Goal: Information Seeking & Learning: Learn about a topic

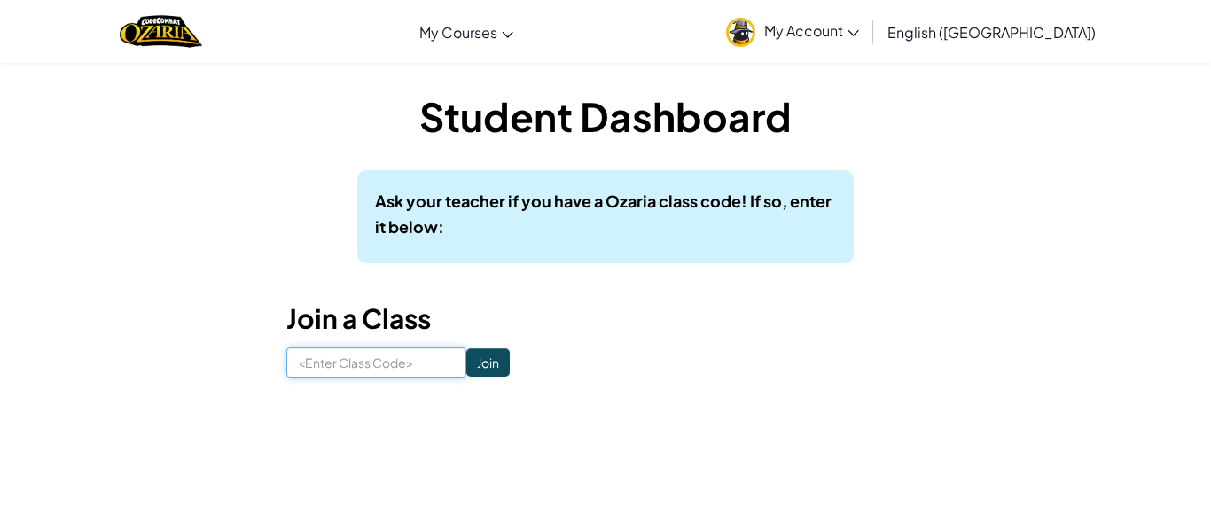
click at [323, 362] on input at bounding box center [376, 362] width 180 height 30
type input "NorthDogPaper"
click at [497, 363] on input "Join" at bounding box center [487, 362] width 43 height 28
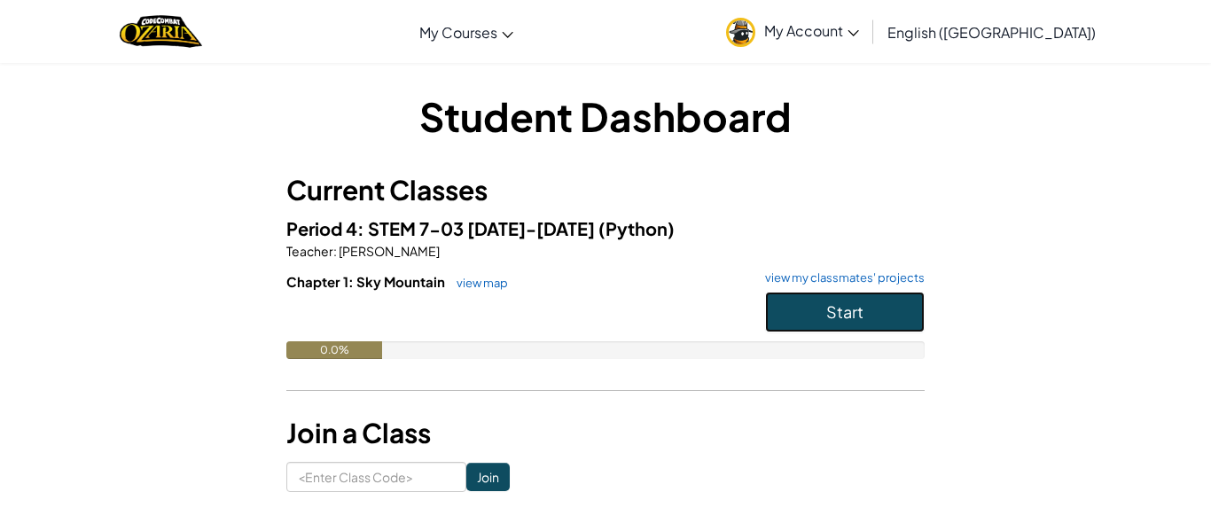
click at [847, 302] on span "Start" at bounding box center [844, 311] width 37 height 20
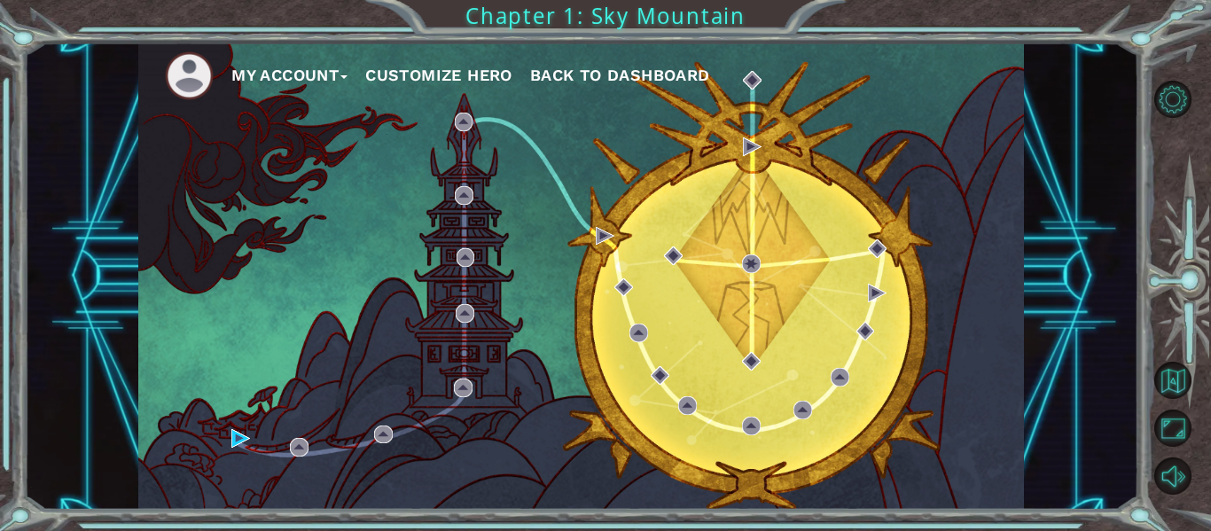
click at [795, 269] on div "My Account Customize Hero Back to Dashboard" at bounding box center [581, 276] width 886 height 467
click at [1170, 98] on button "Level Options" at bounding box center [1172, 99] width 37 height 37
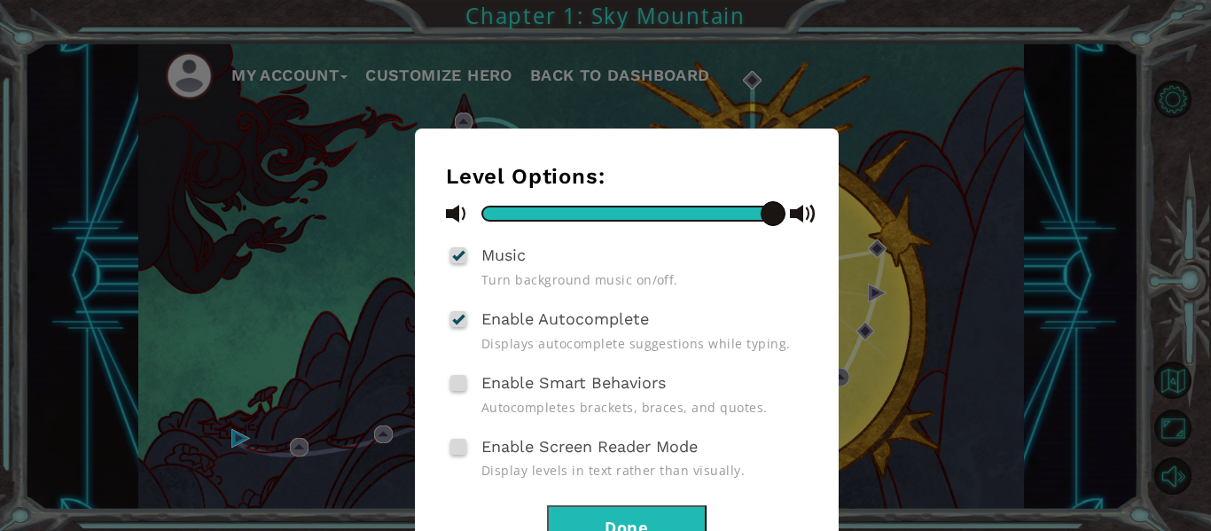
scroll to position [68, 0]
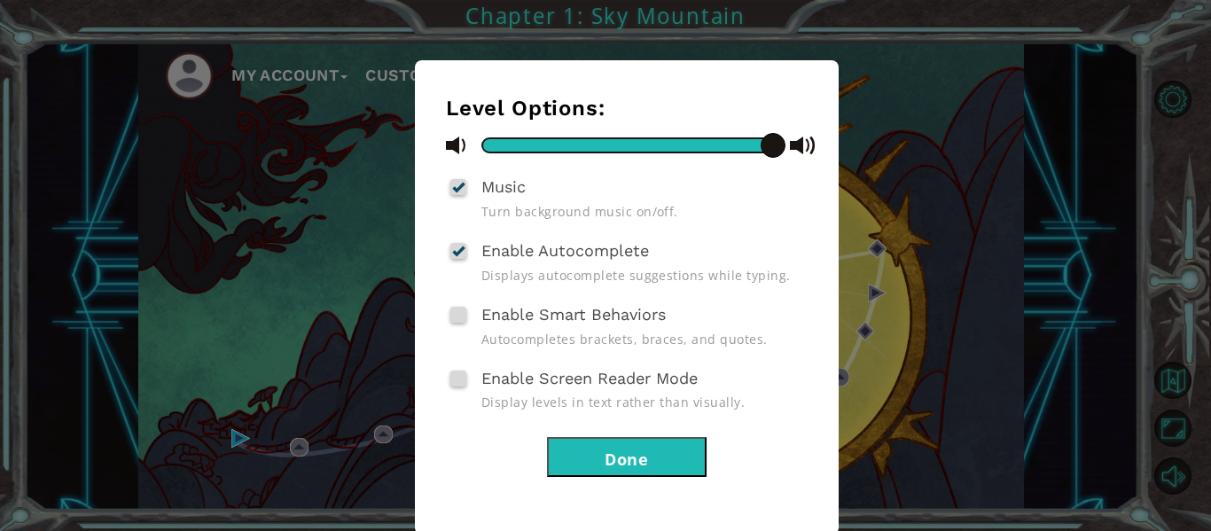
click at [657, 444] on button "Done" at bounding box center [627, 457] width 160 height 40
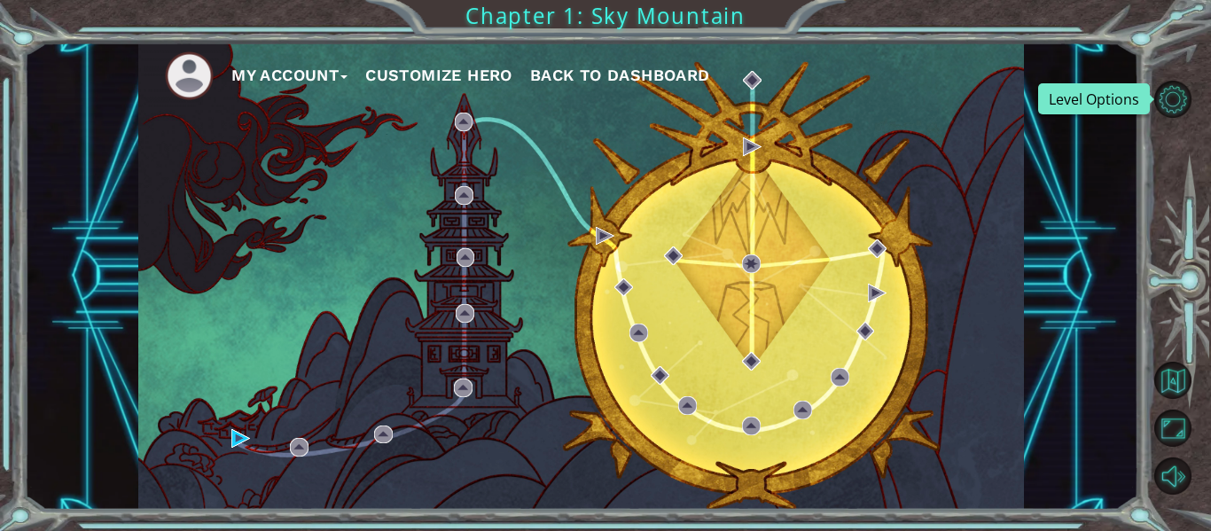
click at [435, 238] on div "My Account Customize Hero Back to Dashboard" at bounding box center [581, 276] width 886 height 467
click at [465, 82] on button "Customize Hero" at bounding box center [438, 75] width 147 height 27
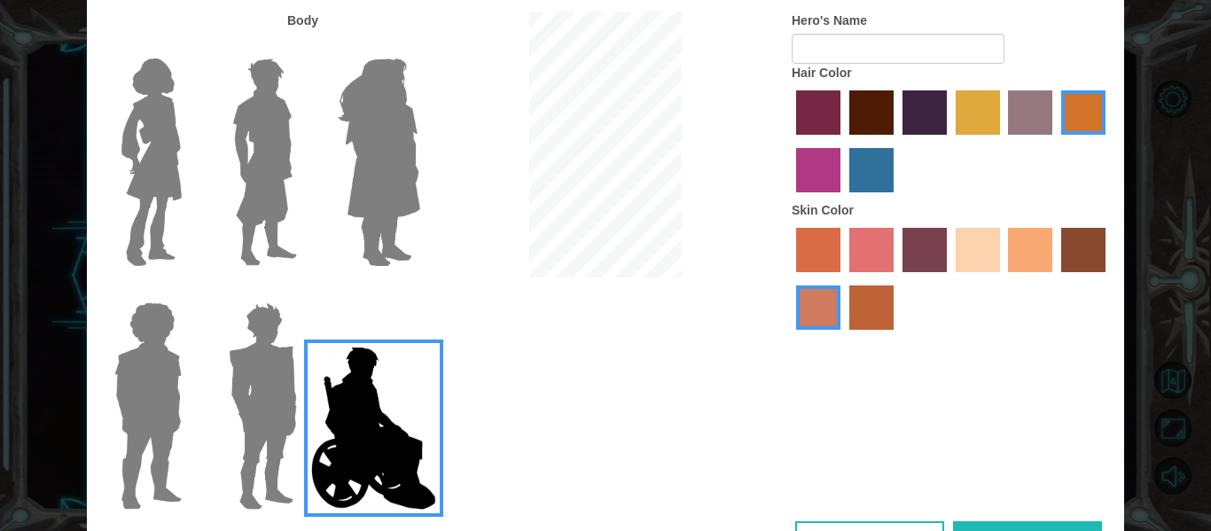
click at [363, 144] on img at bounding box center [379, 162] width 97 height 222
click at [419, 47] on input "Hero Amethyst" at bounding box center [419, 47] width 0 height 0
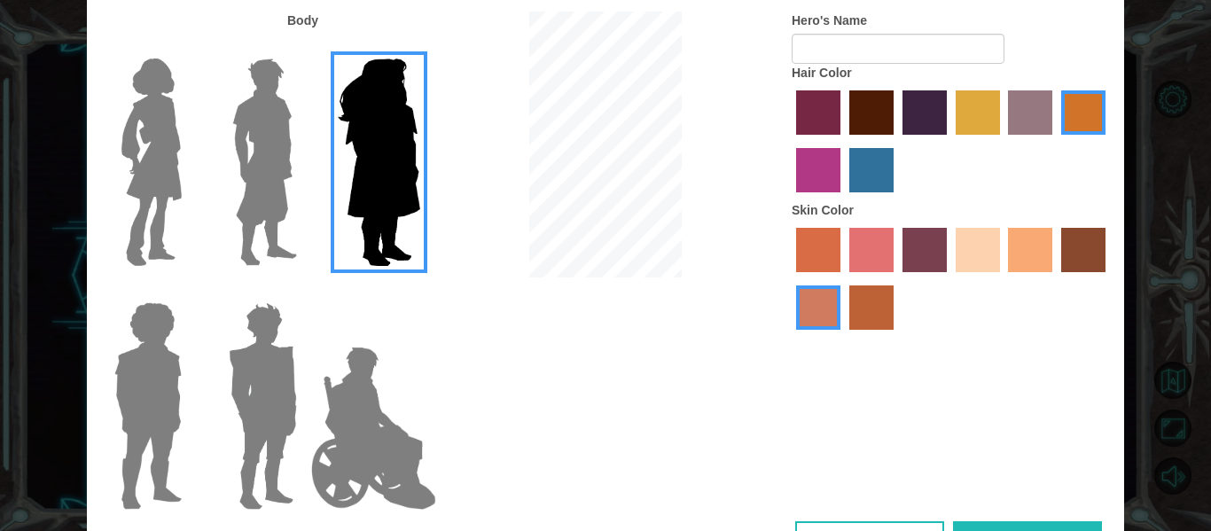
click at [268, 386] on img at bounding box center [263, 406] width 82 height 222
click at [304, 291] on input "Hero Garnet" at bounding box center [304, 291] width 0 height 0
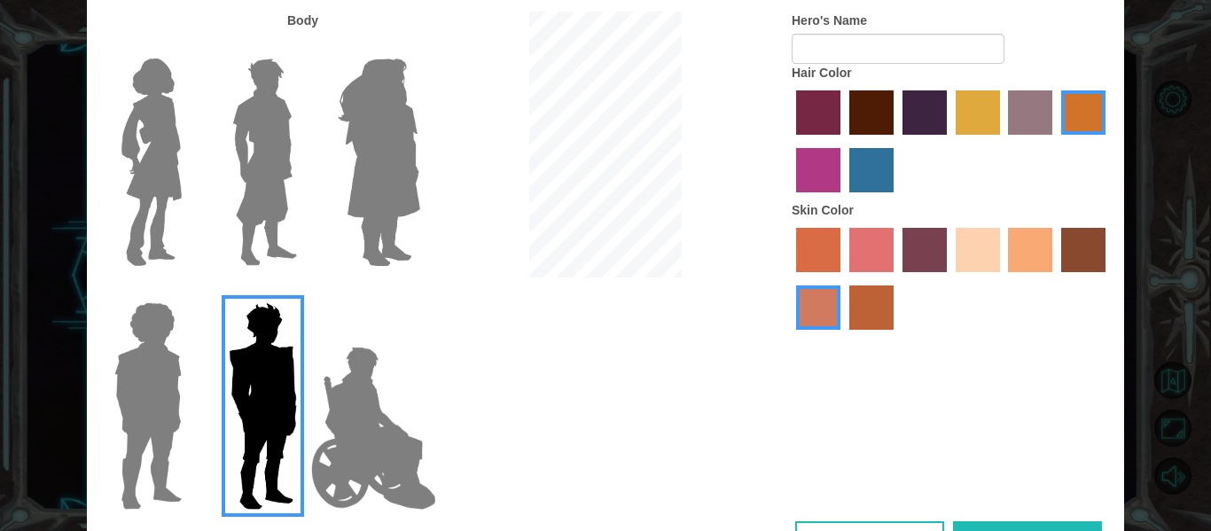
click at [868, 294] on label "smoke tree skin color" at bounding box center [871, 307] width 44 height 44
click at [843, 336] on input "smoke tree skin color" at bounding box center [843, 336] width 0 height 0
click at [1056, 249] on div at bounding box center [951, 280] width 319 height 115
click at [1041, 253] on label "tacao skin color" at bounding box center [1030, 250] width 44 height 44
click at [1003, 278] on input "tacao skin color" at bounding box center [1003, 278] width 0 height 0
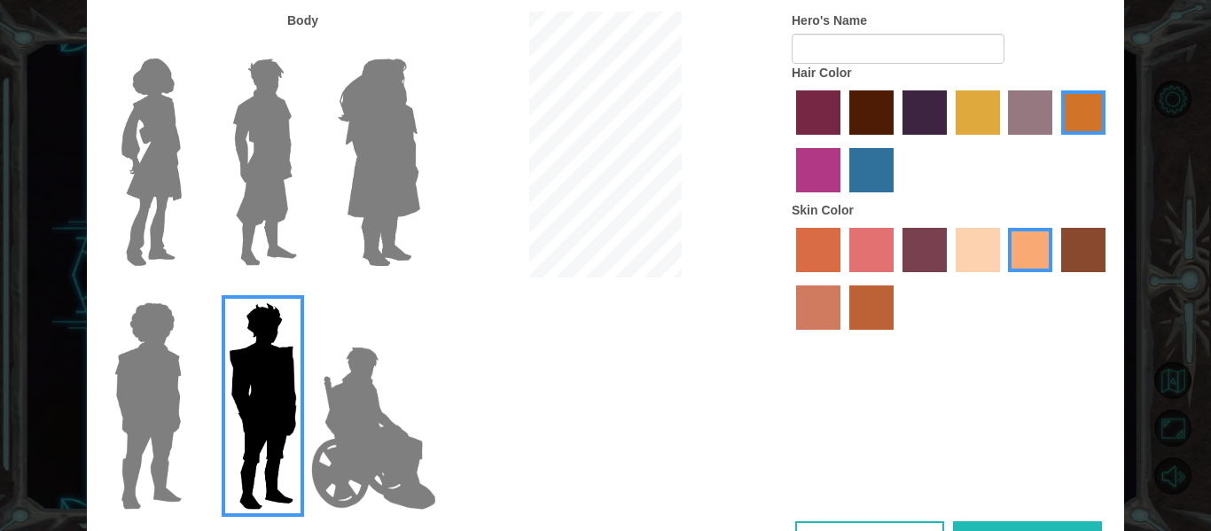
click at [1026, 129] on label "bazaar hair color" at bounding box center [1030, 112] width 44 height 44
click at [1003, 141] on input "bazaar hair color" at bounding box center [1003, 141] width 0 height 0
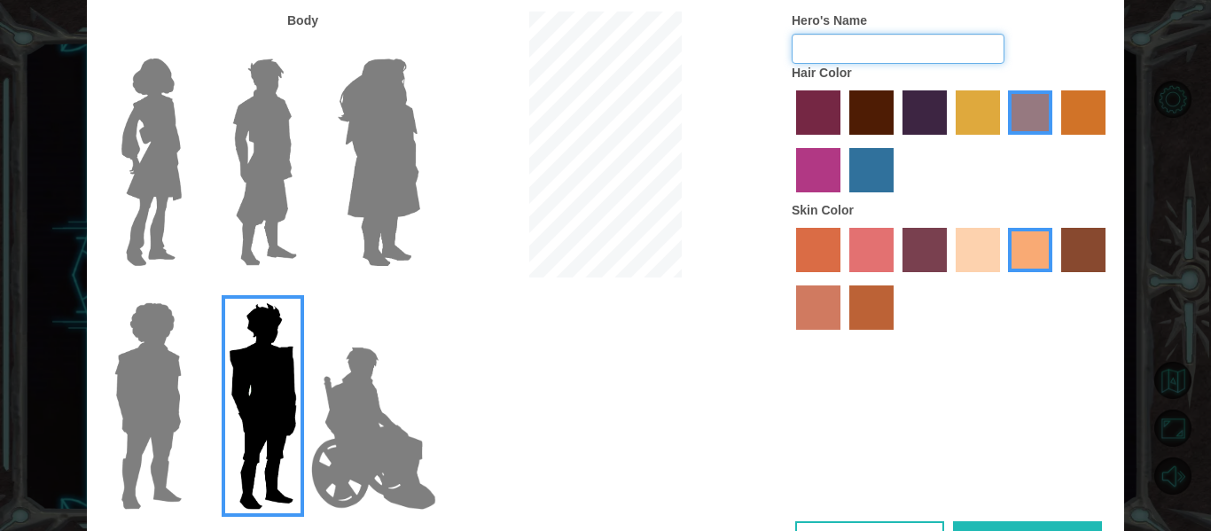
click at [862, 53] on input "Hero's Name" at bounding box center [898, 49] width 213 height 30
type input "Z"
click at [158, 405] on img at bounding box center [148, 406] width 82 height 222
click at [189, 291] on input "Hero Steven" at bounding box center [189, 291] width 0 height 0
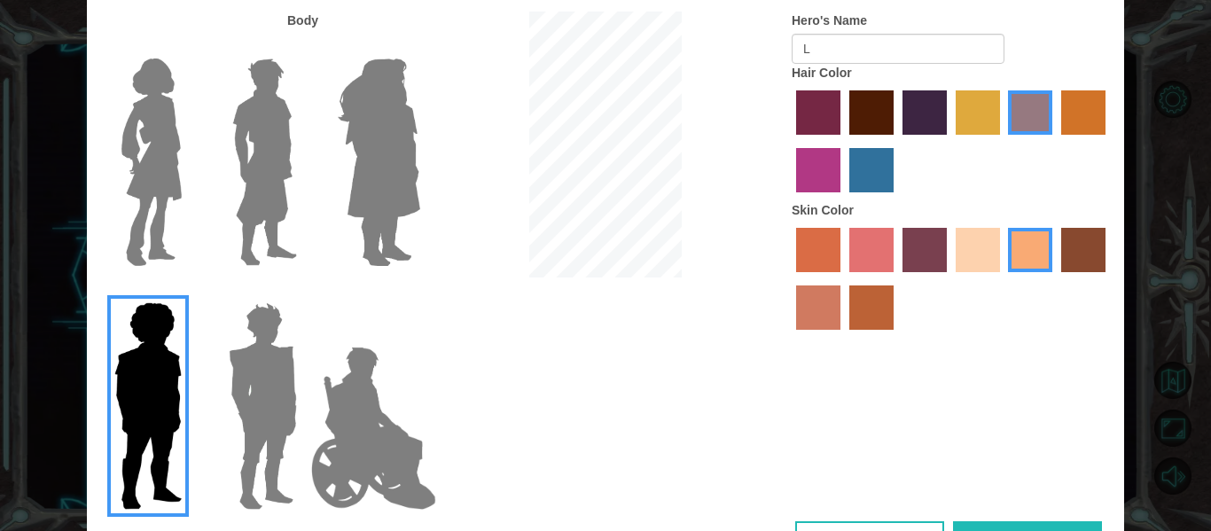
click at [141, 222] on img at bounding box center [151, 162] width 74 height 222
click at [189, 47] on input "Hero Connie" at bounding box center [189, 47] width 0 height 0
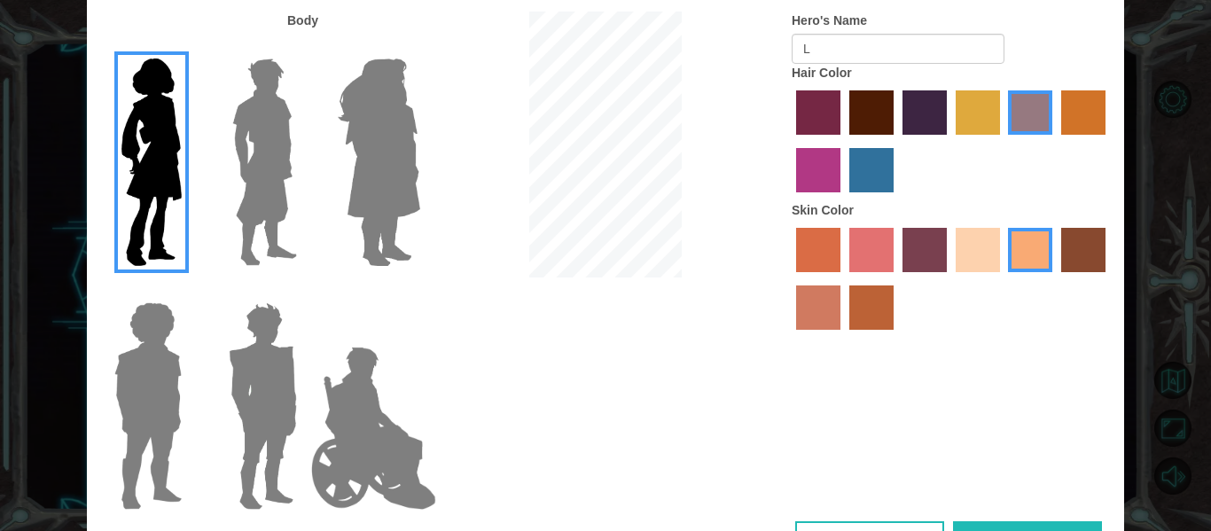
click at [290, 176] on img at bounding box center [264, 162] width 79 height 222
click at [304, 47] on input "Hero Lars" at bounding box center [304, 47] width 0 height 0
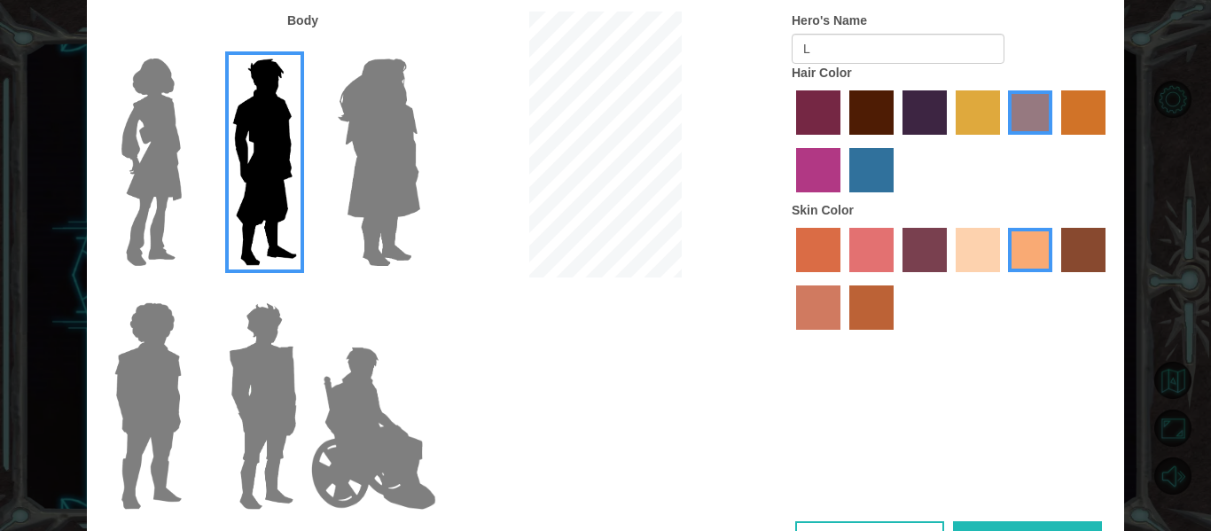
click at [255, 345] on img at bounding box center [263, 406] width 82 height 222
click at [304, 291] on input "Hero Garnet" at bounding box center [304, 291] width 0 height 0
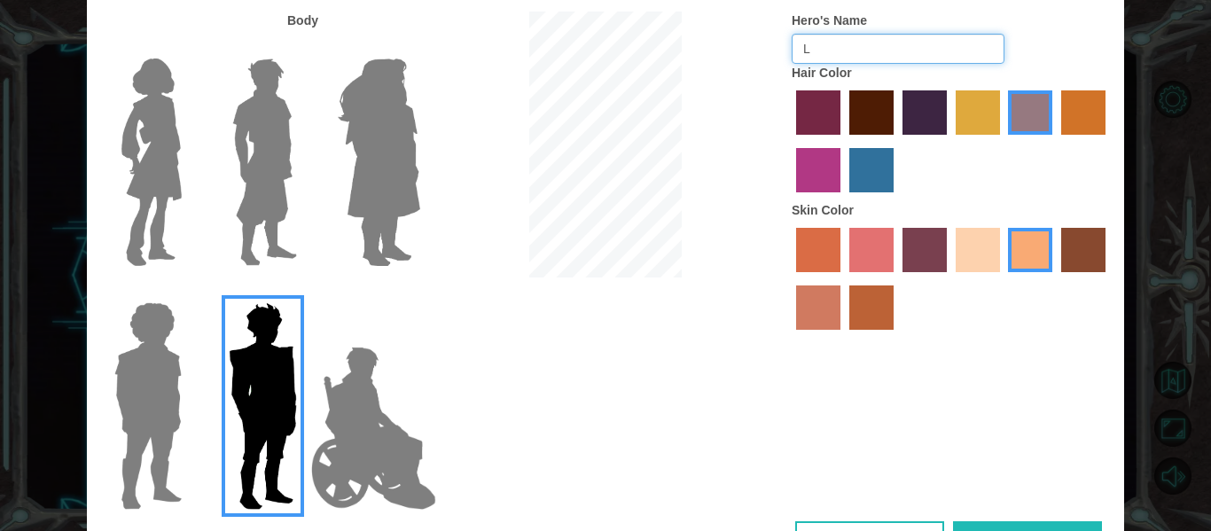
click at [854, 62] on input "L" at bounding box center [898, 49] width 213 height 30
type input "Levi"
click at [1190, 100] on div "Customize Your Hero Body Hero's Name Levi Hair Color Skin Color Cancel Done" at bounding box center [605, 265] width 1211 height 531
click at [984, 522] on button "Done" at bounding box center [1027, 541] width 149 height 40
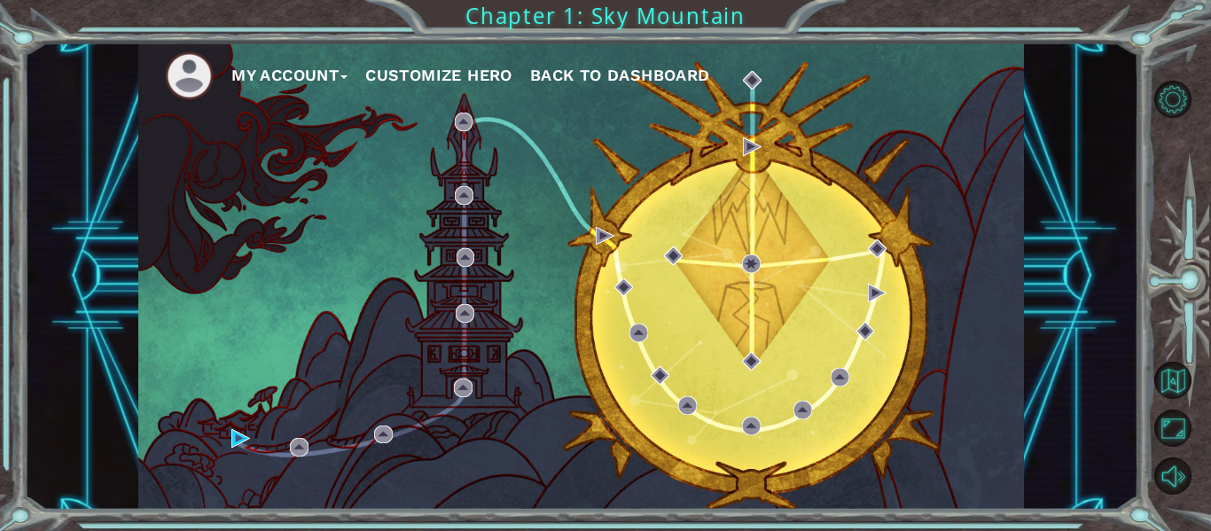
click at [699, 154] on div "My Account Customize Hero Back to Dashboard" at bounding box center [581, 276] width 886 height 467
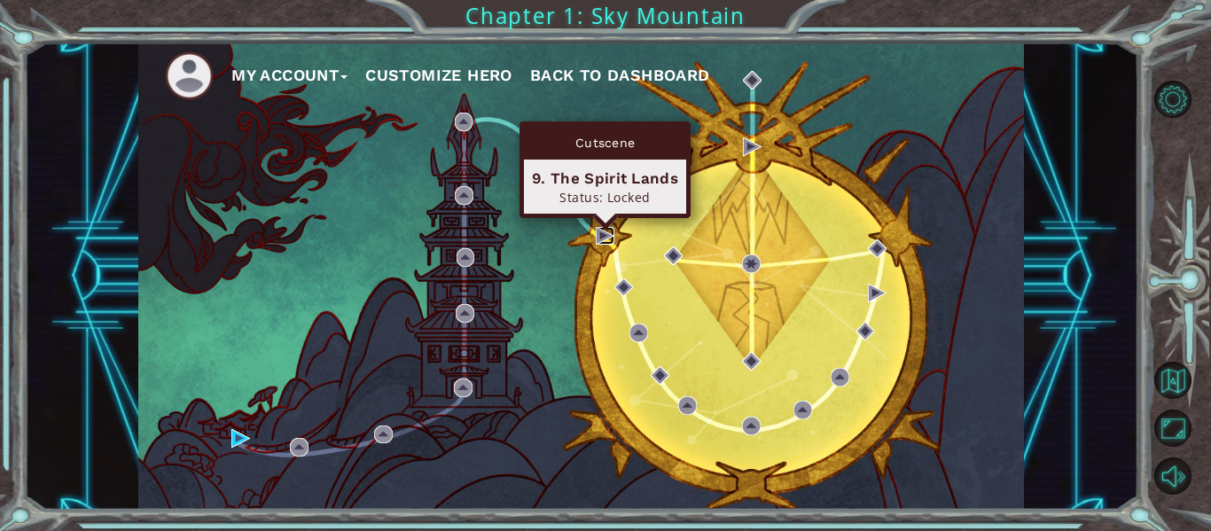
click at [601, 235] on img at bounding box center [605, 236] width 19 height 19
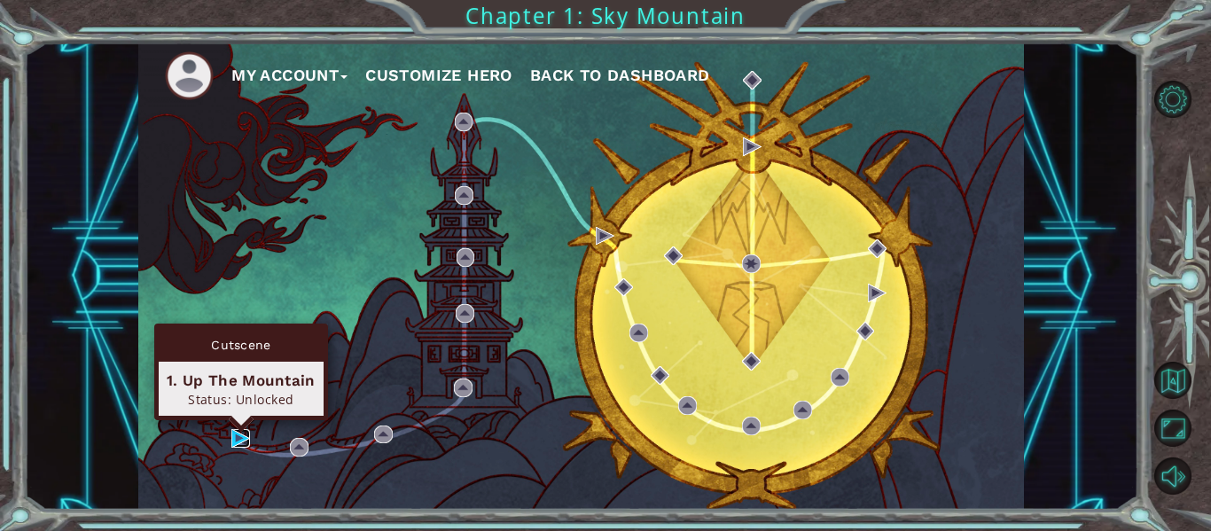
click at [247, 440] on img at bounding box center [240, 438] width 19 height 19
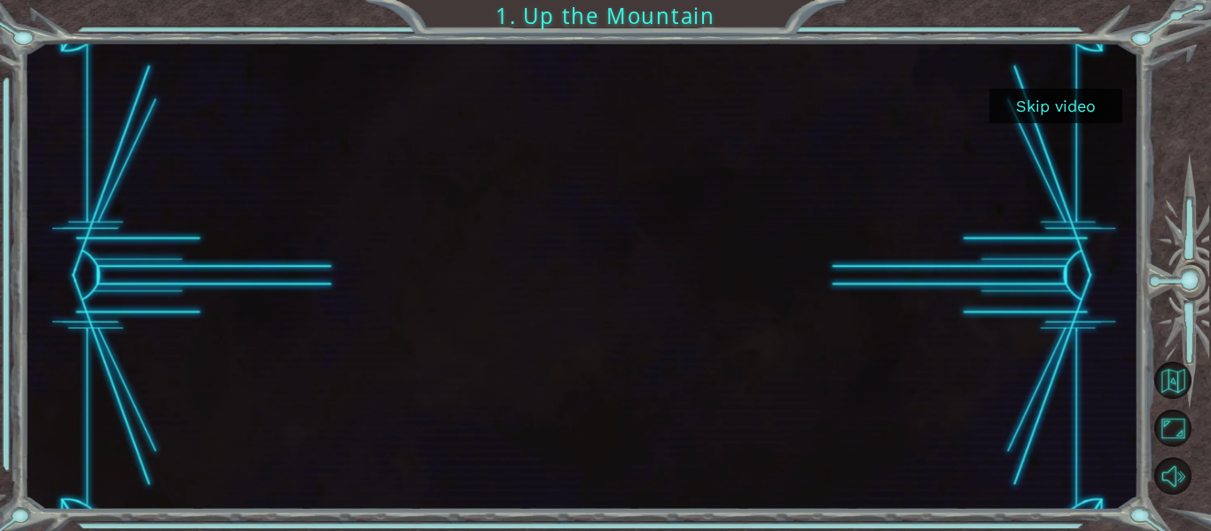
click at [1081, 105] on button "Skip video" at bounding box center [1055, 106] width 133 height 35
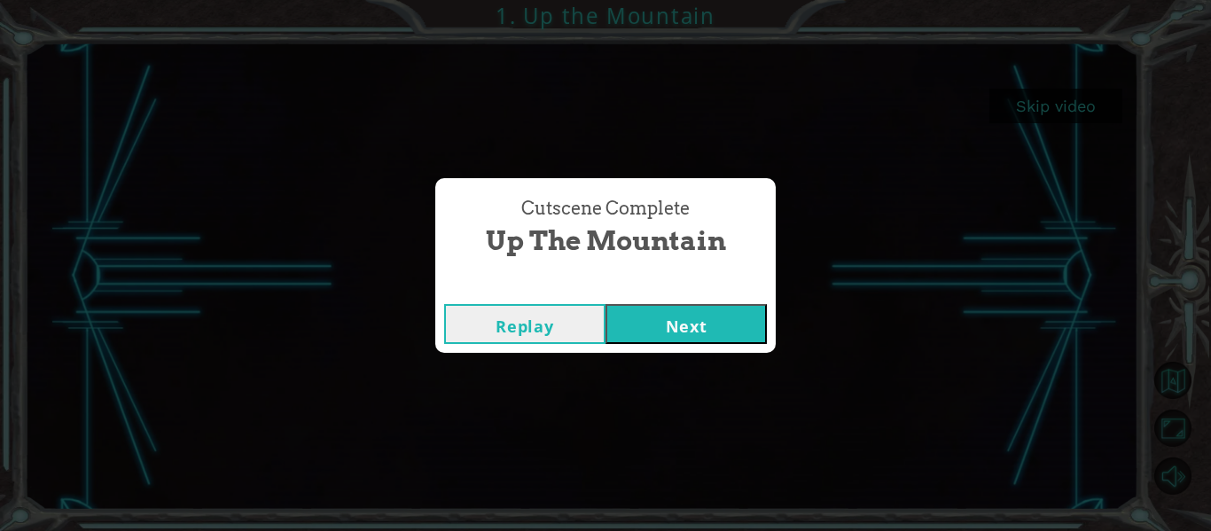
click at [689, 331] on button "Next" at bounding box center [685, 324] width 161 height 40
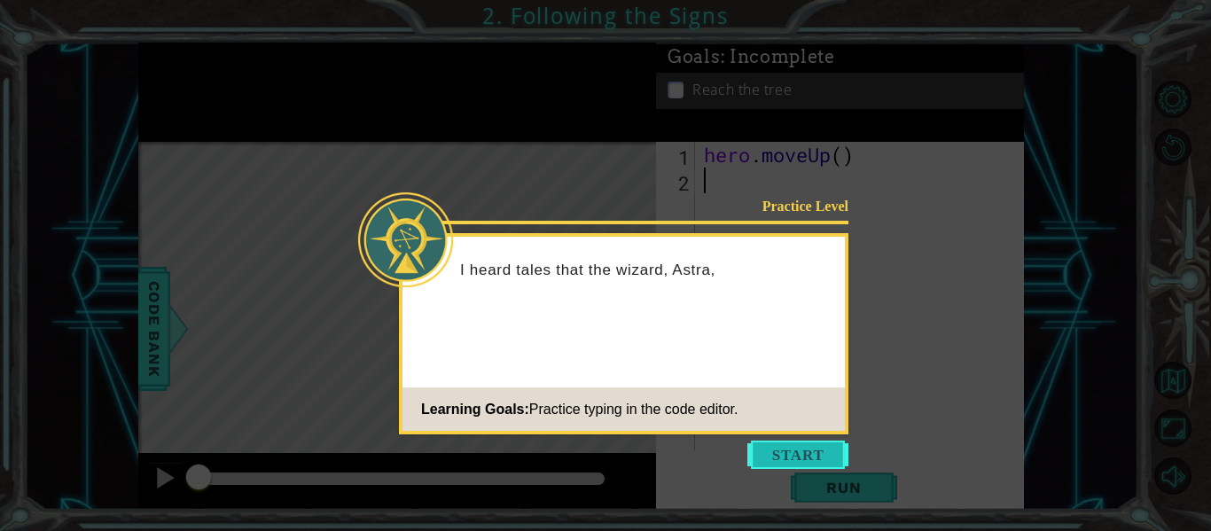
click at [782, 458] on button "Start" at bounding box center [797, 455] width 101 height 28
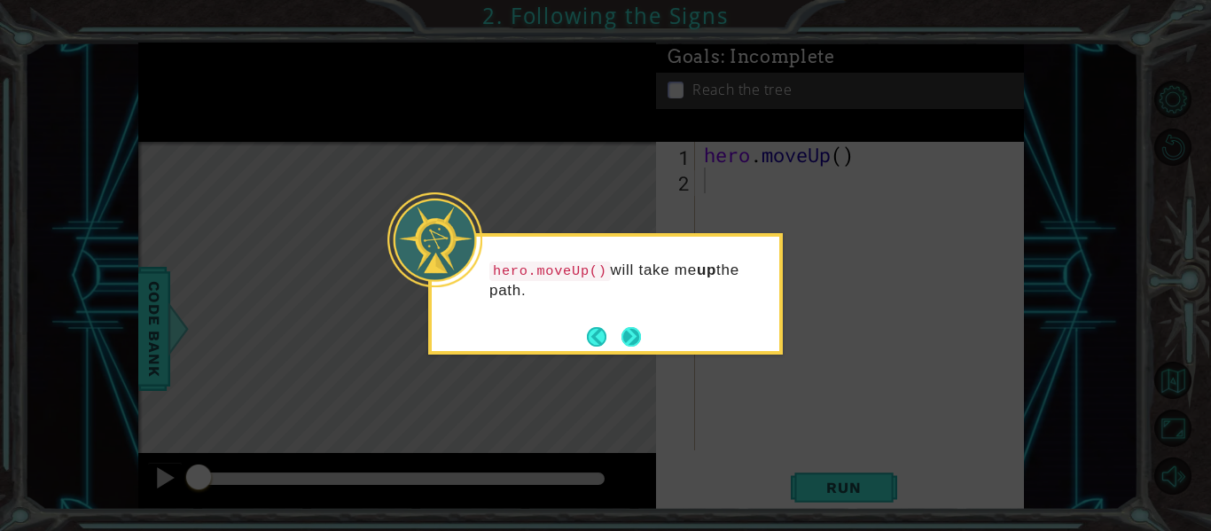
click at [632, 341] on button "Next" at bounding box center [631, 337] width 20 height 20
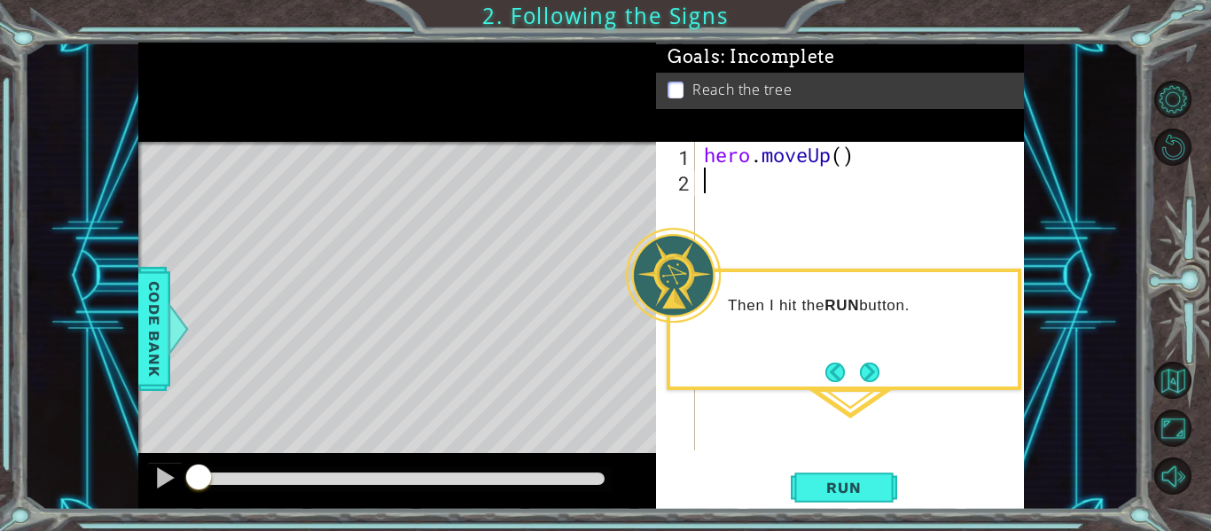
click at [849, 152] on div "hero . moveUp ( )" at bounding box center [864, 322] width 329 height 360
type textarea "hero.moveUp(3)"
click at [831, 488] on span "Run" at bounding box center [843, 488] width 70 height 18
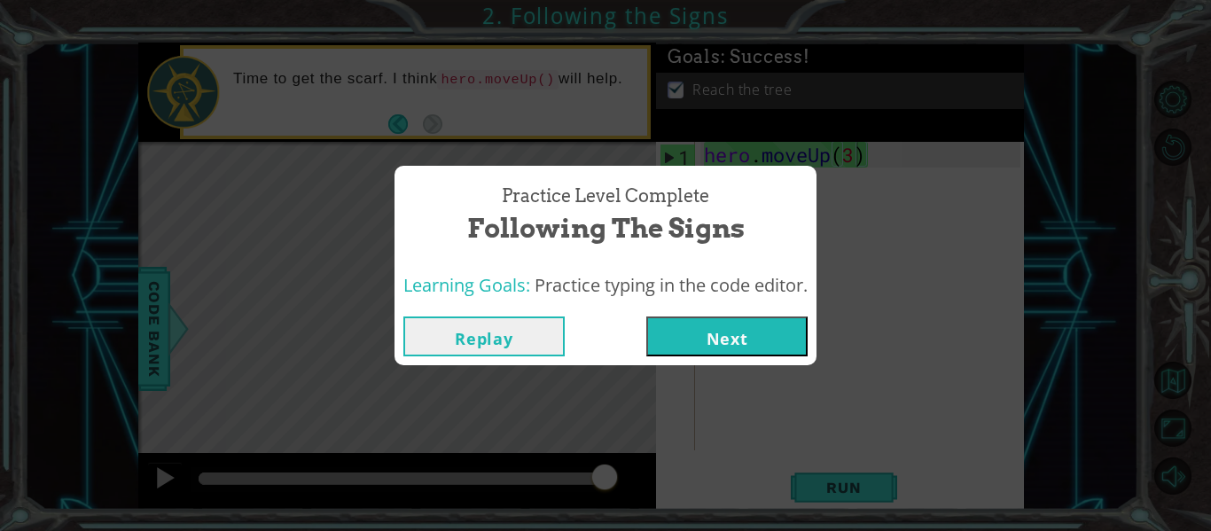
click at [740, 367] on div "Practice Level Complete Following the Signs Learning Goals: Practice typing in …" at bounding box center [605, 265] width 1211 height 531
click at [727, 345] on button "Next" at bounding box center [726, 336] width 161 height 40
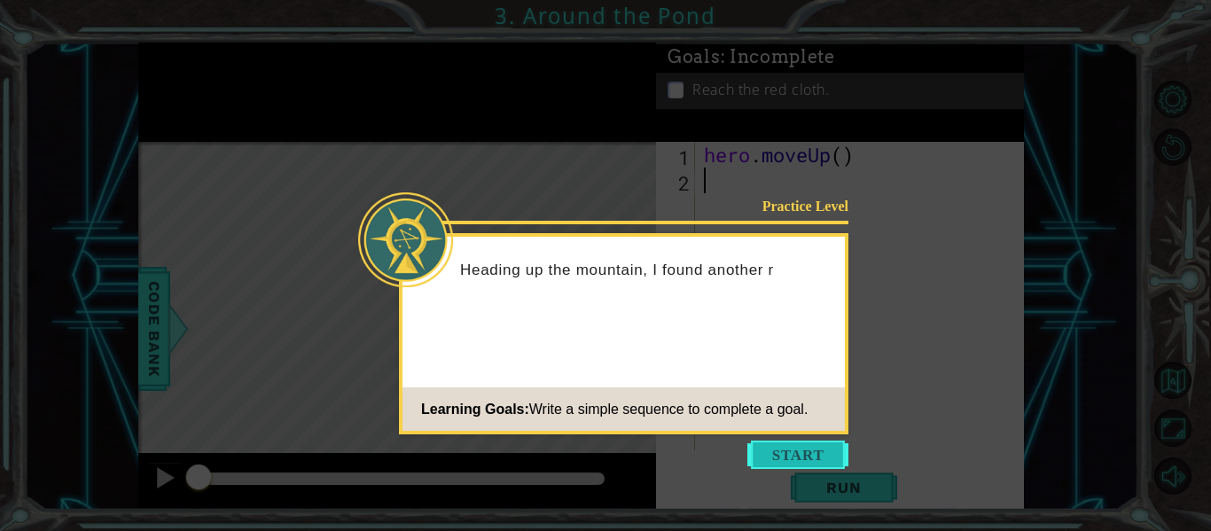
click at [769, 453] on button "Start" at bounding box center [797, 455] width 101 height 28
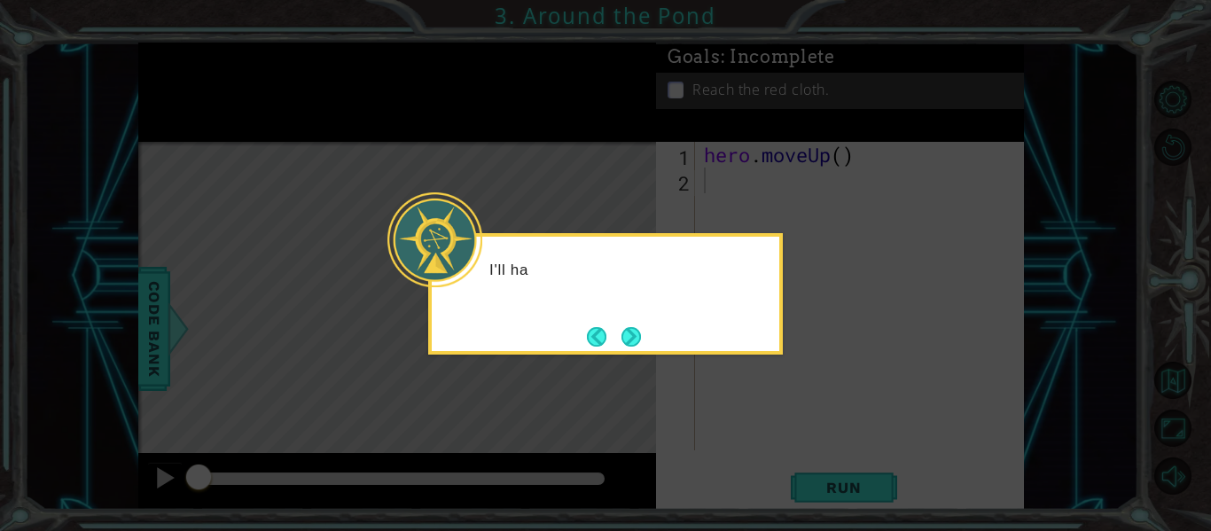
click at [676, 308] on div "I'll ha" at bounding box center [605, 279] width 347 height 70
click at [641, 336] on button "Next" at bounding box center [631, 337] width 20 height 20
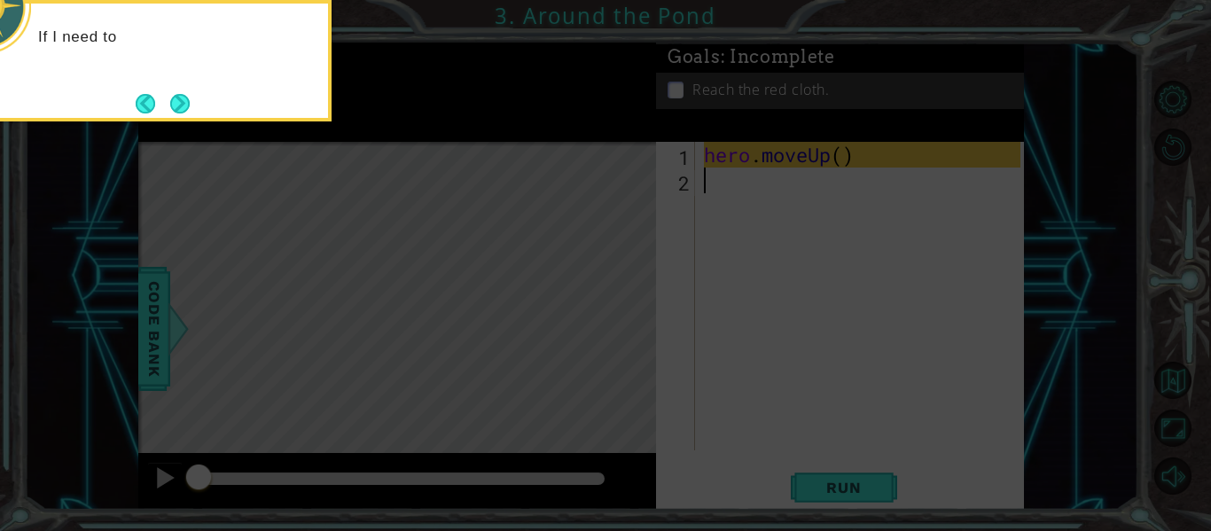
click at [847, 285] on icon at bounding box center [605, 79] width 1211 height 903
click at [175, 99] on button "Next" at bounding box center [180, 104] width 20 height 20
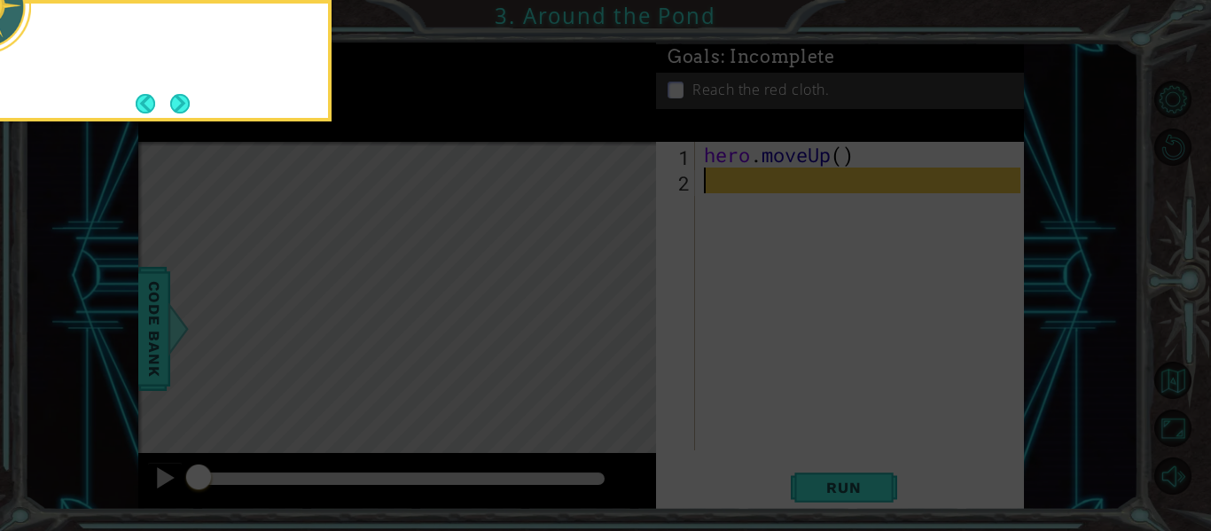
click at [175, 99] on button "Next" at bounding box center [180, 104] width 20 height 20
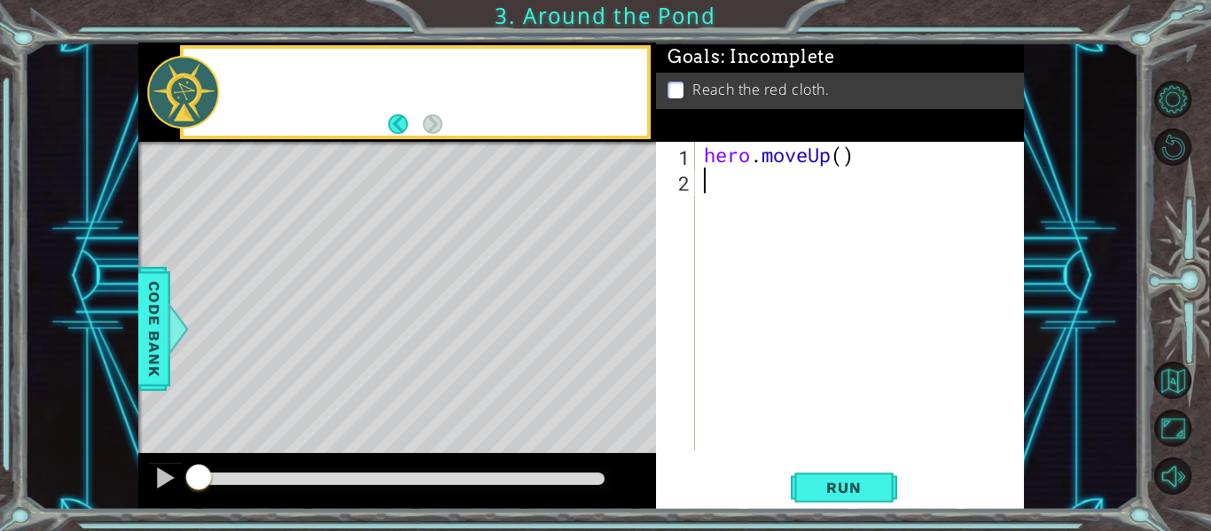
click at [175, 99] on div at bounding box center [183, 92] width 72 height 73
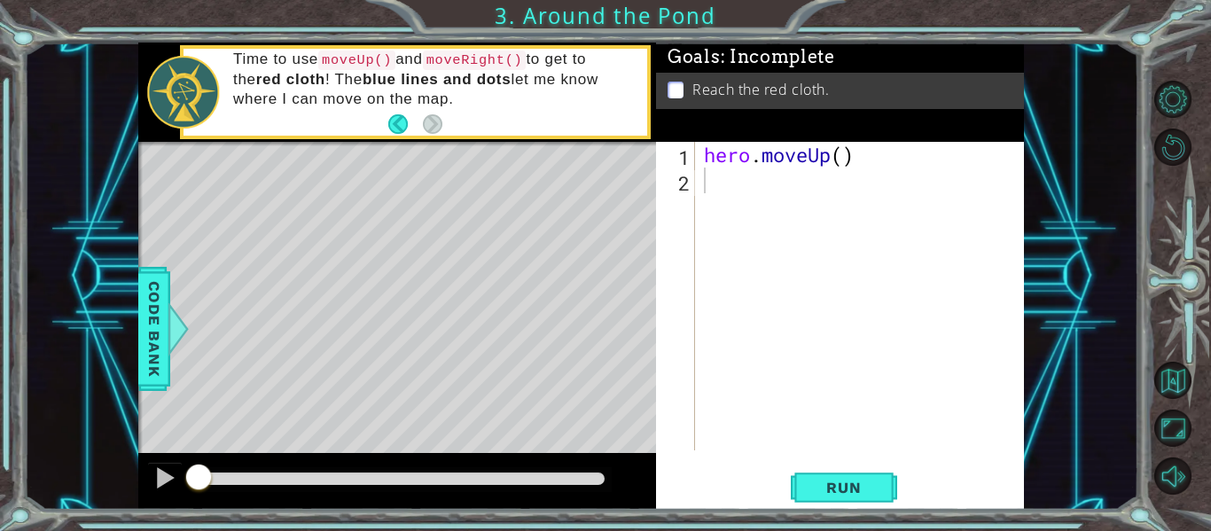
click at [706, 184] on div "hero . moveUp ( )" at bounding box center [864, 322] width 329 height 360
type textarea "m"
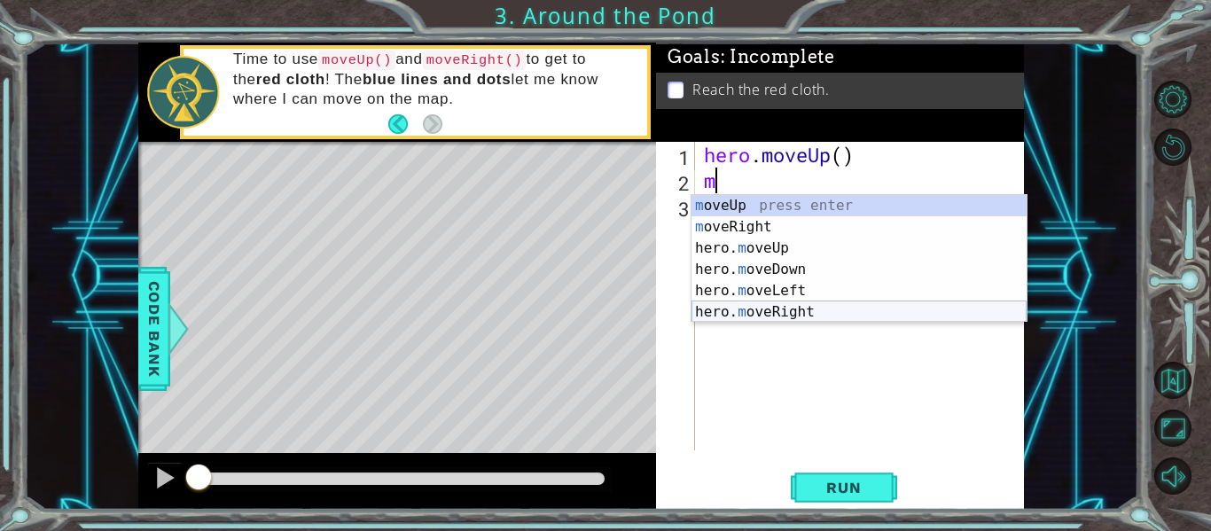
click at [779, 308] on div "m oveUp press enter m oveRight press enter hero. m oveUp press enter hero. m ov…" at bounding box center [858, 280] width 335 height 170
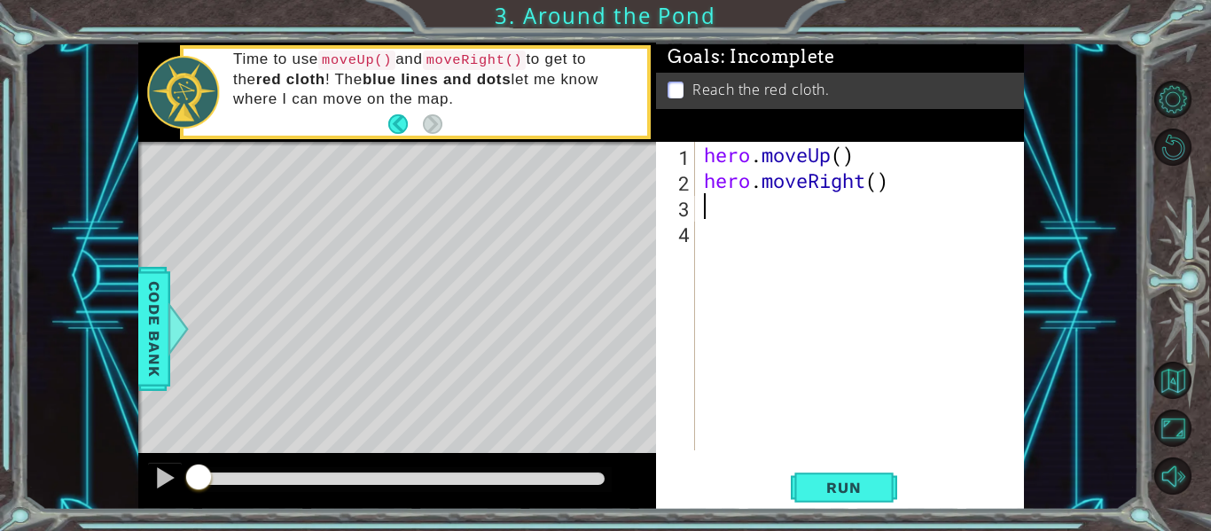
click at [854, 152] on div "hero . moveUp ( ) hero . moveRight ( )" at bounding box center [864, 322] width 329 height 360
click at [845, 153] on div "hero . moveUp ( ) hero . moveRight ( )" at bounding box center [864, 322] width 329 height 360
click at [889, 178] on div "hero . moveUp ( 2 ) hero . moveRight ( )" at bounding box center [864, 322] width 329 height 360
click at [874, 178] on div "hero . moveUp ( 2 ) hero . moveRight ( )" at bounding box center [864, 322] width 329 height 360
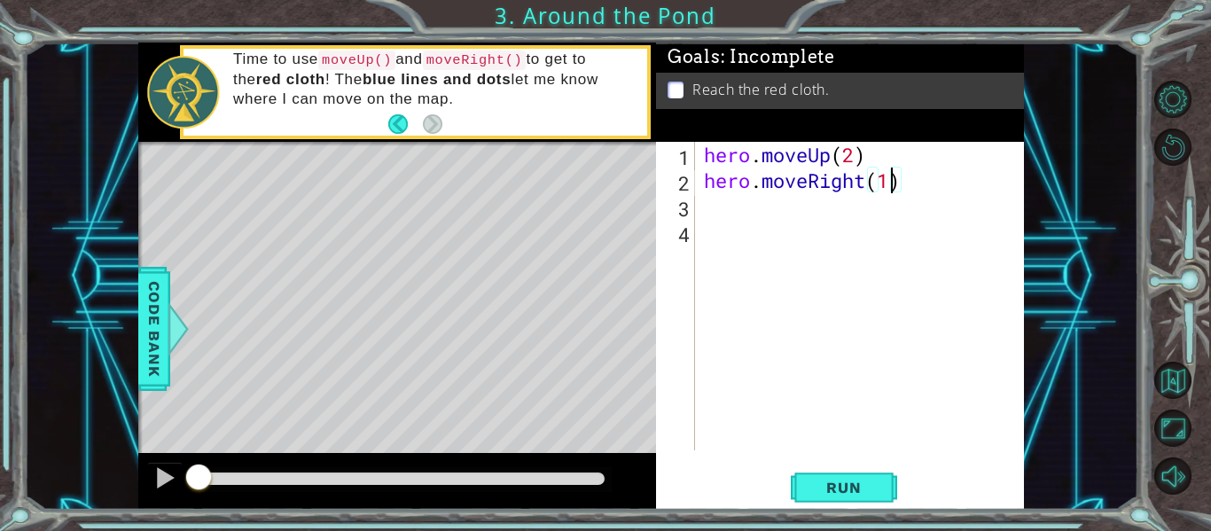
scroll to position [0, 103]
click at [900, 190] on div "hero . moveUp ( 2 ) hero . moveRight ( 1 )" at bounding box center [864, 322] width 329 height 360
type textarea "hero.moveRight(1)"
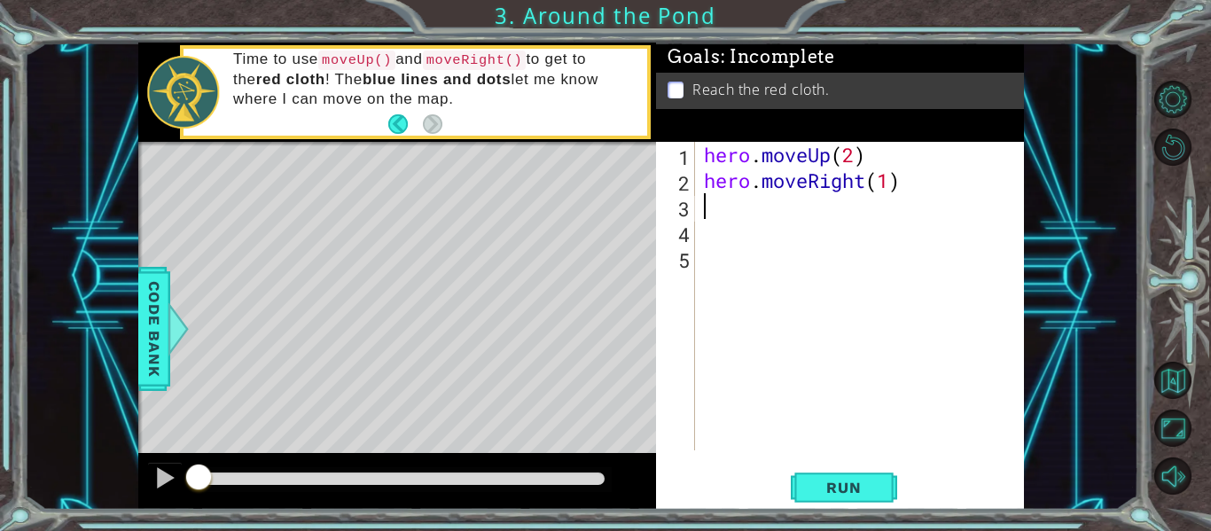
type textarea "m"
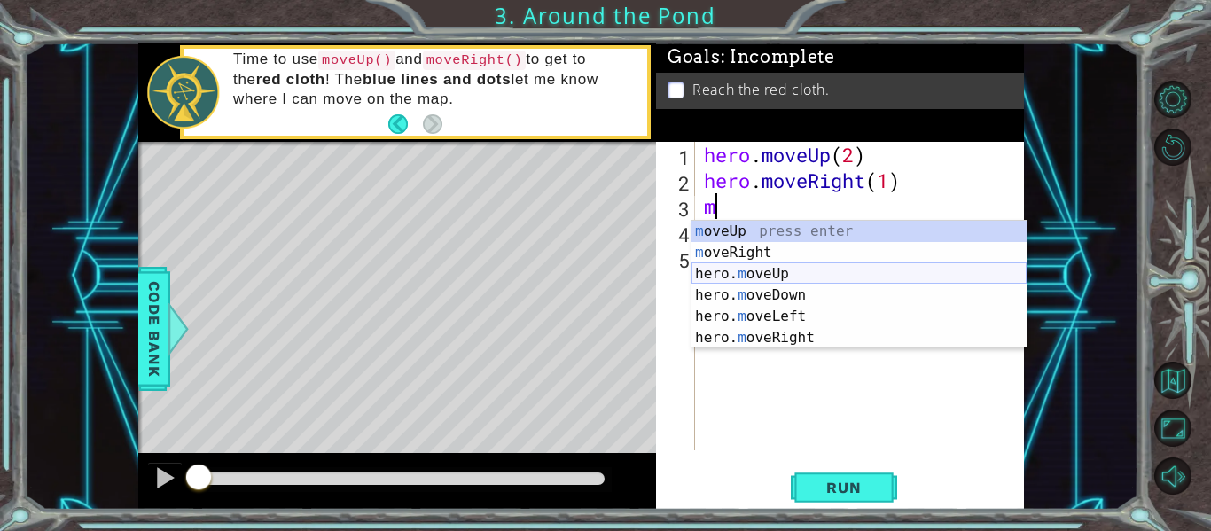
click at [847, 278] on div "m oveUp press enter m oveRight press enter hero. m oveUp press enter hero. m ov…" at bounding box center [858, 306] width 335 height 170
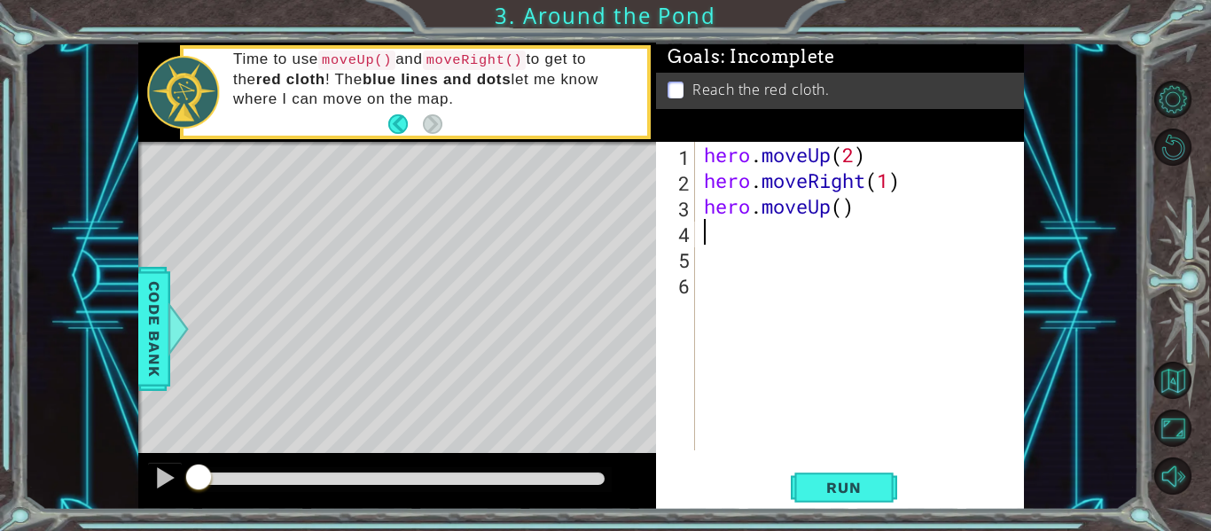
scroll to position [0, 0]
click at [855, 503] on button "Run" at bounding box center [844, 488] width 106 height 36
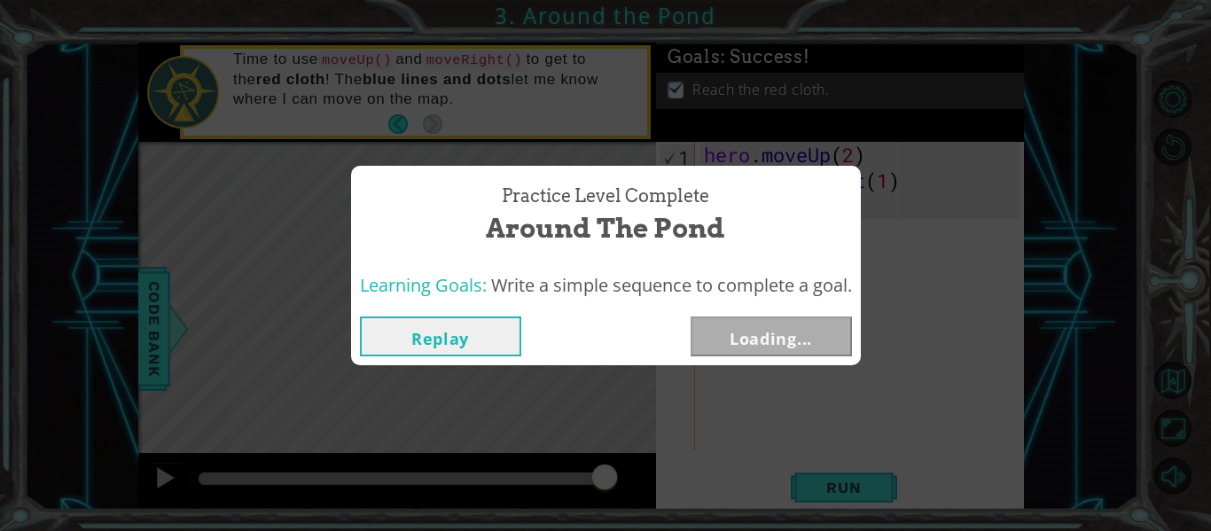
click at [847, 484] on div "Practice Level Complete Around the Pond Learning Goals: Write a simple sequence…" at bounding box center [605, 265] width 1211 height 531
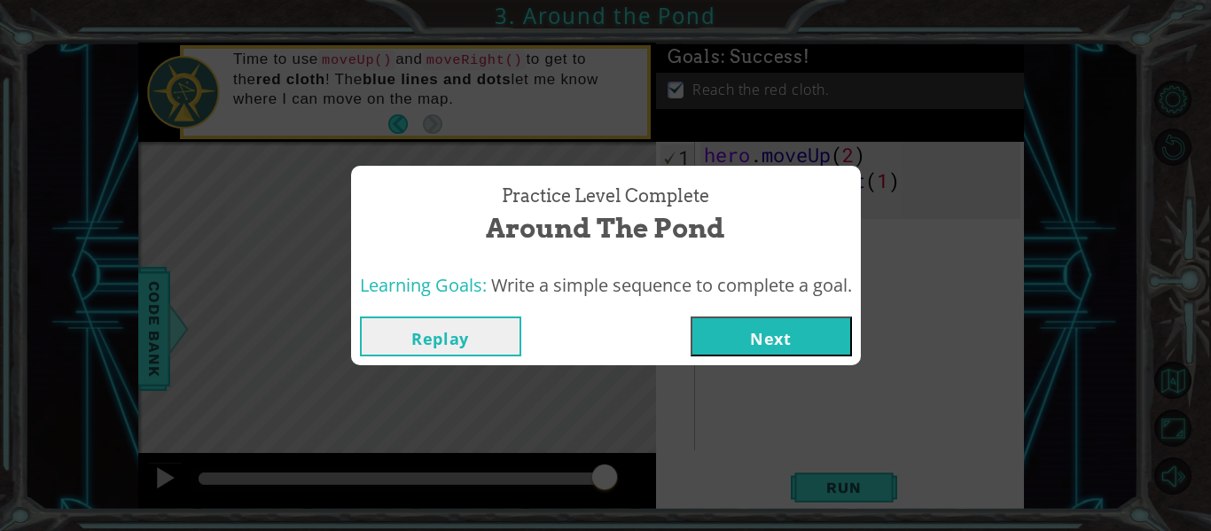
click at [796, 352] on button "Next" at bounding box center [771, 336] width 161 height 40
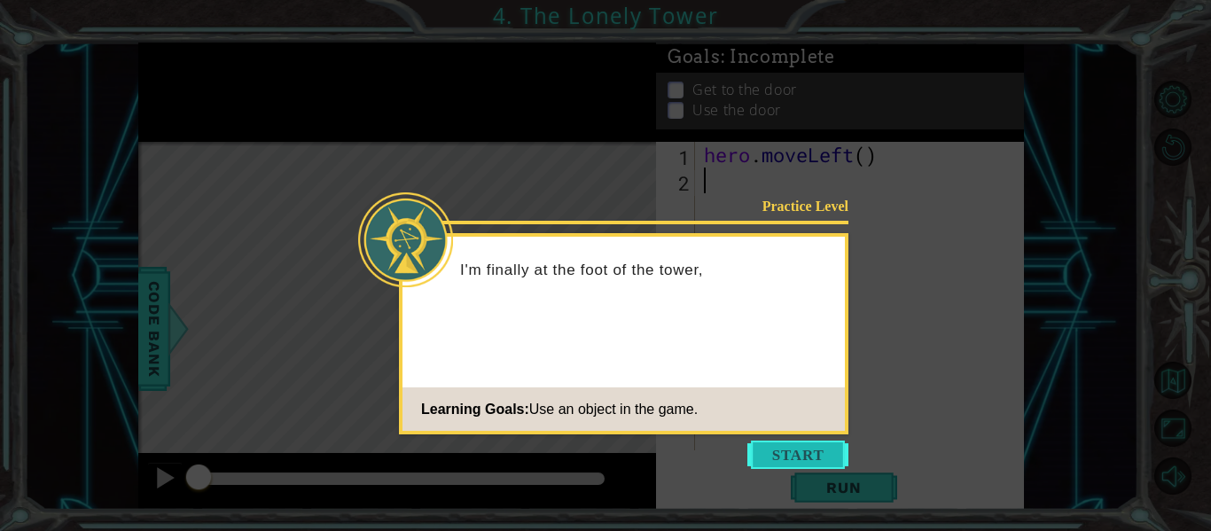
click at [793, 459] on button "Start" at bounding box center [797, 455] width 101 height 28
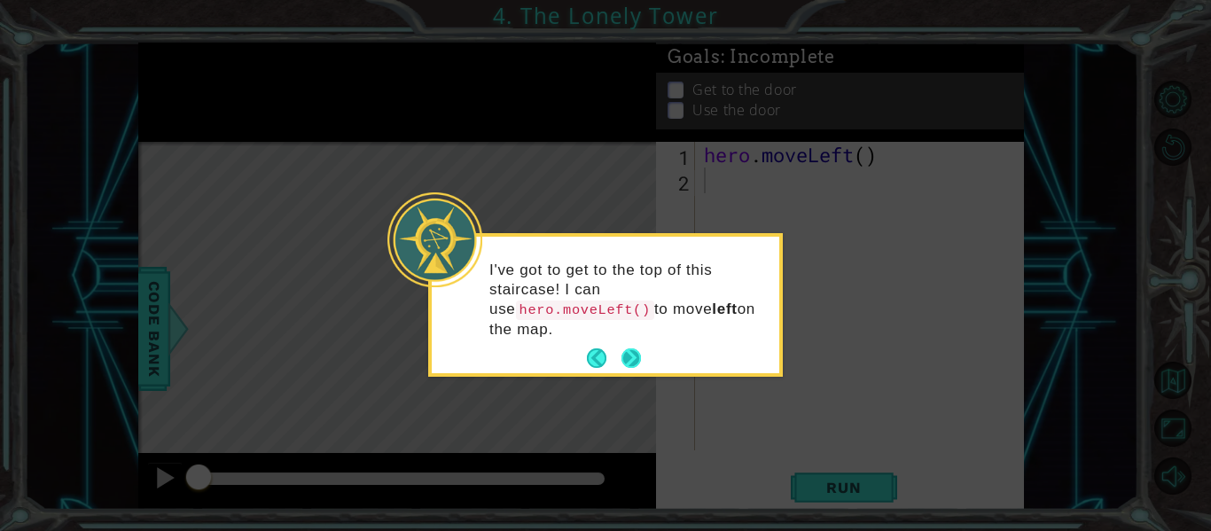
click at [633, 363] on button "Next" at bounding box center [631, 358] width 20 height 20
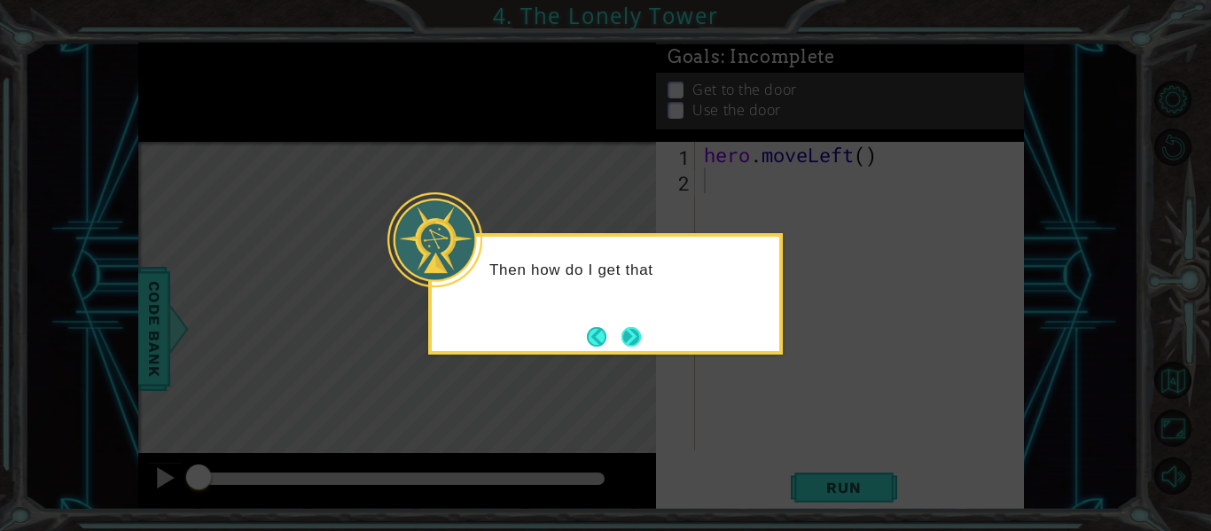
click at [639, 339] on button "Next" at bounding box center [631, 337] width 20 height 20
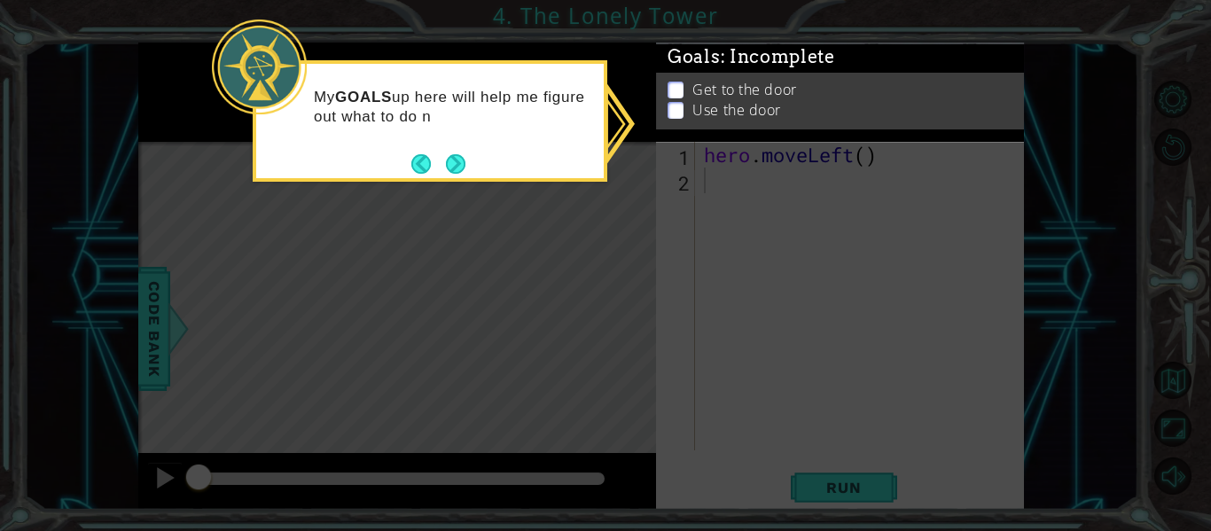
click at [683, 91] on li "Get to the door" at bounding box center [841, 90] width 349 height 20
click at [456, 155] on button "Next" at bounding box center [456, 164] width 20 height 20
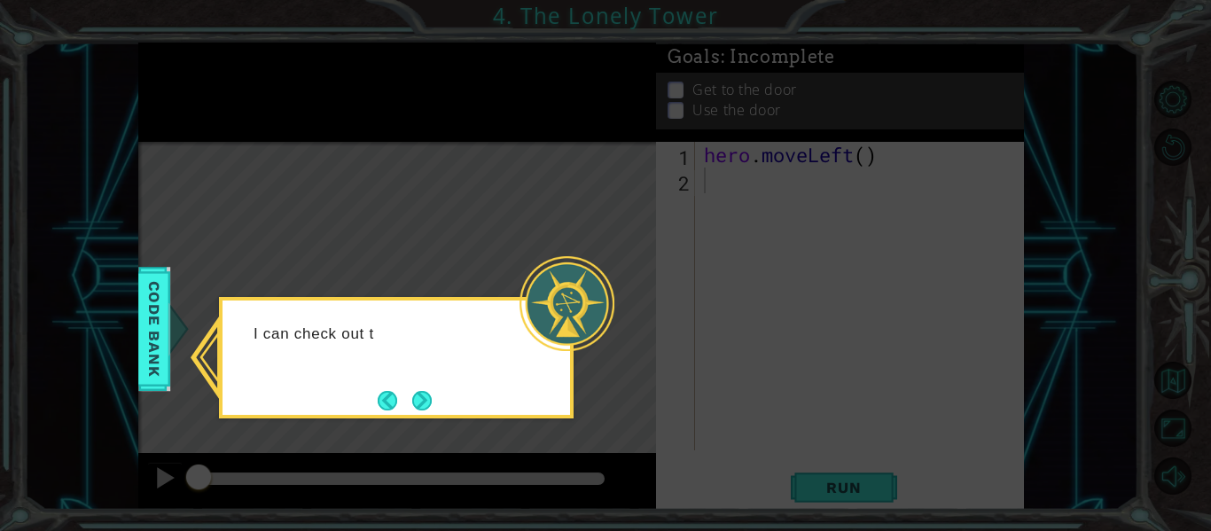
click at [502, 317] on div "I can check out t" at bounding box center [395, 343] width 347 height 70
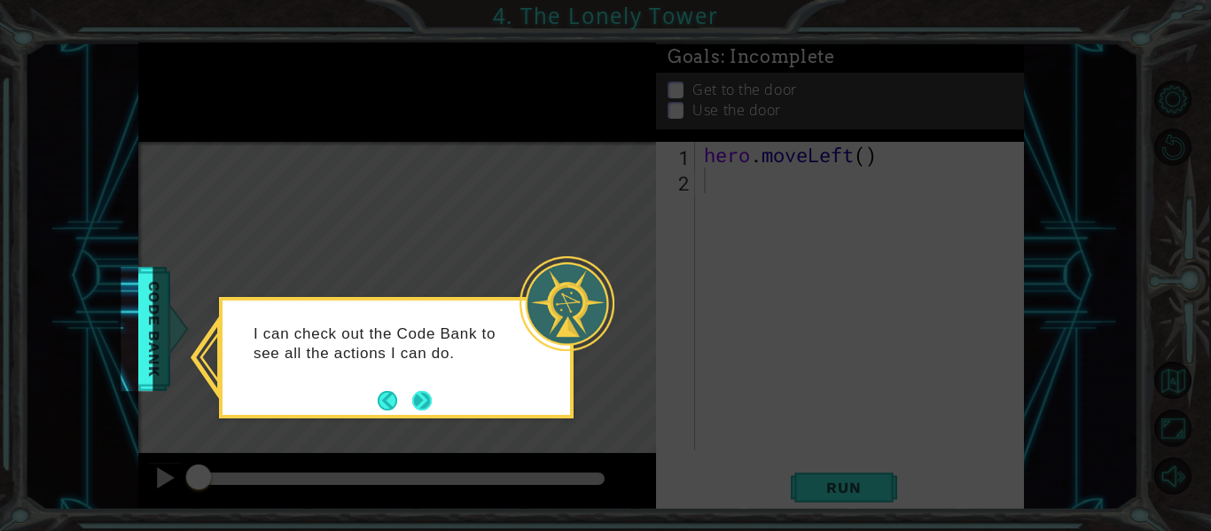
click at [423, 397] on button "Next" at bounding box center [422, 401] width 20 height 20
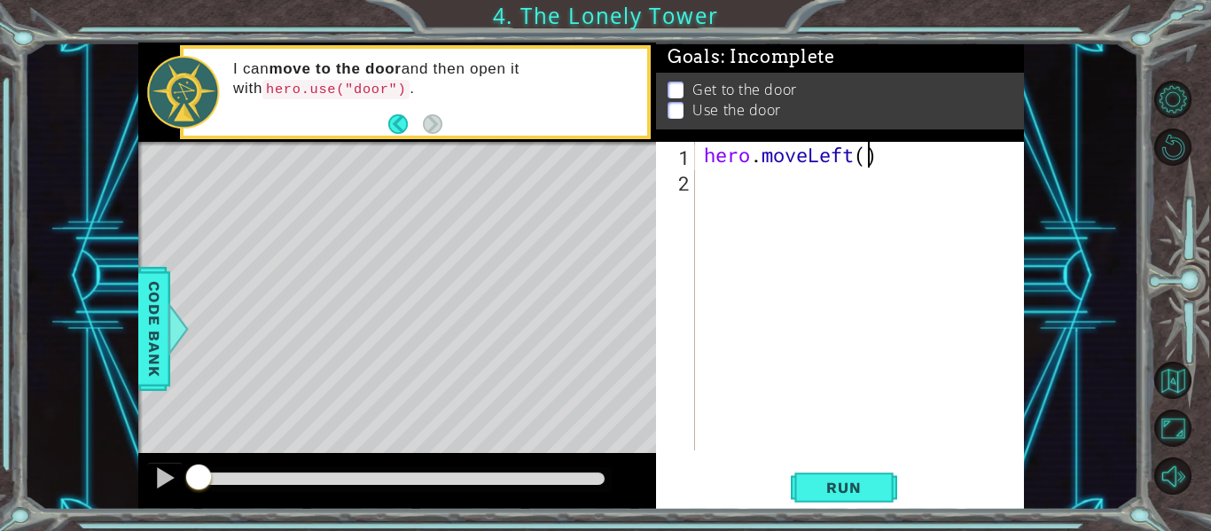
click at [864, 158] on div "hero . moveLeft ( )" at bounding box center [864, 322] width 329 height 360
type textarea "hero.moveLeft(2)"
click at [886, 162] on div "hero . moveLeft ( 2 )" at bounding box center [864, 322] width 329 height 360
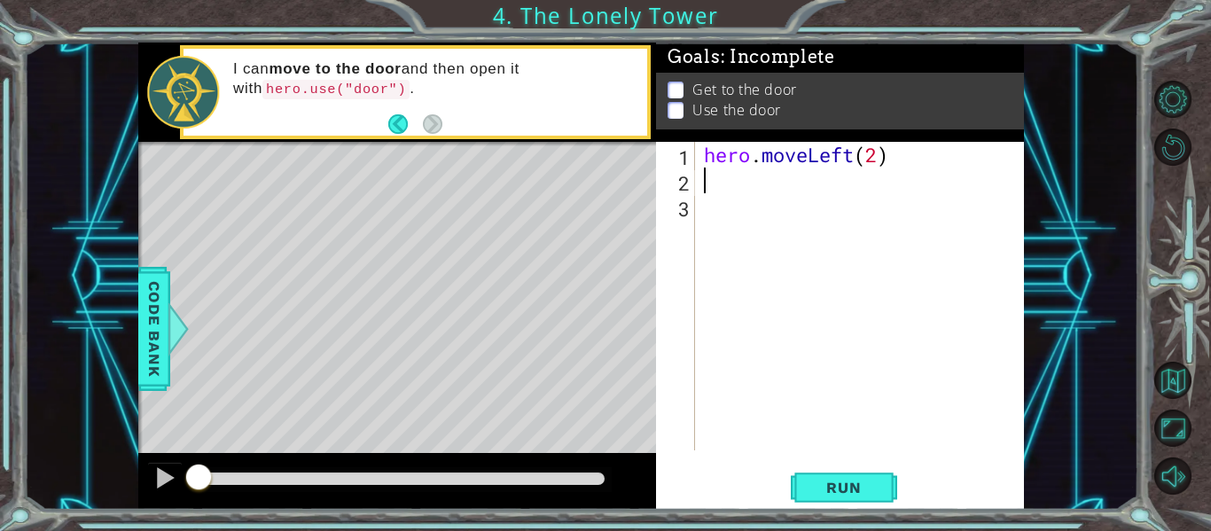
type textarea "m"
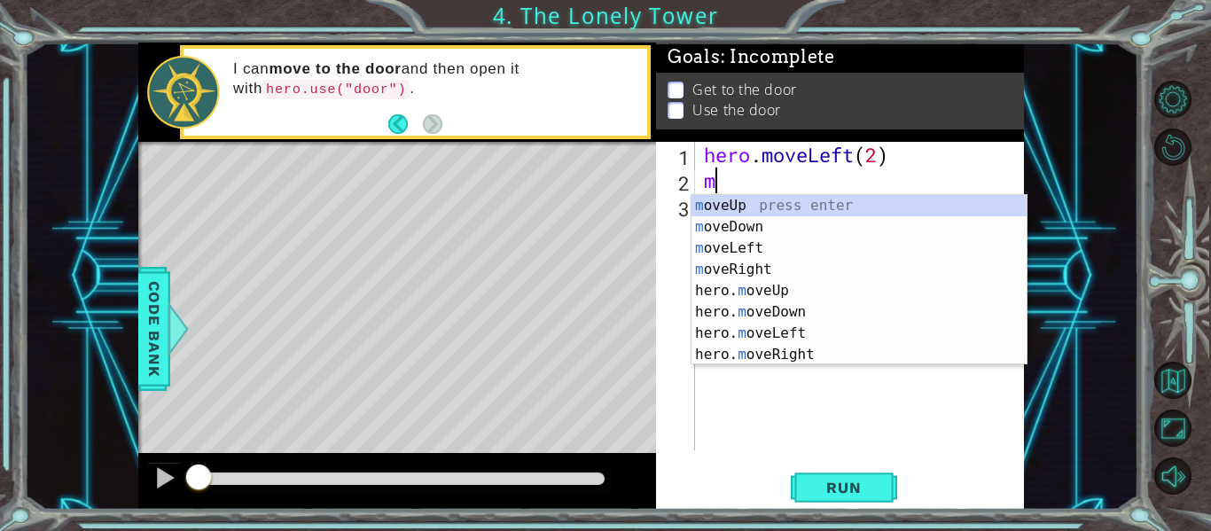
scroll to position [0, 5]
click at [808, 291] on div "m oveUp press enter m oveDown press enter m oveLeft press enter m oveRight pres…" at bounding box center [858, 301] width 335 height 213
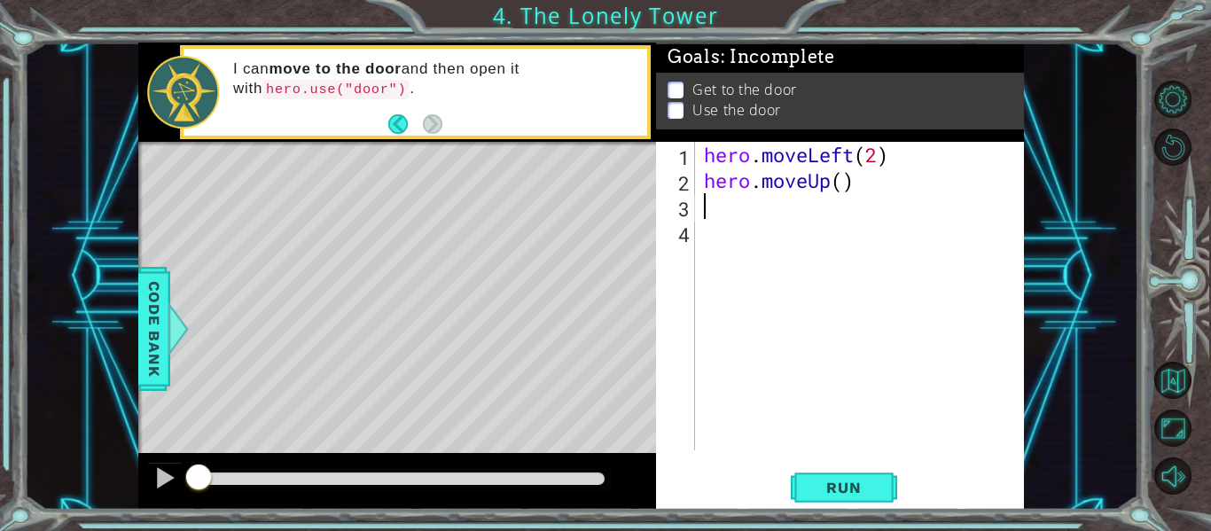
click at [840, 183] on div "hero . moveLeft ( 2 ) hero . moveUp ( )" at bounding box center [864, 322] width 329 height 360
type textarea "hero.moveUp(2)"
click at [864, 186] on div "hero . moveLeft ( 2 ) hero . moveUp ( 2 )" at bounding box center [864, 322] width 329 height 360
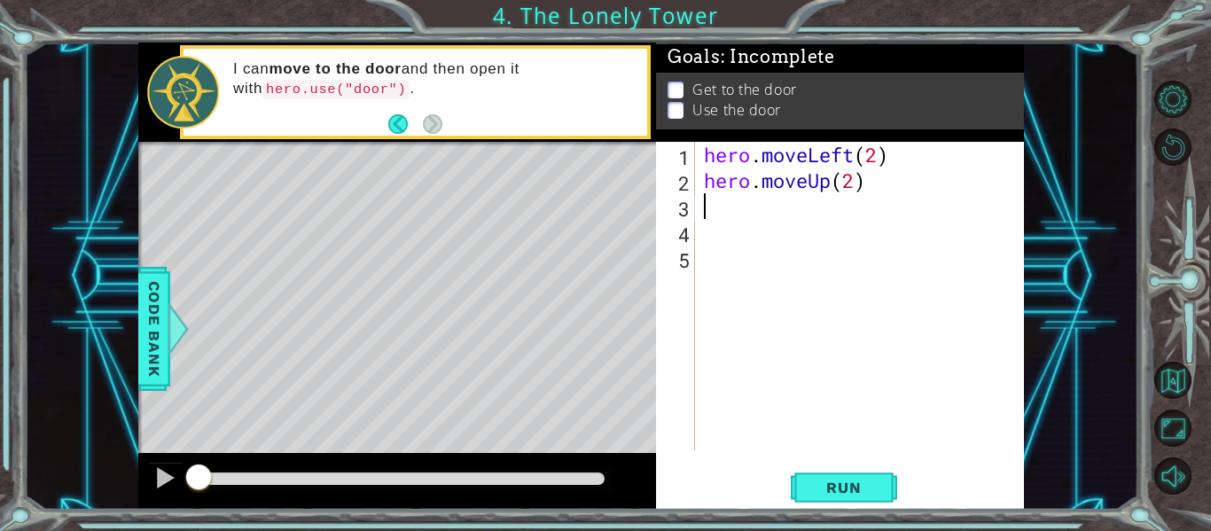
type textarea "m"
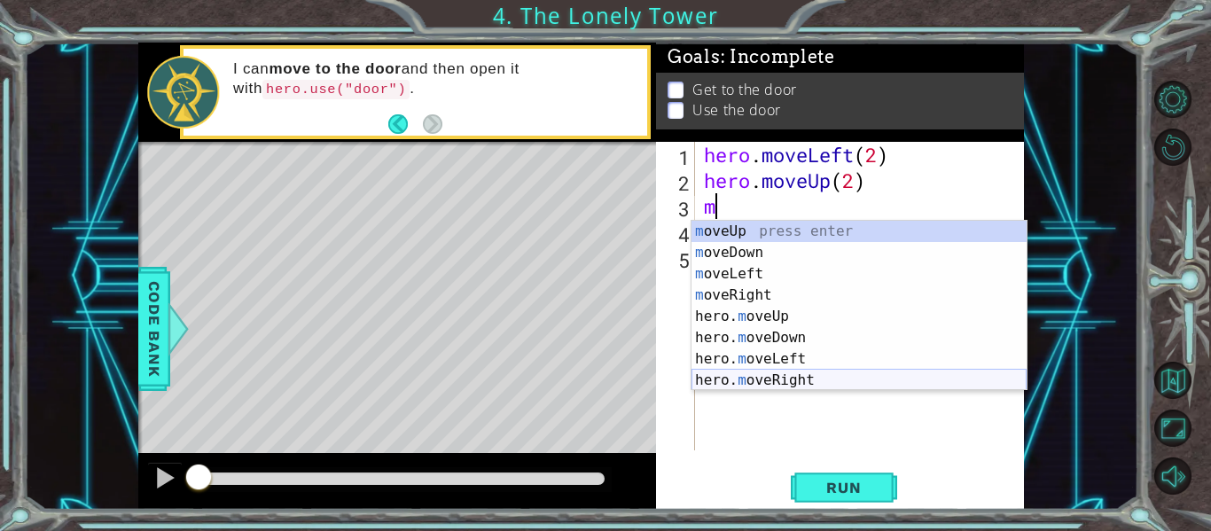
click at [808, 378] on div "m oveUp press enter m oveDown press enter m oveLeft press enter m oveRight pres…" at bounding box center [858, 327] width 335 height 213
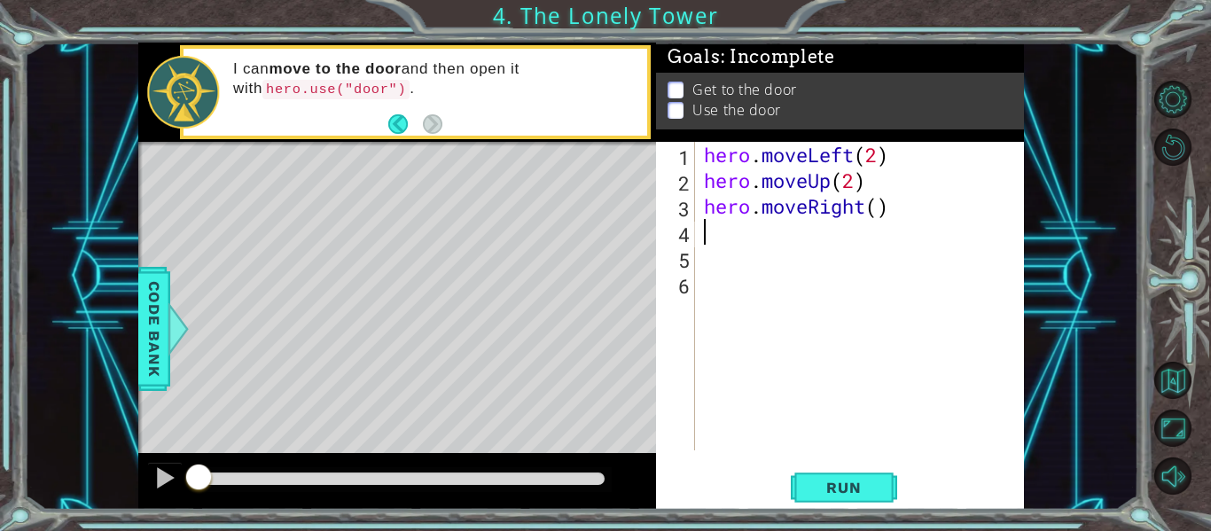
scroll to position [0, 0]
click at [886, 206] on div "hero . moveLeft ( 2 ) hero . moveUp ( 2 ) hero . moveRight ( )" at bounding box center [864, 322] width 329 height 360
click at [878, 208] on div "hero . moveLeft ( 2 ) hero . moveUp ( 2 ) hero . moveRight ( )" at bounding box center [864, 322] width 329 height 360
click at [854, 480] on span "Run" at bounding box center [843, 488] width 70 height 18
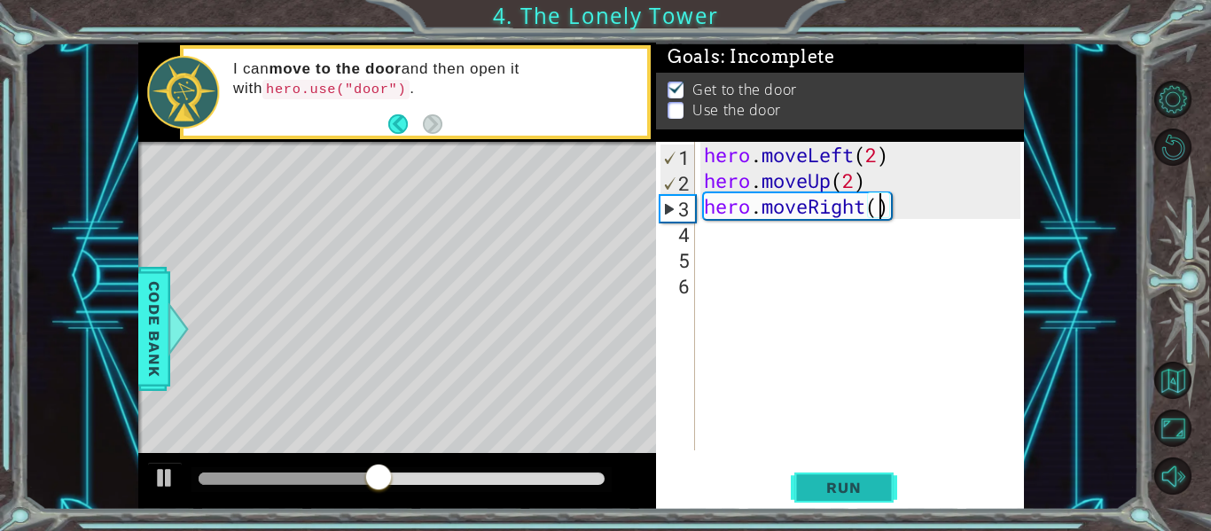
type textarea "hero.moveRight(2)"
click at [913, 210] on div "hero . moveLeft ( 2 ) hero . moveUp ( 2 ) hero . moveRight ( 2 )" at bounding box center [864, 322] width 329 height 360
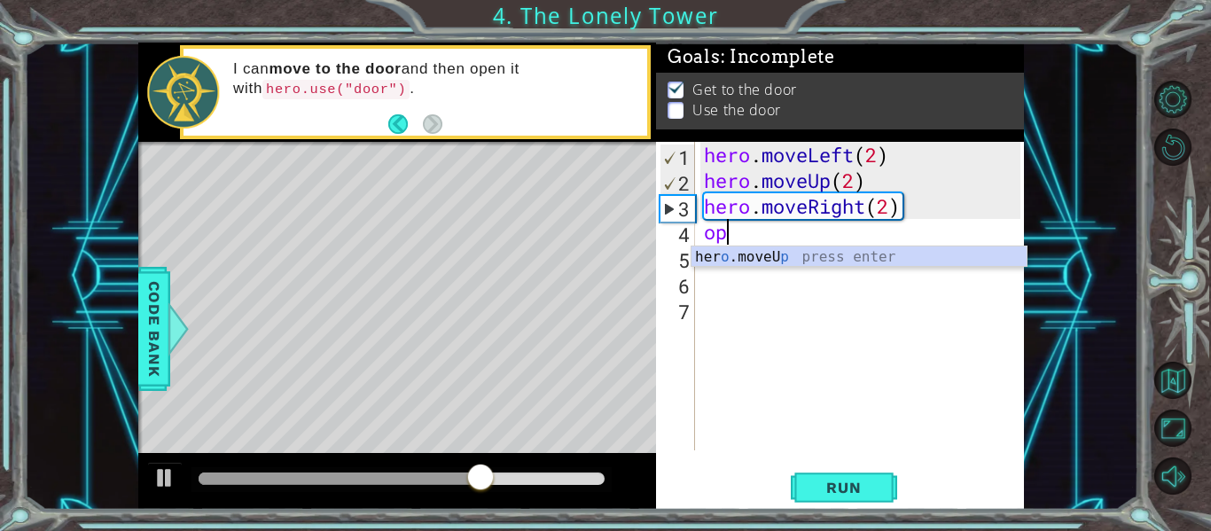
type textarea "o"
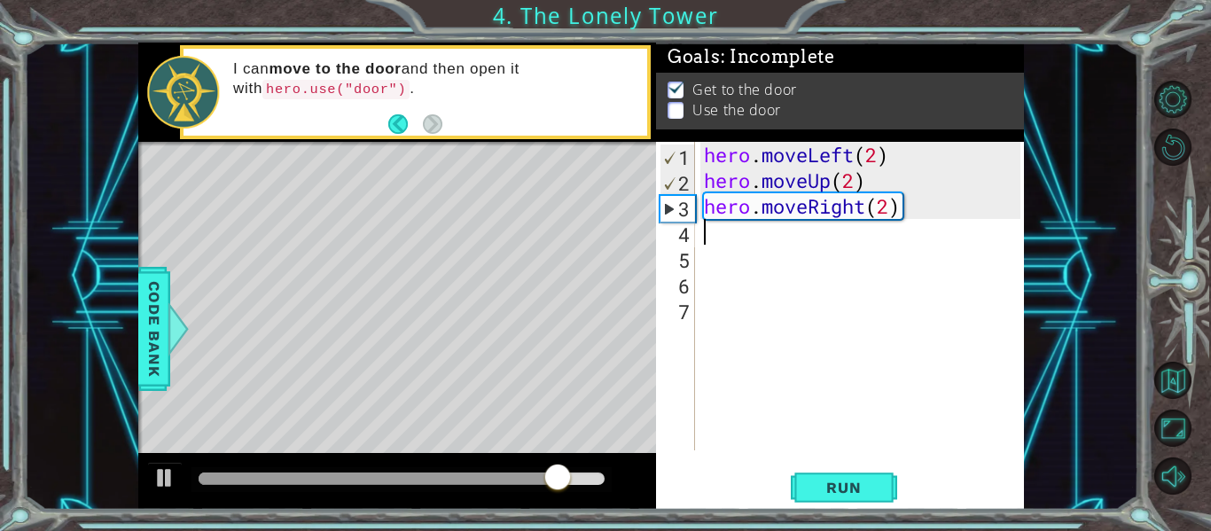
type textarea "us"
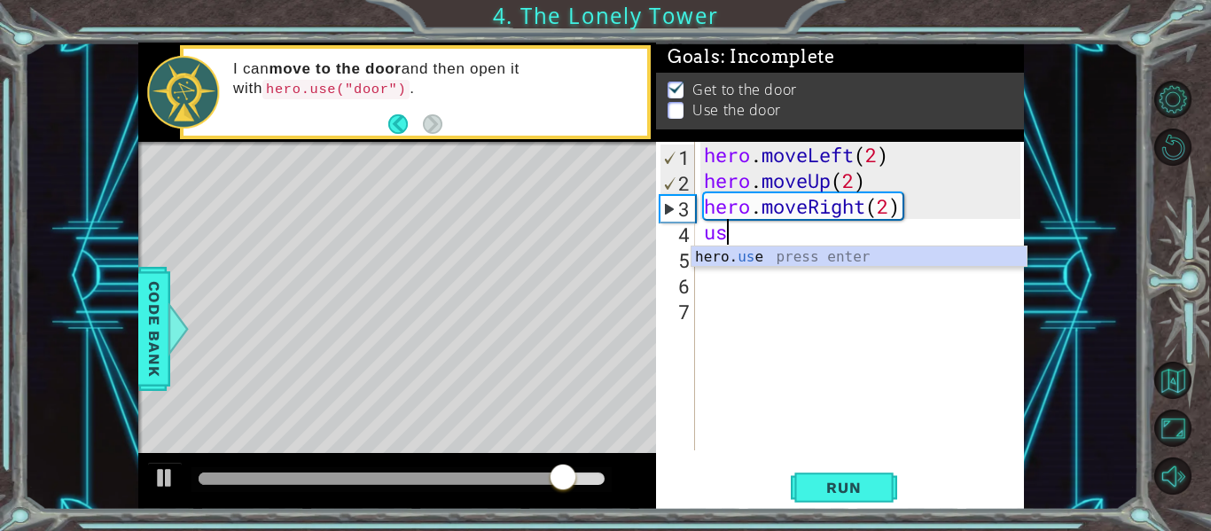
scroll to position [0, 12]
click at [869, 269] on div "hero . moveLeft ( 2 ) hero . moveUp ( 2 ) hero . moveRight ( 2 ) us" at bounding box center [864, 322] width 329 height 360
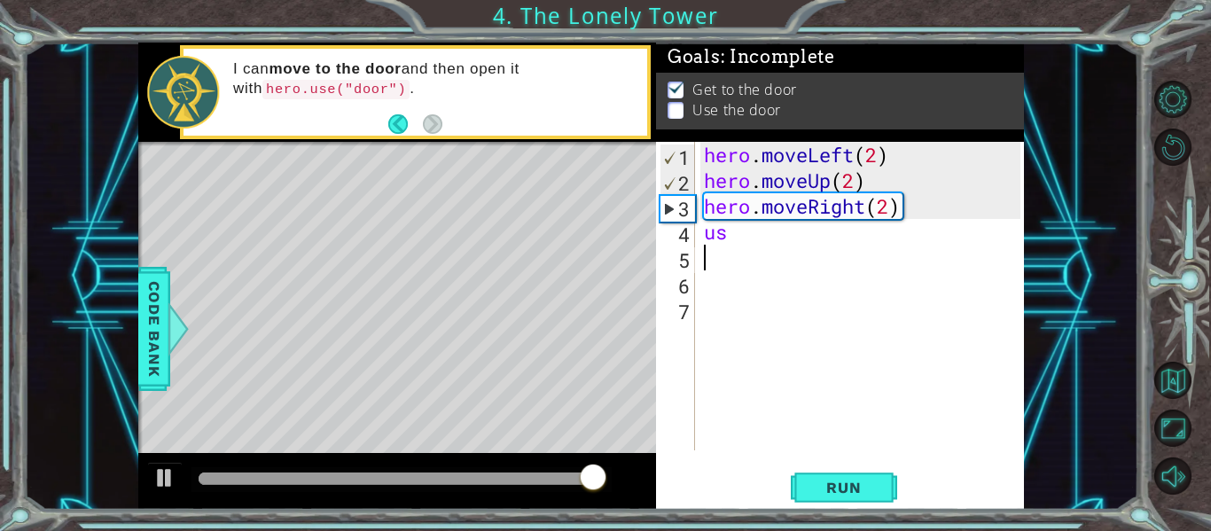
scroll to position [0, 0]
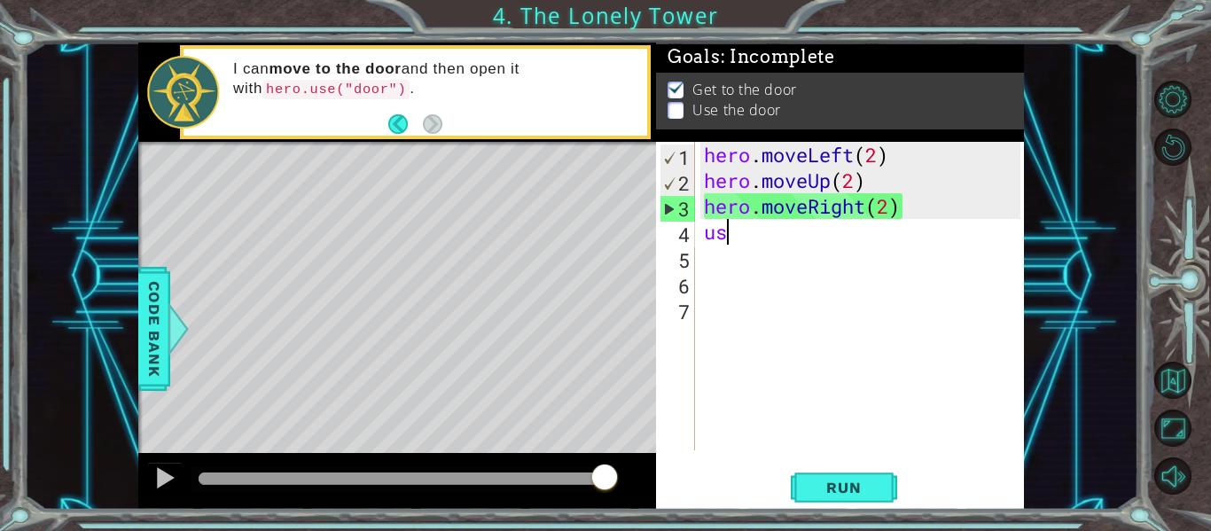
click at [790, 234] on div "hero . moveLeft ( 2 ) hero . moveUp ( 2 ) hero . moveRight ( 2 ) us" at bounding box center [864, 322] width 329 height 360
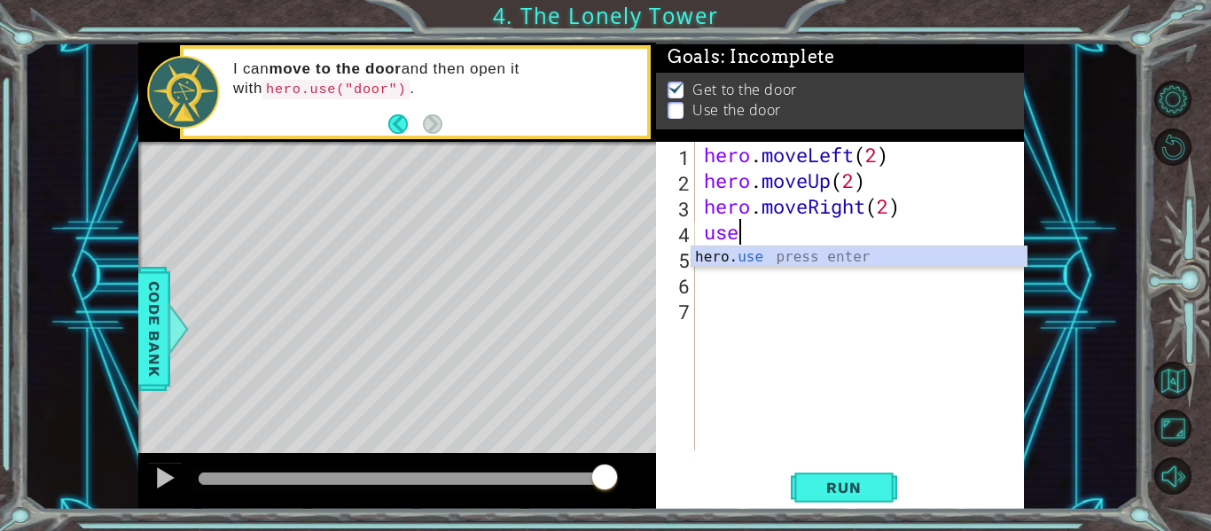
scroll to position [0, 19]
click at [790, 253] on div "hero. use press enter" at bounding box center [858, 278] width 335 height 64
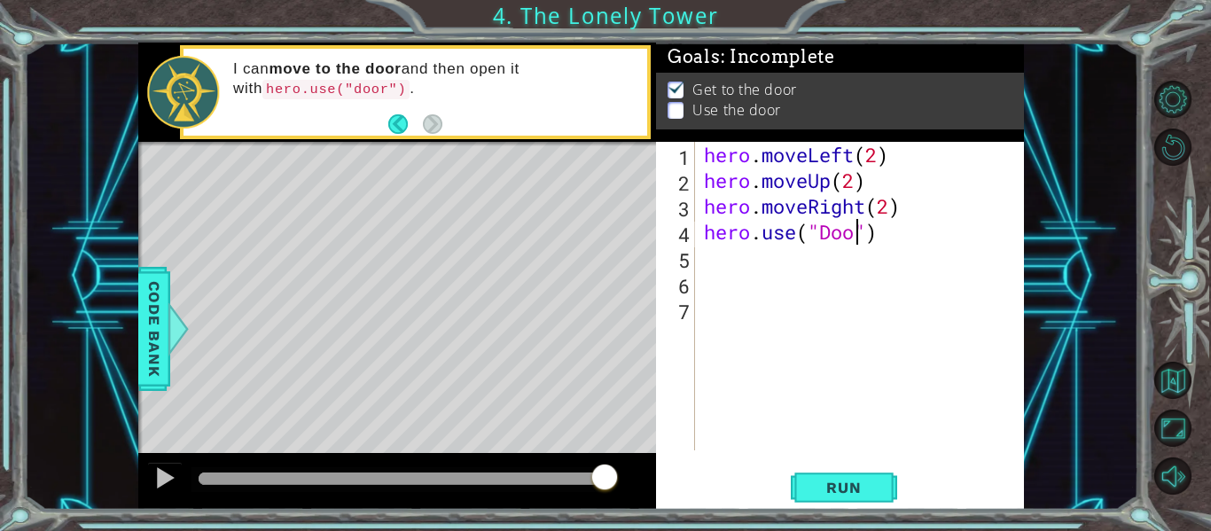
scroll to position [0, 90]
click at [847, 479] on span "Run" at bounding box center [843, 488] width 70 height 18
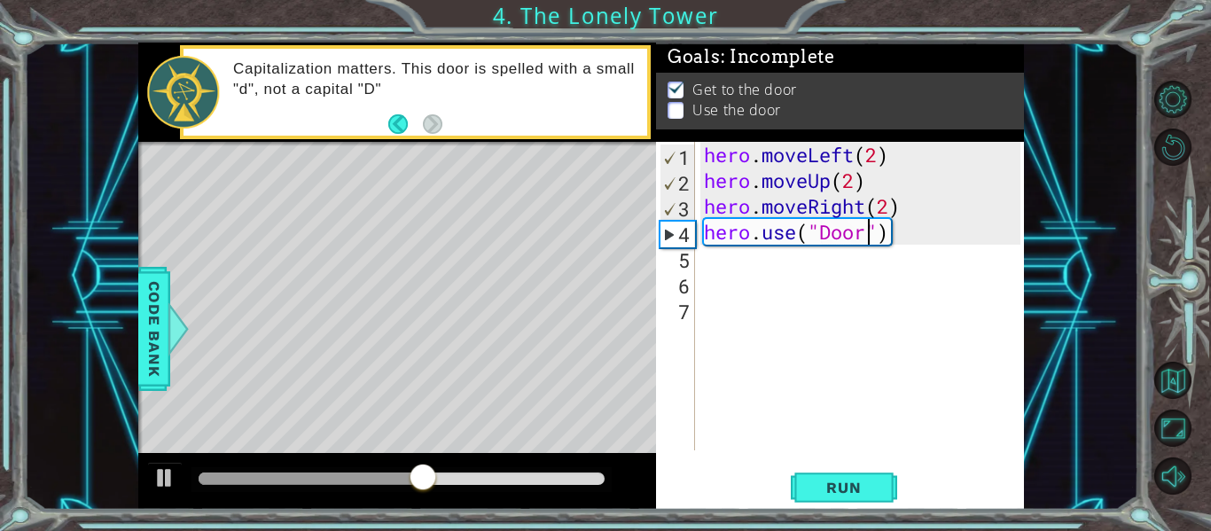
click at [912, 207] on div "hero . moveLeft ( 2 ) hero . moveUp ( 2 ) hero . moveRight ( 2 ) hero . use ( "…" at bounding box center [864, 322] width 329 height 360
click at [830, 230] on div "hero . moveLeft ( 2 ) hero . moveUp ( 2 ) hero . moveRight ( 2 ) hero . use ( "…" at bounding box center [864, 322] width 329 height 360
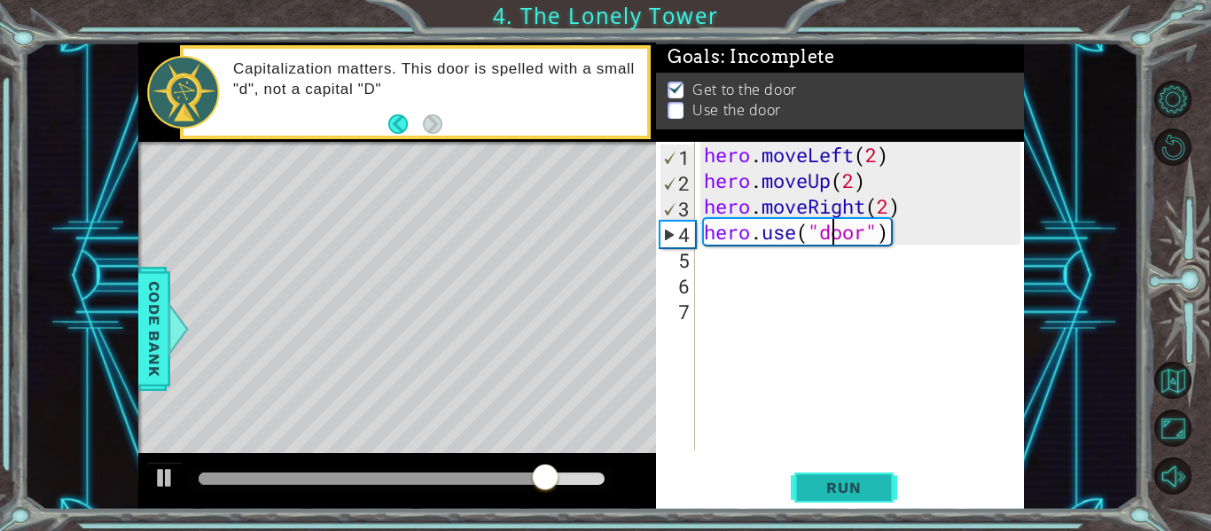
type textarea "hero.use("door")"
click at [839, 494] on span "Run" at bounding box center [843, 488] width 70 height 18
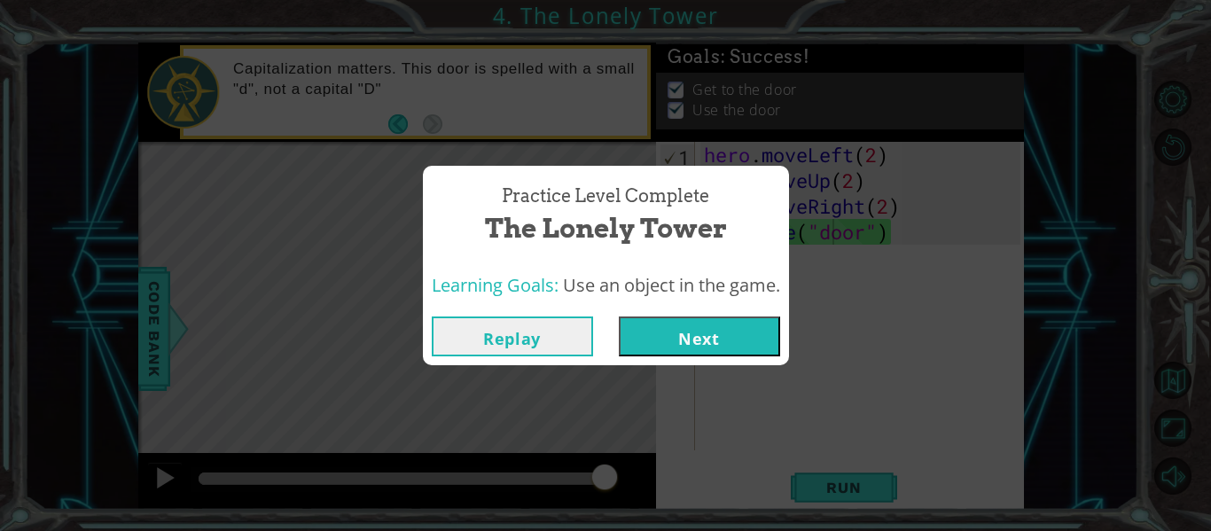
click at [670, 335] on button "Next" at bounding box center [699, 336] width 161 height 40
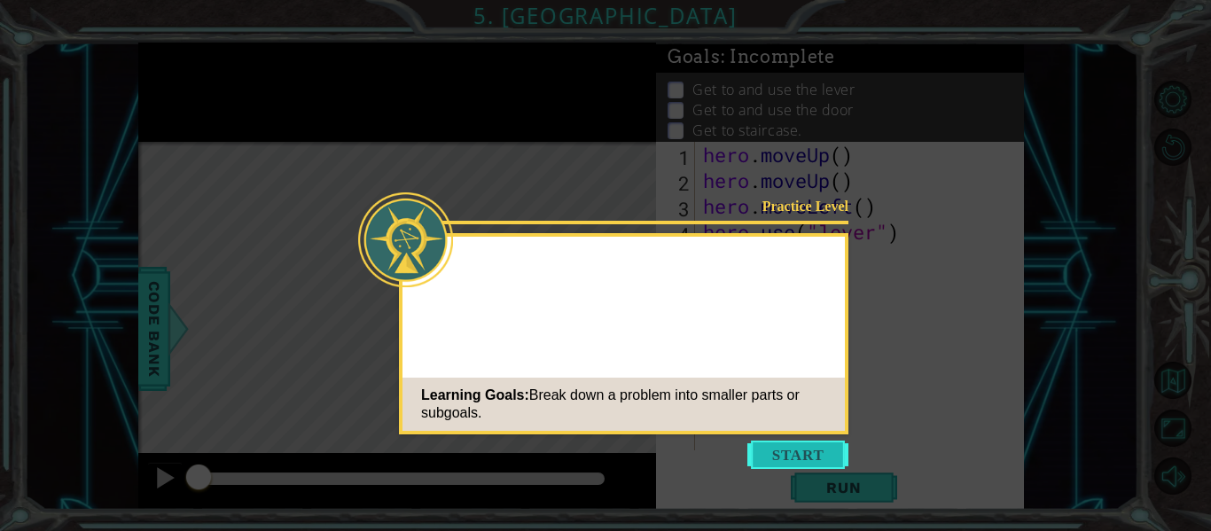
click at [772, 451] on button "Start" at bounding box center [797, 455] width 101 height 28
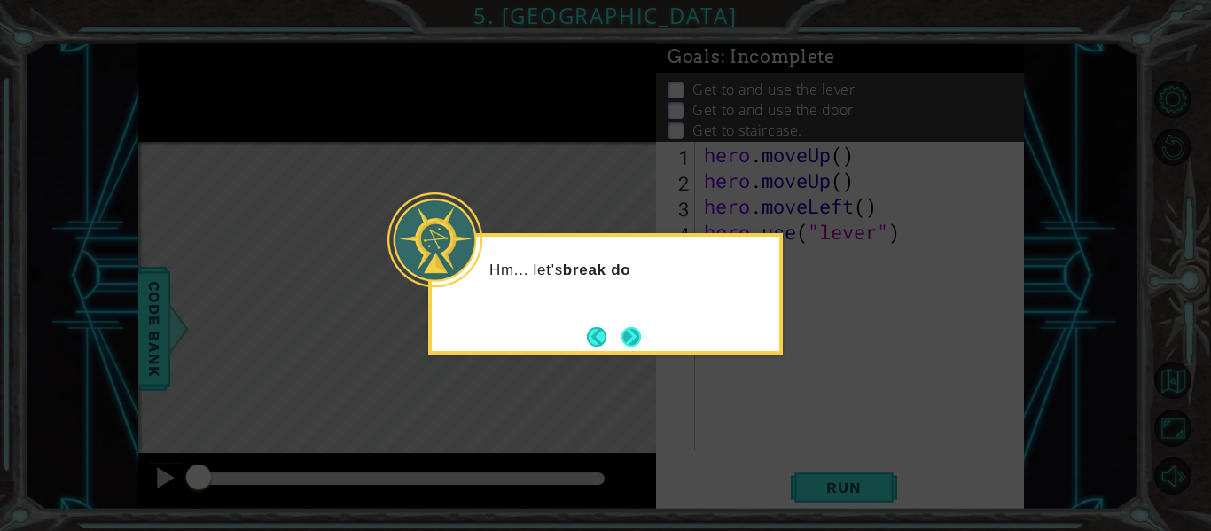
click at [628, 337] on button "Next" at bounding box center [631, 337] width 20 height 20
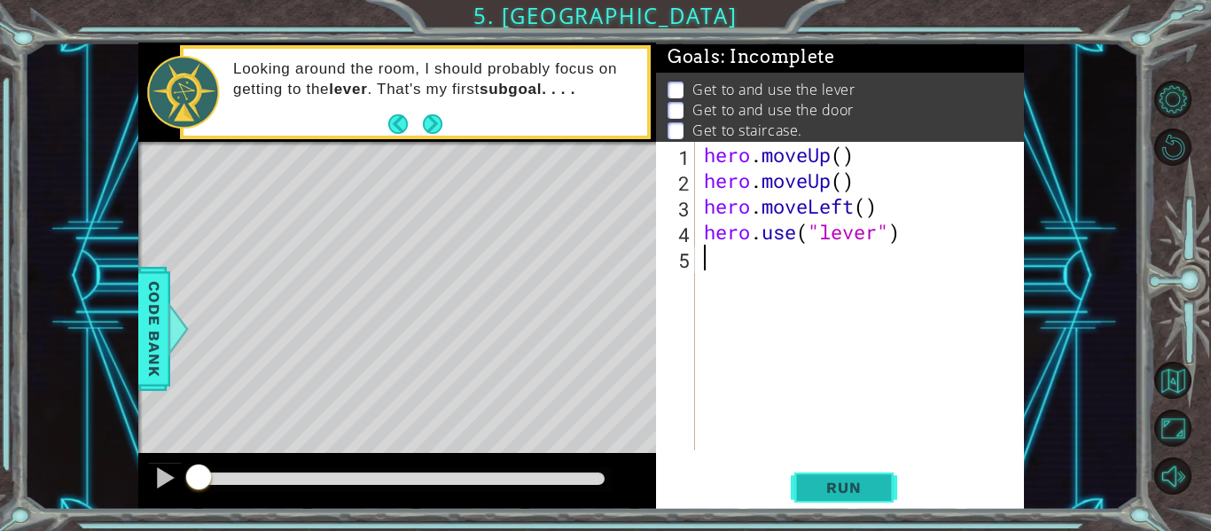
click at [800, 502] on button "Run" at bounding box center [844, 488] width 106 height 36
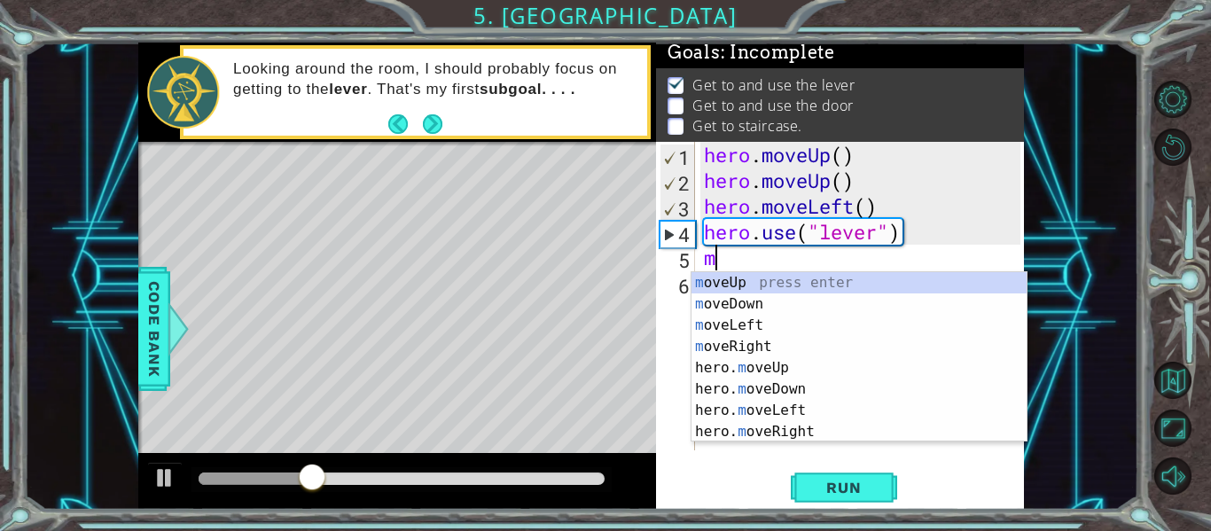
scroll to position [0, 12]
click at [772, 441] on body "1 ההההההההההההההההההההההההההההההההההההההההההההההההההההההההההההההההההההההההההההה…" at bounding box center [605, 265] width 1211 height 531
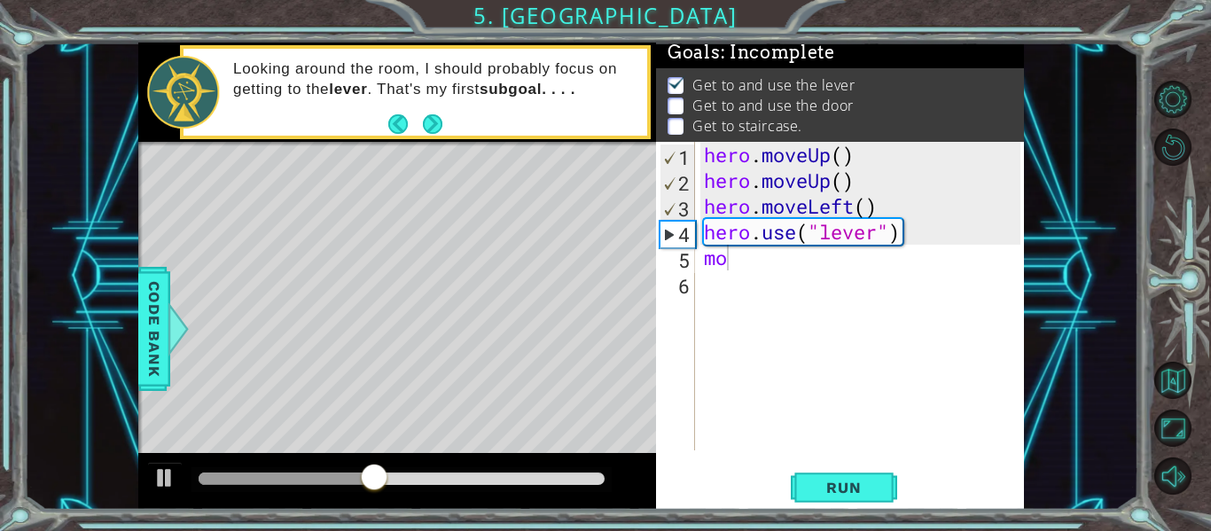
click at [752, 254] on div "hero . moveUp ( ) hero . moveUp ( ) hero . moveLeft ( ) hero . use ( "lever" ) …" at bounding box center [864, 322] width 329 height 360
type textarea "mov"
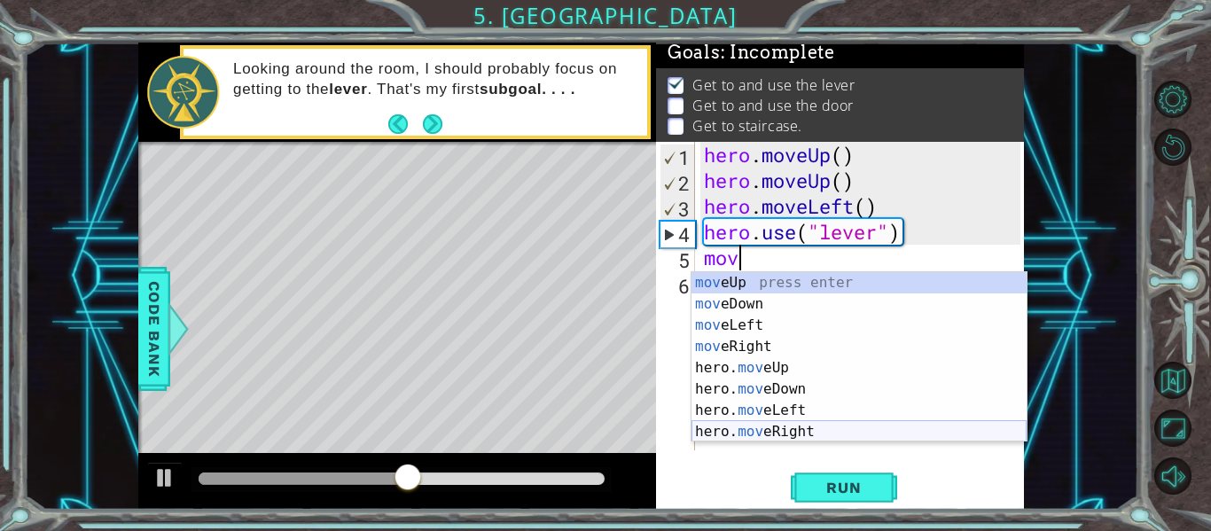
click at [810, 430] on div "mov eUp press enter mov eDown press enter mov eLeft press enter mov eRight pres…" at bounding box center [858, 378] width 335 height 213
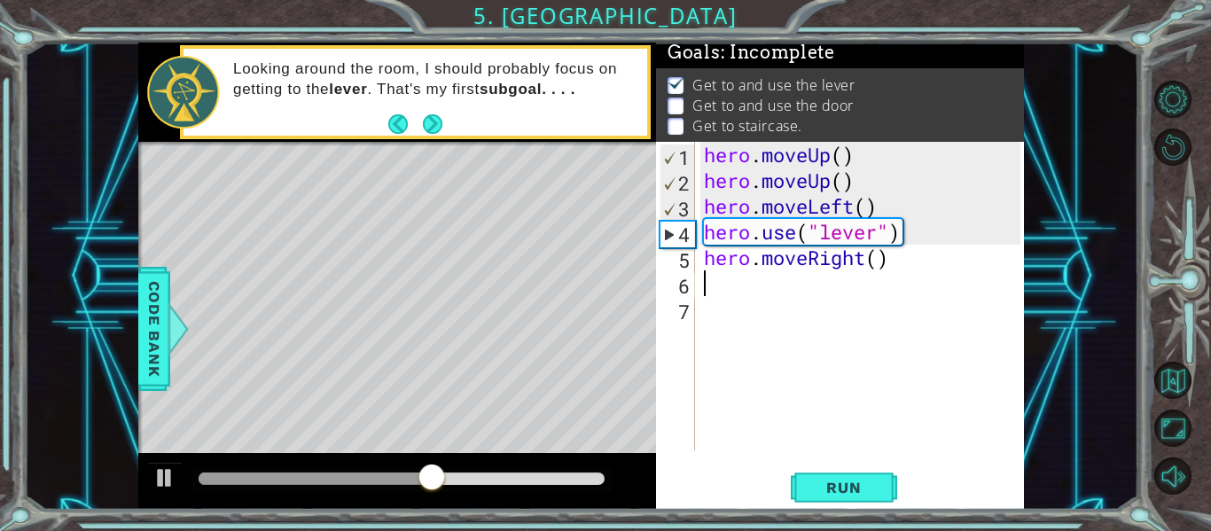
click at [881, 254] on div "hero . moveUp ( ) hero . moveUp ( ) hero . moveLeft ( ) hero . use ( "lever" ) …" at bounding box center [864, 322] width 329 height 360
type textarea "hero.moveRight(3)"
click at [921, 254] on div "hero . moveUp ( ) hero . moveUp ( ) hero . moveLeft ( ) hero . use ( "lever" ) …" at bounding box center [864, 322] width 329 height 360
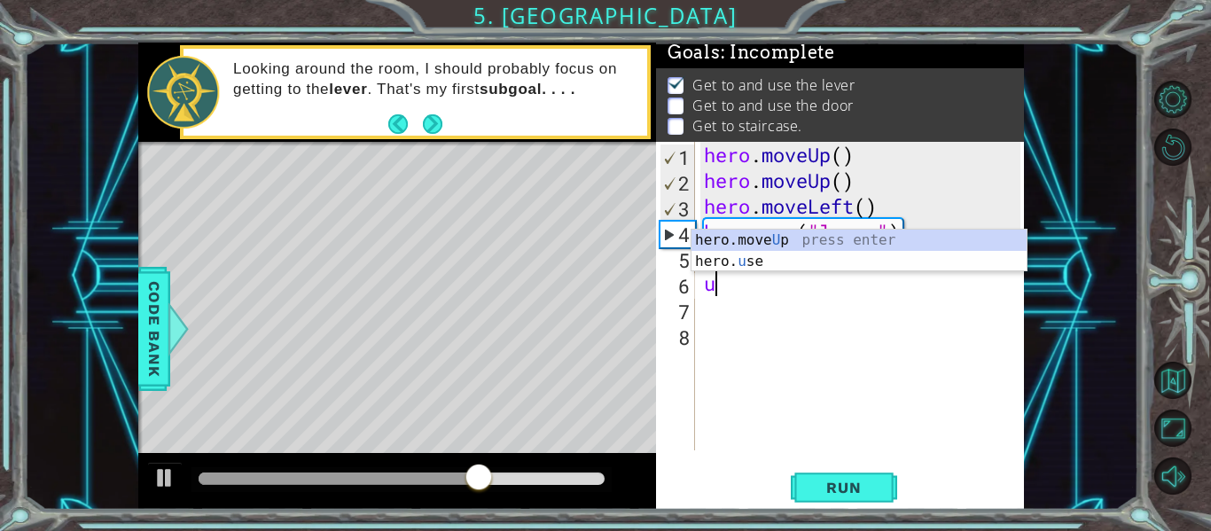
scroll to position [0, 12]
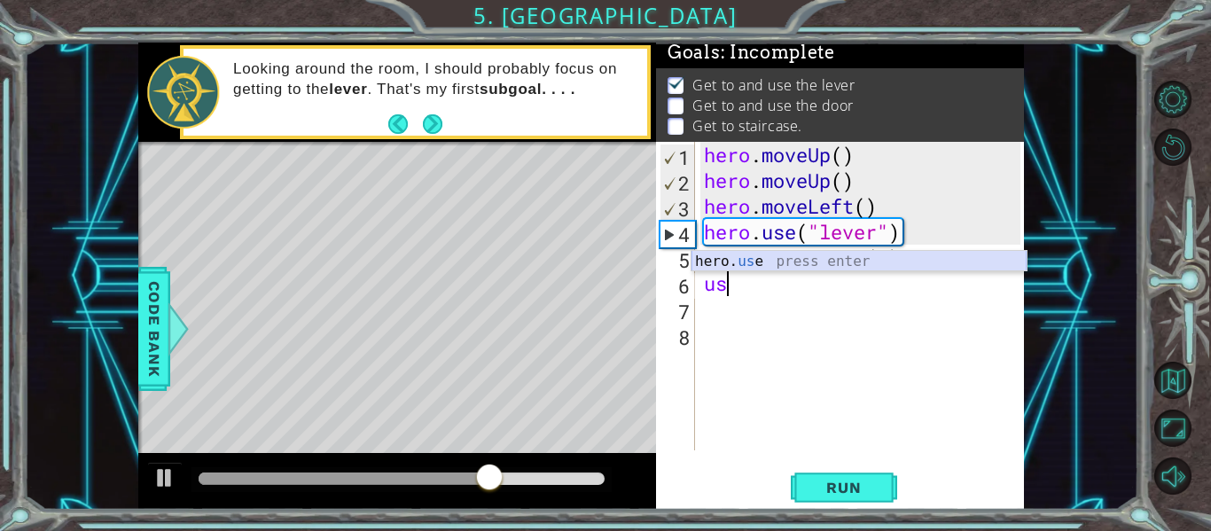
click at [908, 259] on div "hero. us e press enter" at bounding box center [858, 283] width 335 height 64
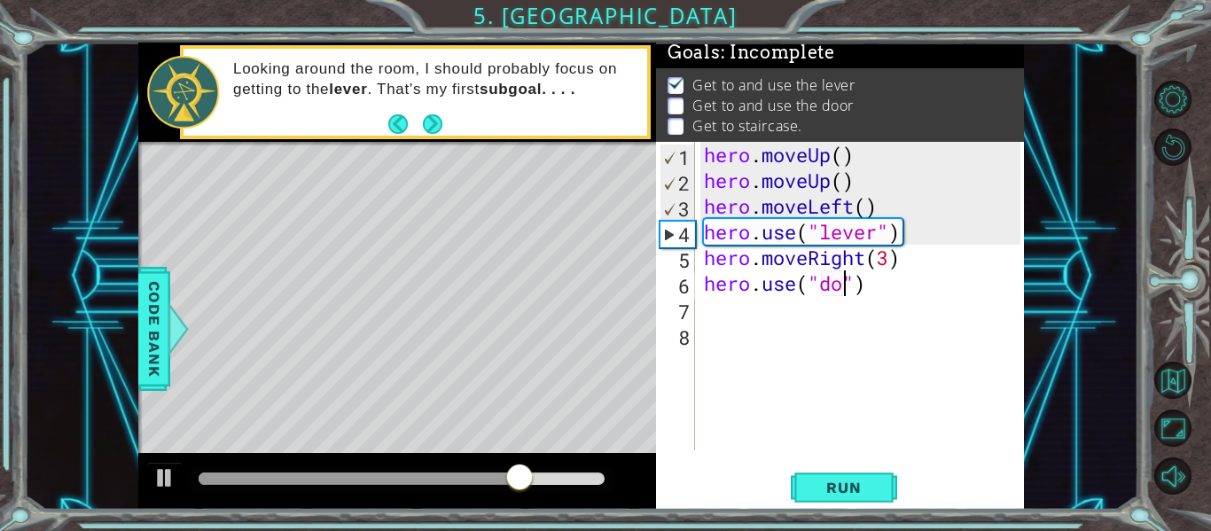
type textarea "hero.use("door")"
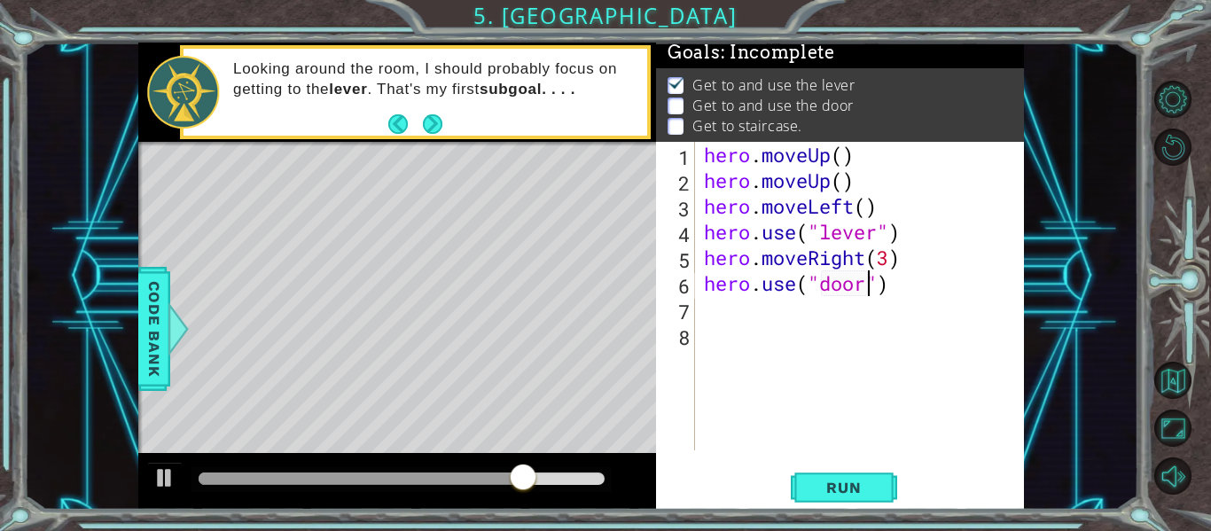
scroll to position [0, 90]
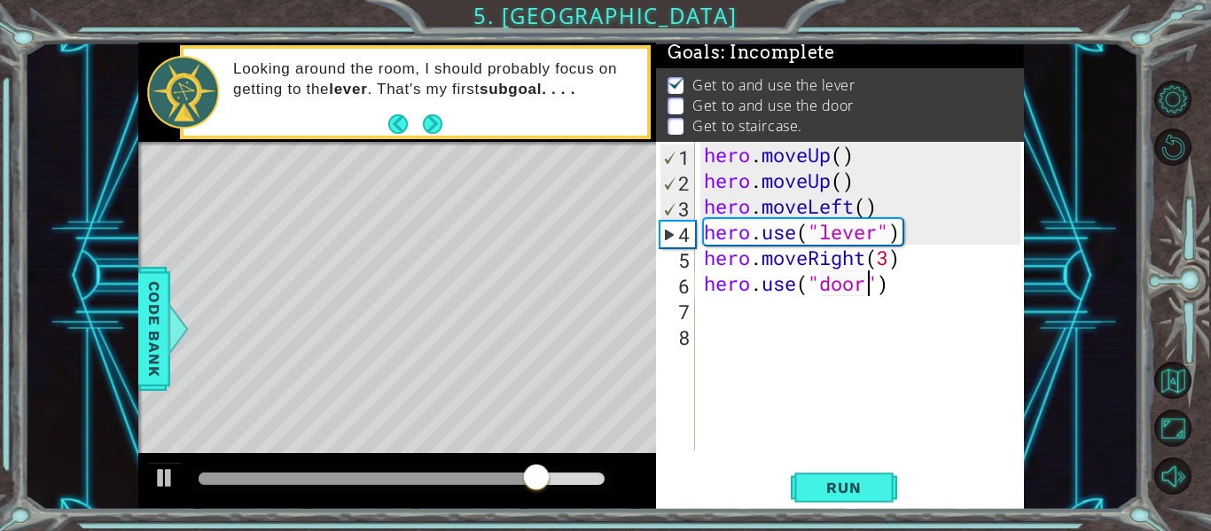
click at [906, 288] on div "hero . moveUp ( ) hero . moveUp ( ) hero . moveLeft ( ) hero . use ( "lever" ) …" at bounding box center [864, 322] width 329 height 360
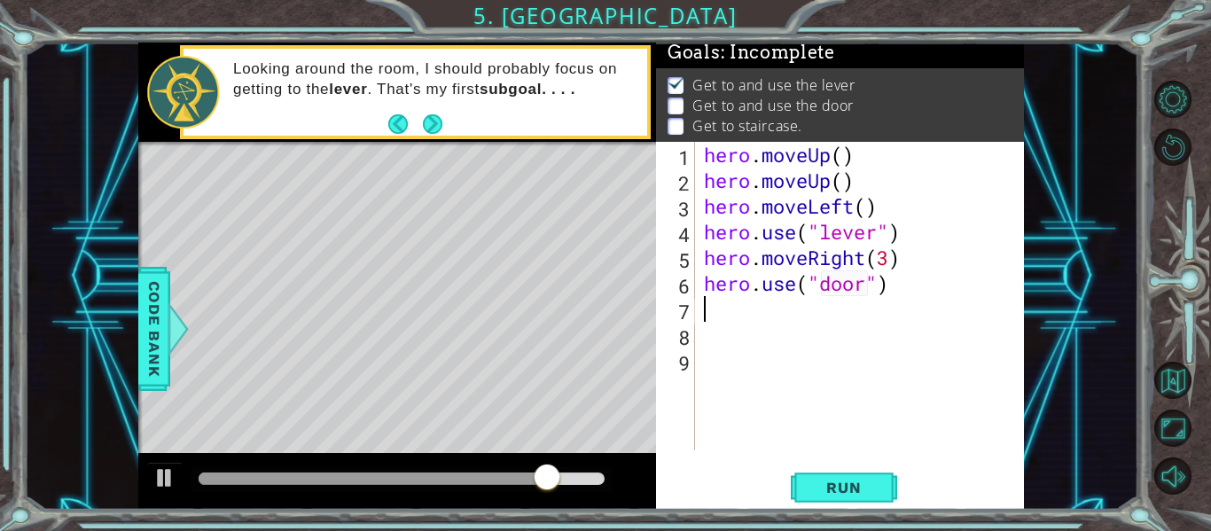
scroll to position [0, 0]
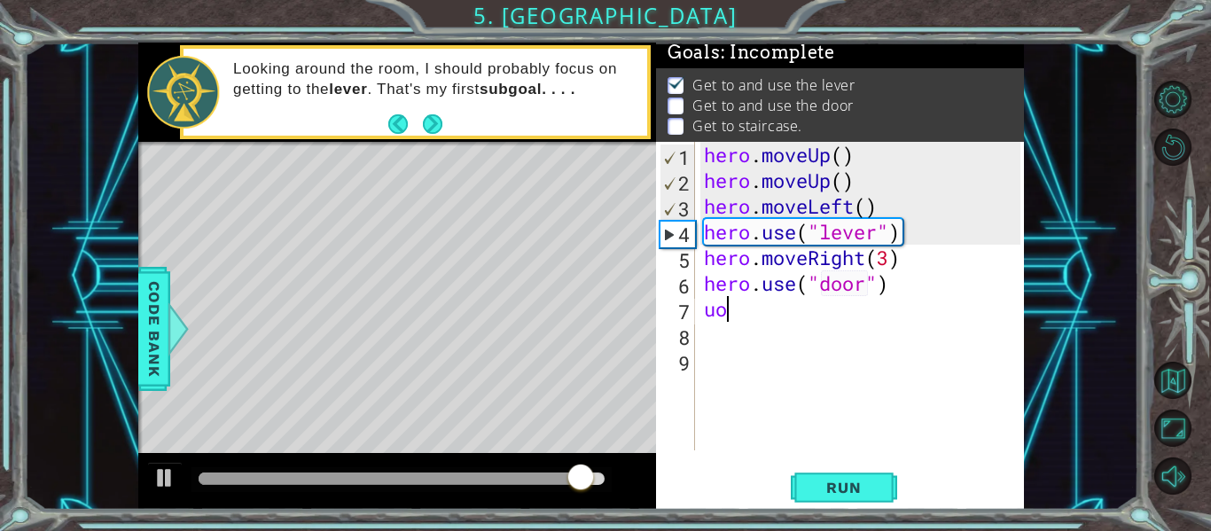
type textarea "u"
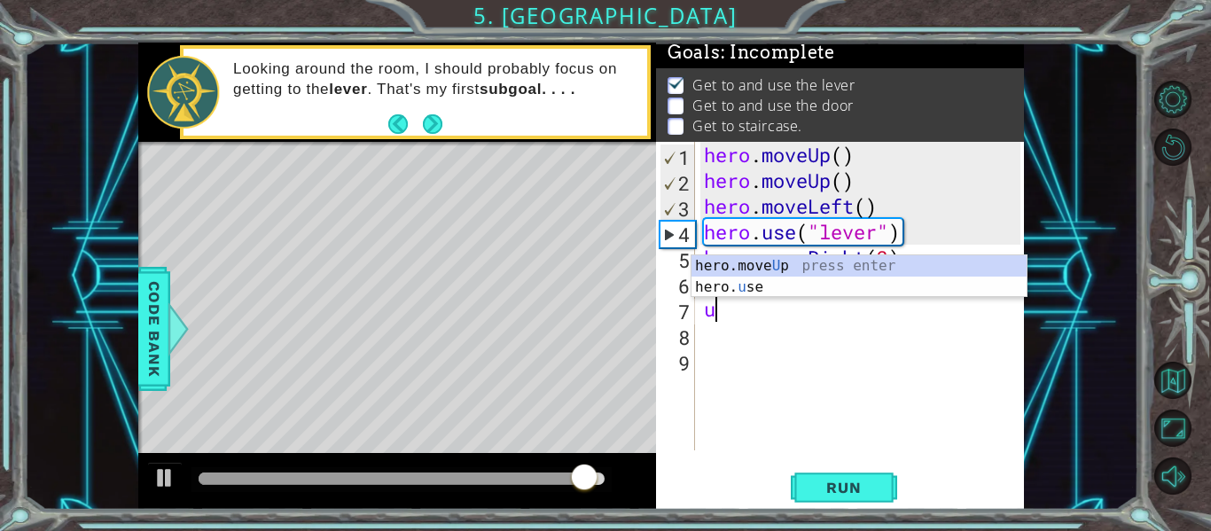
scroll to position [0, 5]
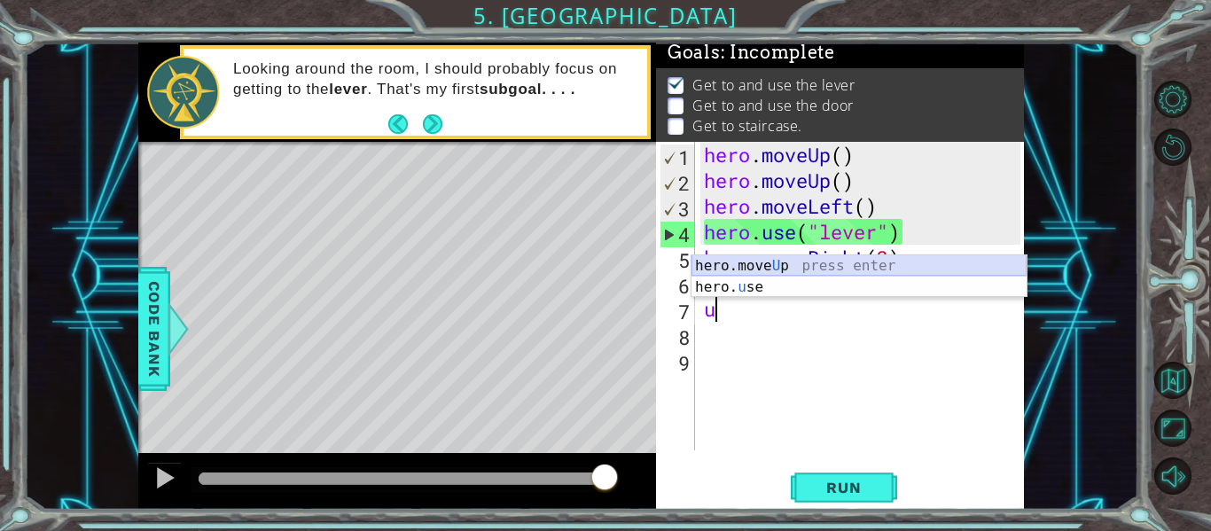
click at [811, 261] on div "hero.move U p press enter hero. u se press enter" at bounding box center [858, 297] width 335 height 85
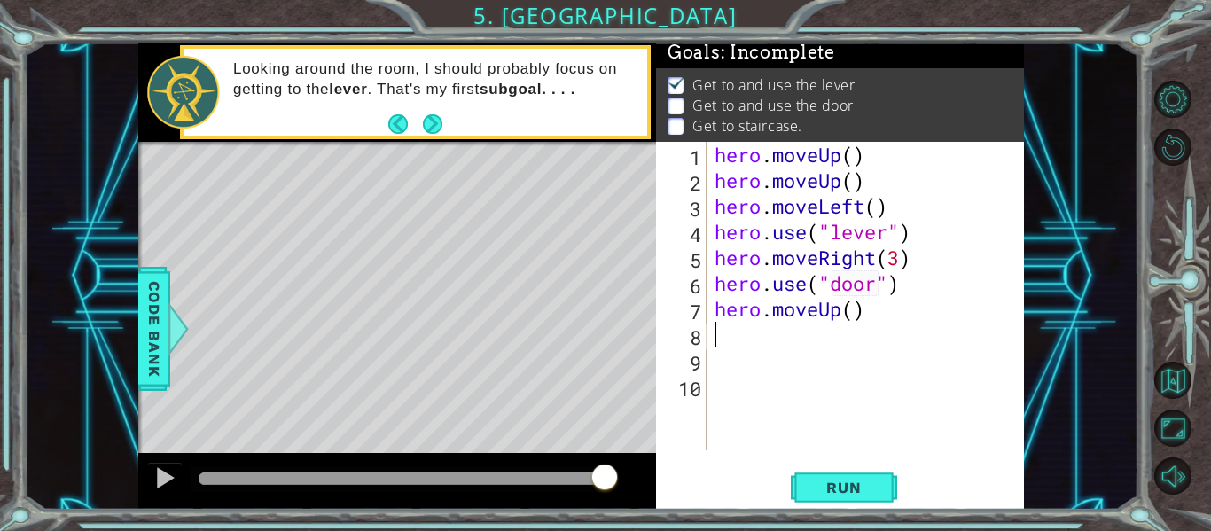
click at [856, 309] on div "hero . moveUp ( ) hero . moveUp ( ) hero . moveLeft ( ) hero . use ( "lever" ) …" at bounding box center [870, 322] width 318 height 360
type textarea "hero.moveUp(1)"
click at [880, 309] on div "hero . moveUp ( ) hero . moveUp ( ) hero . moveLeft ( ) hero . use ( "lever" ) …" at bounding box center [870, 322] width 318 height 360
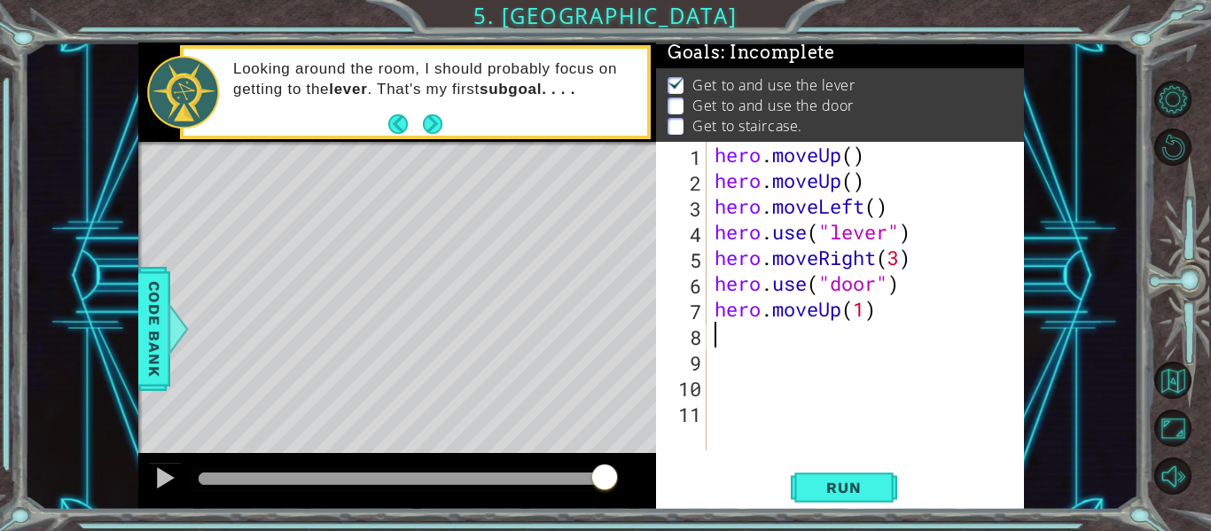
type textarea "m"
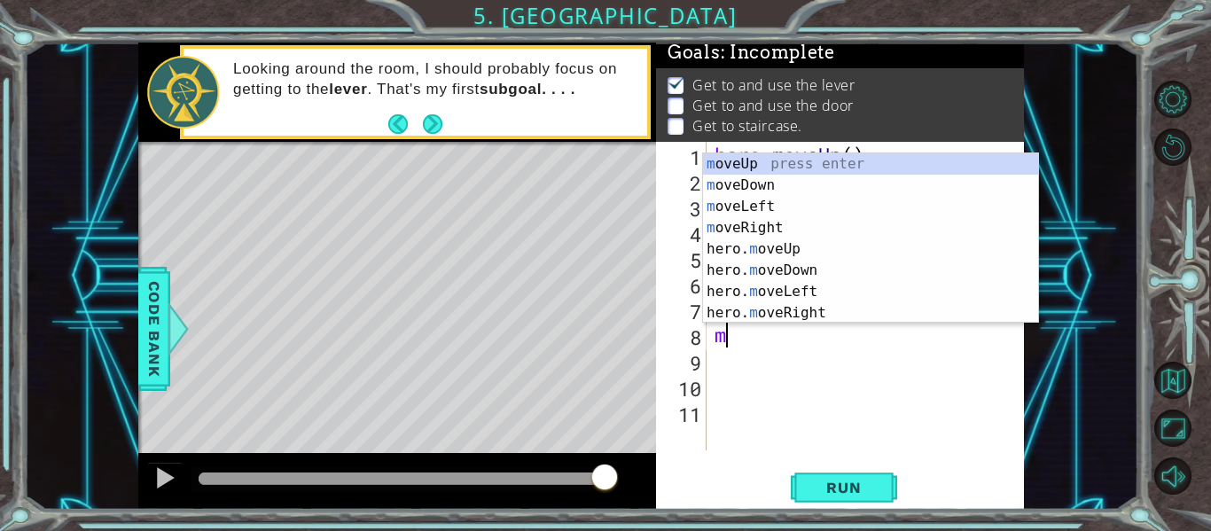
scroll to position [0, 5]
click at [816, 298] on div "m oveUp press enter m oveDown press enter m oveLeft press enter m oveRight pres…" at bounding box center [870, 259] width 335 height 213
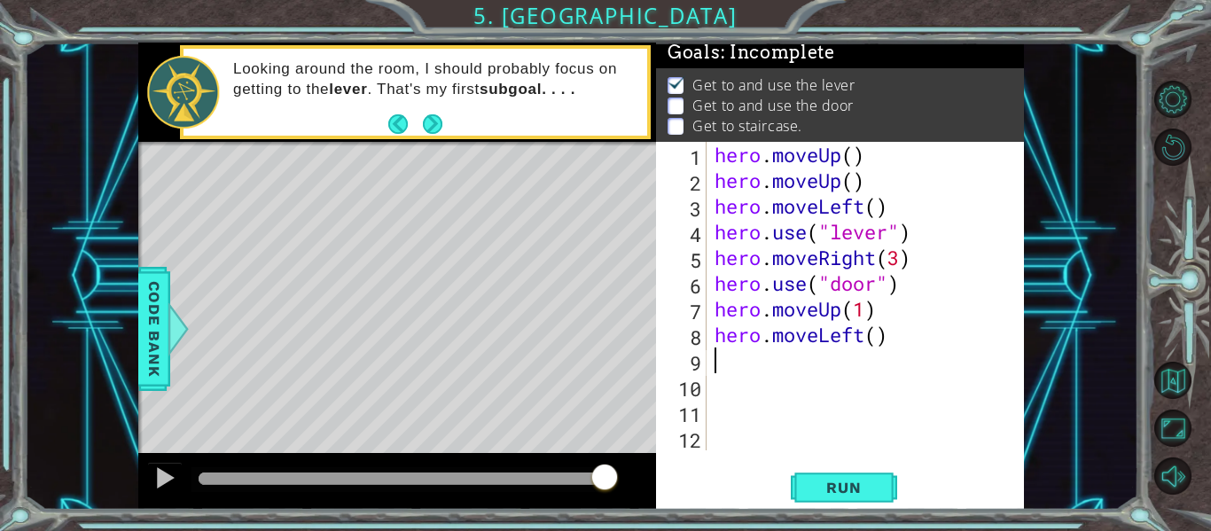
scroll to position [0, 0]
click at [883, 339] on div "hero . moveUp ( ) hero . moveUp ( ) hero . moveLeft ( ) hero . use ( "lever" ) …" at bounding box center [870, 322] width 318 height 360
type textarea "hero.moveLeft(3)"
click at [900, 337] on div "hero . moveUp ( ) hero . moveUp ( ) hero . moveLeft ( ) hero . use ( "lever" ) …" at bounding box center [870, 322] width 318 height 360
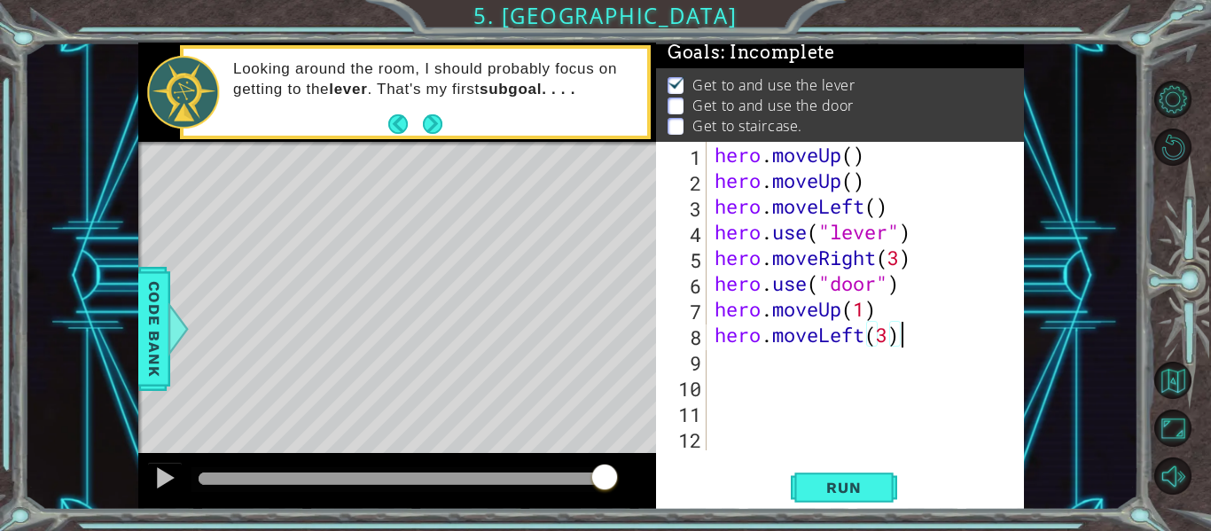
scroll to position [0, 0]
type textarea "m"
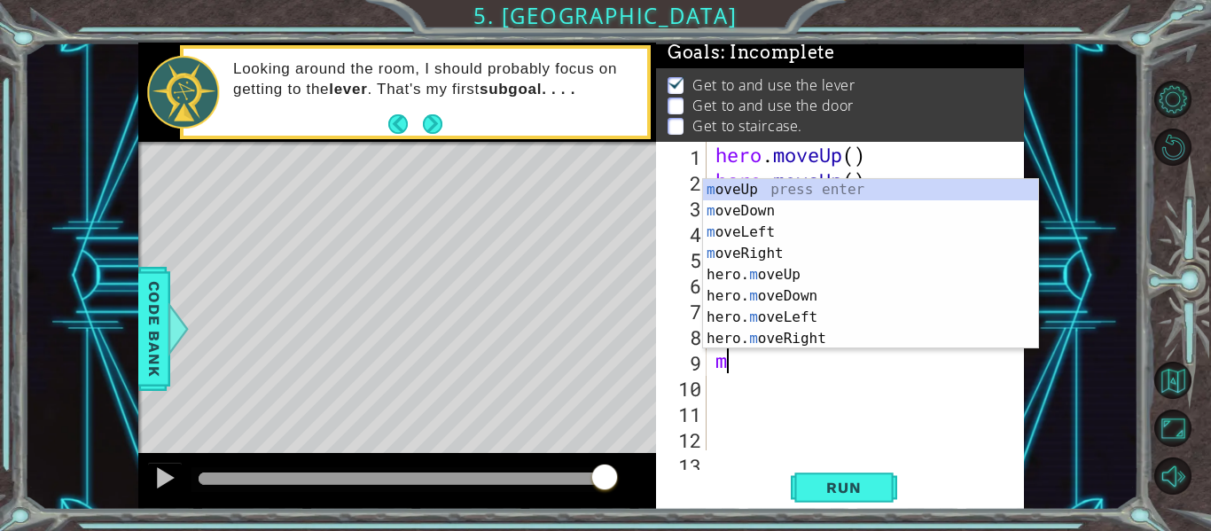
scroll to position [0, 5]
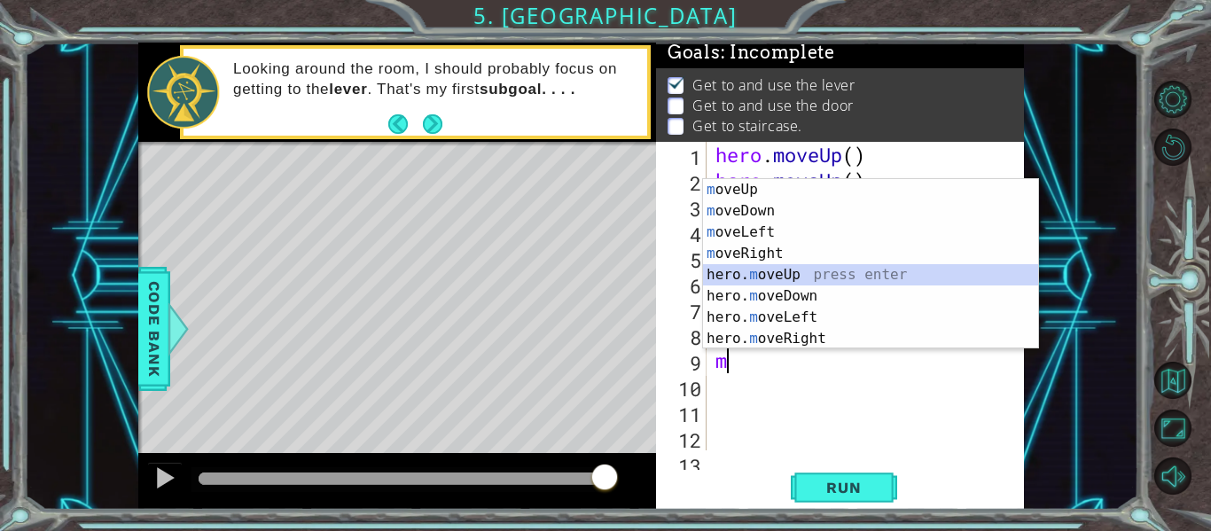
click at [780, 272] on div "m oveUp press enter m oveDown press enter m oveLeft press enter m oveRight pres…" at bounding box center [870, 285] width 335 height 213
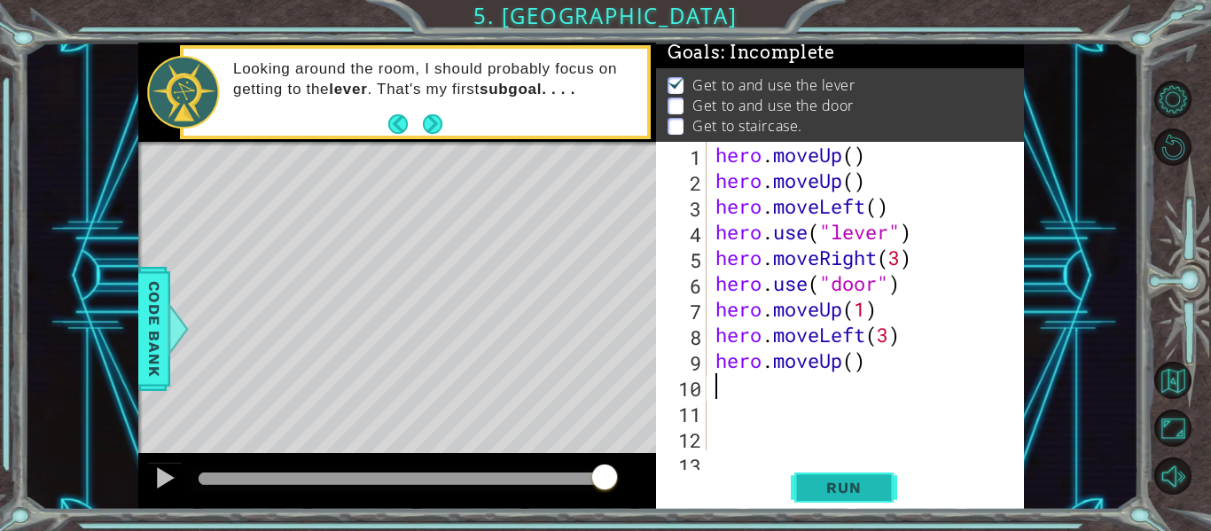
click at [853, 487] on span "Run" at bounding box center [843, 488] width 70 height 18
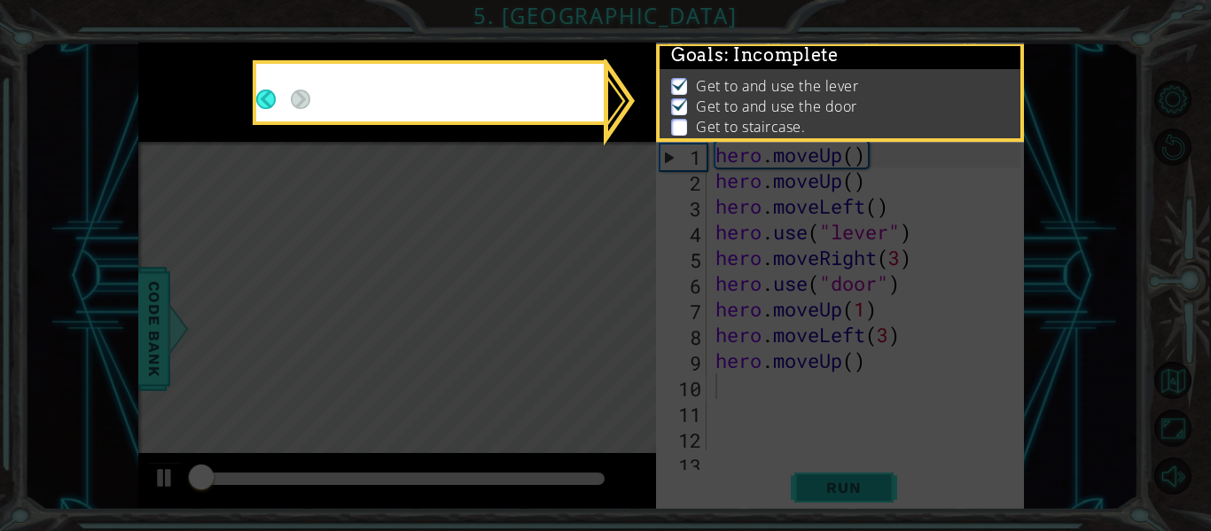
scroll to position [4, 0]
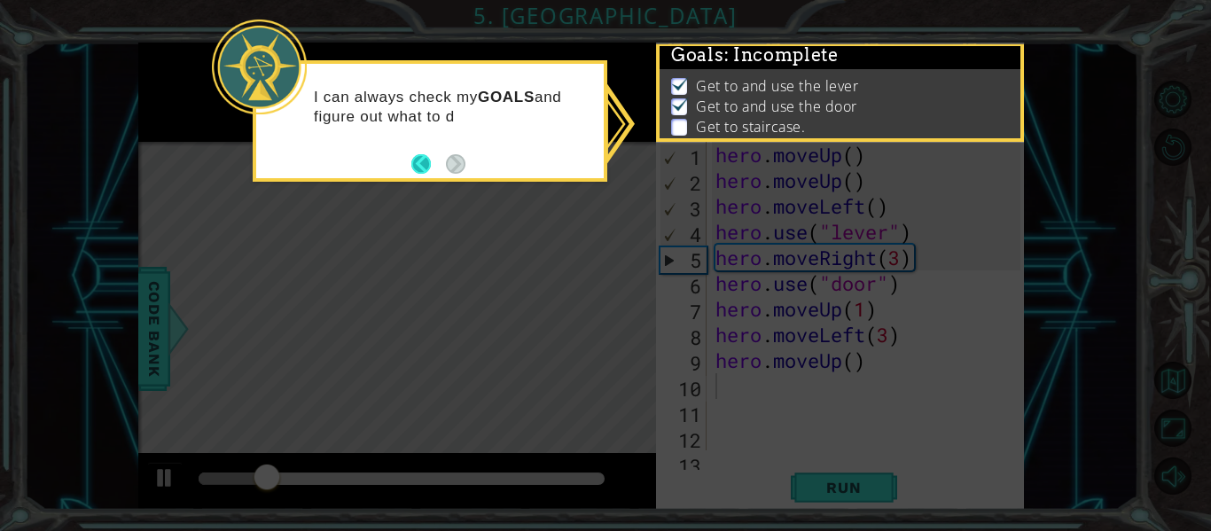
click at [442, 158] on button "Back" at bounding box center [428, 164] width 35 height 20
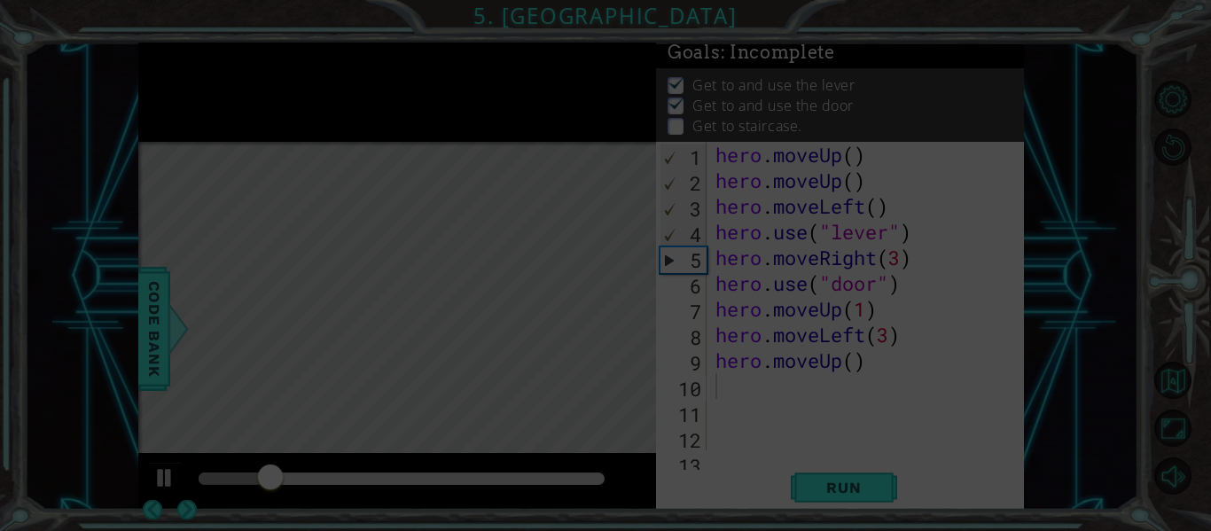
scroll to position [2, 0]
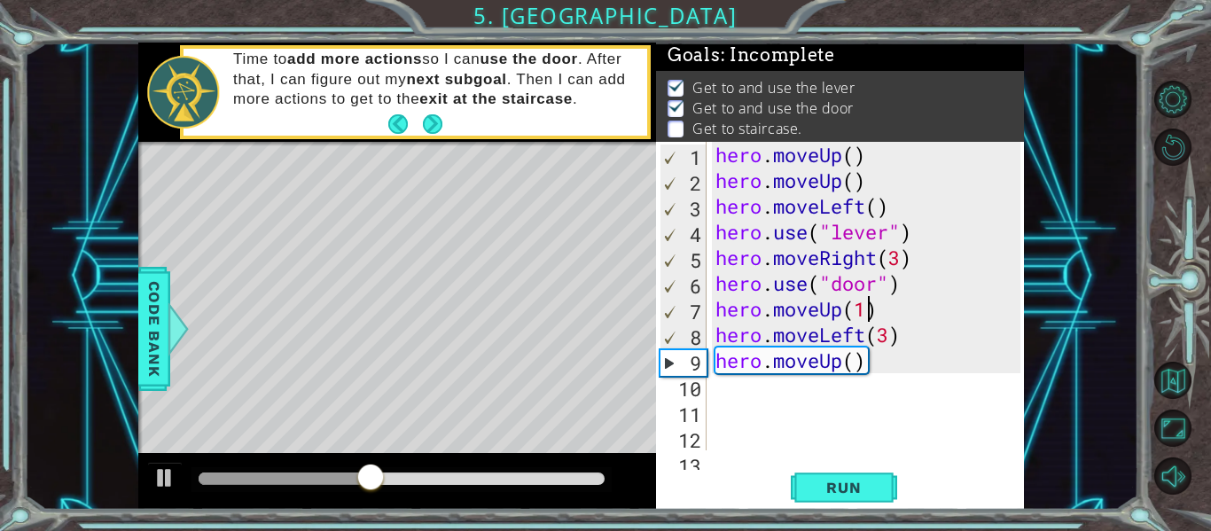
click at [866, 306] on div "hero . moveUp ( ) hero . moveUp ( ) hero . moveLeft ( ) hero . use ( "lever" ) …" at bounding box center [870, 322] width 317 height 360
type textarea "hero.moveUp(2)"
click at [851, 497] on button "Run" at bounding box center [844, 488] width 106 height 36
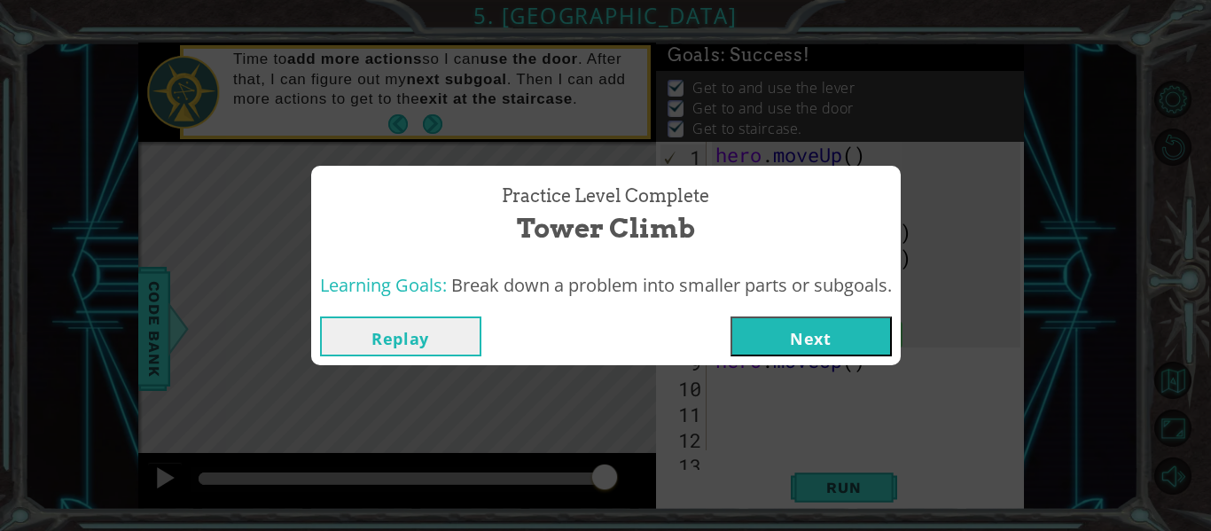
click at [811, 338] on button "Next" at bounding box center [810, 336] width 161 height 40
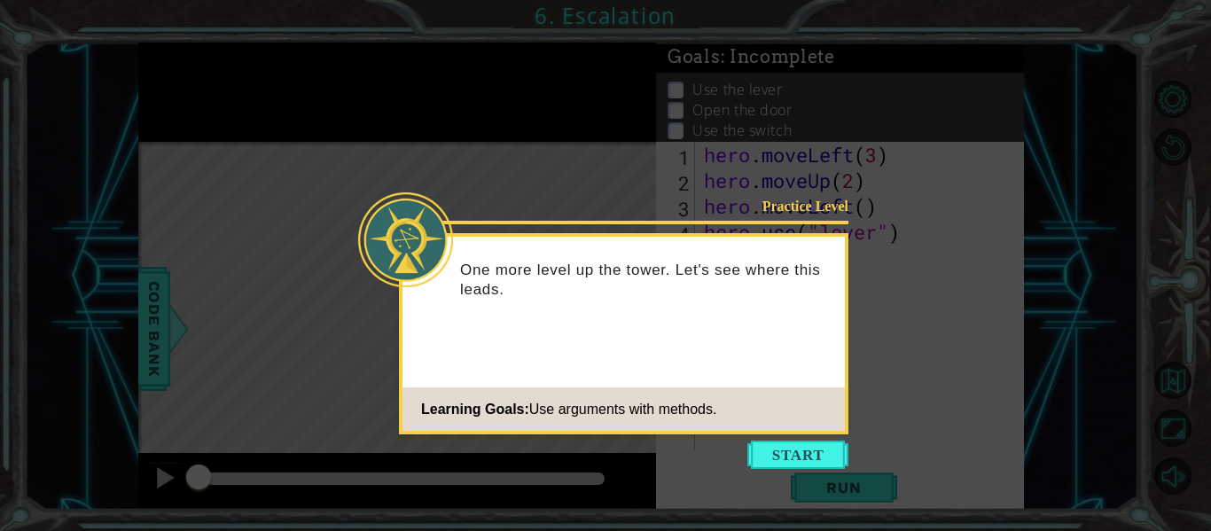
click at [815, 435] on icon at bounding box center [605, 265] width 1211 height 531
click at [823, 467] on button "Start" at bounding box center [797, 455] width 101 height 28
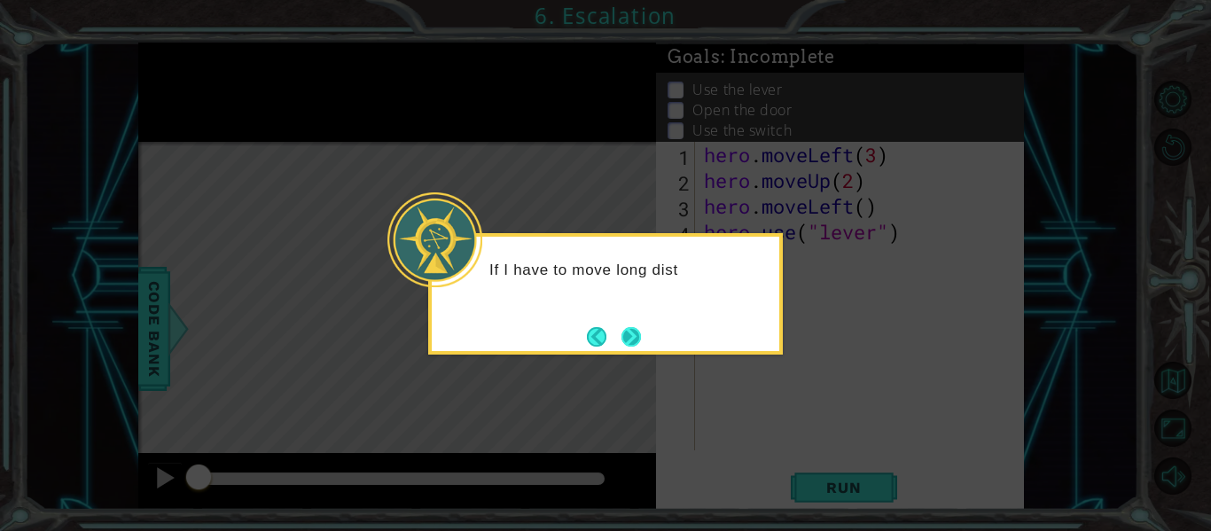
click at [639, 334] on button "Next" at bounding box center [631, 337] width 20 height 20
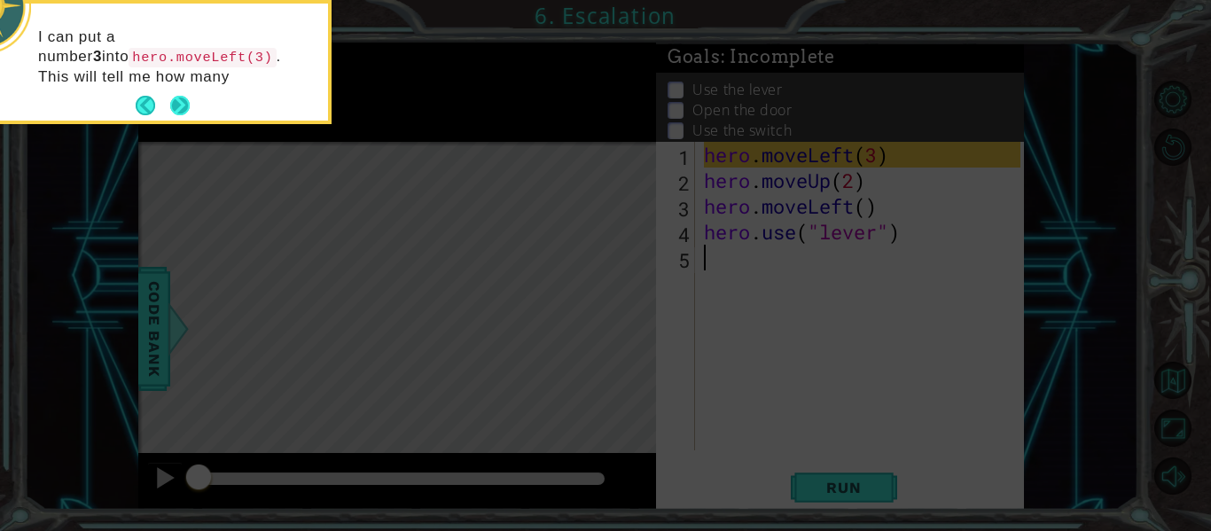
click at [172, 102] on button "Next" at bounding box center [180, 106] width 20 height 20
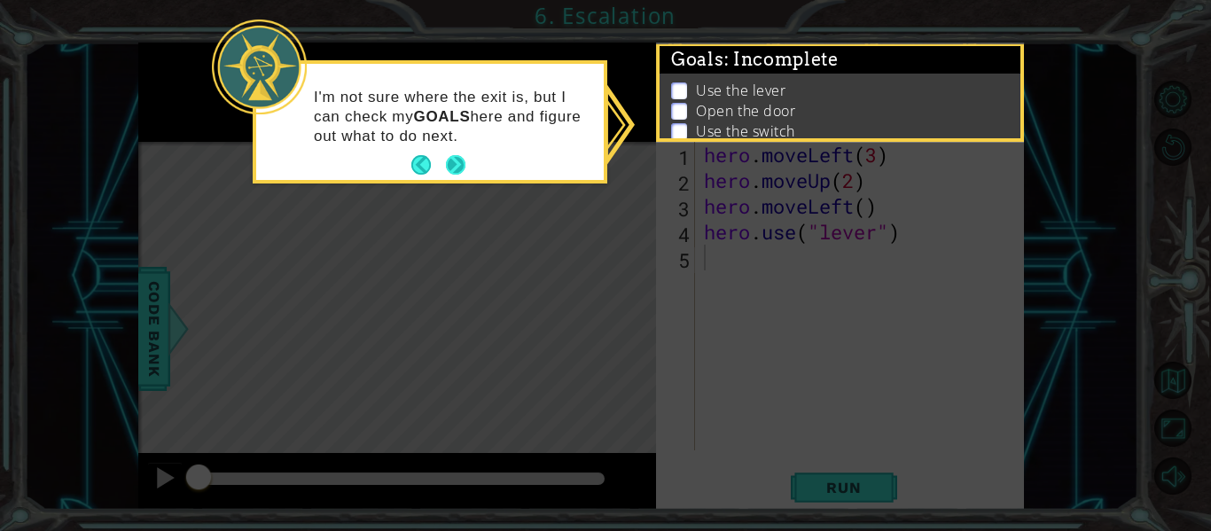
click at [461, 160] on button "Next" at bounding box center [456, 165] width 20 height 20
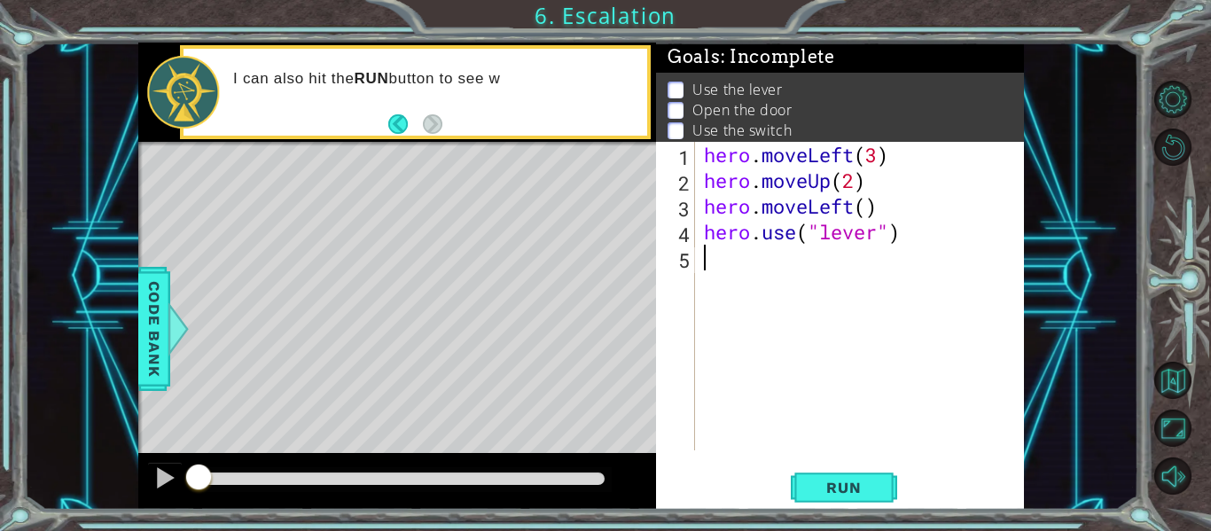
click at [838, 508] on div "1 2 3 4 5 hero . moveLeft ( 3 ) hero . moveUp ( 2 ) hero . moveLeft ( ) hero . …" at bounding box center [840, 326] width 368 height 368
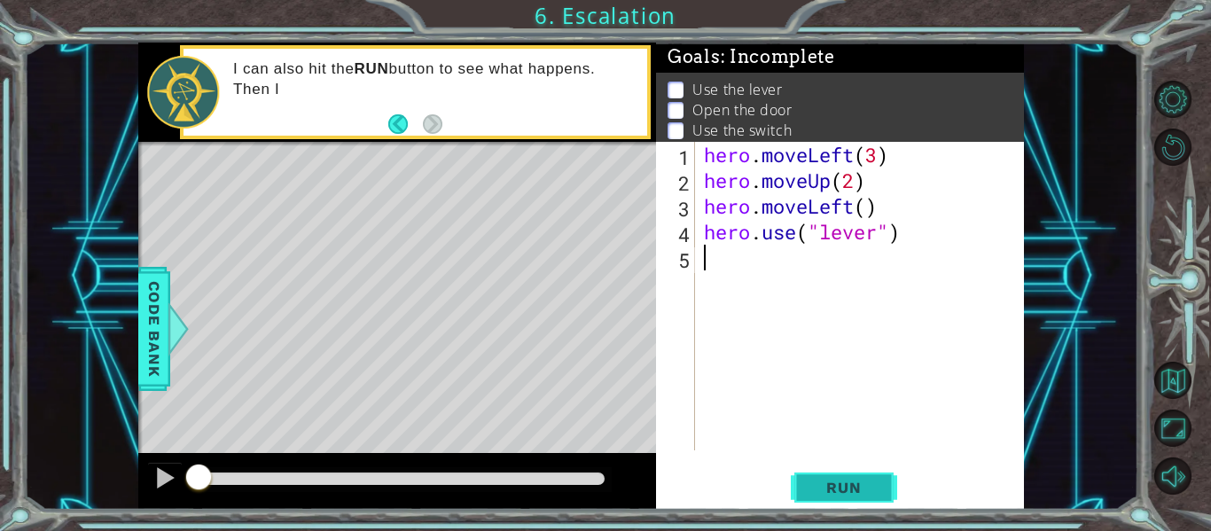
click at [839, 495] on span "Run" at bounding box center [843, 488] width 70 height 18
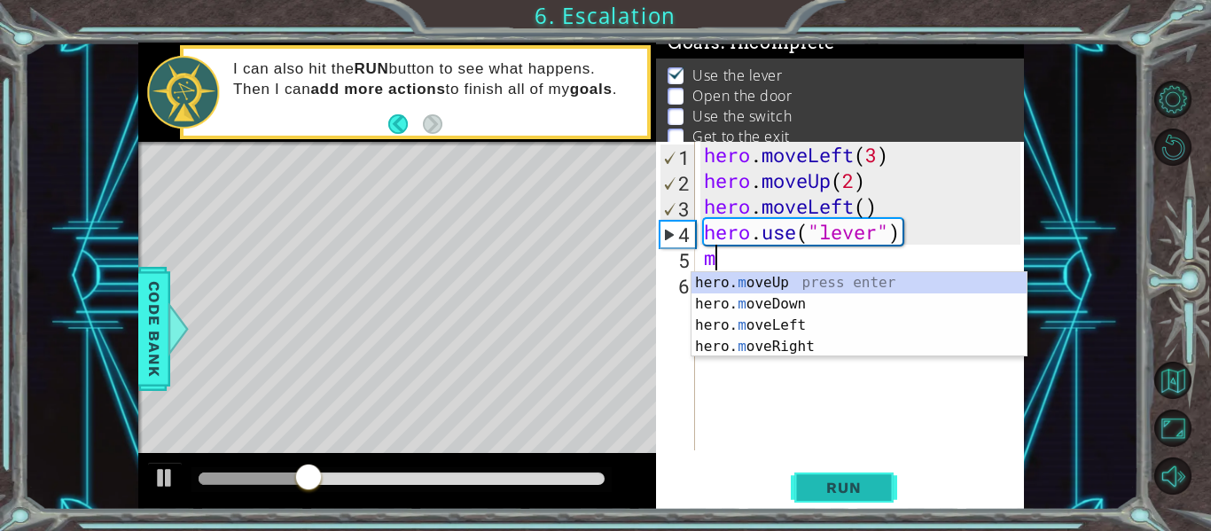
scroll to position [0, 12]
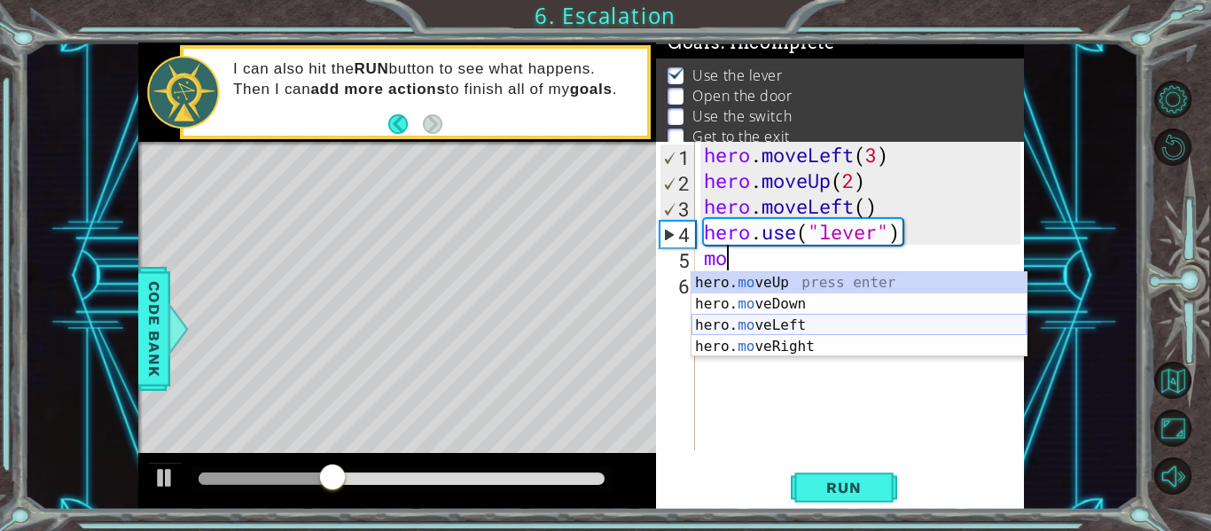
click at [781, 328] on div "hero. mo veUp press enter hero. mo veDown press enter hero. mo veLeft press ent…" at bounding box center [858, 336] width 335 height 128
type textarea "hero.moveLeft(1)"
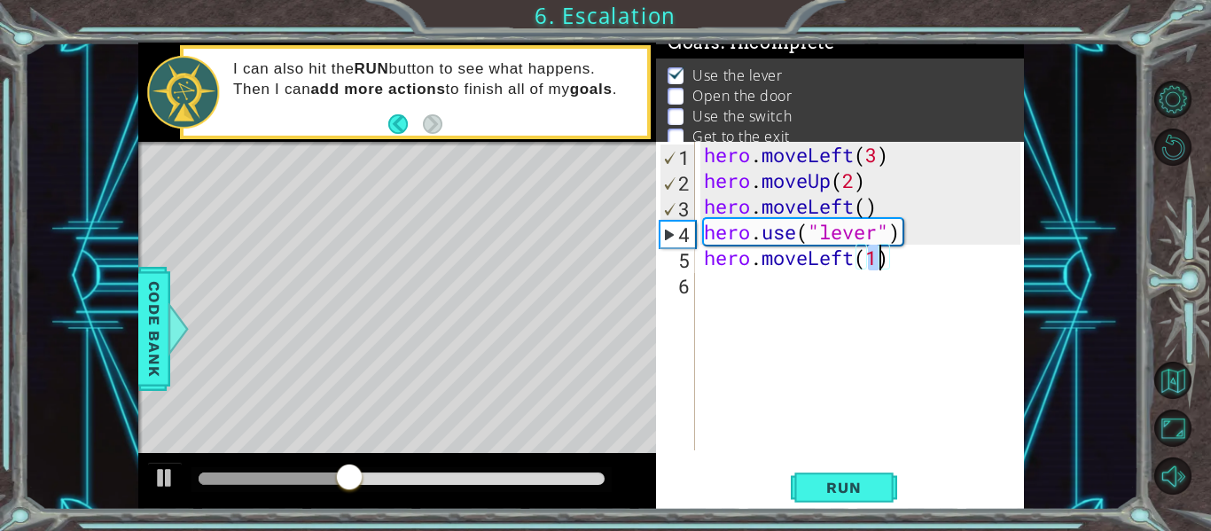
scroll to position [0, 97]
click at [893, 254] on div "hero . moveLeft ( 3 ) hero . moveUp ( 2 ) hero . moveLeft ( ) hero . use ( "lev…" at bounding box center [864, 322] width 329 height 360
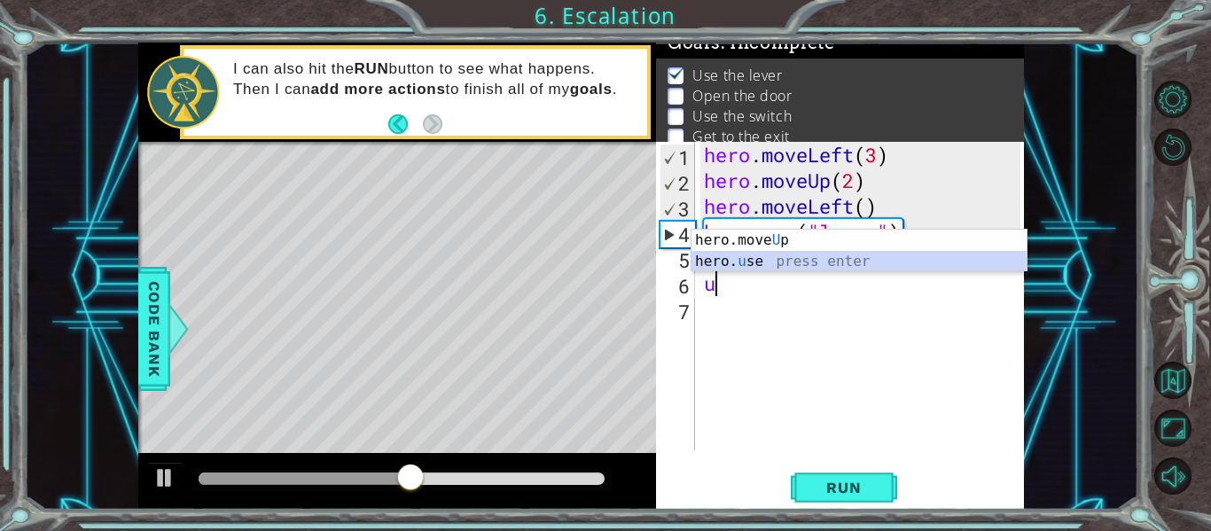
click at [848, 264] on div "hero.move U p press enter hero. u se press enter" at bounding box center [858, 272] width 335 height 85
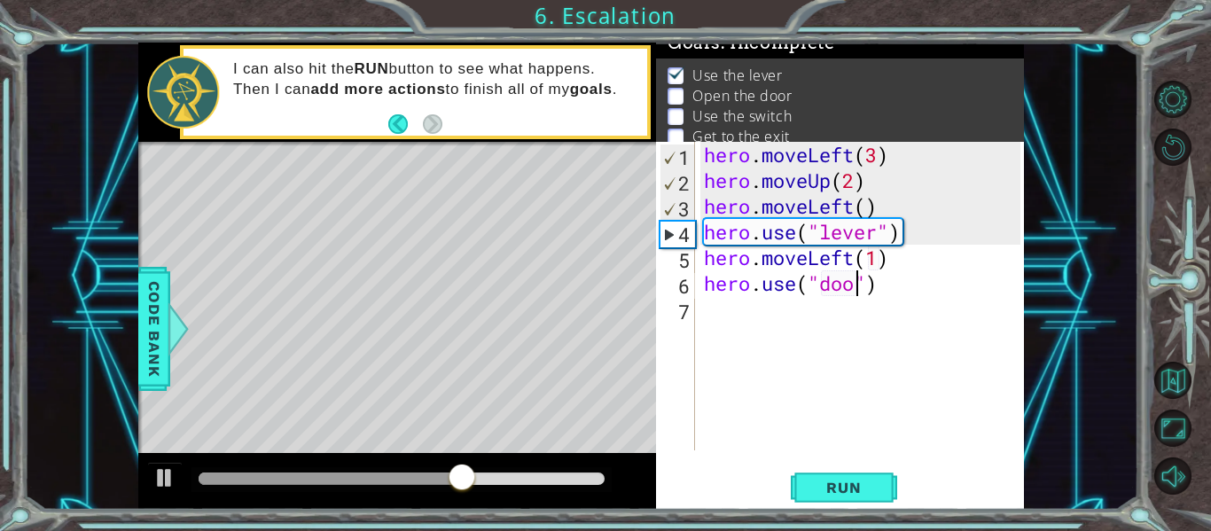
scroll to position [0, 90]
type textarea "hero.use("door")"
click at [898, 280] on div "hero . moveLeft ( 3 ) hero . moveUp ( 2 ) hero . moveLeft ( ) hero . use ( "lev…" at bounding box center [864, 322] width 329 height 360
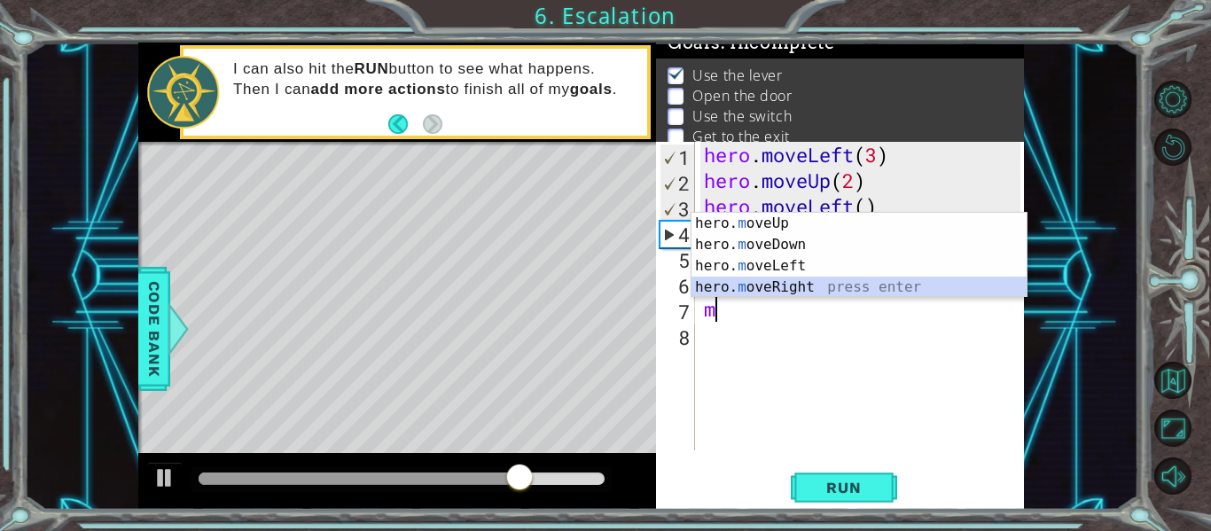
click at [848, 278] on div "hero. m oveUp press enter hero. m oveDown press enter hero. m oveLeft press ent…" at bounding box center [858, 277] width 335 height 128
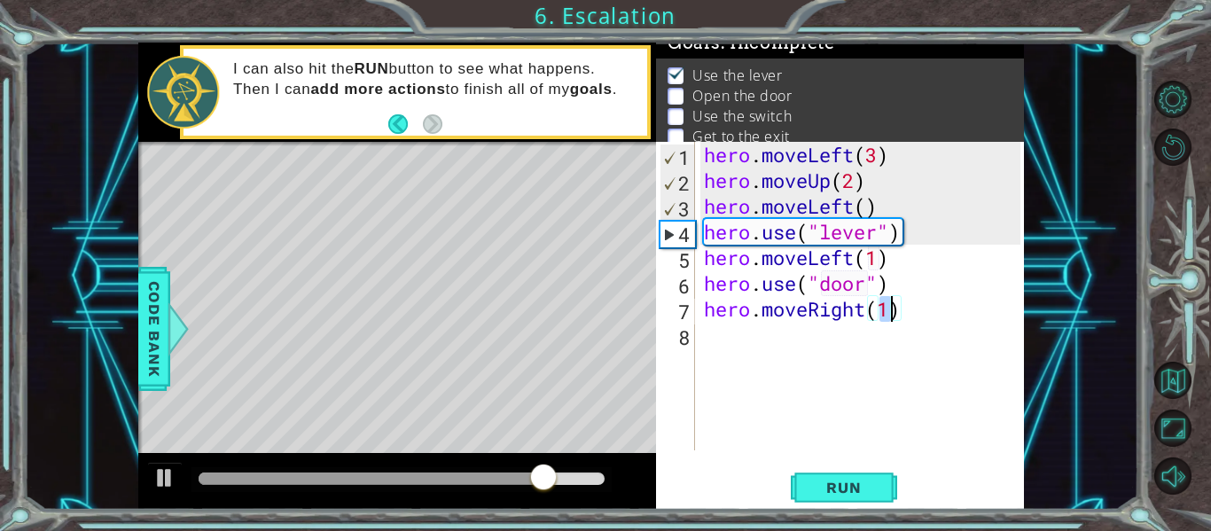
type textarea "hero.moveRight(2)"
click at [908, 315] on div "hero . moveLeft ( 3 ) hero . moveUp ( 2 ) hero . moveLeft ( ) hero . use ( "lev…" at bounding box center [864, 322] width 329 height 360
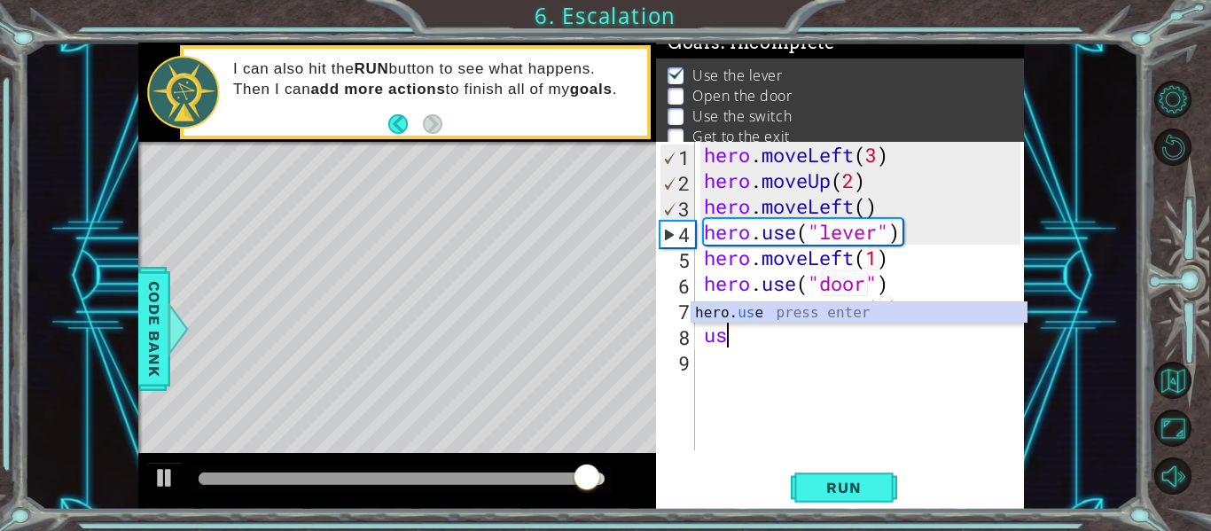
scroll to position [0, 12]
click at [886, 309] on div "hero. us e press enter" at bounding box center [858, 334] width 335 height 64
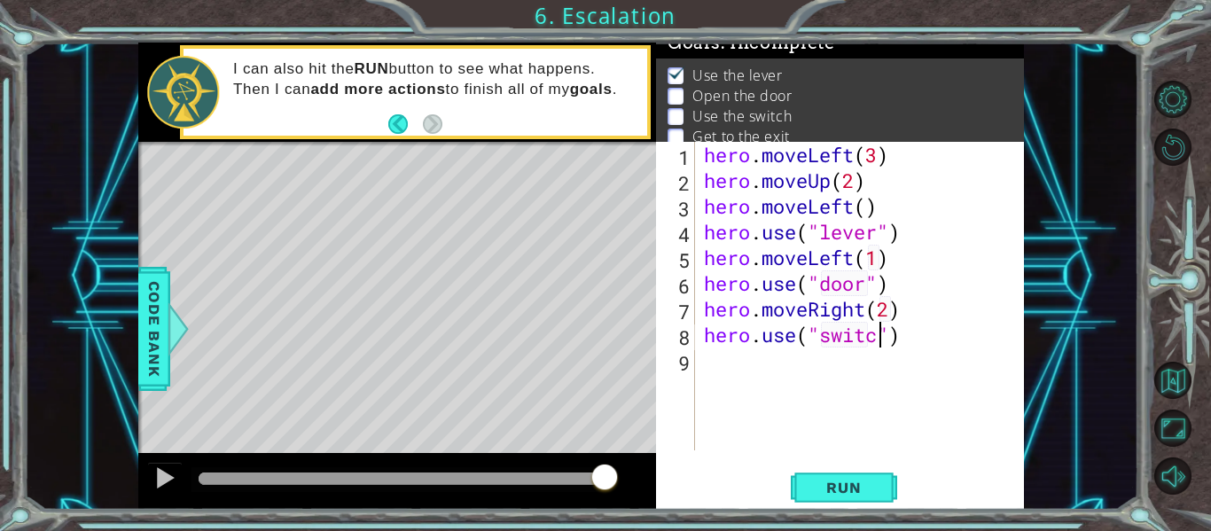
scroll to position [0, 103]
type textarea "hero.use("switch")"
click at [922, 335] on div "hero . moveLeft ( 3 ) hero . moveUp ( 2 ) hero . moveLeft ( ) hero . use ( "lev…" at bounding box center [864, 322] width 329 height 360
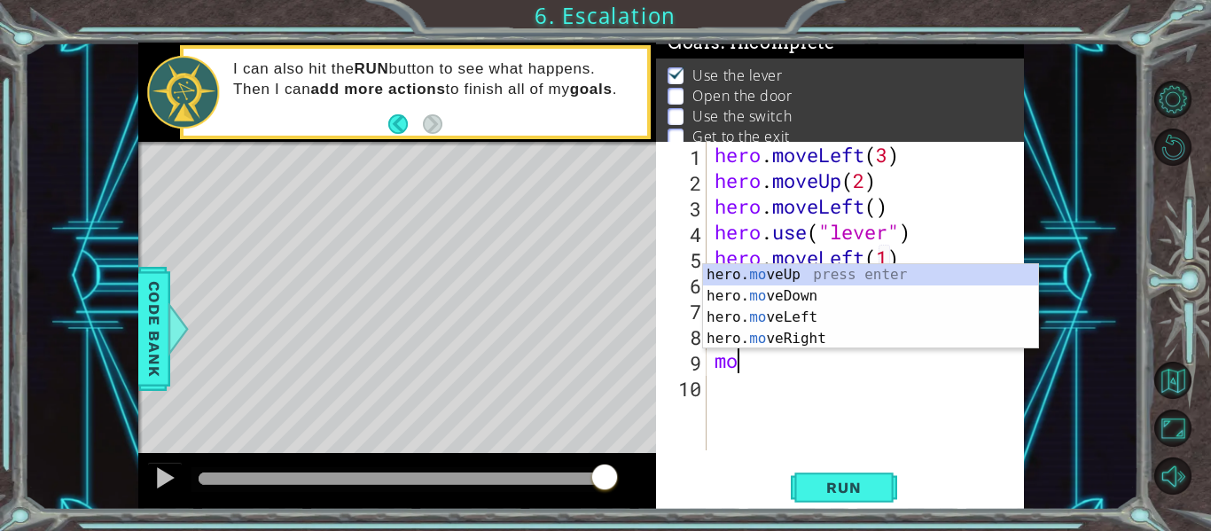
scroll to position [0, 12]
click at [865, 337] on div "hero. mo veUp press enter hero. mo veDown press enter hero. mo veLeft press ent…" at bounding box center [870, 328] width 335 height 128
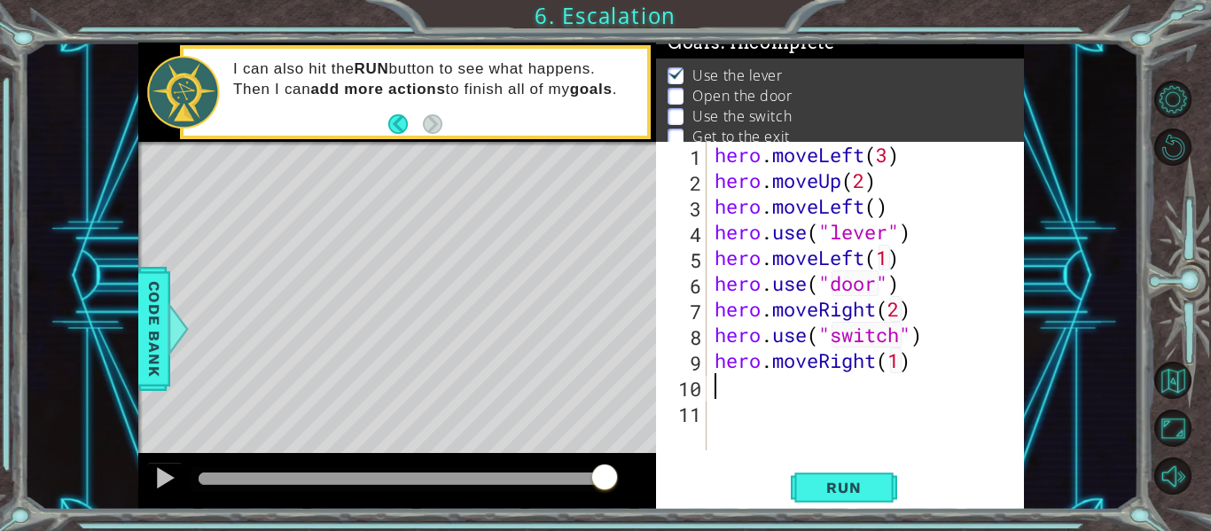
scroll to position [0, 114]
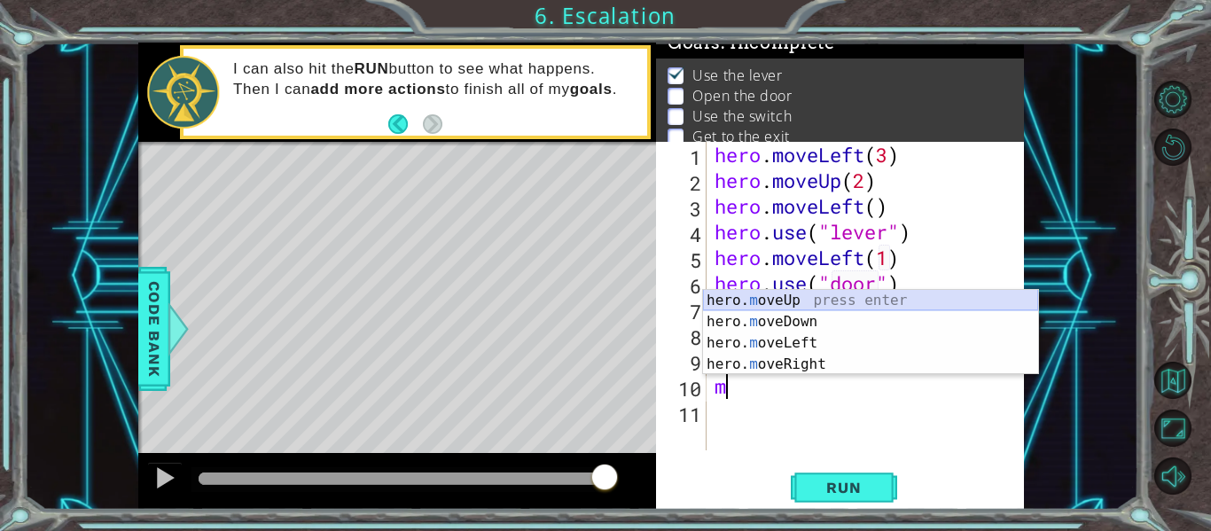
click at [893, 307] on div "hero. m oveUp press enter hero. m oveDown press enter hero. m oveLeft press ent…" at bounding box center [870, 354] width 335 height 128
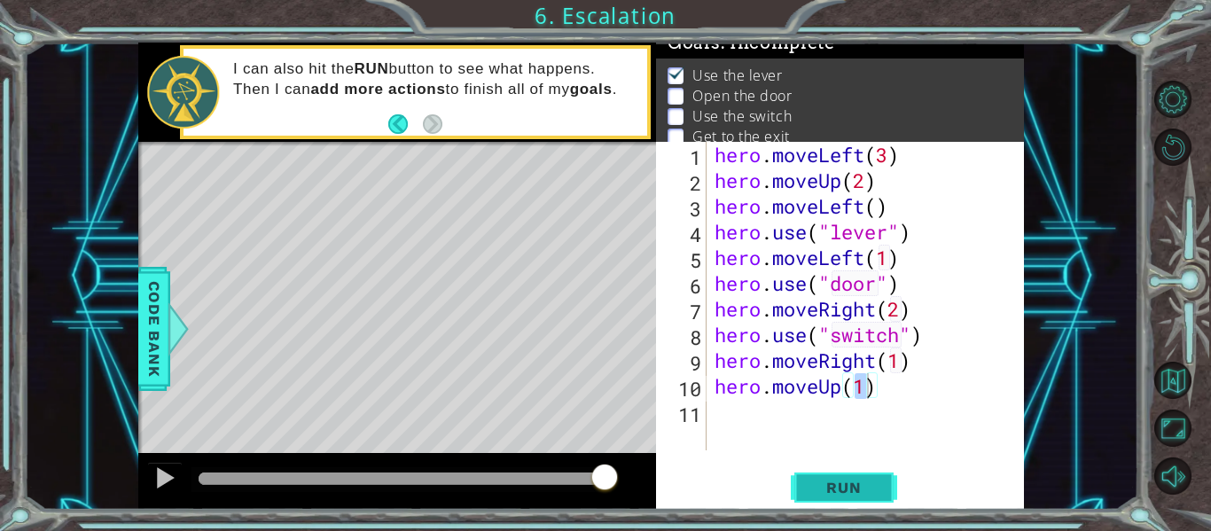
click at [878, 494] on button "Run" at bounding box center [844, 488] width 106 height 36
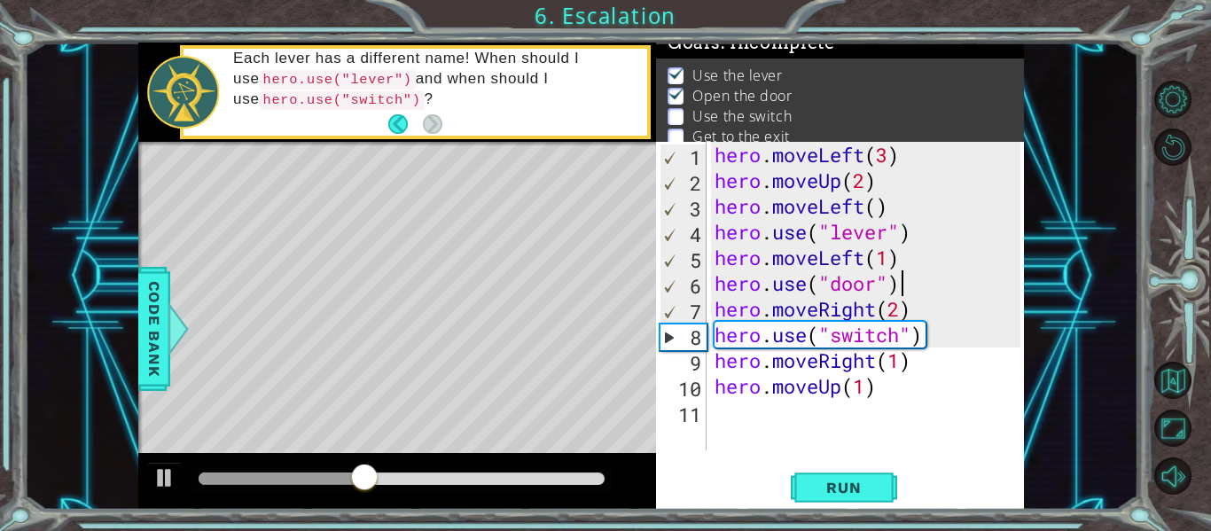
click at [907, 288] on div "hero . moveLeft ( 3 ) hero . moveUp ( 2 ) hero . moveLeft ( ) hero . use ( "lev…" at bounding box center [870, 322] width 318 height 360
type textarea "hero.use("door")"
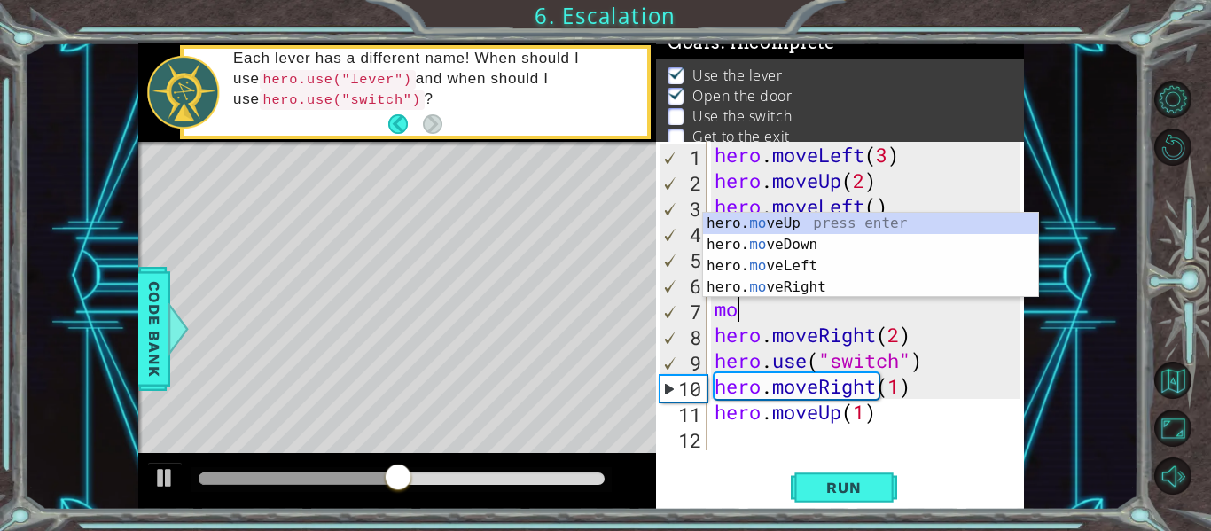
scroll to position [0, 12]
click at [852, 223] on div "hero. mo veUp press enter hero. mo veDown press enter hero. mo veLeft press ent…" at bounding box center [870, 277] width 335 height 128
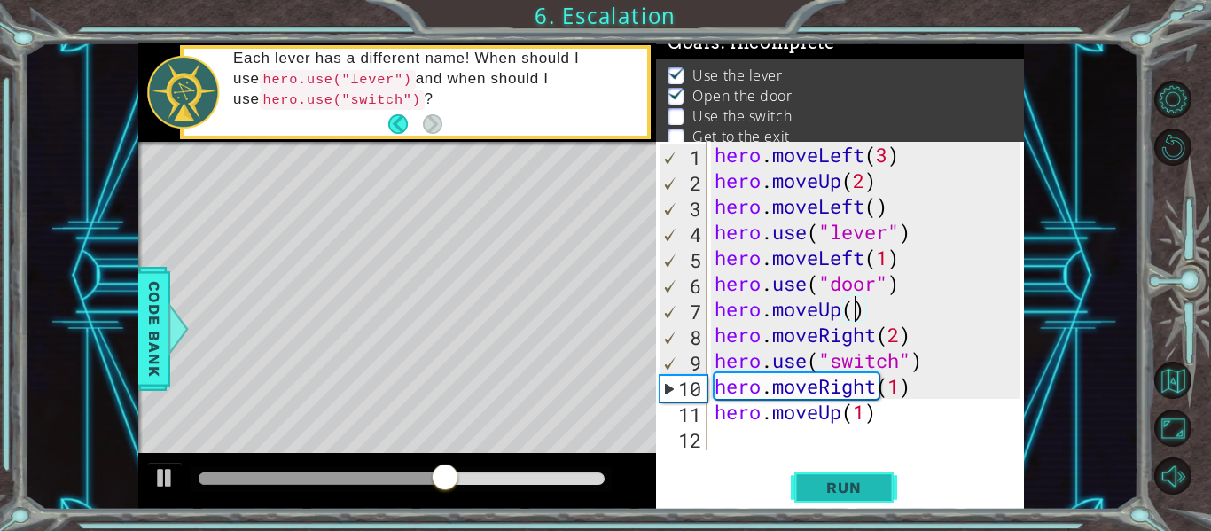
scroll to position [0, 83]
type textarea "hero.moveUp(2)"
click at [850, 492] on span "Run" at bounding box center [843, 488] width 70 height 18
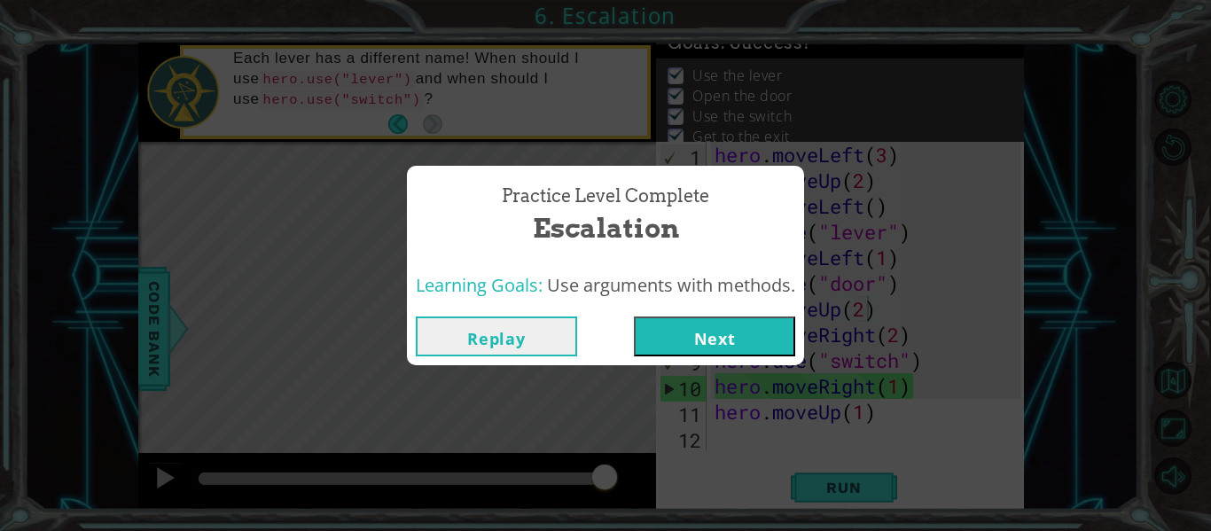
click at [675, 333] on button "Next" at bounding box center [714, 336] width 161 height 40
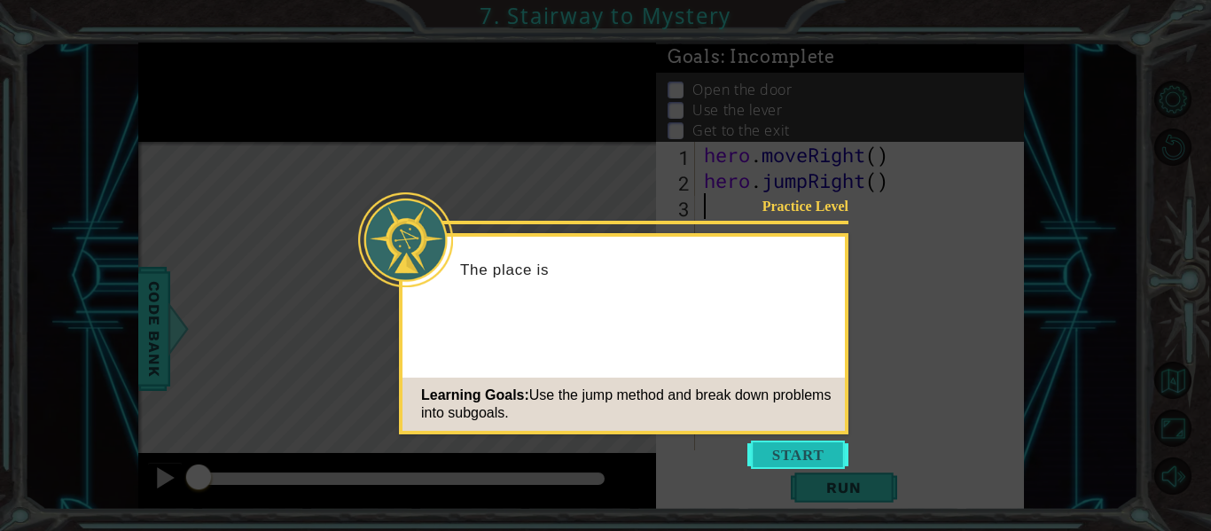
click at [778, 459] on button "Start" at bounding box center [797, 455] width 101 height 28
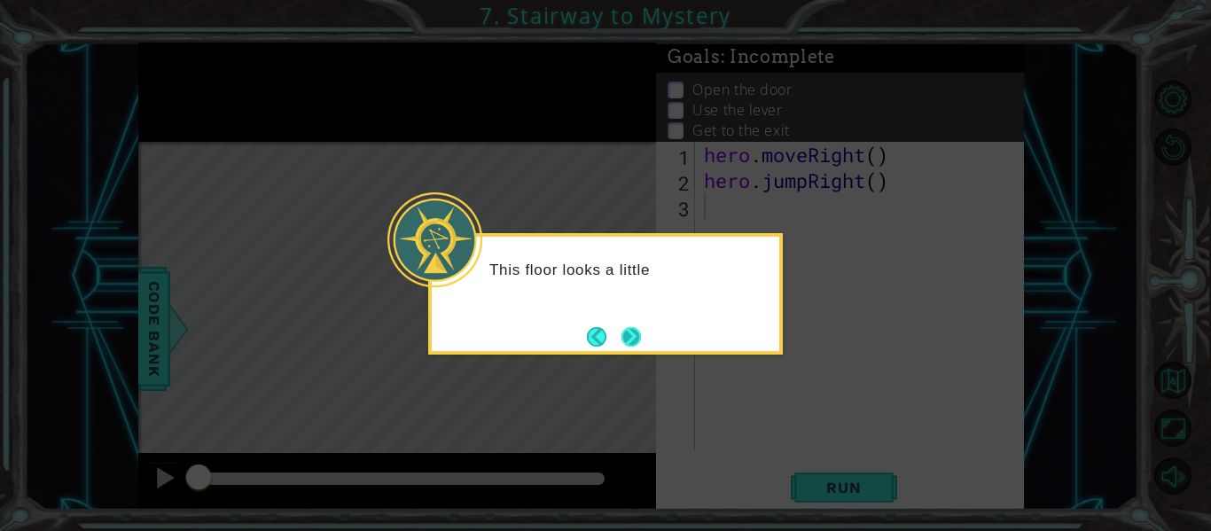
click at [639, 327] on button "Next" at bounding box center [631, 337] width 20 height 20
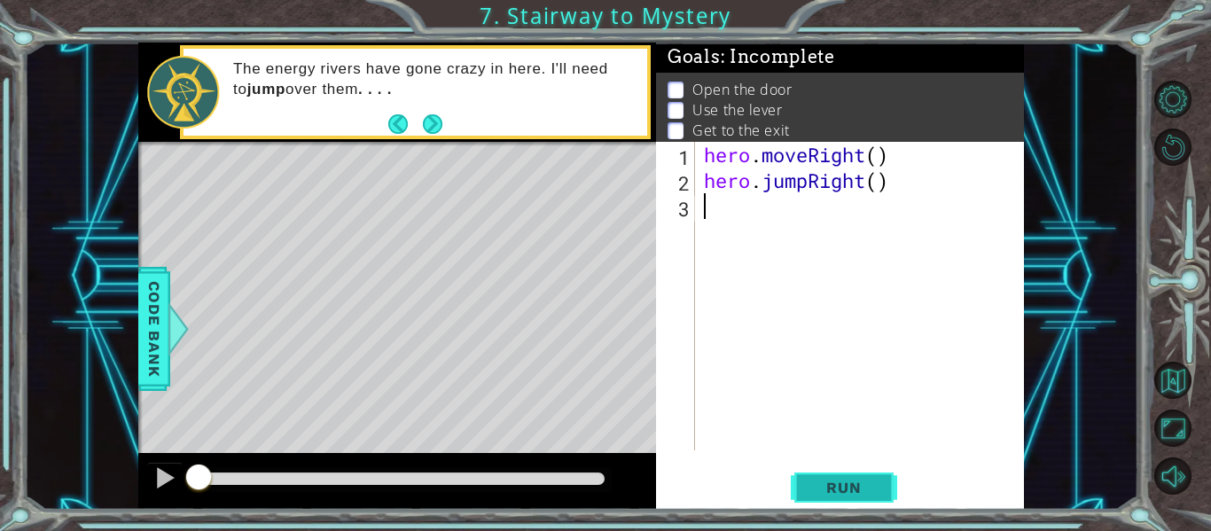
click at [885, 484] on button "Run" at bounding box center [844, 488] width 106 height 36
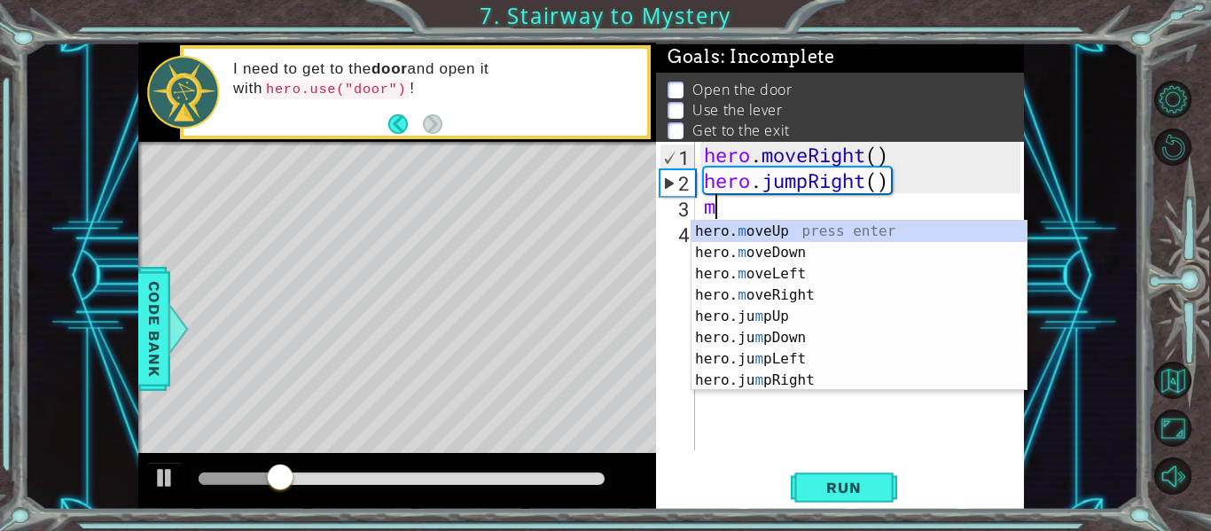
scroll to position [0, 5]
click at [753, 291] on div "hero. m oveUp press enter hero. m oveDown press enter hero. m oveLeft press ent…" at bounding box center [858, 327] width 335 height 213
type textarea "hero.moveRight(1)"
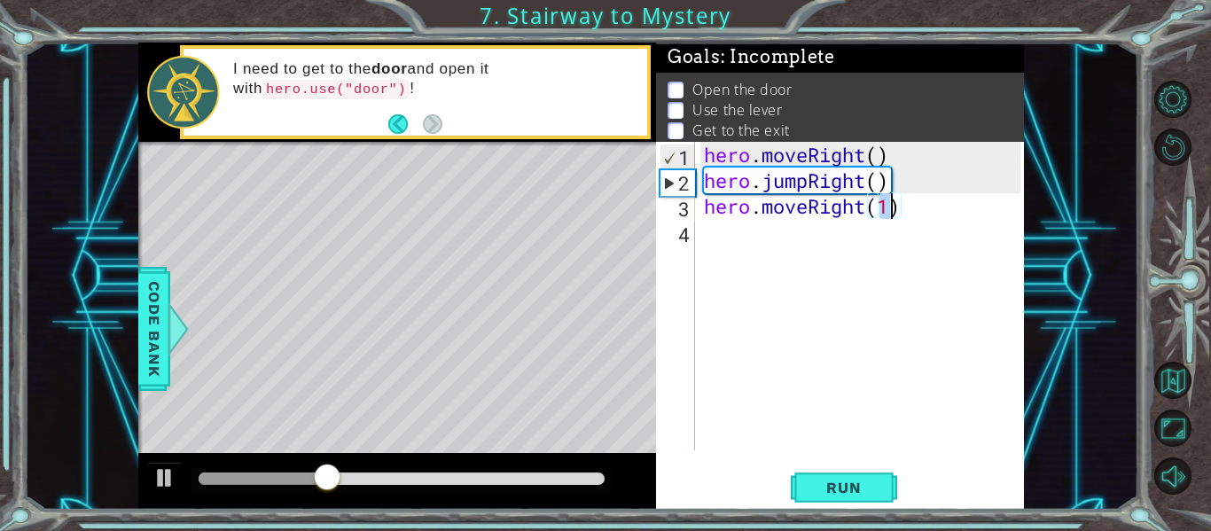
click at [802, 270] on div "hero . moveRight ( ) hero . jumpRight ( ) hero . moveRight ( 1 )" at bounding box center [864, 322] width 329 height 360
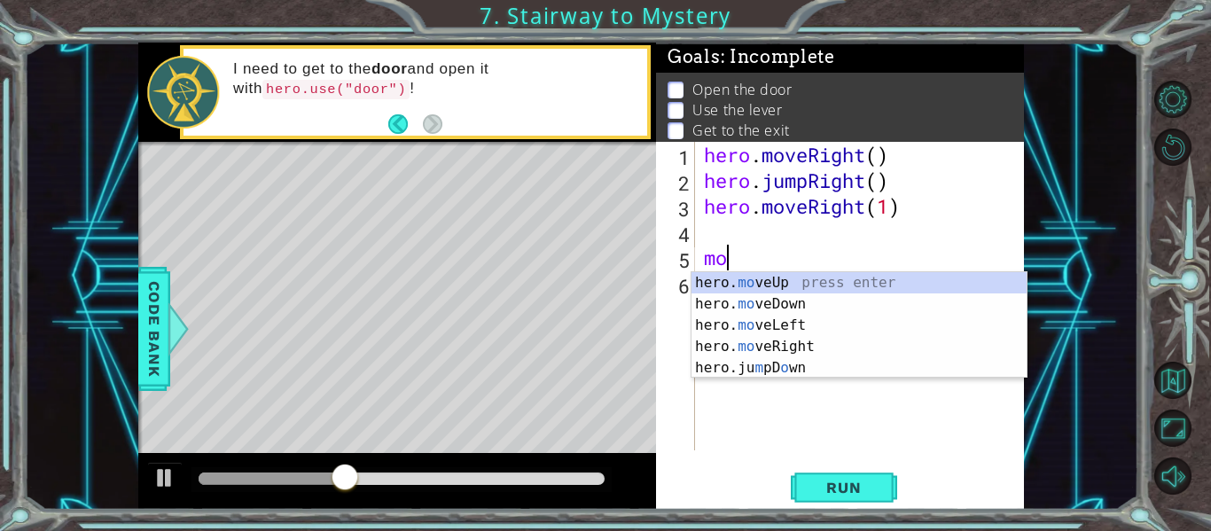
scroll to position [0, 12]
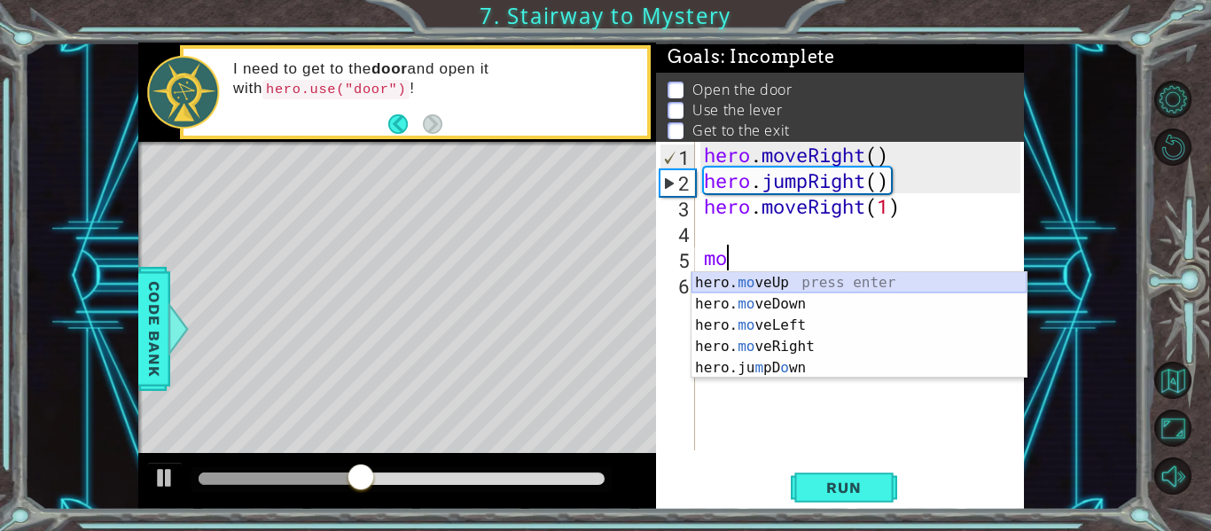
click at [800, 285] on div "hero. mo veUp press enter hero. mo veDown press enter hero. mo veLeft press ent…" at bounding box center [858, 346] width 335 height 149
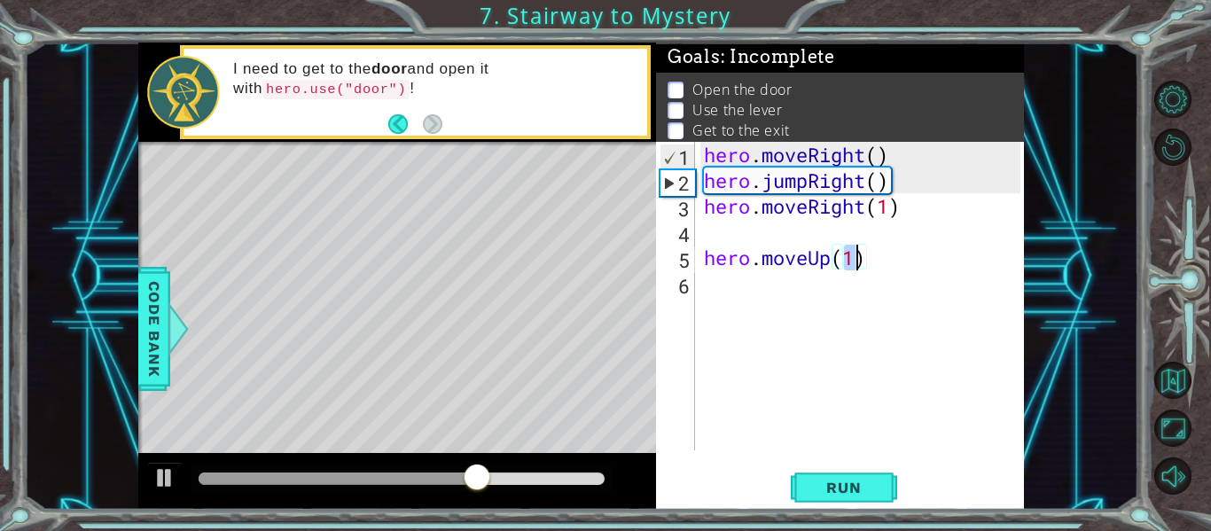
click at [884, 207] on div "hero . moveRight ( ) hero . jumpRight ( ) hero . moveRight ( 1 ) hero . moveUp …" at bounding box center [864, 322] width 329 height 360
click at [855, 254] on div "hero . moveRight ( ) hero . jumpRight ( ) hero . moveRight ( 2 ) hero . moveUp …" at bounding box center [864, 322] width 329 height 360
type textarea "hero.moveUp(2)"
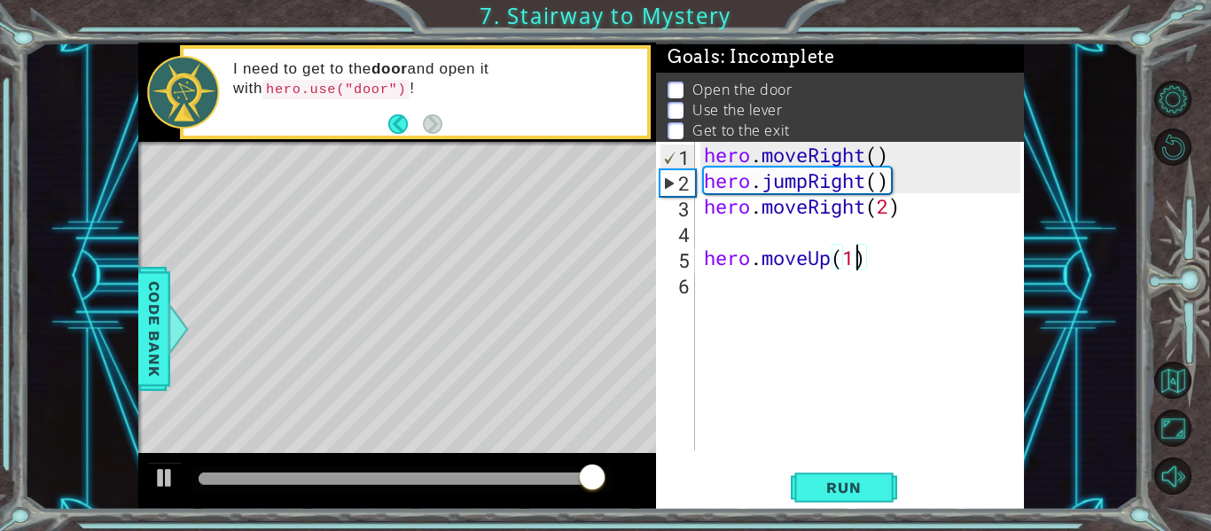
scroll to position [0, 83]
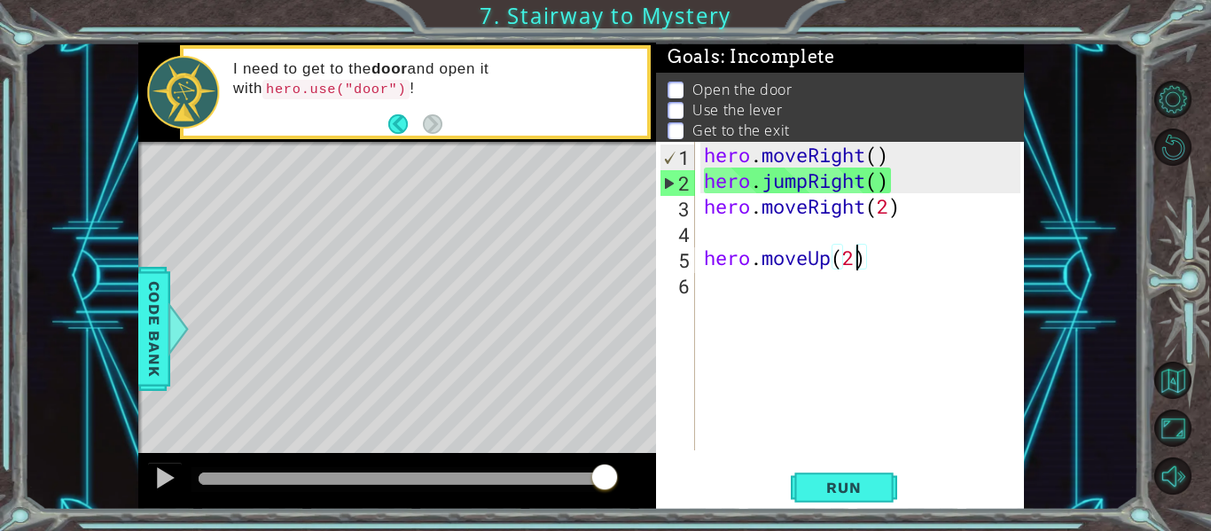
click at [871, 246] on div "hero . moveRight ( ) hero . jumpRight ( ) hero . moveRight ( 2 ) hero . moveUp …" at bounding box center [864, 322] width 329 height 360
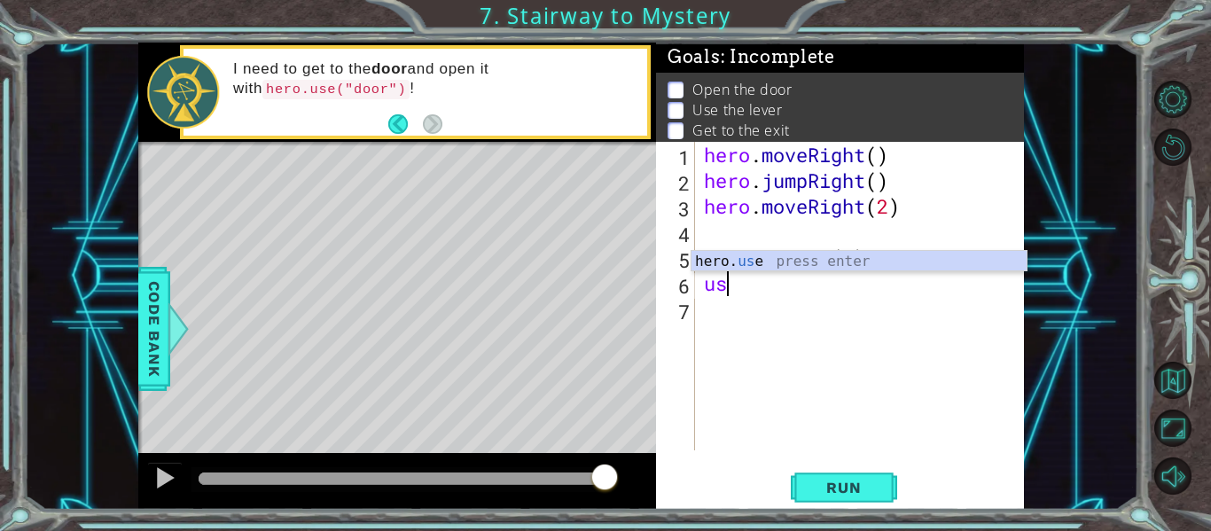
scroll to position [0, 12]
click at [788, 256] on div "hero. us e press enter" at bounding box center [858, 283] width 335 height 64
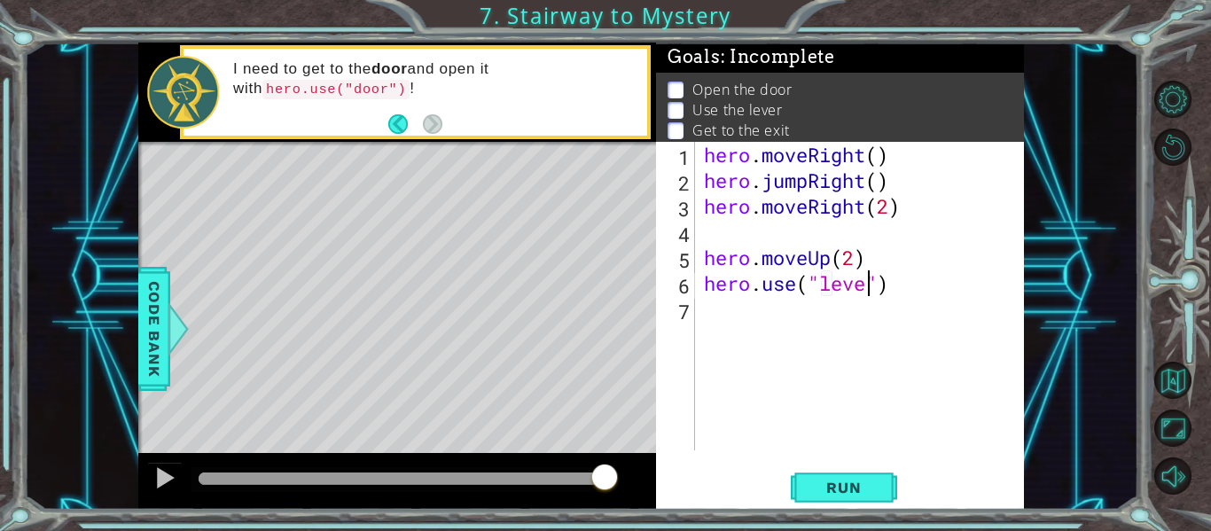
scroll to position [0, 97]
click at [833, 488] on span "Run" at bounding box center [843, 488] width 70 height 18
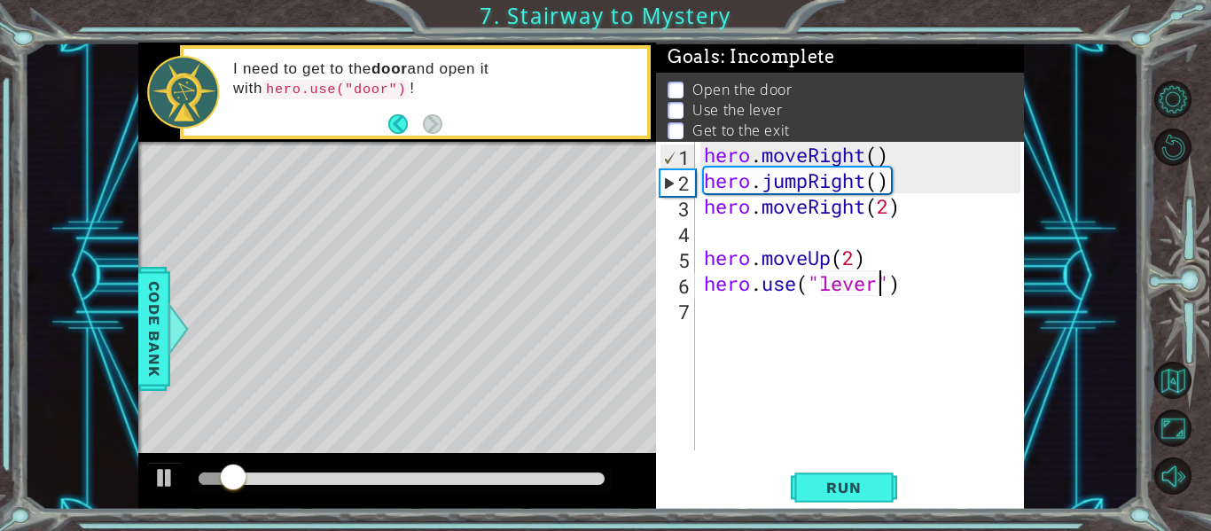
click at [893, 200] on div "hero . moveRight ( ) hero . jumpRight ( ) hero . moveRight ( 2 ) hero . moveUp …" at bounding box center [864, 322] width 329 height 360
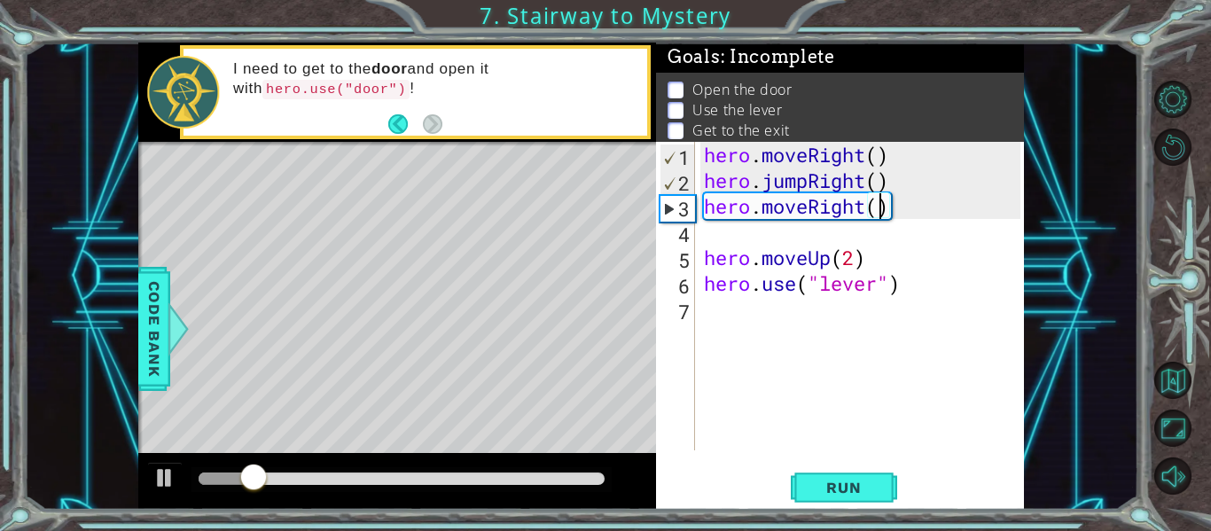
scroll to position [0, 103]
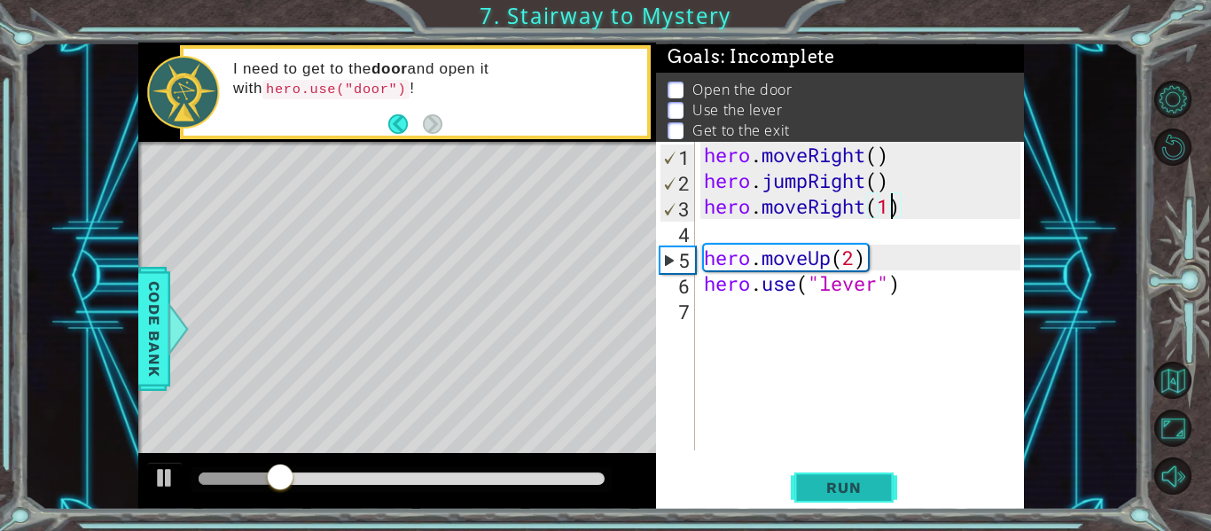
type textarea "hero.moveRight(1)"
click at [856, 479] on span "Run" at bounding box center [843, 488] width 70 height 18
click at [891, 229] on div "hero . moveRight ( ) hero . jumpRight ( ) hero . moveRight ( 1 ) hero . moveUp …" at bounding box center [864, 322] width 329 height 360
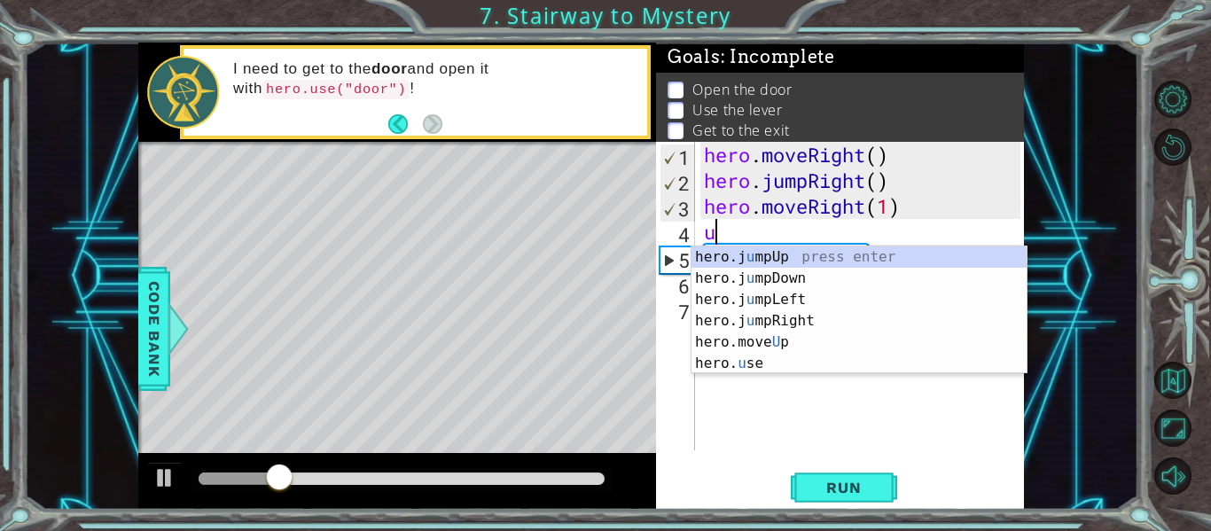
scroll to position [0, 12]
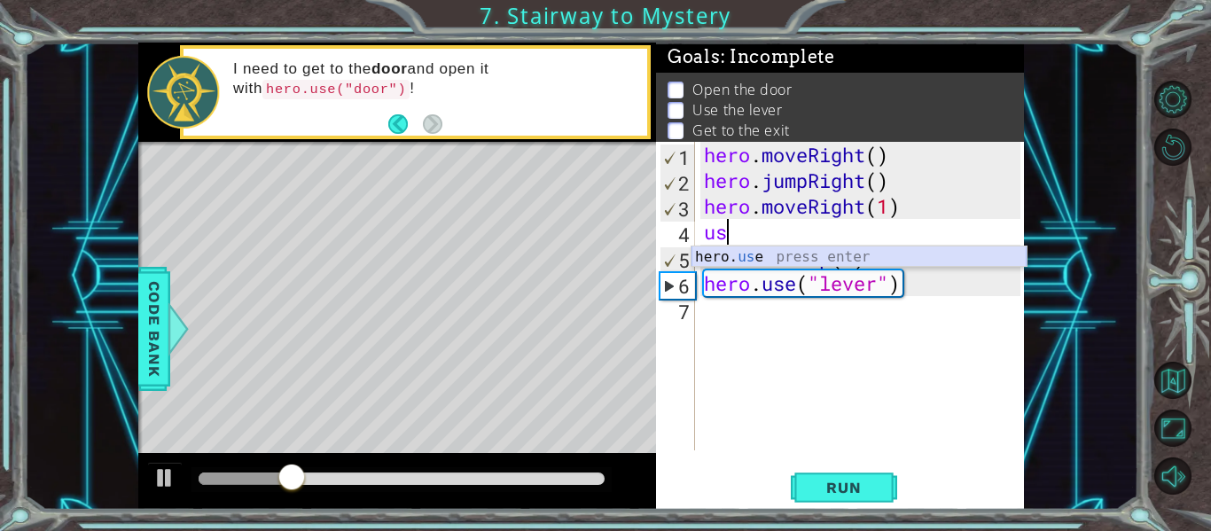
click at [784, 253] on div "hero. us e press enter" at bounding box center [858, 278] width 335 height 64
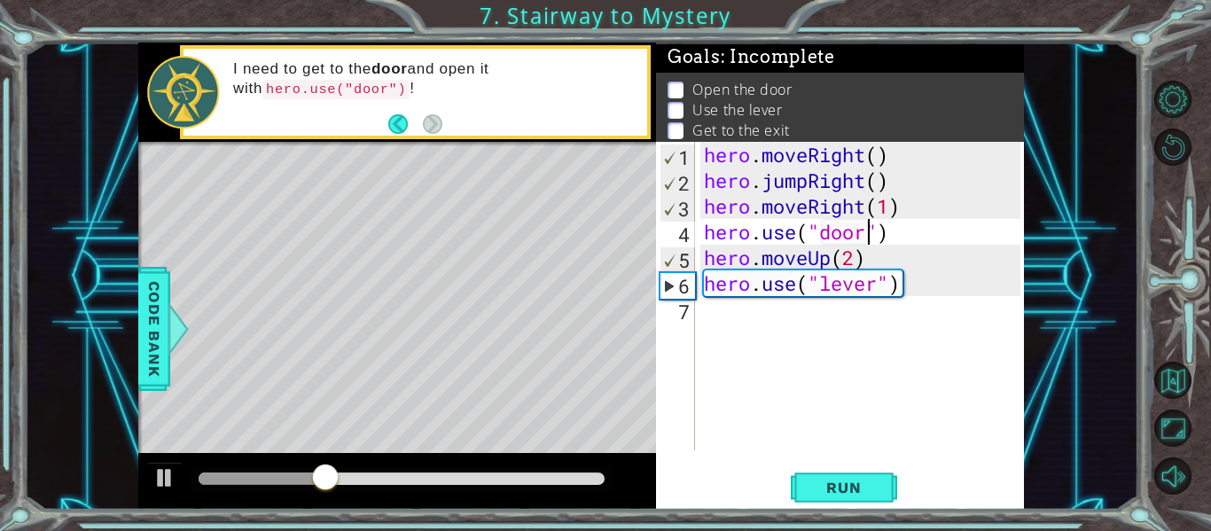
scroll to position [0, 90]
click at [843, 480] on span "Run" at bounding box center [843, 488] width 70 height 18
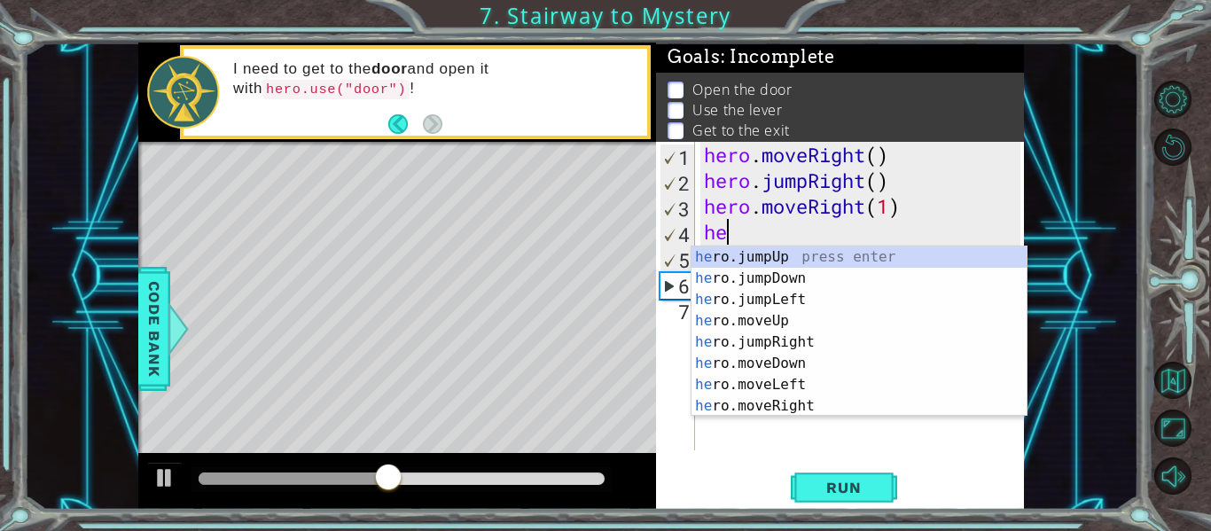
type textarea "h"
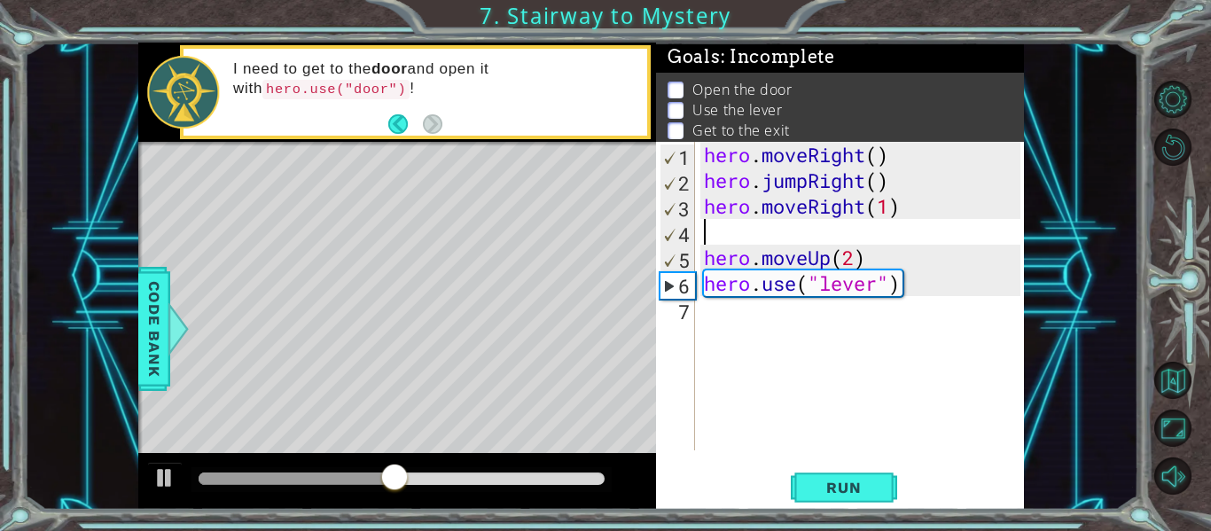
scroll to position [0, 0]
click at [865, 254] on div "hero . moveRight ( ) hero . jumpRight ( ) hero . moveRight ( 1 ) hero . moveUp …" at bounding box center [864, 322] width 329 height 360
type textarea "hero.moveUp(2)"
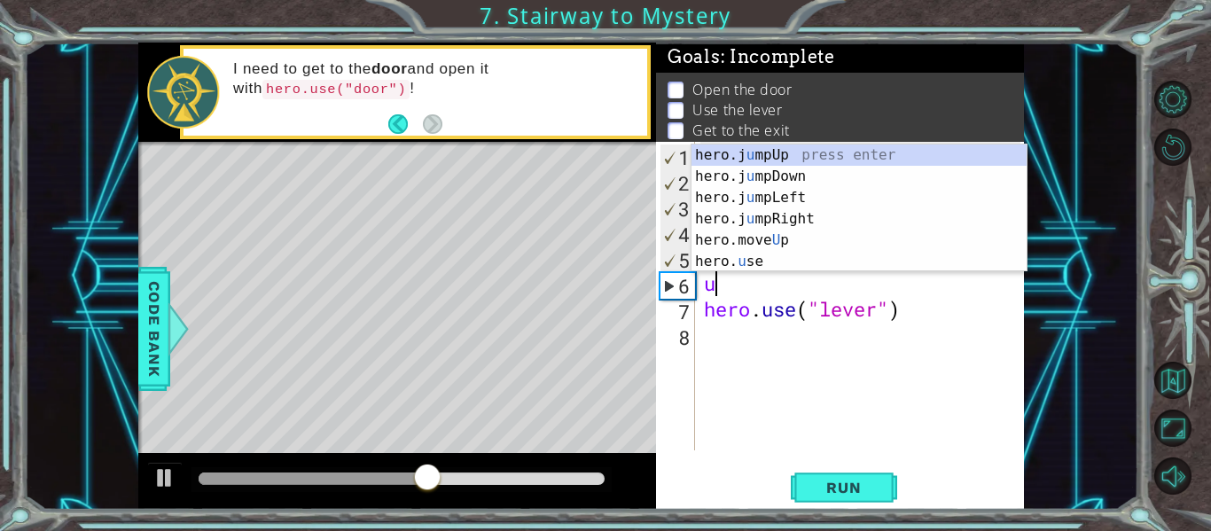
scroll to position [0, 12]
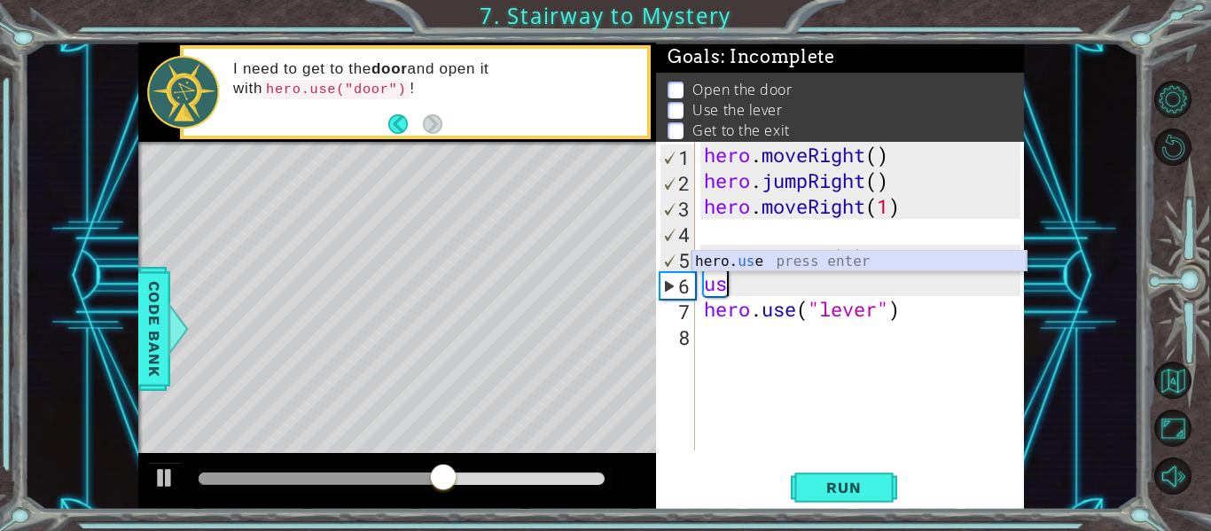
click at [846, 257] on div "hero. us e press enter" at bounding box center [858, 283] width 335 height 64
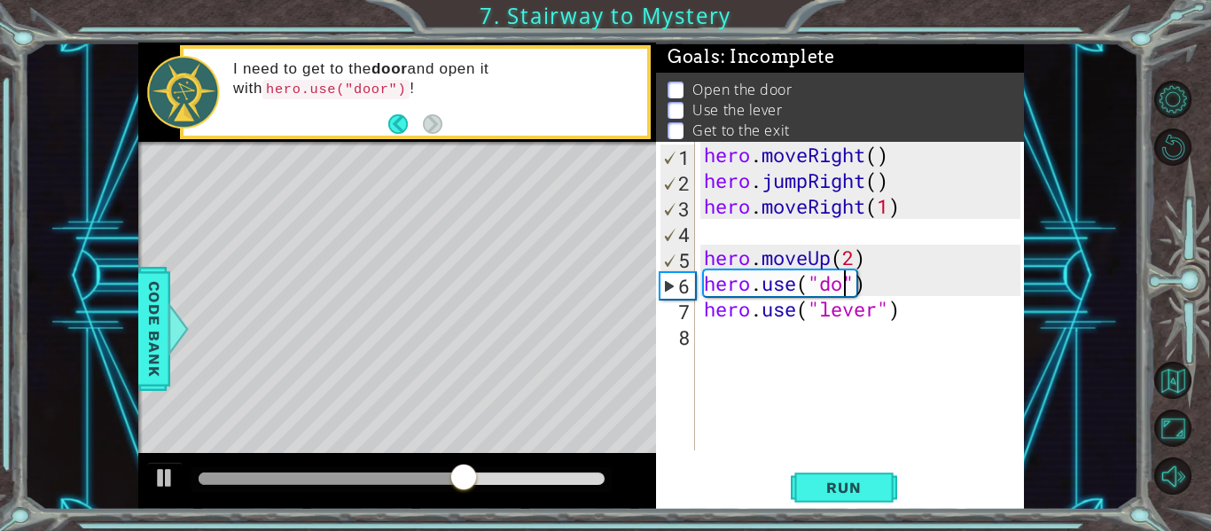
scroll to position [0, 90]
click at [843, 483] on span "Run" at bounding box center [843, 488] width 70 height 18
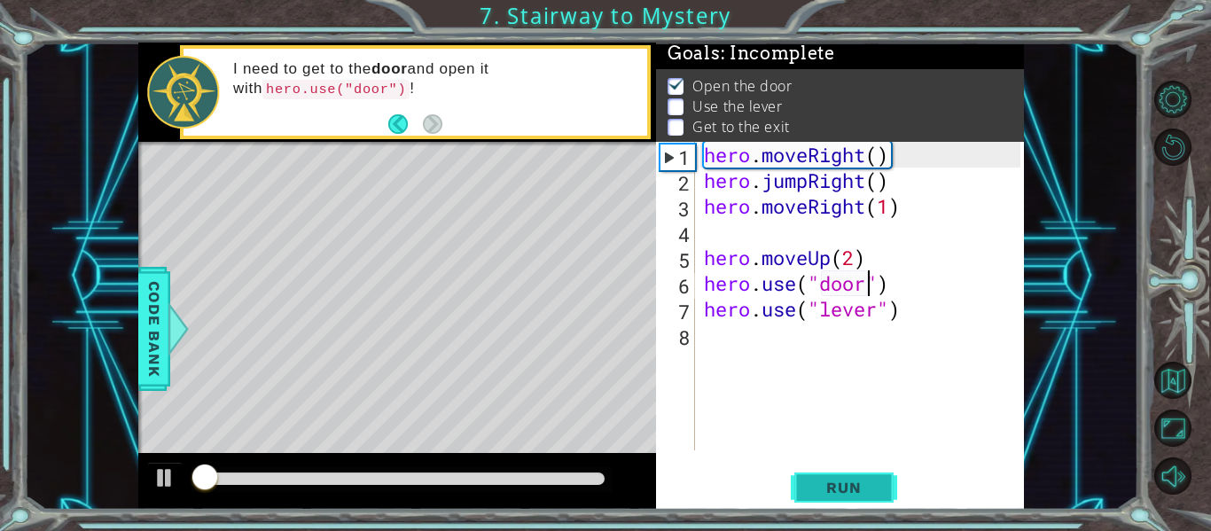
scroll to position [4, 0]
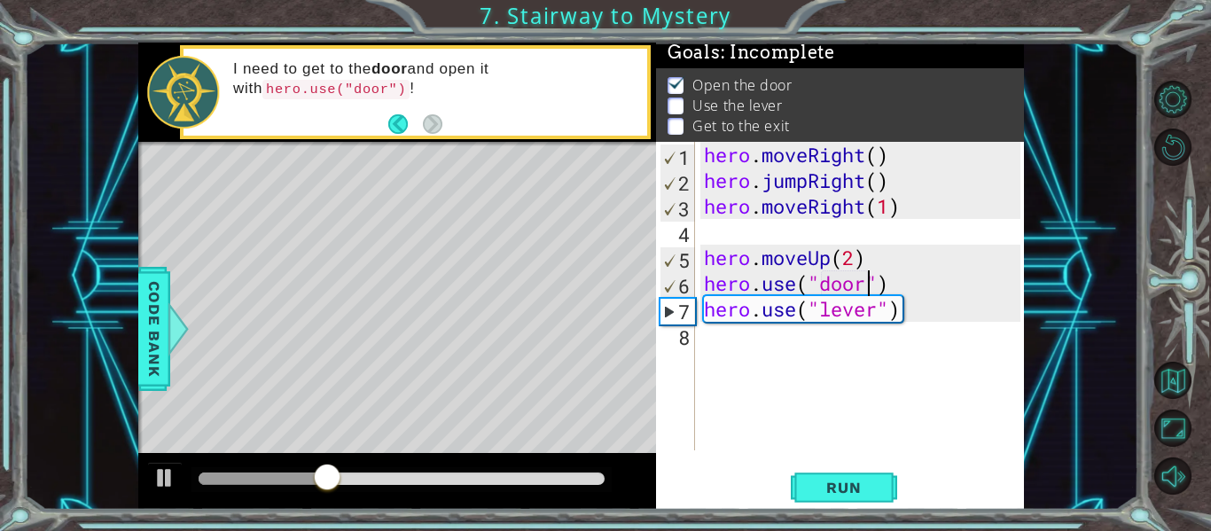
click at [858, 254] on div "hero . moveRight ( ) hero . jumpRight ( ) hero . moveRight ( 1 ) hero . moveUp …" at bounding box center [864, 322] width 329 height 360
type textarea "hero.moveUp(1)"
click at [917, 330] on div "hero . moveRight ( ) hero . jumpRight ( ) hero . moveRight ( 1 ) hero . moveUp …" at bounding box center [864, 322] width 329 height 360
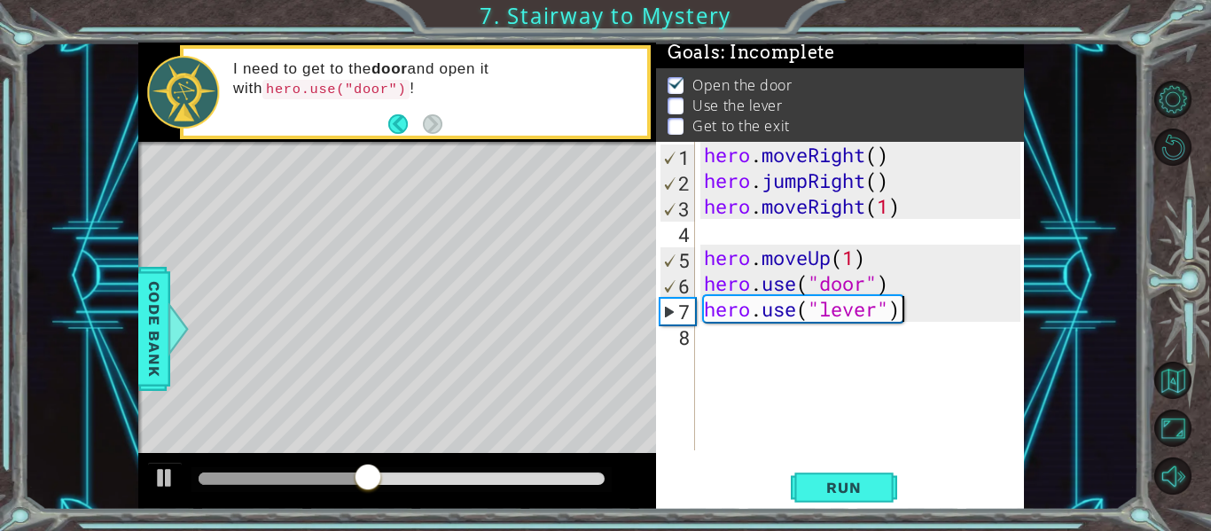
click at [914, 320] on div "hero . moveRight ( ) hero . jumpRight ( ) hero . moveRight ( 1 ) hero . moveUp …" at bounding box center [864, 322] width 329 height 360
type textarea "hero.use("lever")"
click at [914, 312] on div "hero . moveRight ( ) hero . jumpRight ( ) hero . moveRight ( 1 ) hero . moveUp …" at bounding box center [864, 322] width 329 height 360
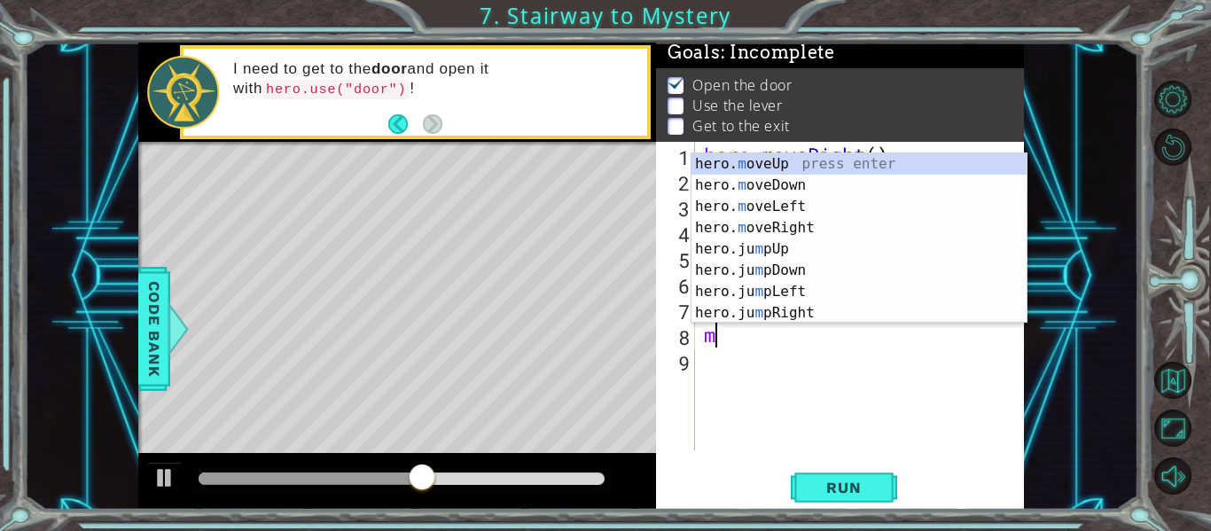
scroll to position [0, 5]
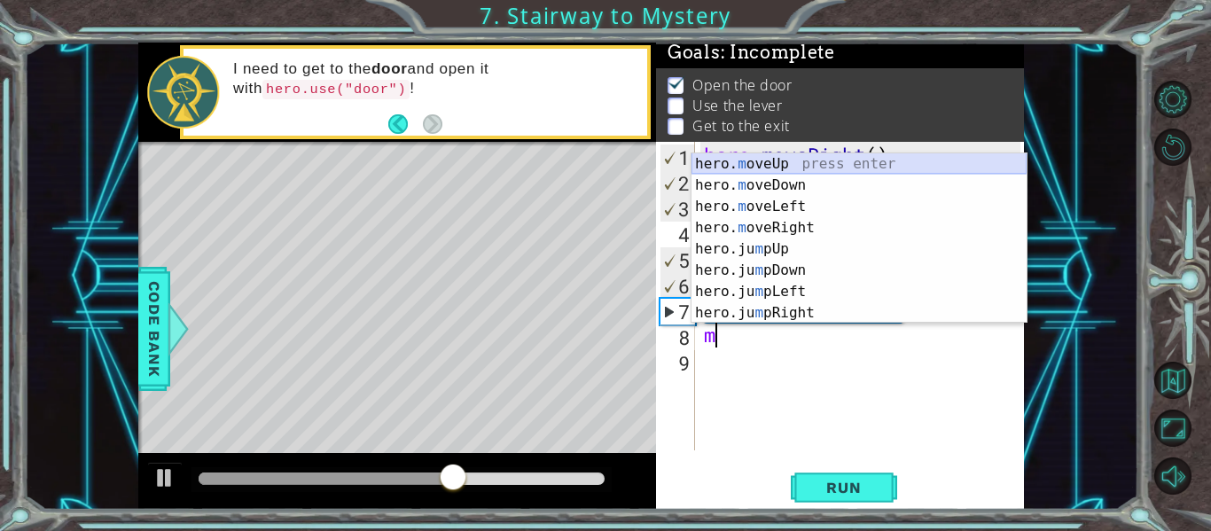
click at [788, 160] on div "hero. m oveUp press enter hero. m oveDown press enter hero. m oveLeft press ent…" at bounding box center [858, 259] width 335 height 213
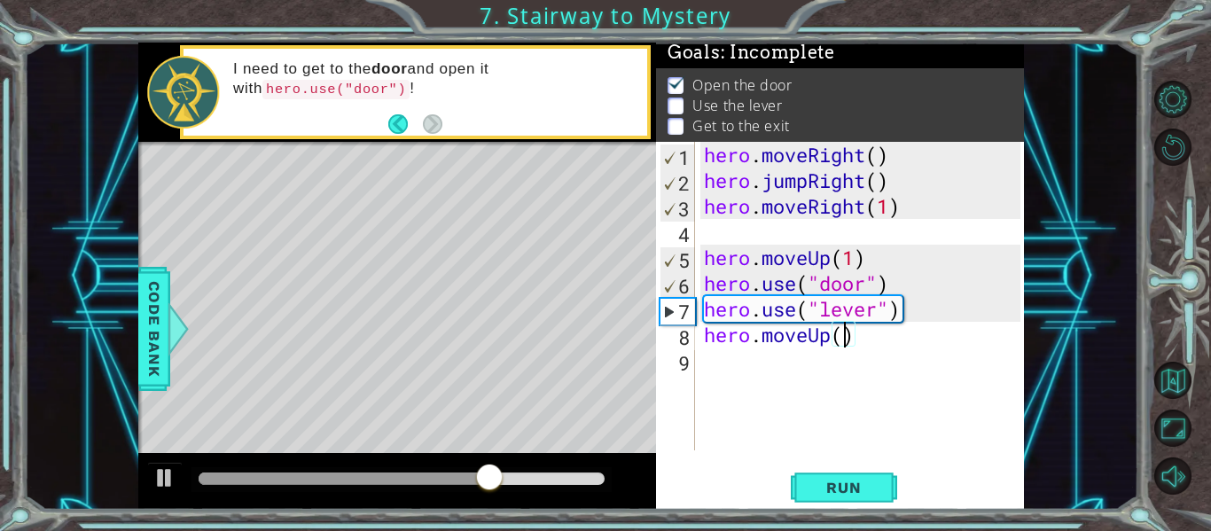
type textarea "hero.moveUp(2)"
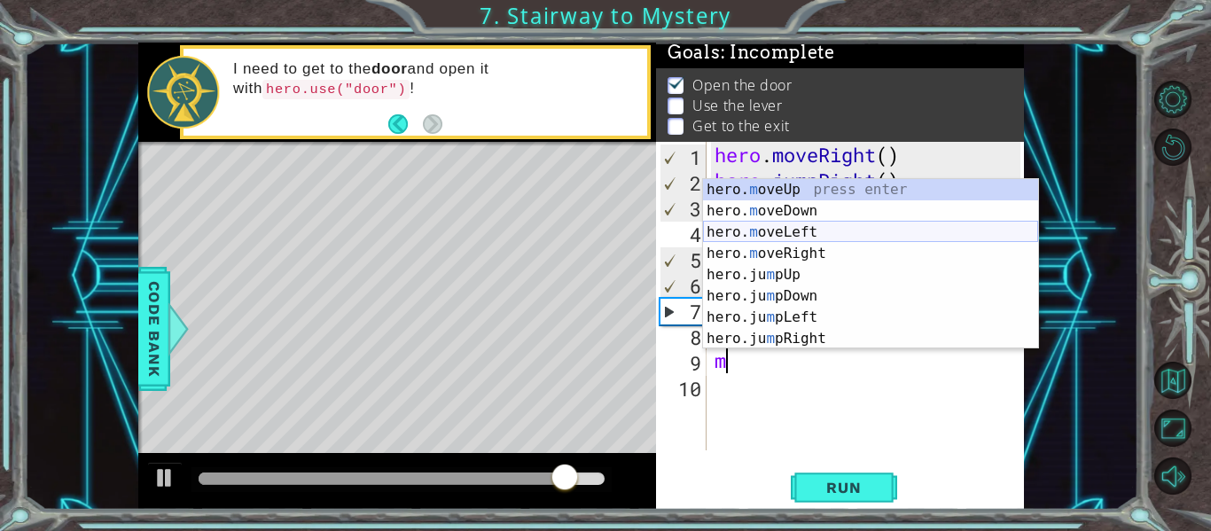
click at [838, 232] on div "hero. m oveUp press enter hero. m oveDown press enter hero. m oveLeft press ent…" at bounding box center [870, 285] width 335 height 213
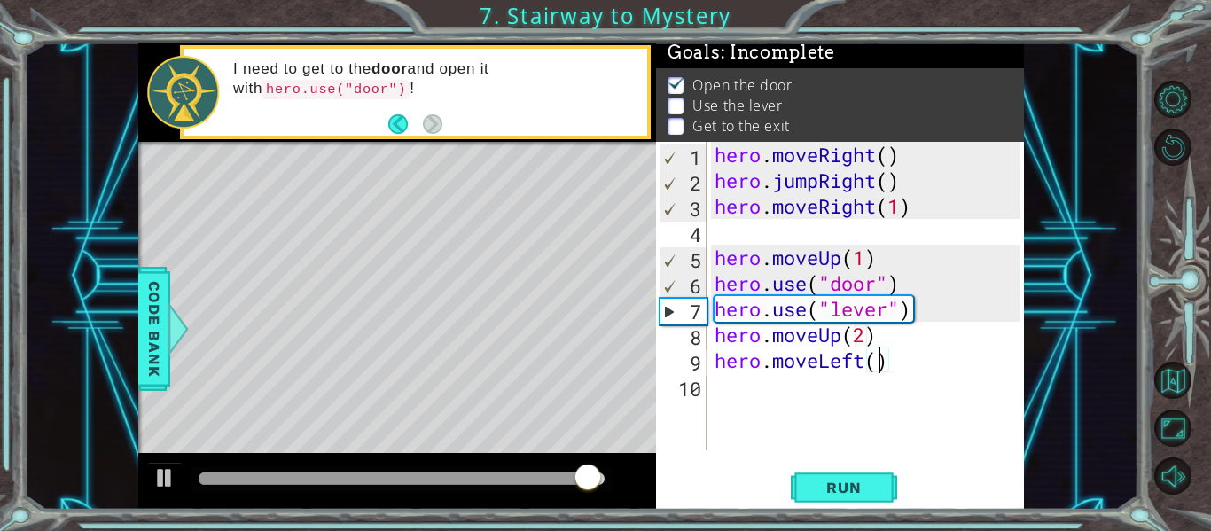
type textarea "hero.moveLeft(2)"
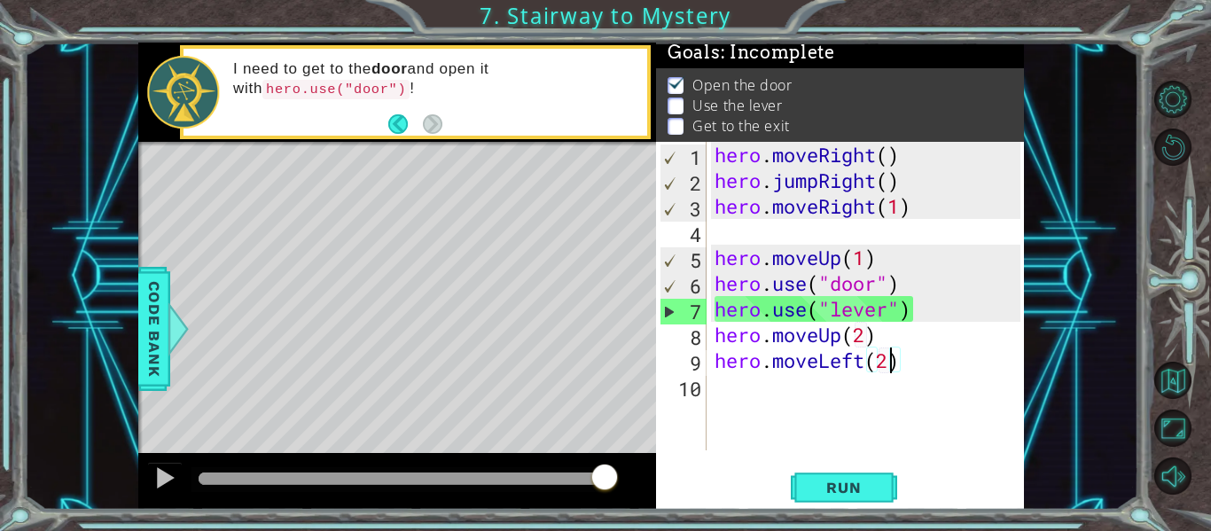
click at [917, 358] on div "hero . moveRight ( ) hero . jumpRight ( ) hero . moveRight ( 1 ) hero . moveUp …" at bounding box center [870, 322] width 318 height 360
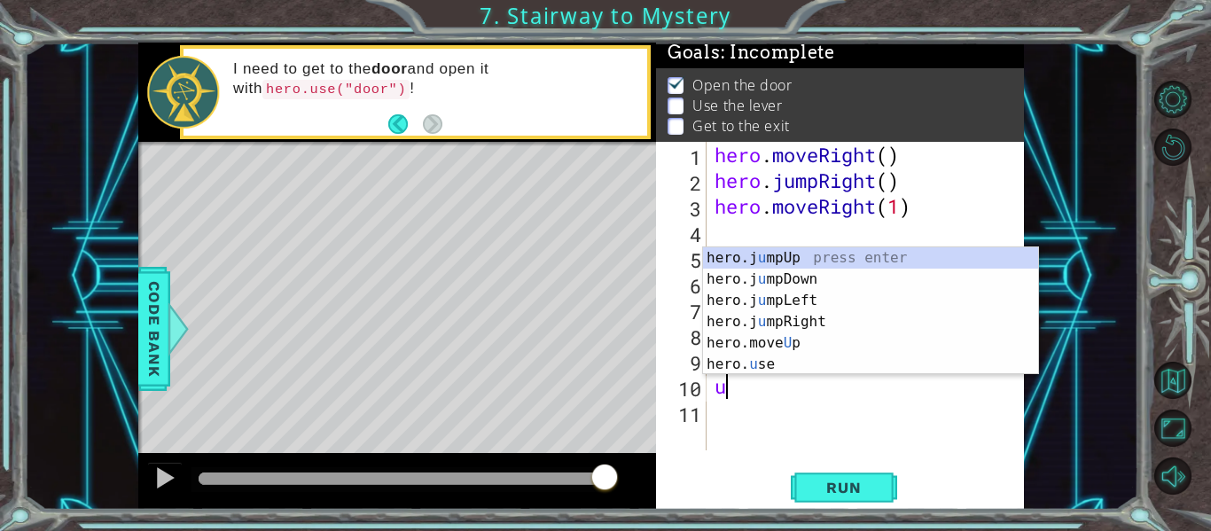
scroll to position [0, 12]
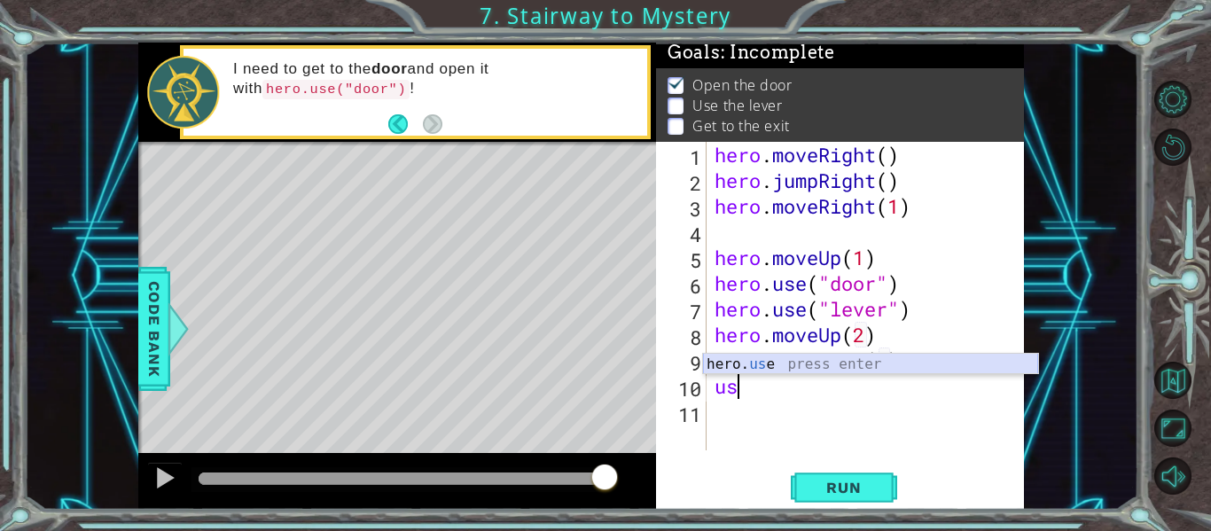
click at [898, 367] on div "hero. us e press enter" at bounding box center [870, 386] width 335 height 64
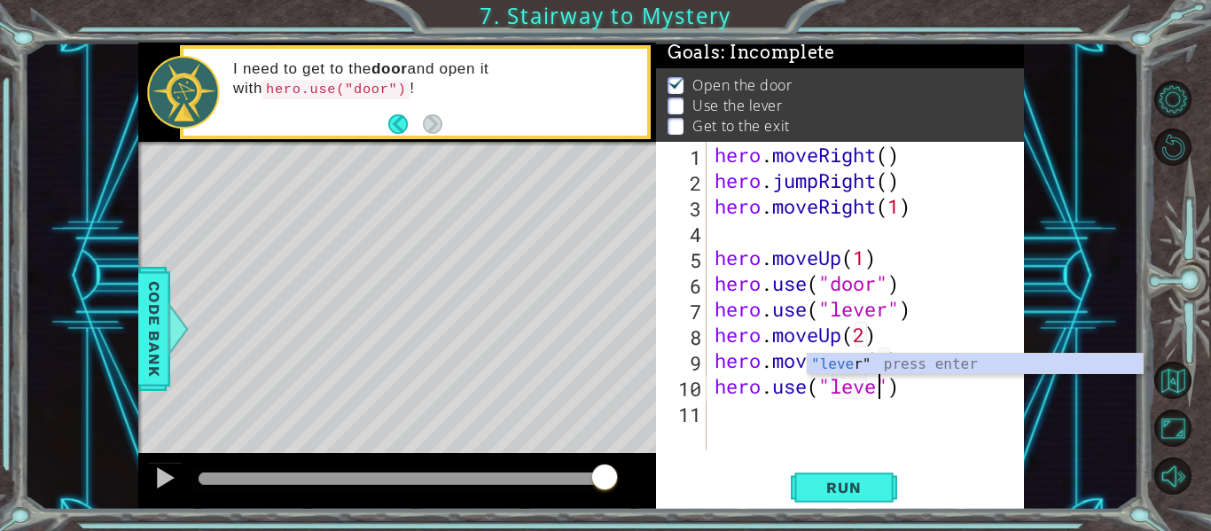
type textarea "hero.use("lever")"
click at [916, 394] on div "hero . moveRight ( ) hero . jumpRight ( ) hero . moveRight ( 1 ) hero . moveUp …" at bounding box center [870, 322] width 318 height 360
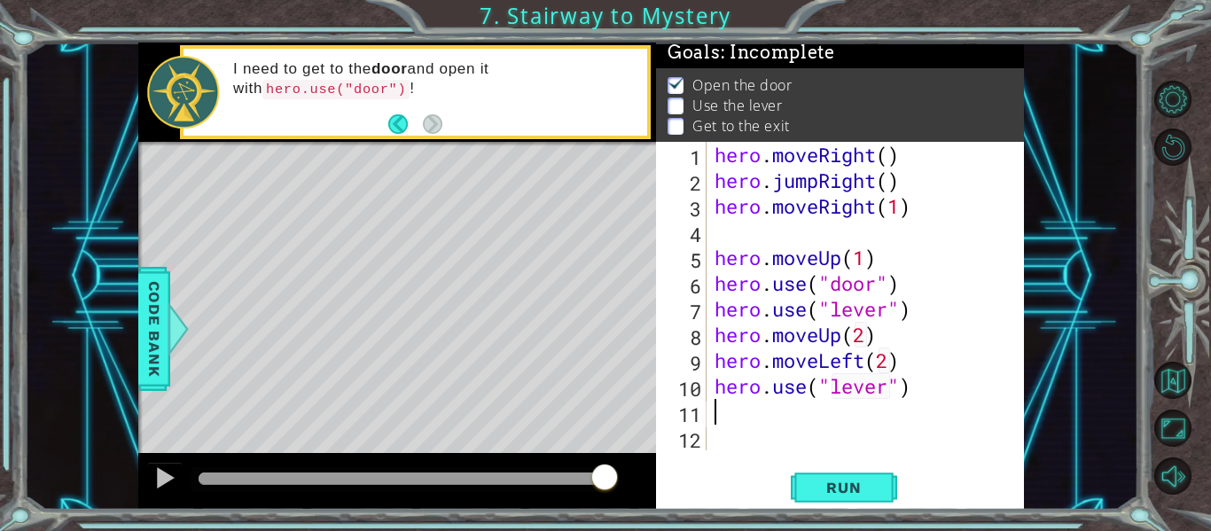
scroll to position [0, 5]
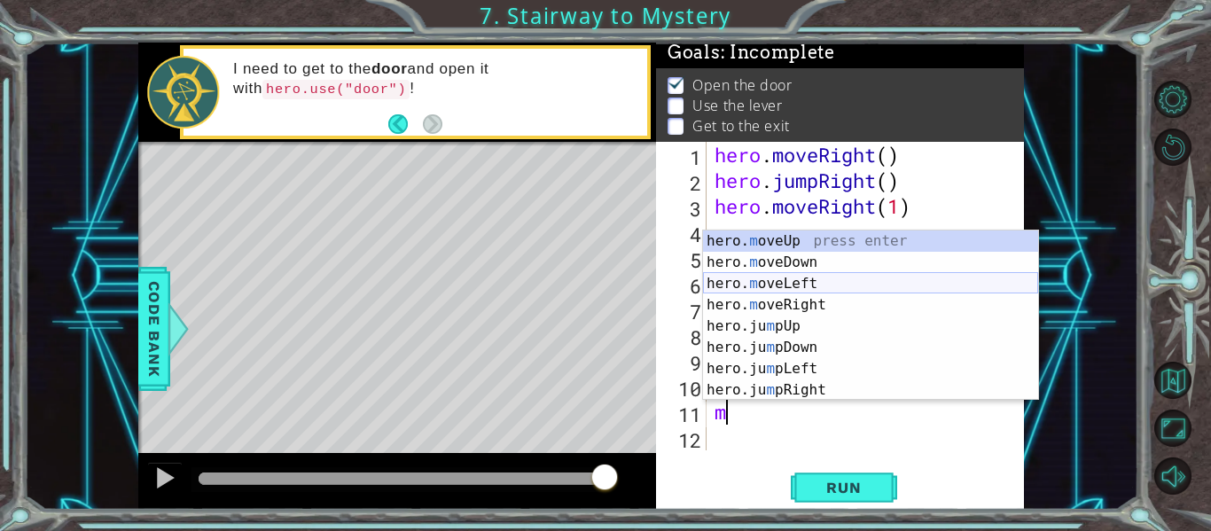
click at [827, 282] on div "hero. m oveUp press enter hero. m oveDown press enter hero. m oveLeft press ent…" at bounding box center [870, 336] width 335 height 213
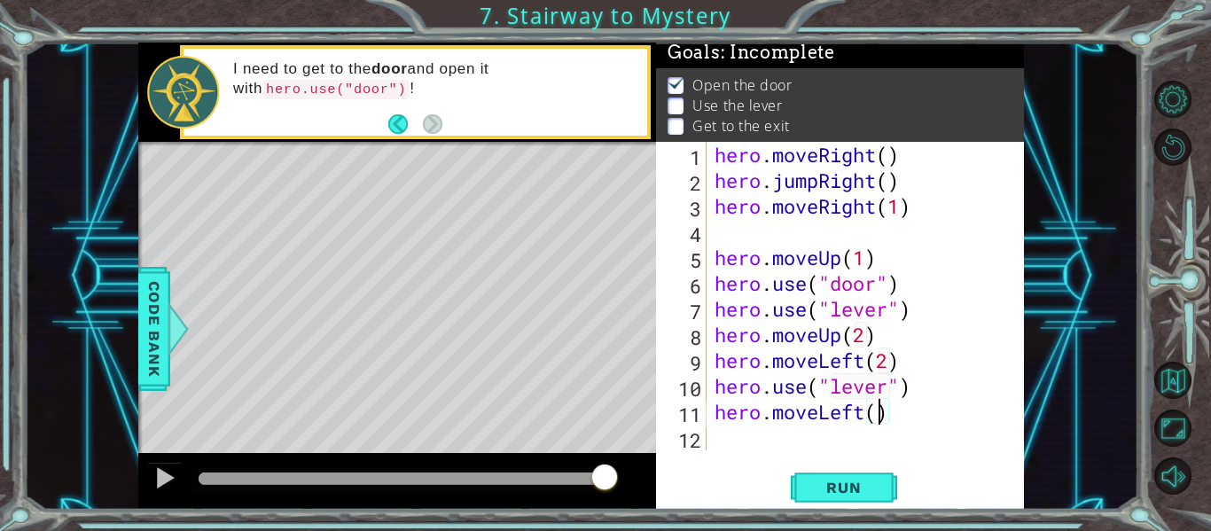
type textarea "hero.moveLeft(2)"
click at [915, 402] on div "hero . moveRight ( ) hero . jumpRight ( ) hero . moveRight ( 1 ) hero . moveUp …" at bounding box center [870, 322] width 318 height 360
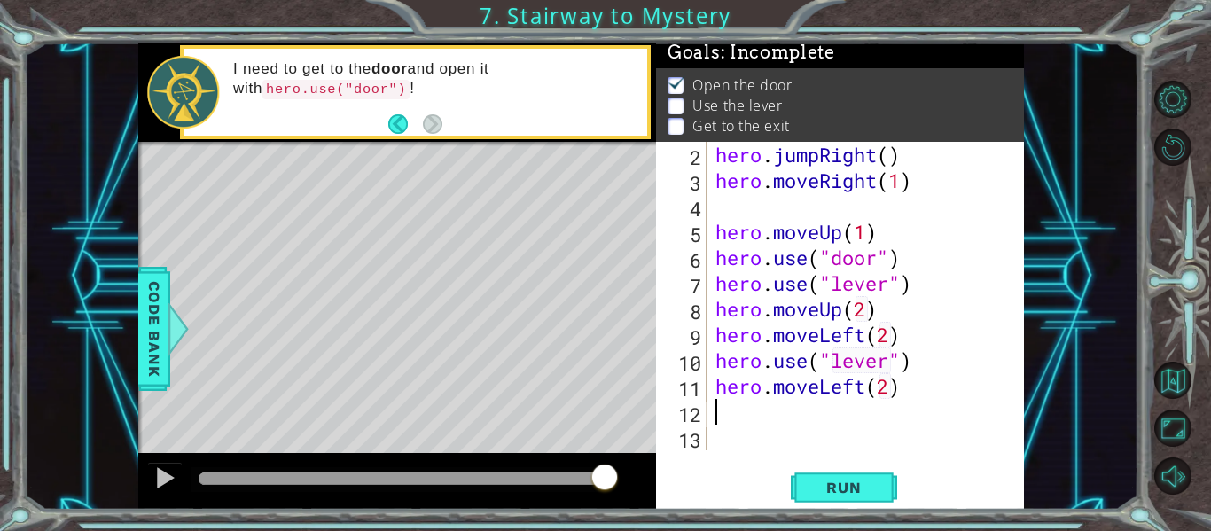
scroll to position [0, 5]
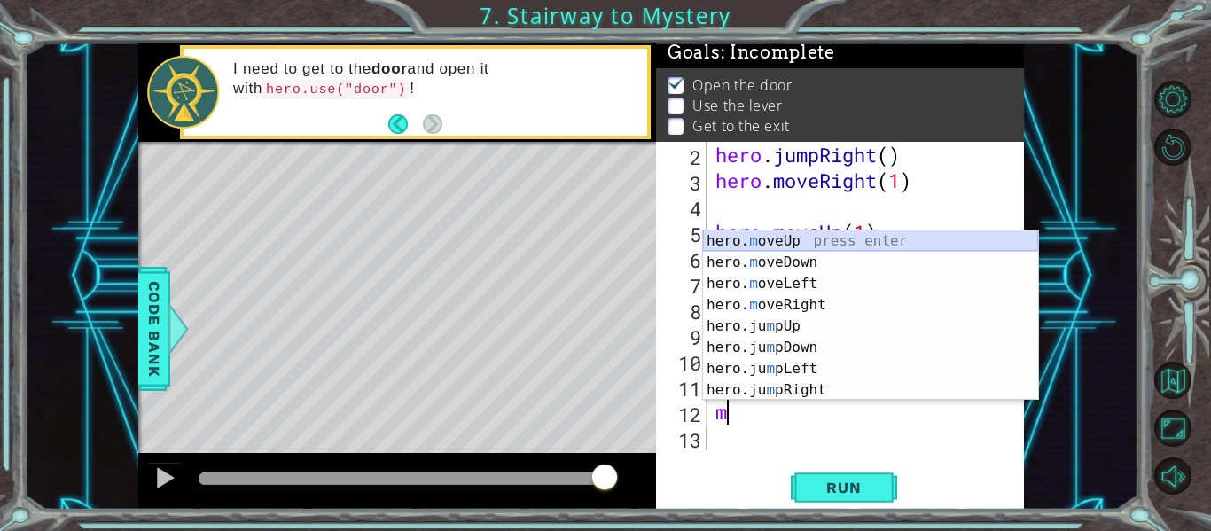
click at [816, 238] on div "hero. m oveUp press enter hero. m oveDown press enter hero. m oveLeft press ent…" at bounding box center [870, 336] width 335 height 213
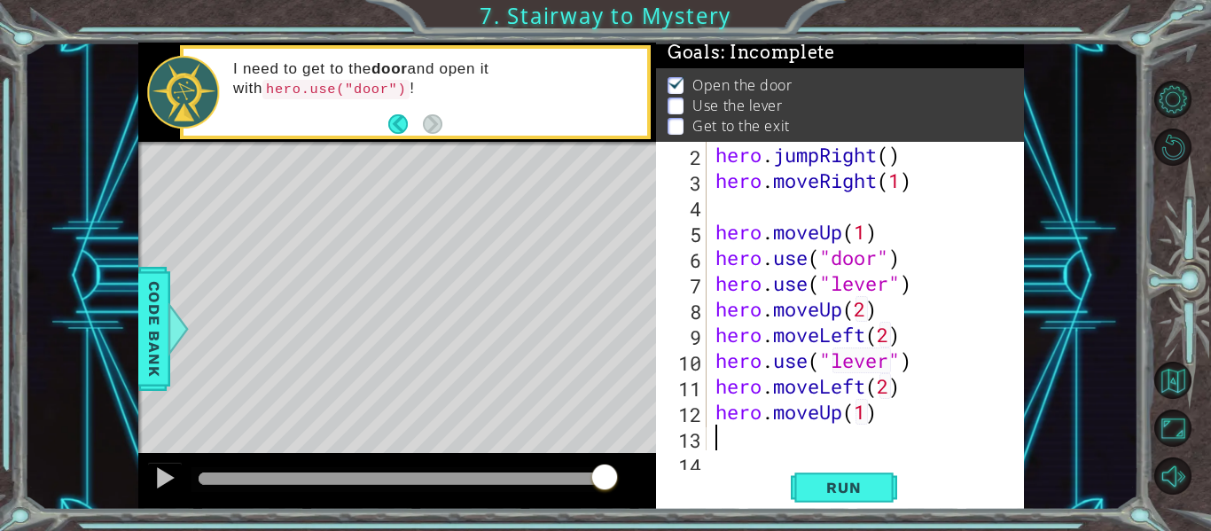
scroll to position [51, 0]
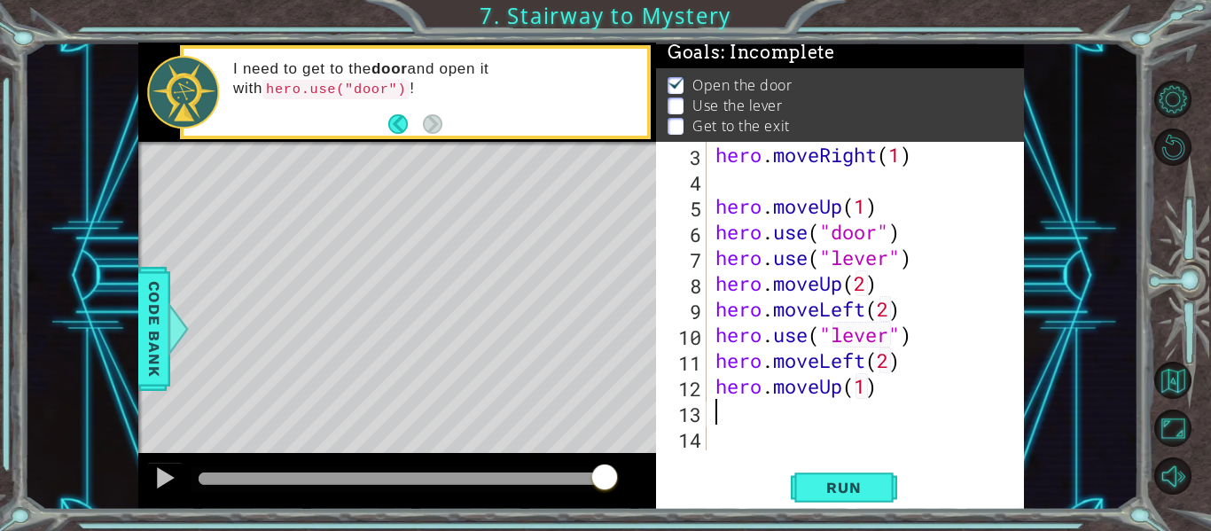
type textarea "hero.moveUp(1)m"
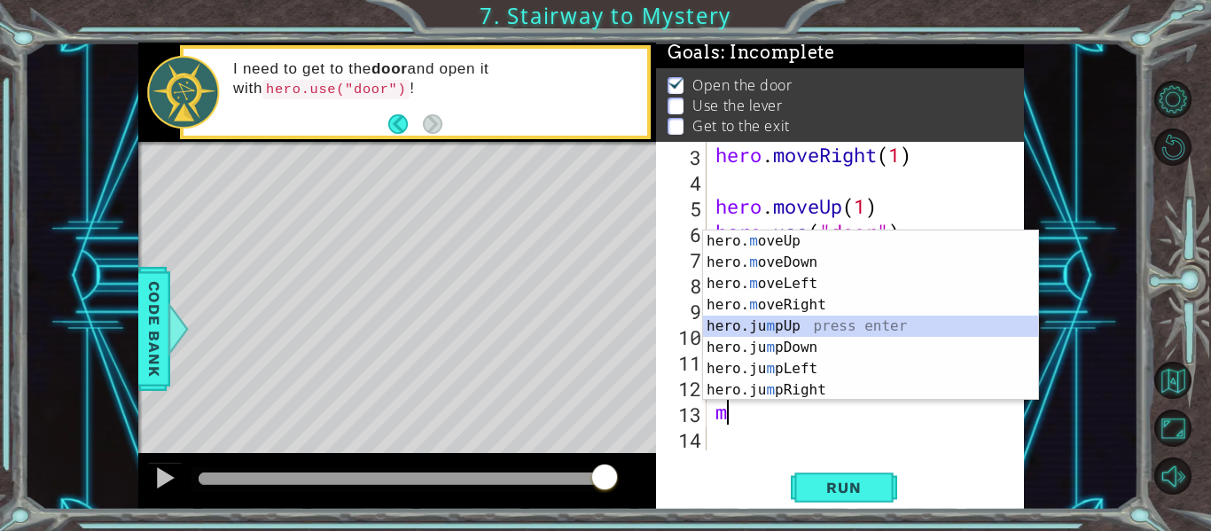
click at [787, 336] on div "hero. m oveUp press enter hero. m oveDown press enter hero. m oveLeft press ent…" at bounding box center [870, 336] width 335 height 213
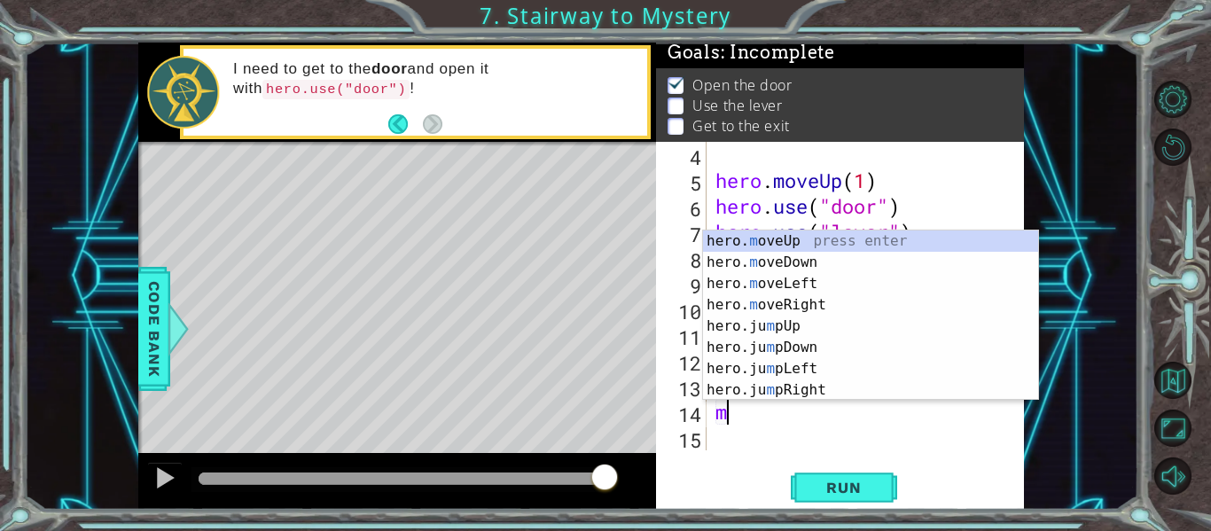
scroll to position [0, 12]
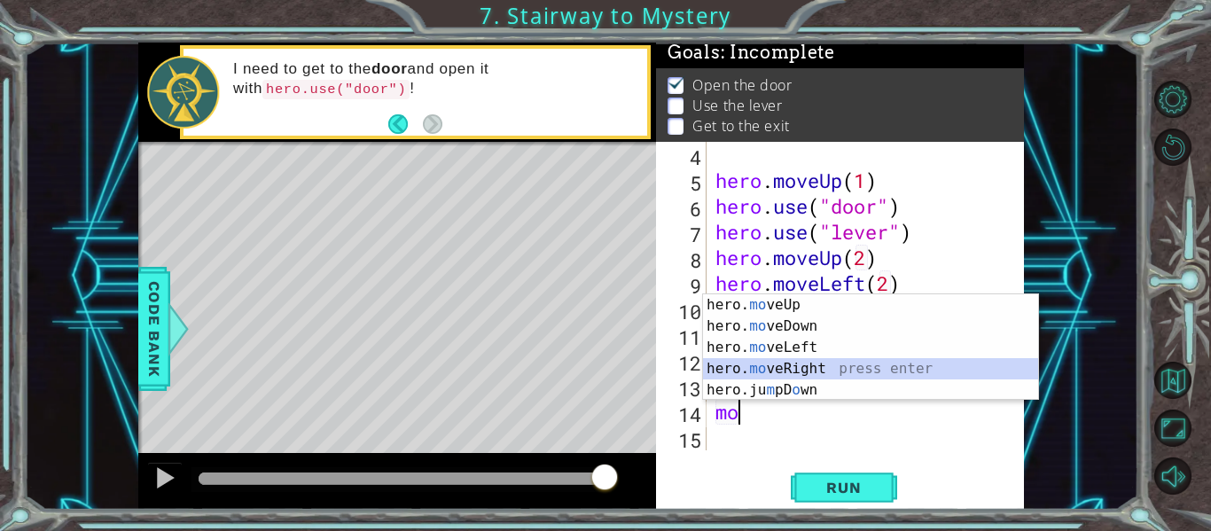
click at [814, 371] on div "hero. mo veUp press enter hero. mo veDown press enter hero. mo veLeft press ent…" at bounding box center [870, 368] width 335 height 149
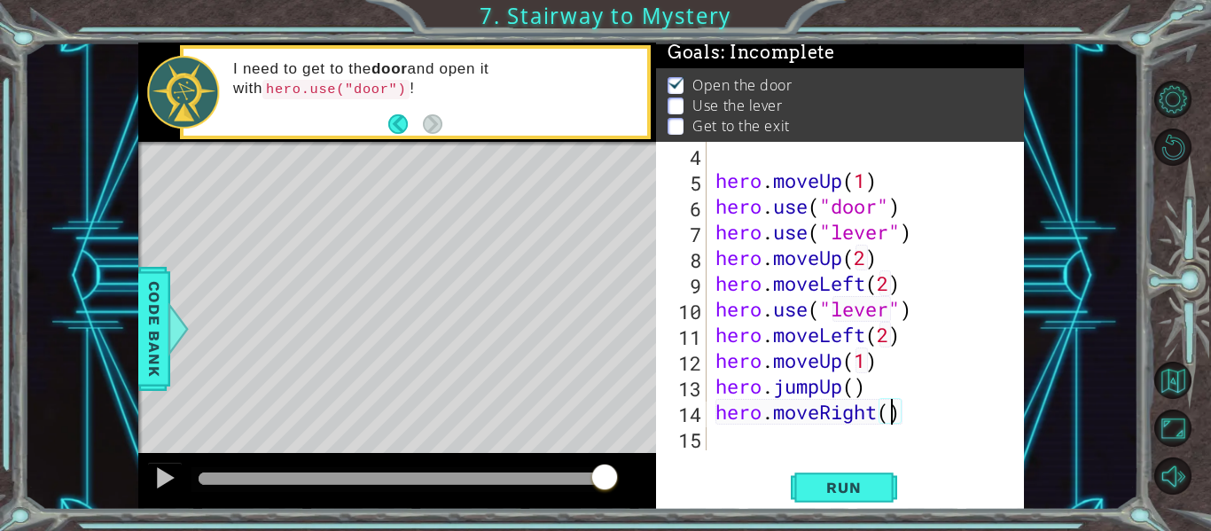
scroll to position [0, 103]
click at [838, 475] on button "Run" at bounding box center [844, 488] width 106 height 36
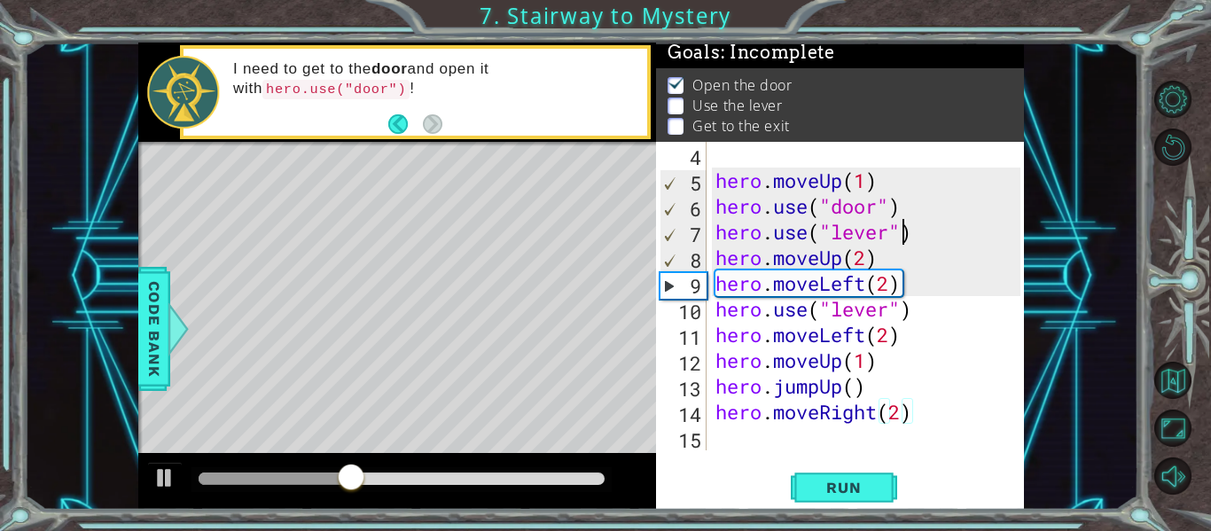
click at [904, 235] on div "hero . moveUp ( 1 ) hero . use ( "door" ) hero . use ( "lever" ) hero . moveUp …" at bounding box center [870, 322] width 317 height 360
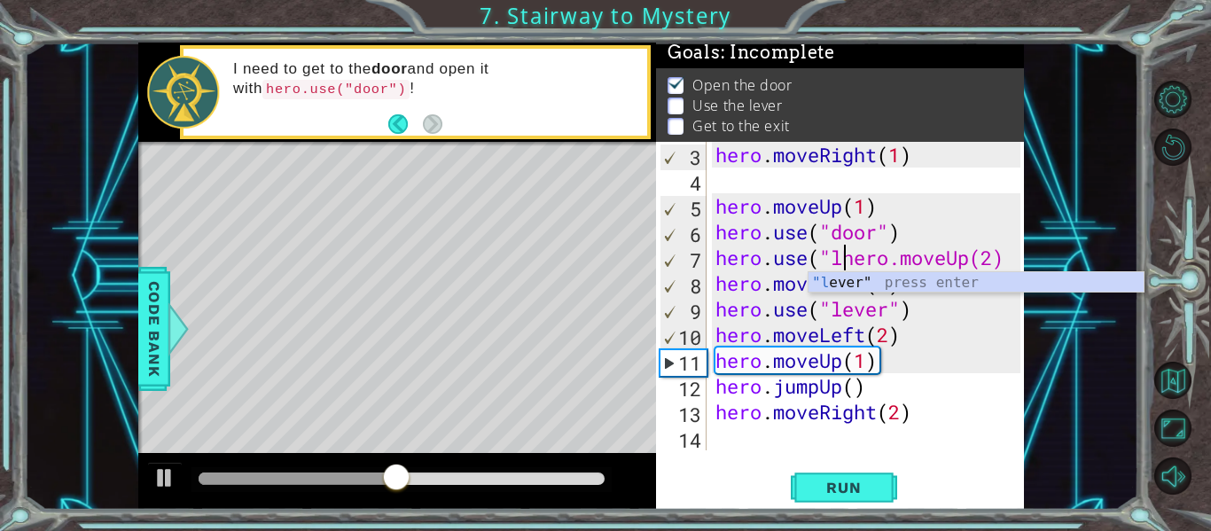
scroll to position [51, 0]
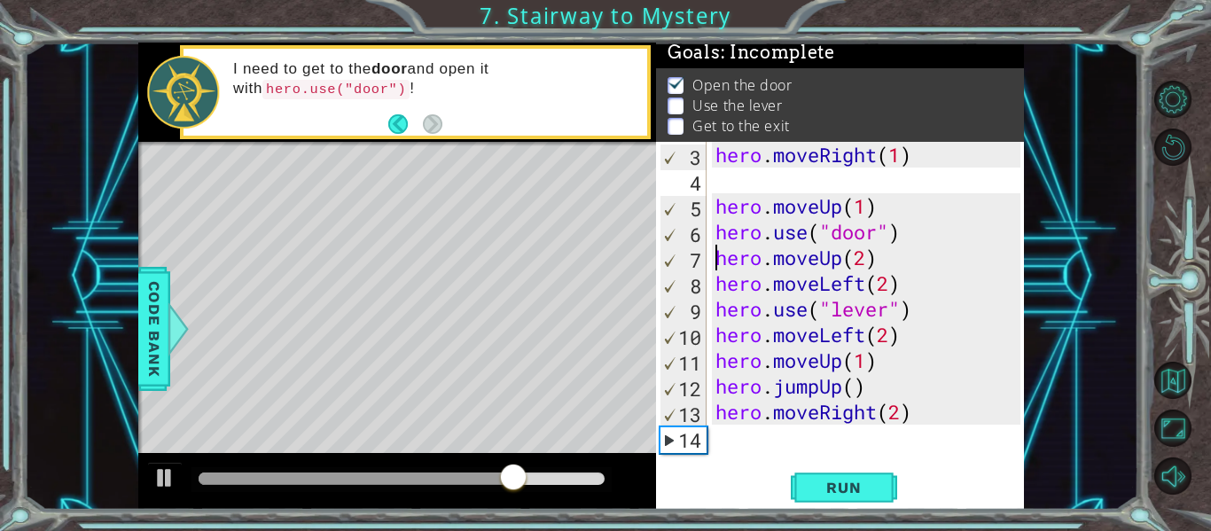
click at [942, 411] on div "hero . moveRight ( 1 ) hero . moveUp ( 1 ) hero . use ( "door" ) hero . moveUp …" at bounding box center [870, 322] width 317 height 360
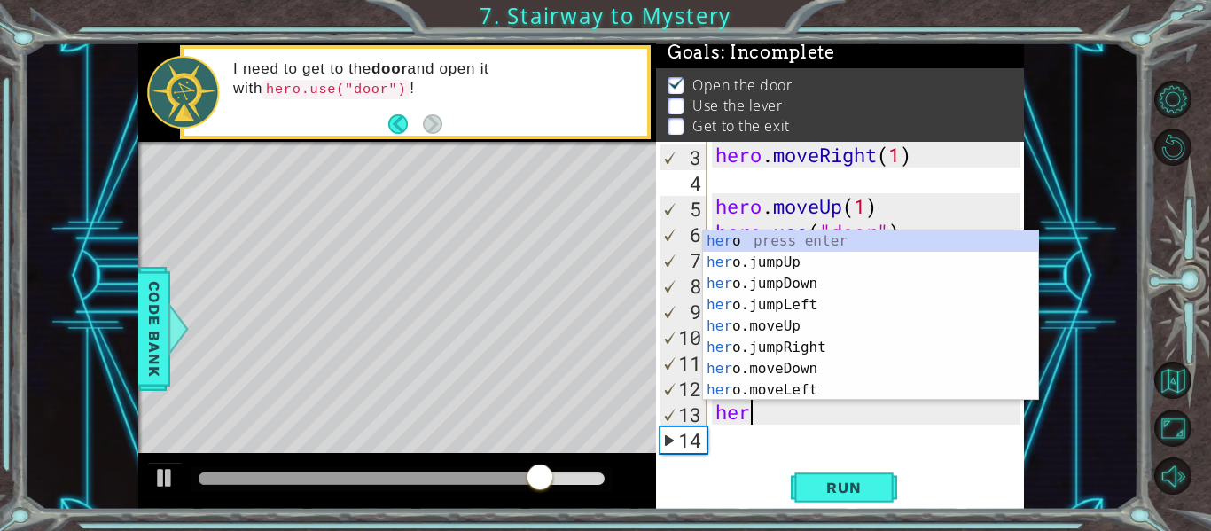
type textarea "h"
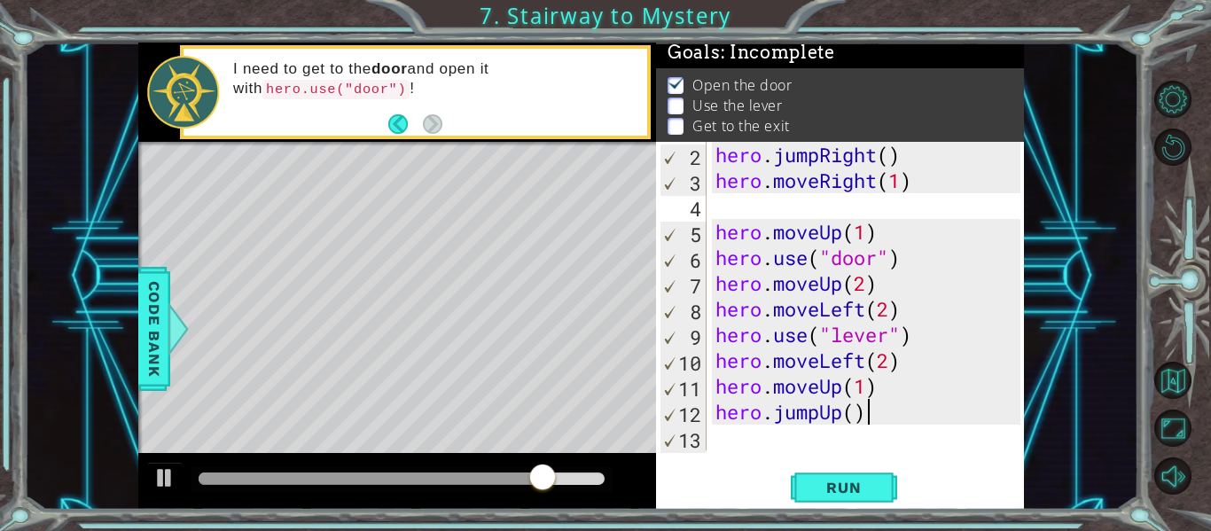
scroll to position [26, 0]
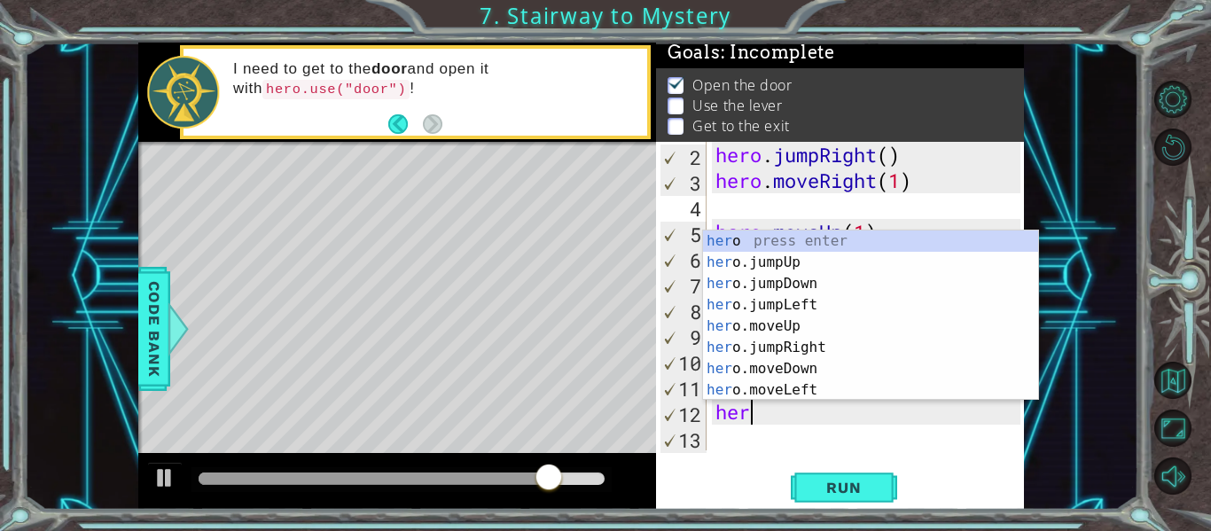
type textarea "h"
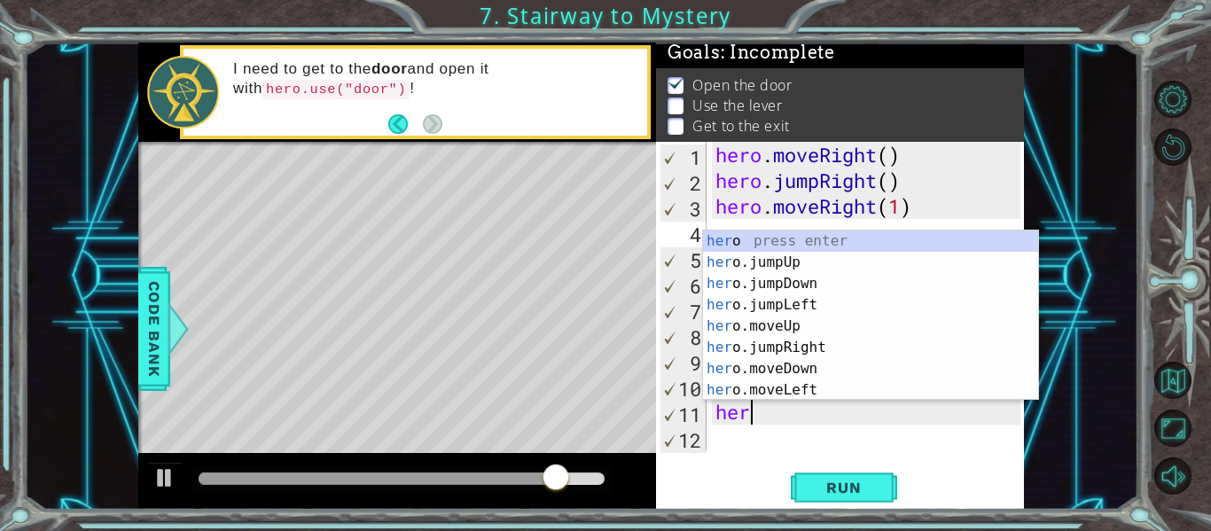
type textarea "h"
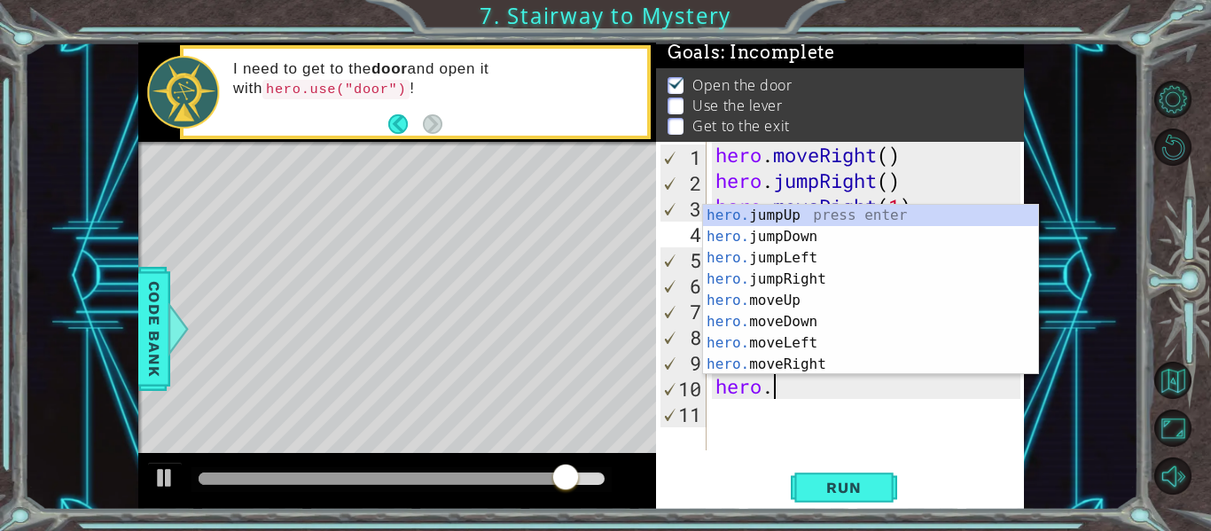
type textarea "h"
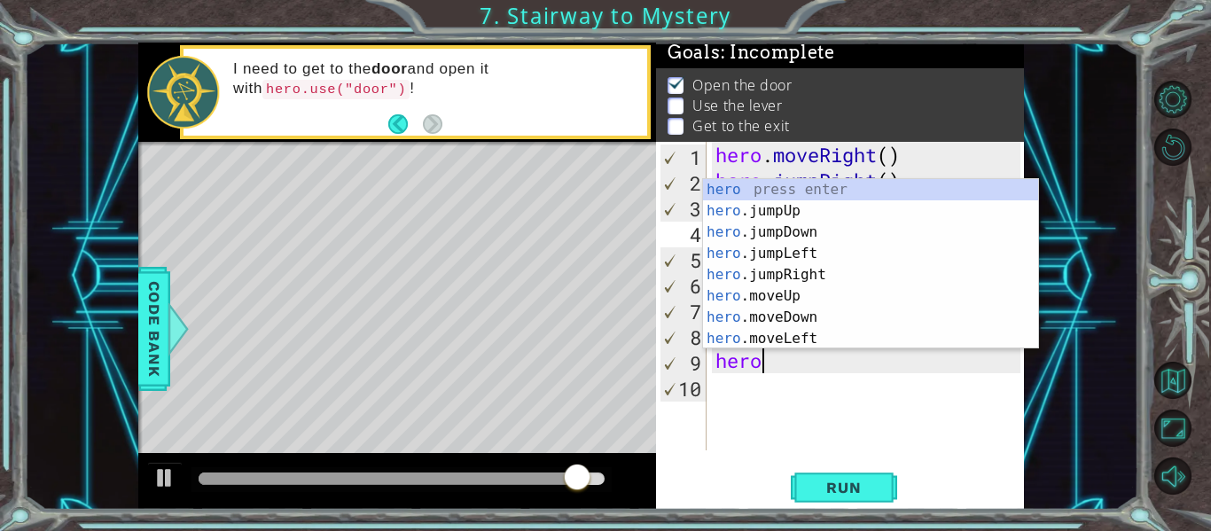
type textarea "h"
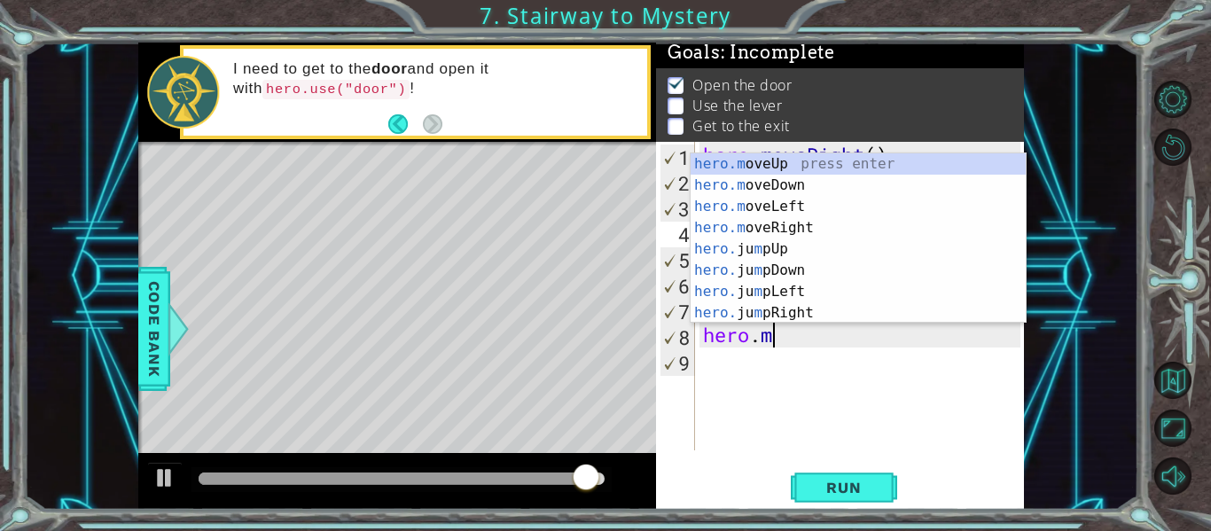
type textarea "h"
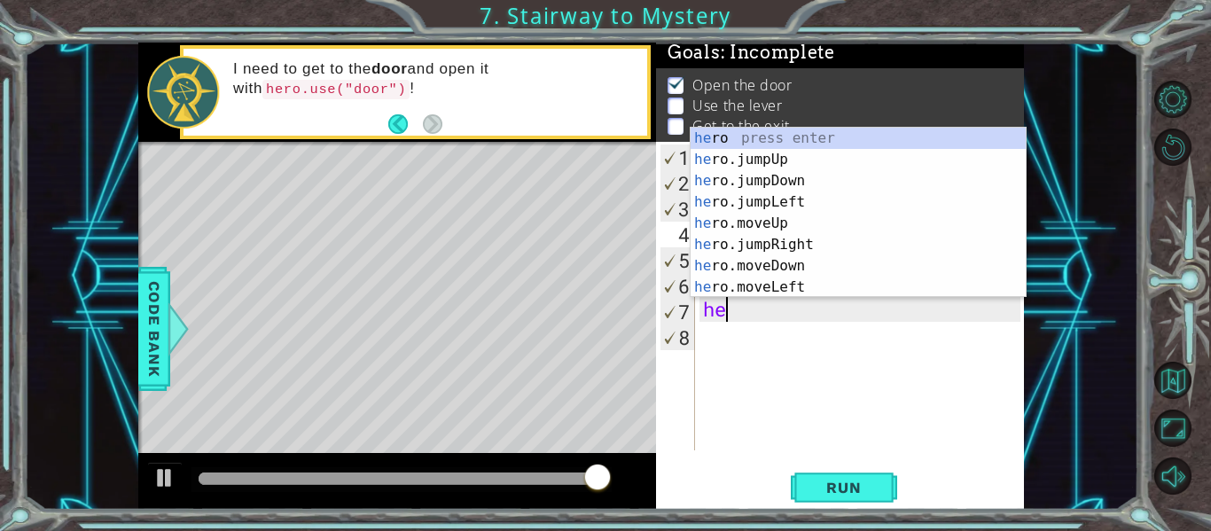
type textarea "h"
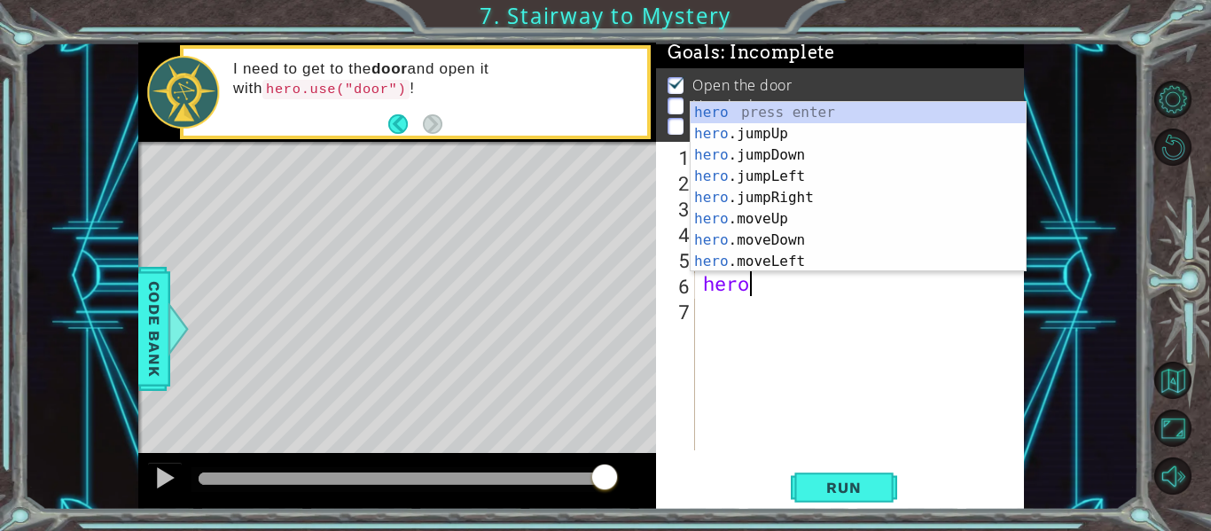
type textarea "h"
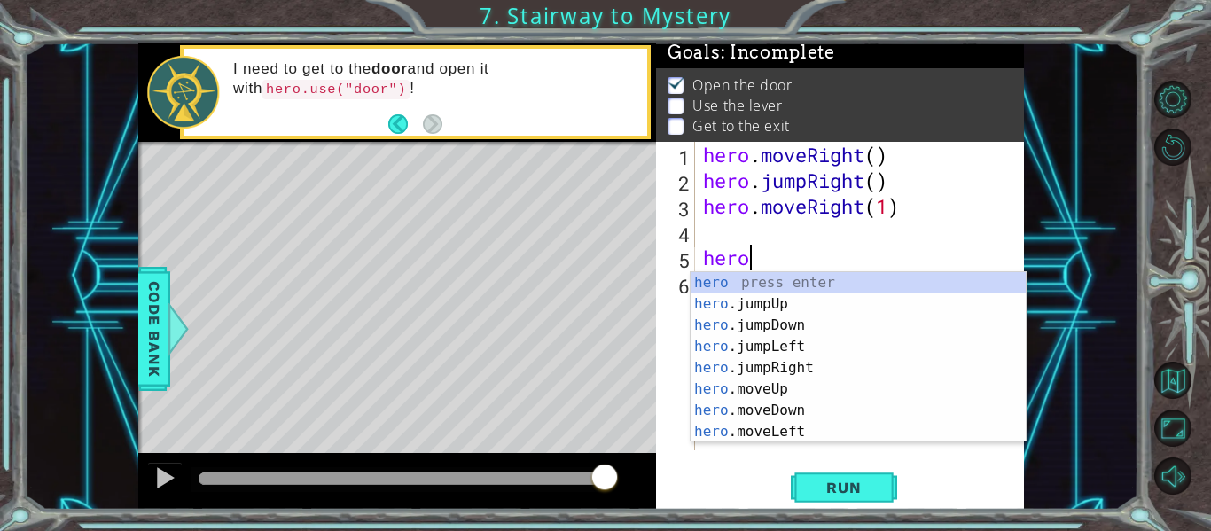
type textarea "h"
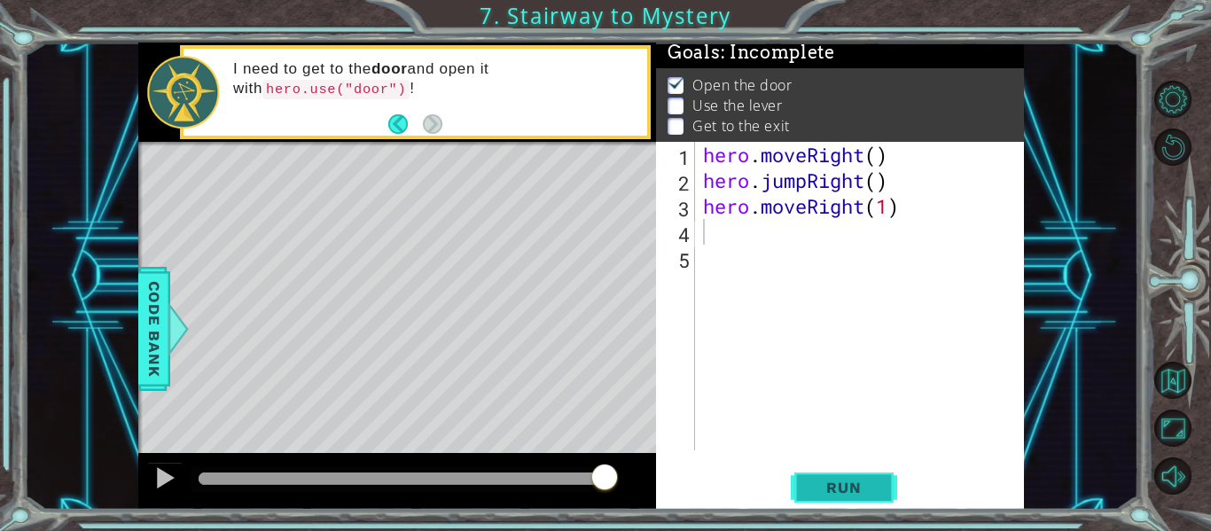
click at [814, 473] on button "Run" at bounding box center [844, 488] width 106 height 36
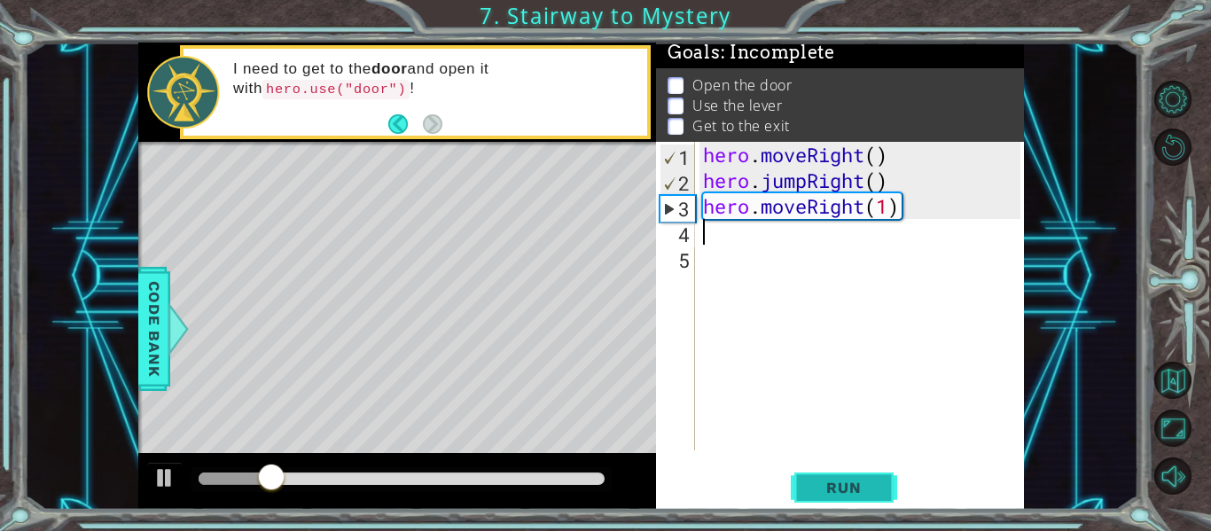
scroll to position [0, 5]
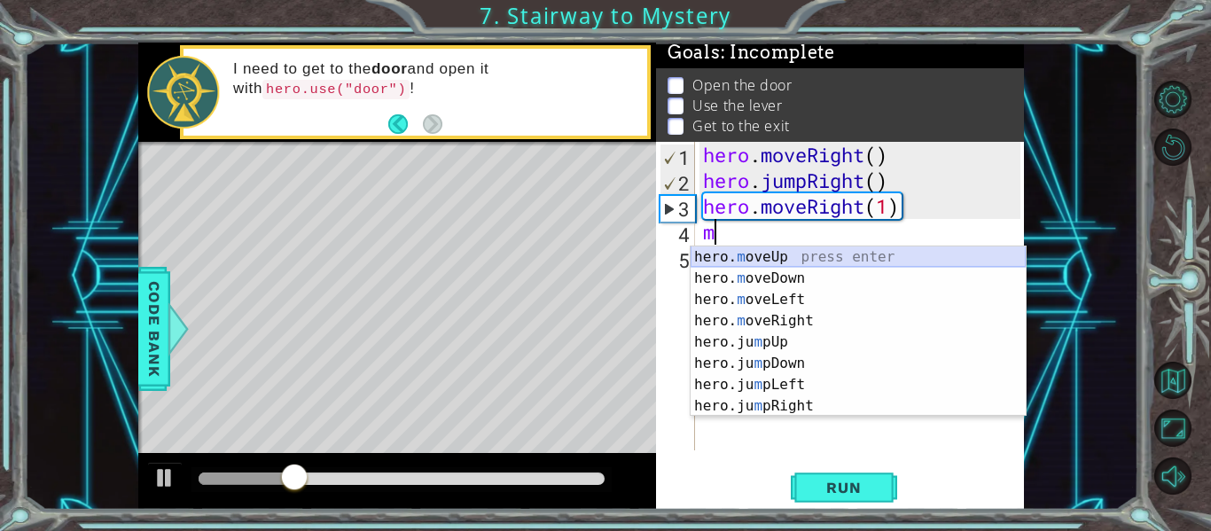
click at [732, 255] on div "hero. m oveUp press enter hero. m oveDown press enter hero. m oveLeft press ent…" at bounding box center [858, 352] width 335 height 213
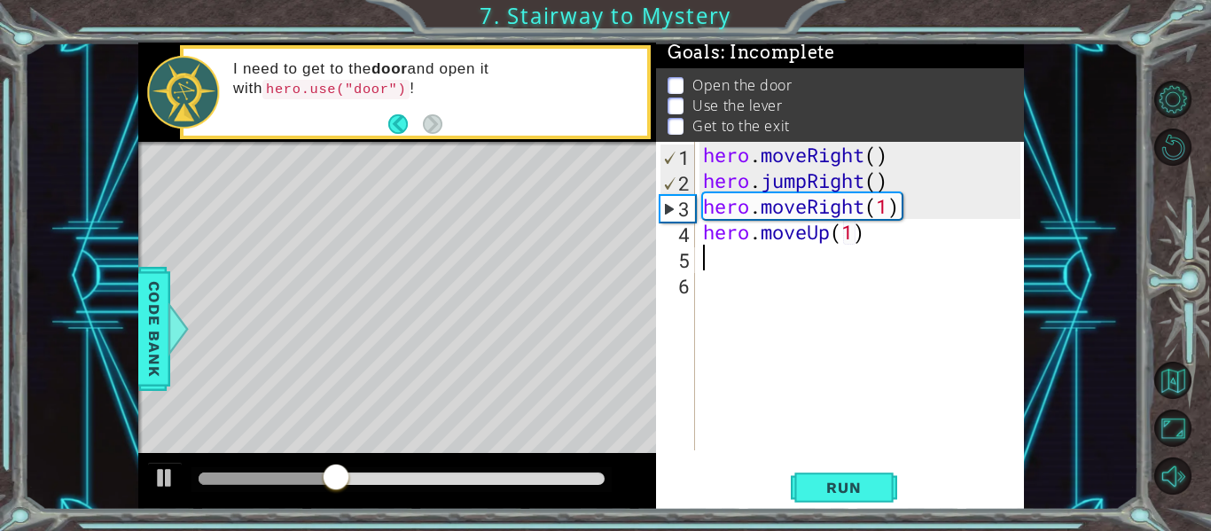
type textarea "hero.moveUp(1)u"
click at [756, 400] on div "hero . moveRight ( ) hero . jumpRight ( ) hero . moveRight ( 1 ) hero . moveUp …" at bounding box center [864, 322] width 330 height 360
click at [746, 263] on div "hero . moveRight ( ) hero . jumpRight ( ) hero . moveRight ( 1 ) hero . moveUp …" at bounding box center [864, 322] width 330 height 360
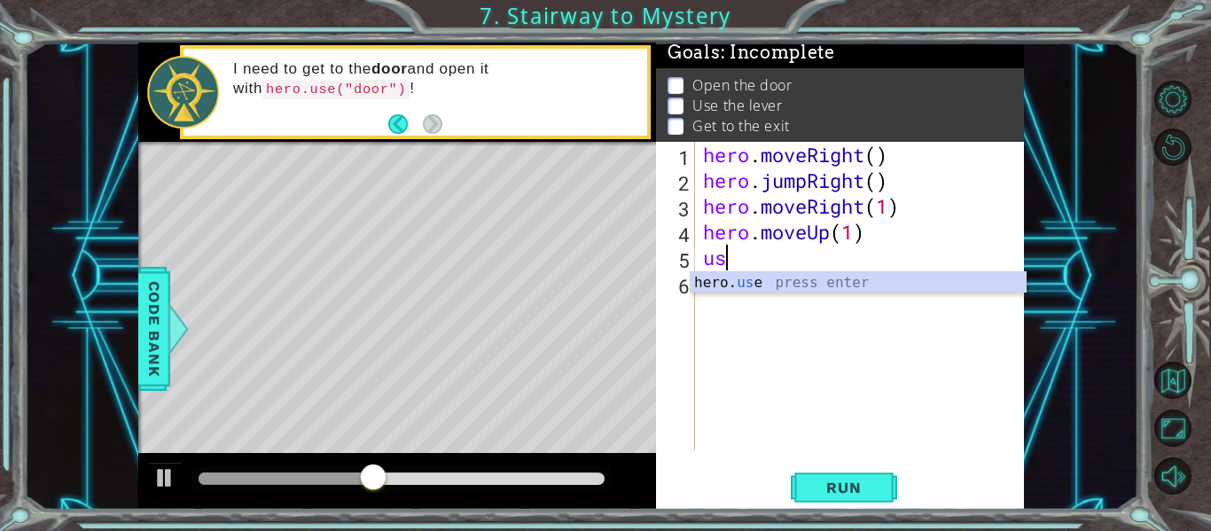
scroll to position [0, 12]
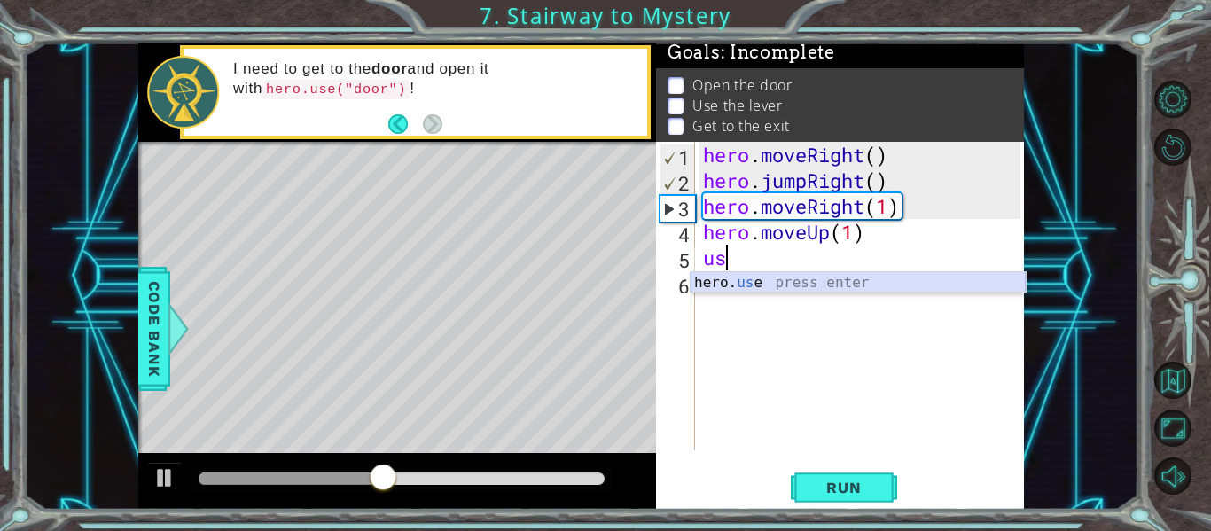
click at [753, 285] on div "hero. us e press enter" at bounding box center [858, 304] width 335 height 64
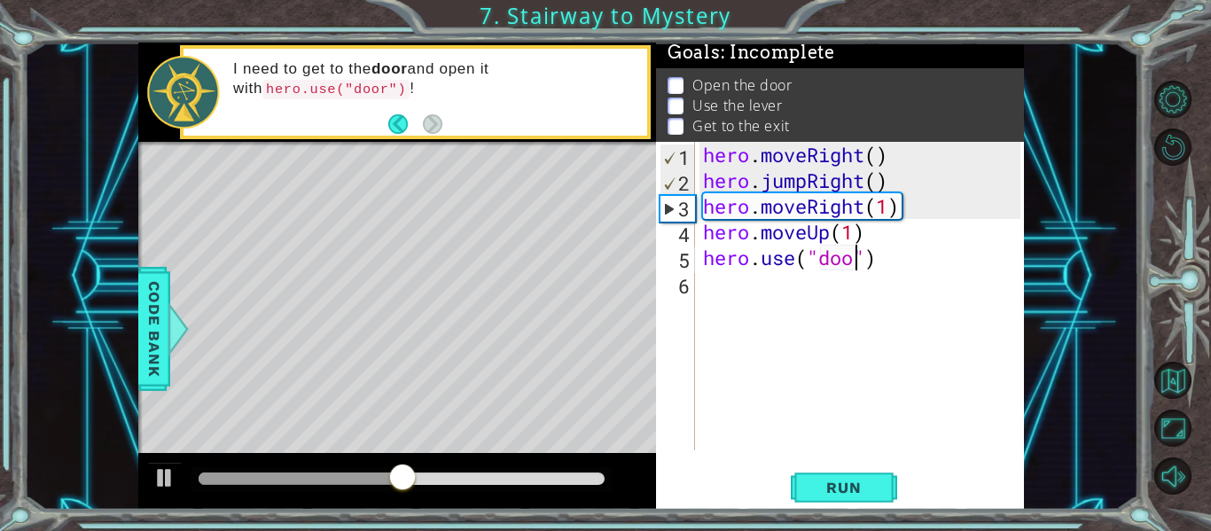
scroll to position [0, 90]
type textarea "hero.use("door")"
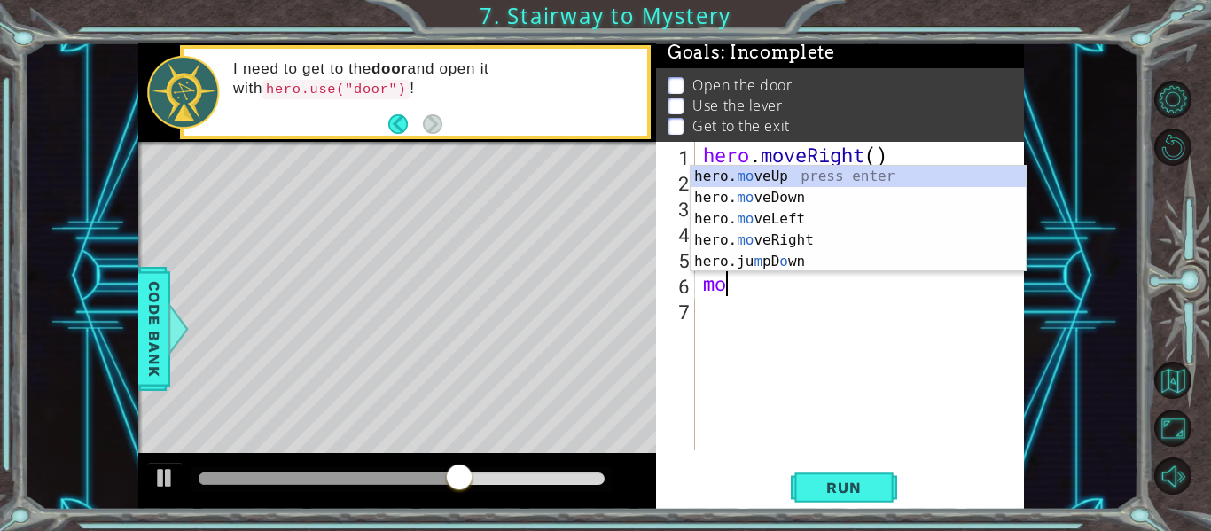
scroll to position [0, 12]
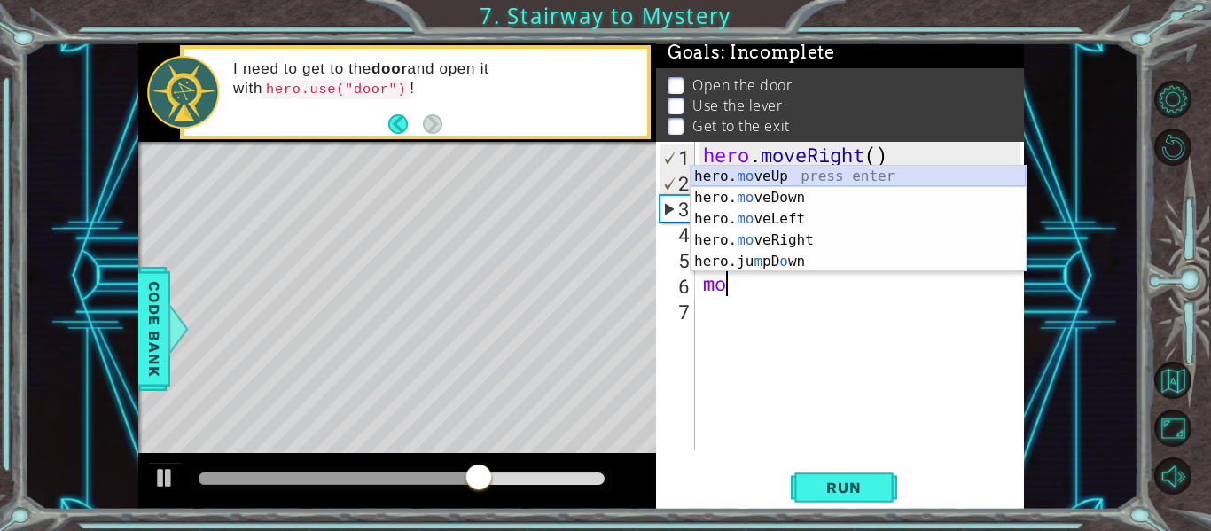
click at [759, 168] on div "hero. mo veUp press enter hero. mo veDown press enter hero. mo veLeft press ent…" at bounding box center [858, 240] width 335 height 149
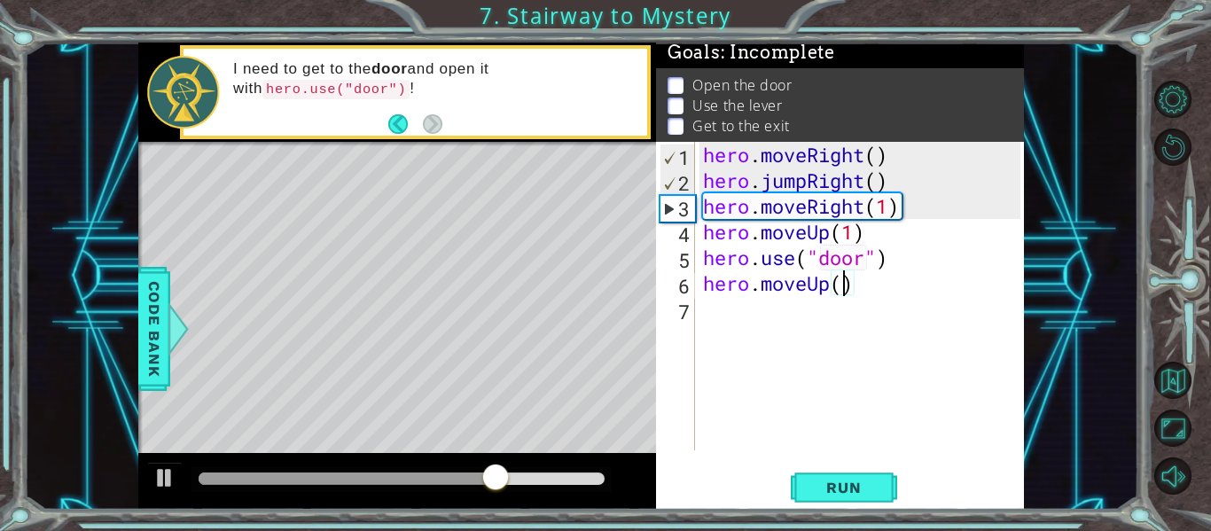
type textarea "hero.moveUp(2)"
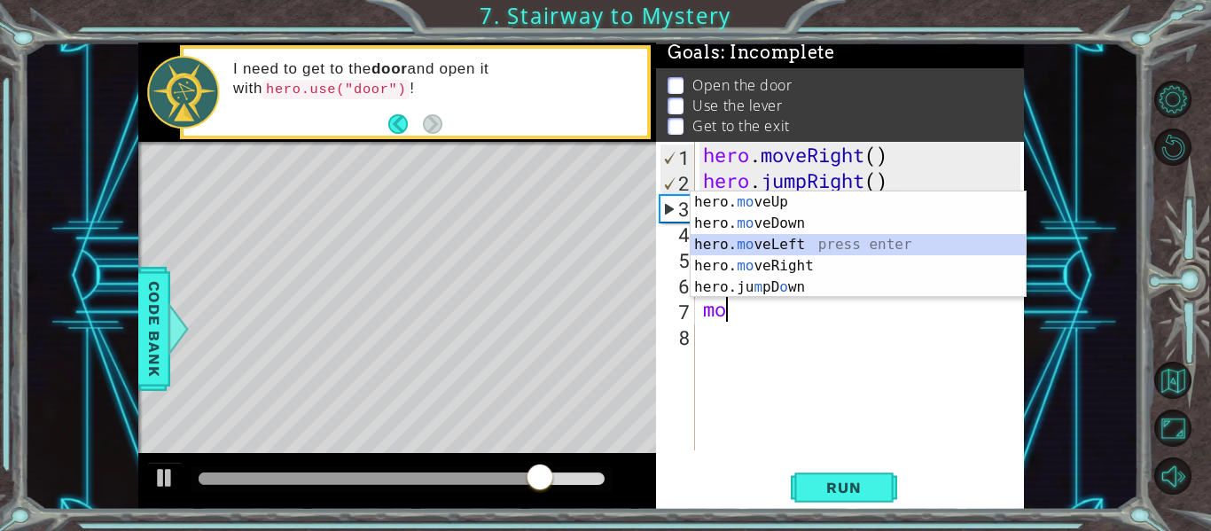
click at [829, 240] on div "hero. mo veUp press enter hero. mo veDown press enter hero. mo veLeft press ent…" at bounding box center [858, 265] width 335 height 149
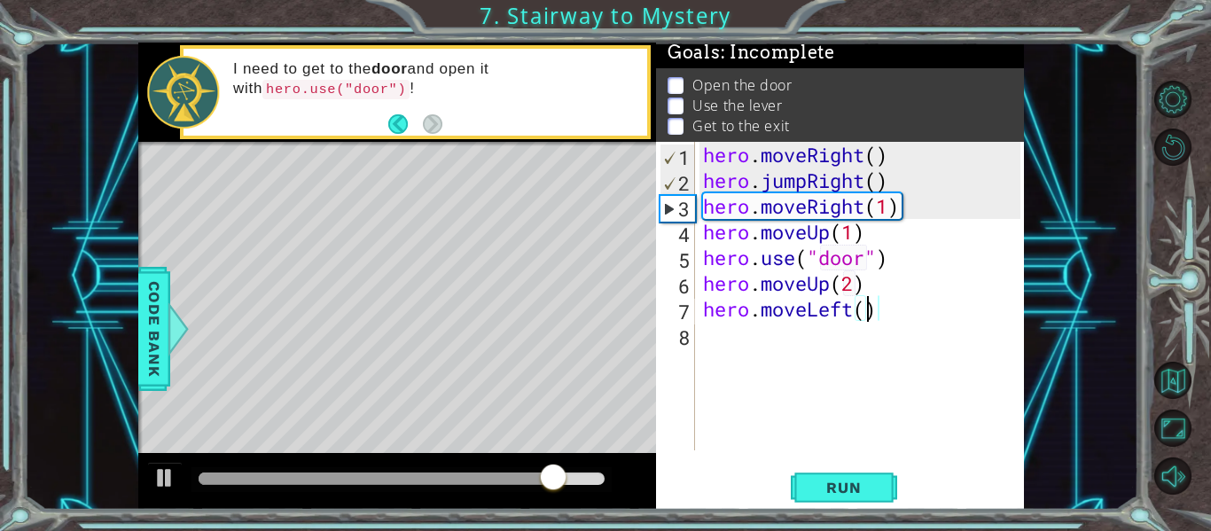
type textarea "hero.moveLeft(2)"
click at [889, 303] on div "hero . moveRight ( ) hero . jumpRight ( ) hero . moveRight ( 1 ) hero . moveUp …" at bounding box center [864, 322] width 330 height 360
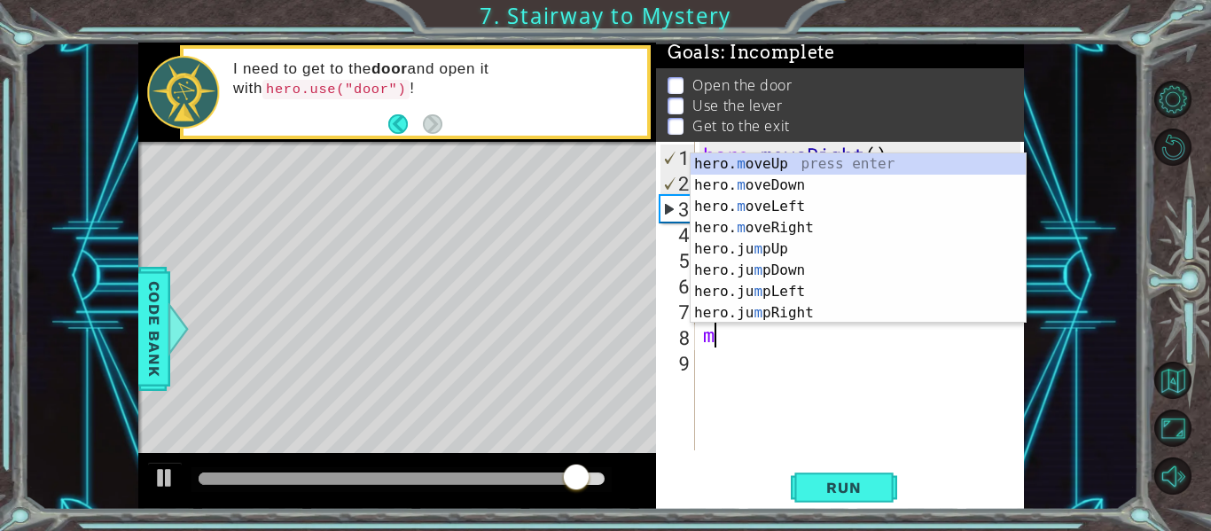
type textarea "m"
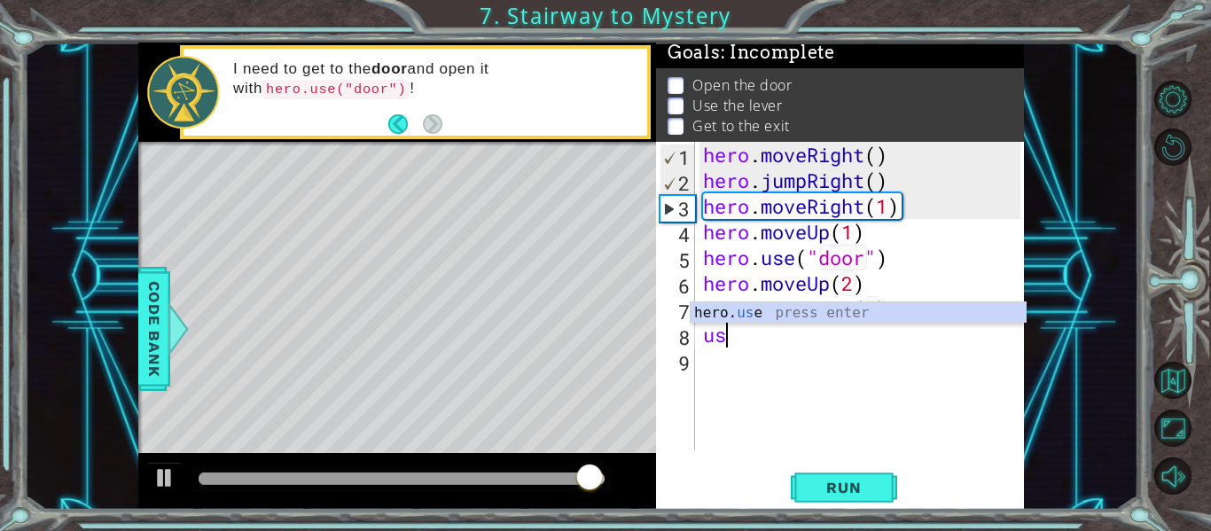
scroll to position [0, 12]
click at [891, 306] on div "hero. us e press enter" at bounding box center [858, 334] width 335 height 64
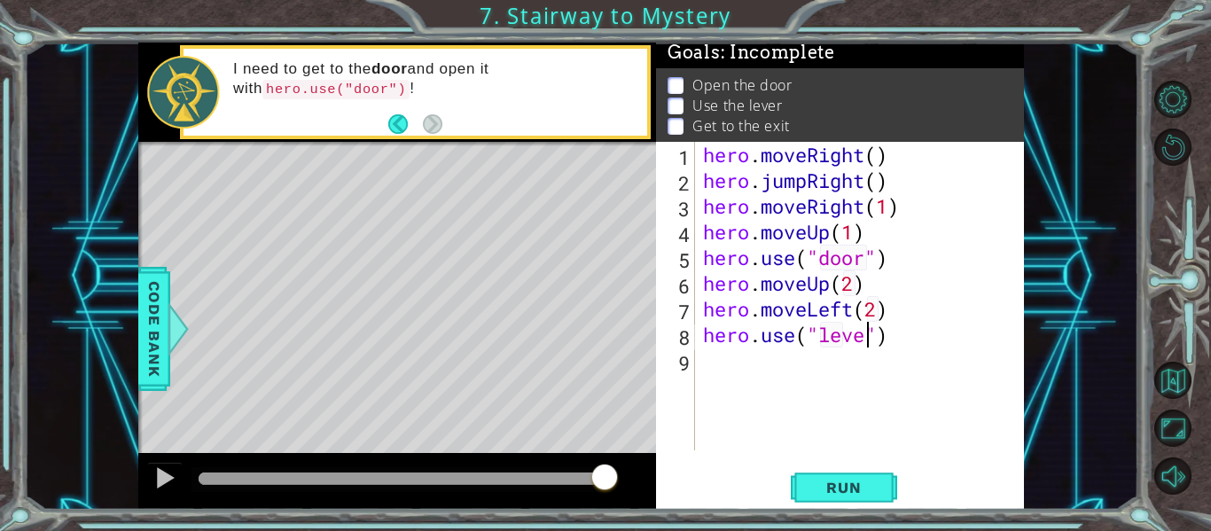
scroll to position [0, 97]
click at [855, 494] on span "Run" at bounding box center [843, 488] width 70 height 18
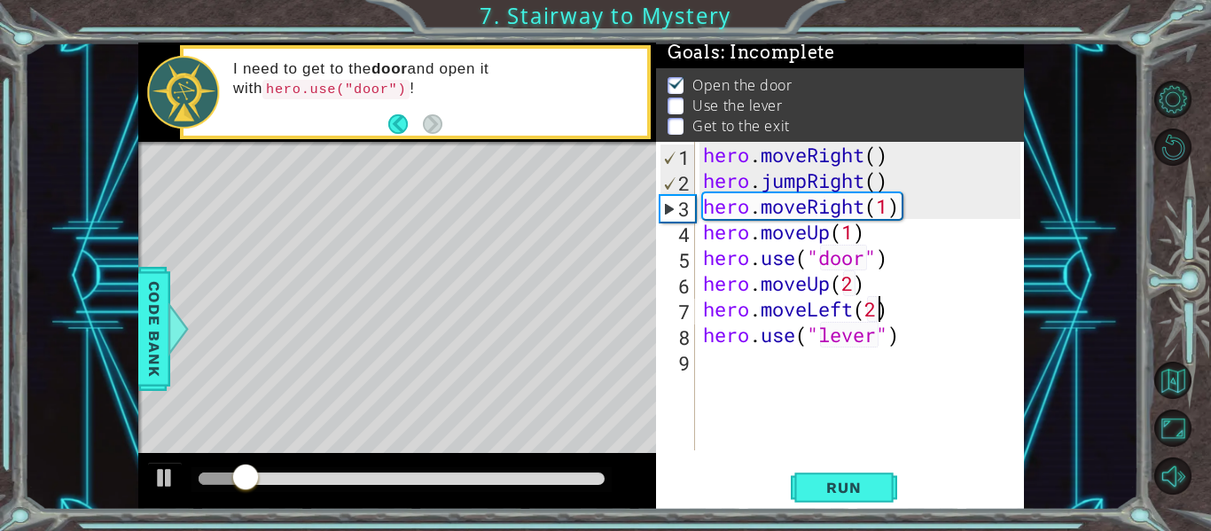
click at [877, 305] on div "hero . moveRight ( ) hero . jumpRight ( ) hero . moveRight ( 1 ) hero . moveUp …" at bounding box center [864, 322] width 330 height 360
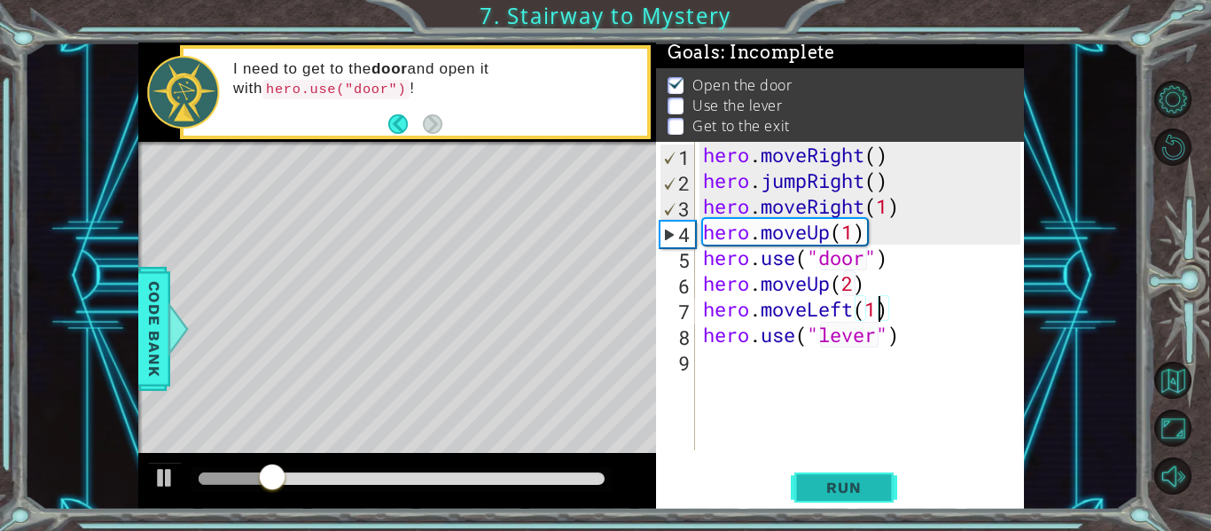
click at [838, 502] on button "Run" at bounding box center [844, 488] width 106 height 36
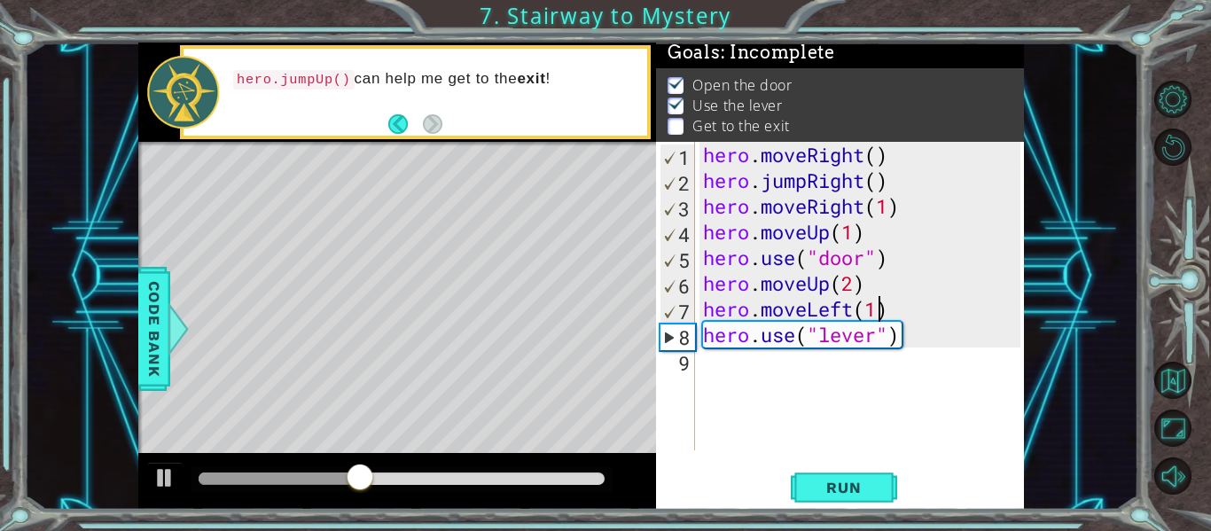
click at [918, 346] on div "hero . moveRight ( ) hero . jumpRight ( ) hero . moveRight ( 1 ) hero . moveUp …" at bounding box center [864, 322] width 330 height 360
type textarea "hero.use("lever")"
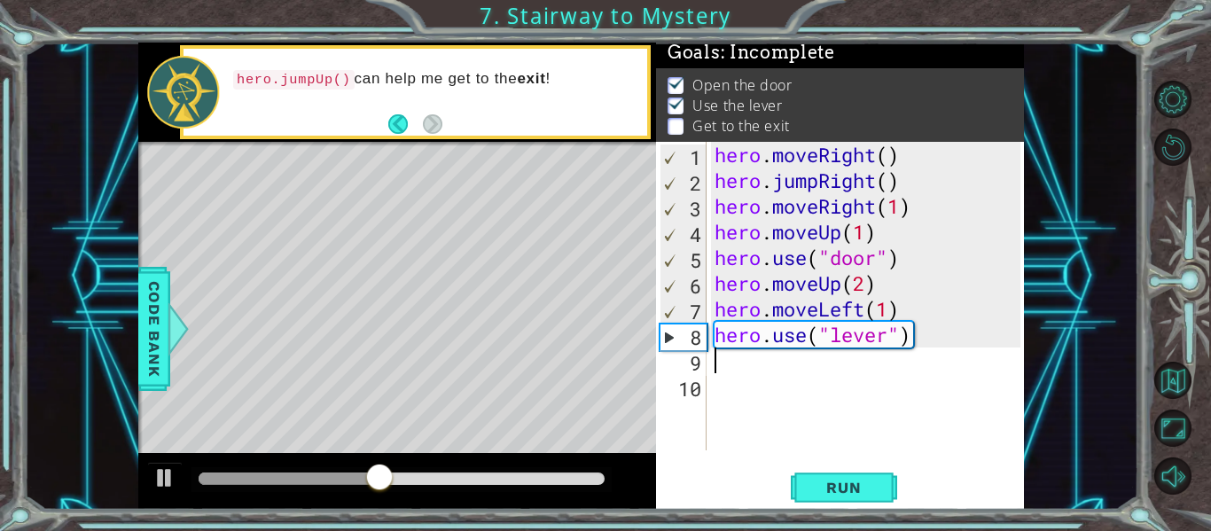
scroll to position [0, 5]
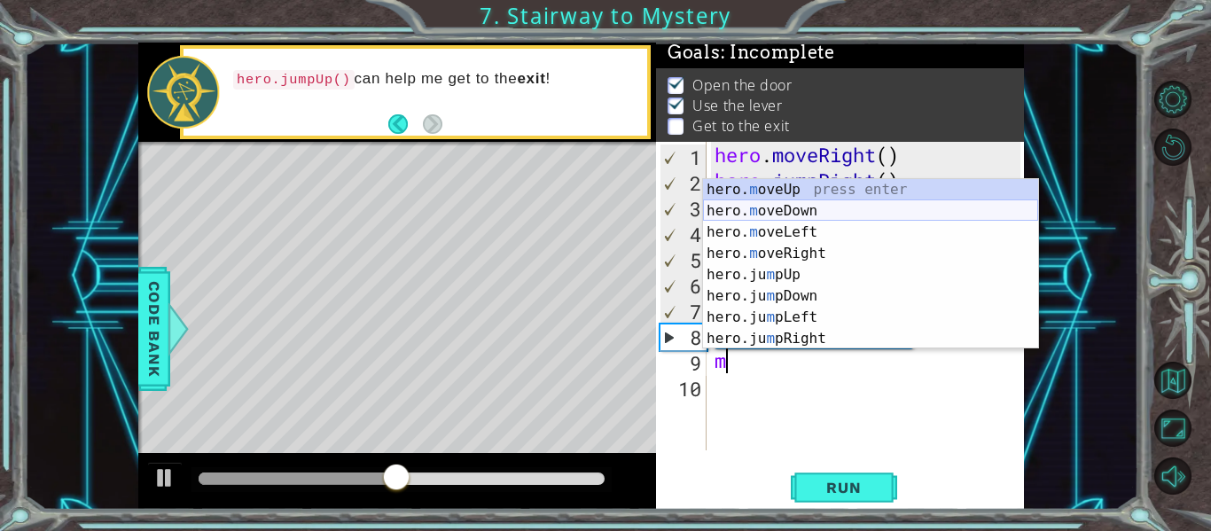
click at [830, 222] on div "hero. m oveUp press enter hero. m oveDown press enter hero. m oveLeft press ent…" at bounding box center [870, 285] width 335 height 213
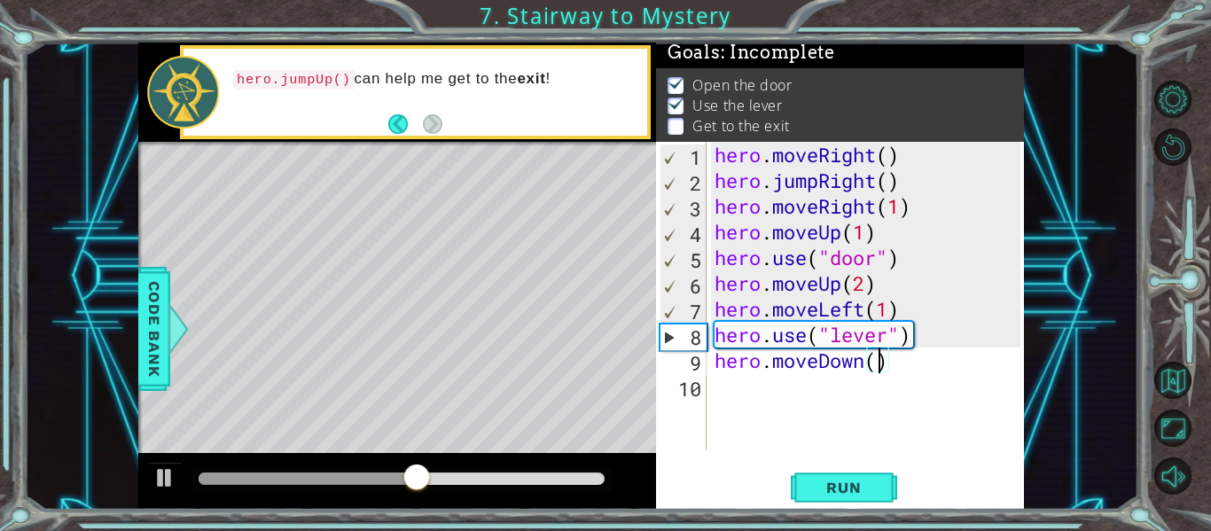
type textarea "hero.moveDown(2)"
click at [911, 359] on div "hero . moveRight ( ) hero . jumpRight ( ) hero . moveRight ( 1 ) hero . moveUp …" at bounding box center [870, 322] width 318 height 360
type textarea "j"
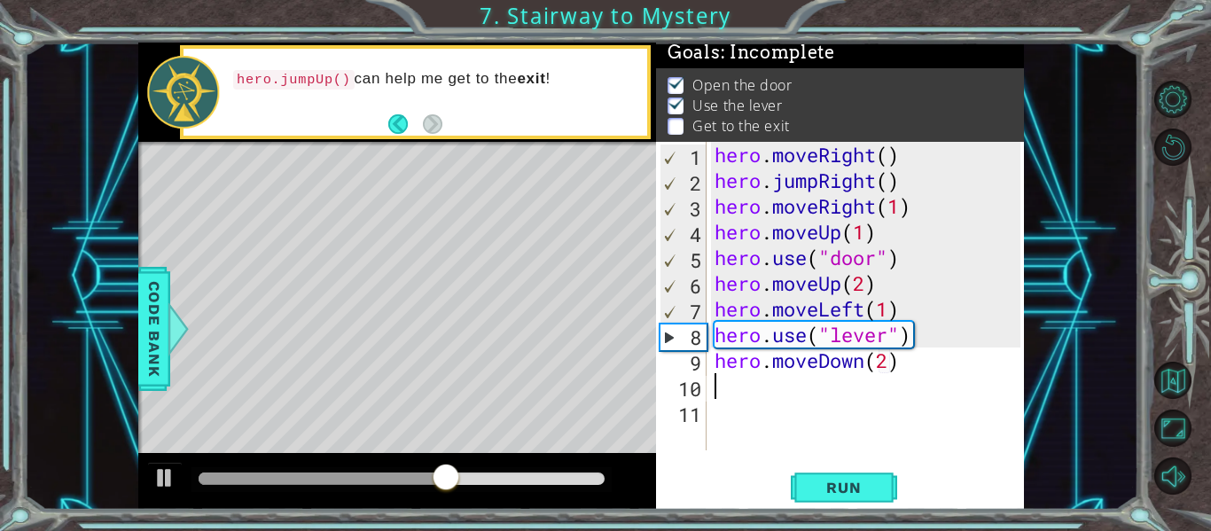
scroll to position [0, 5]
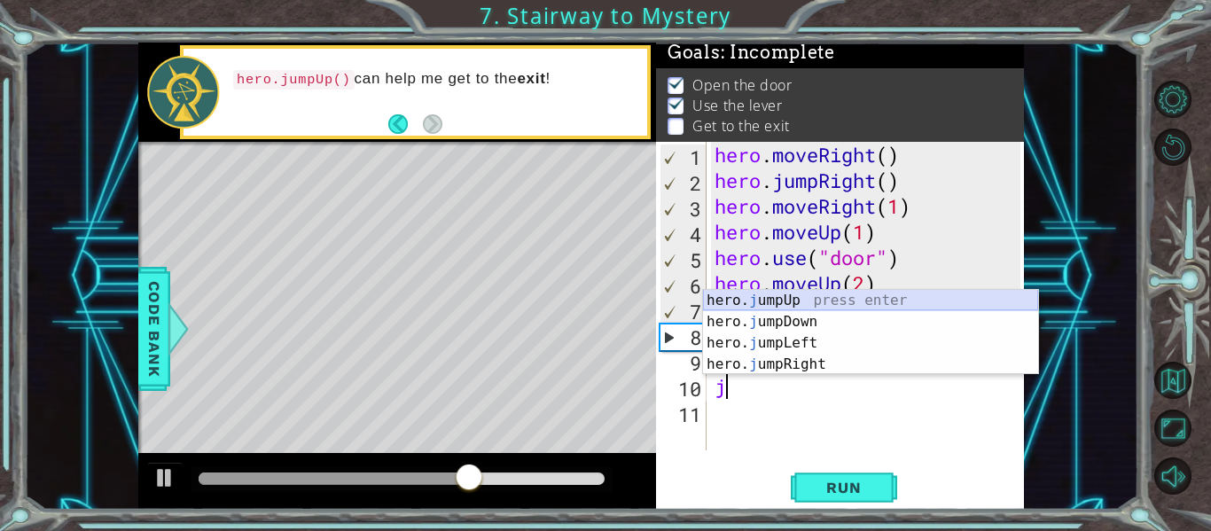
click at [870, 299] on div "hero. j umpUp press enter hero. j umpDown press enter hero. j umpLeft press ent…" at bounding box center [870, 354] width 335 height 128
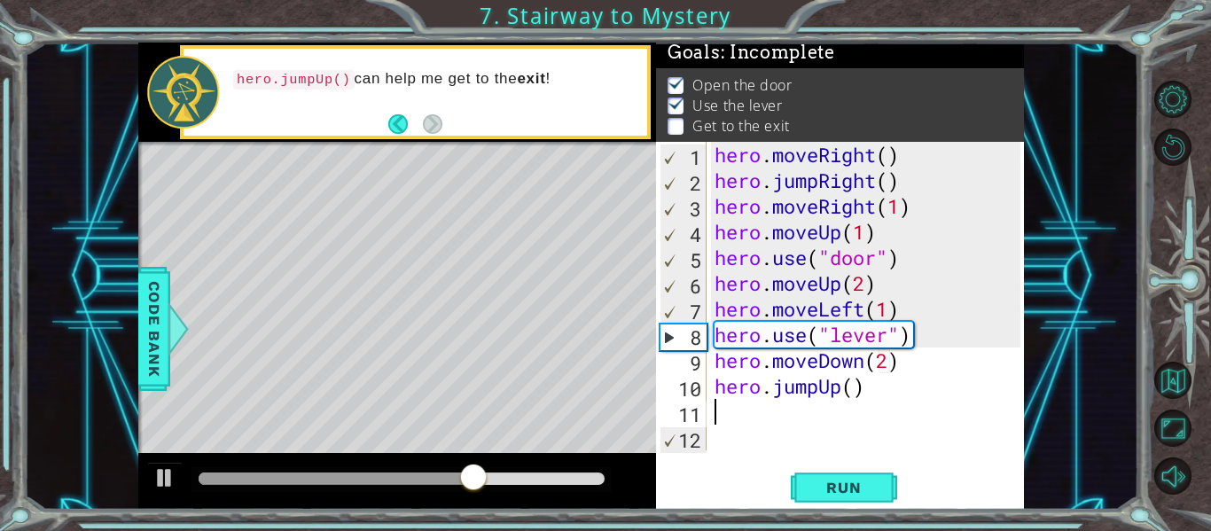
scroll to position [0, 0]
click at [874, 390] on div "hero . moveRight ( ) hero . jumpRight ( ) hero . moveRight ( 1 ) hero . moveUp …" at bounding box center [870, 322] width 318 height 360
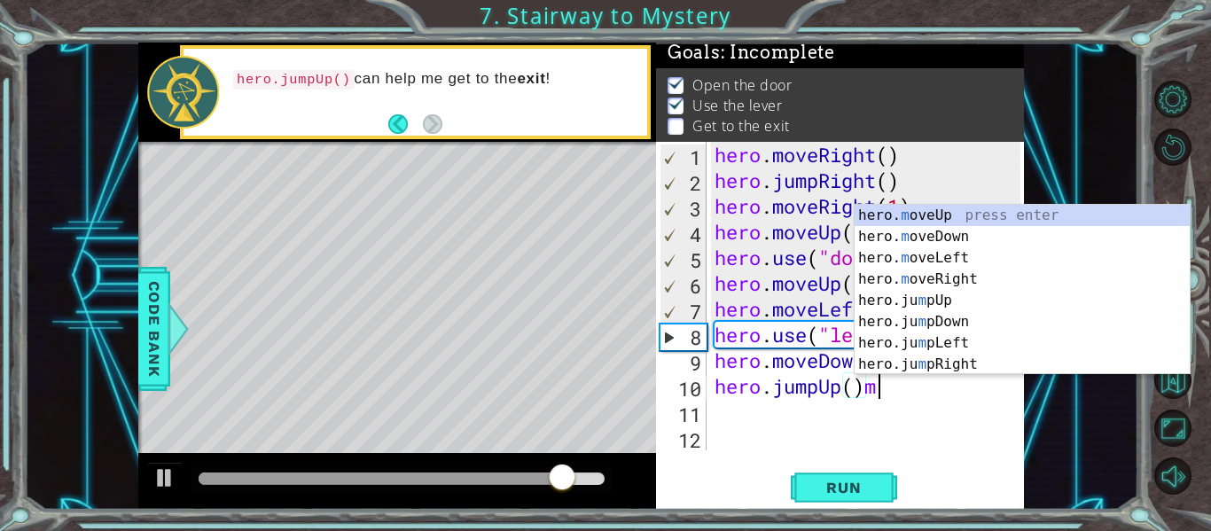
scroll to position [0, 89]
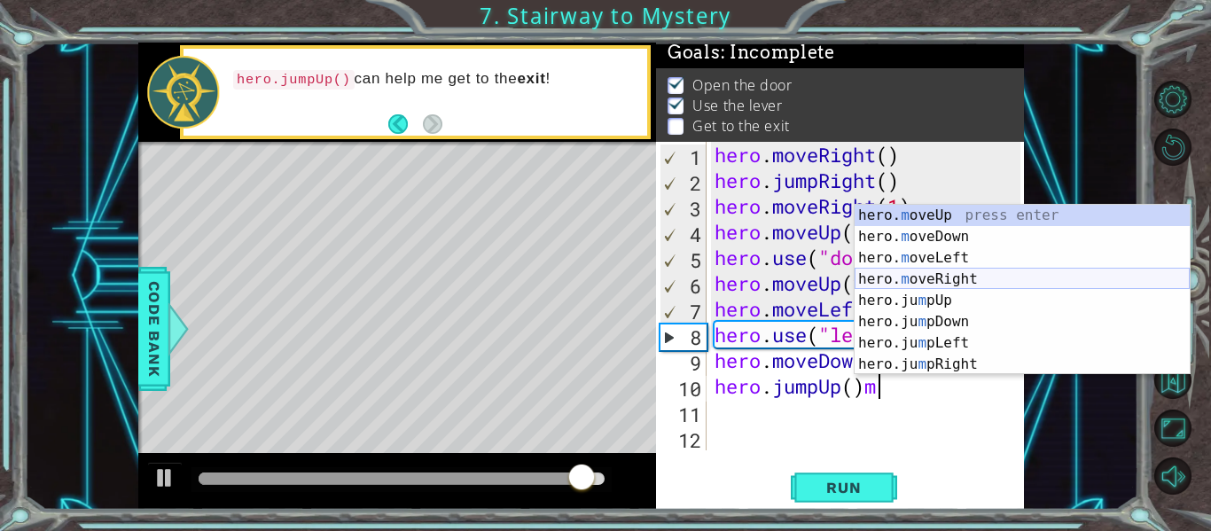
click at [962, 279] on div "hero. m oveUp press enter hero. m oveDown press enter hero. m oveLeft press ent…" at bounding box center [1021, 311] width 335 height 213
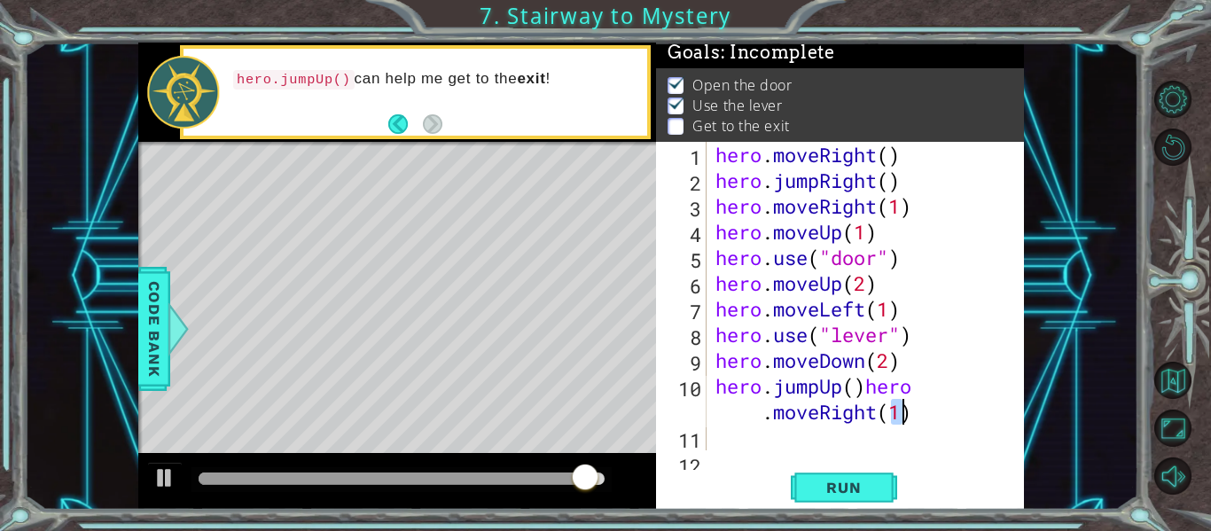
scroll to position [0, 0]
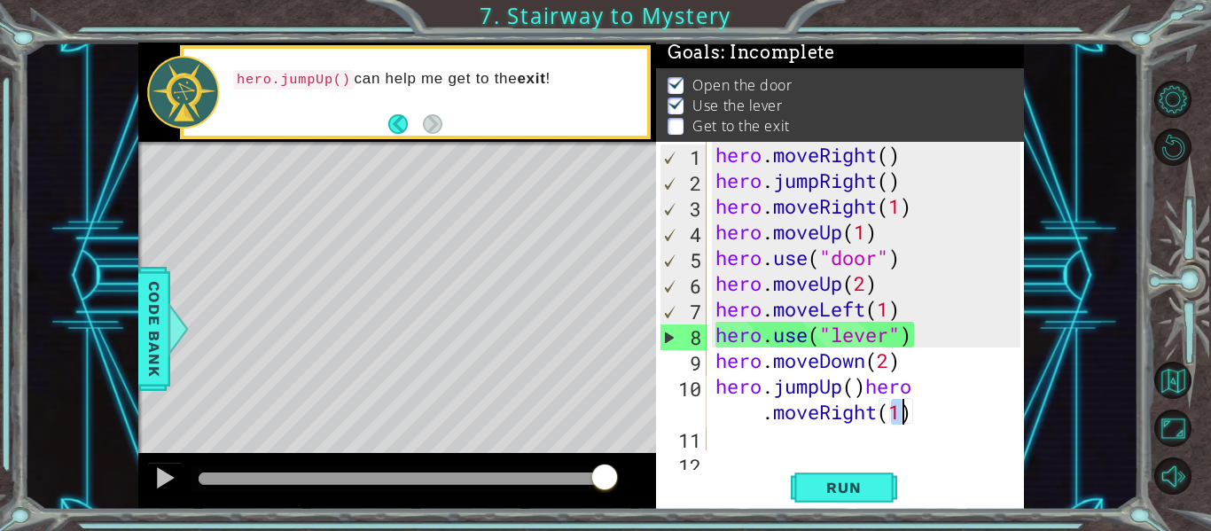
click at [769, 415] on div "hero . moveRight ( ) hero . jumpRight ( ) hero . moveRight ( 1 ) hero . moveUp …" at bounding box center [870, 322] width 317 height 360
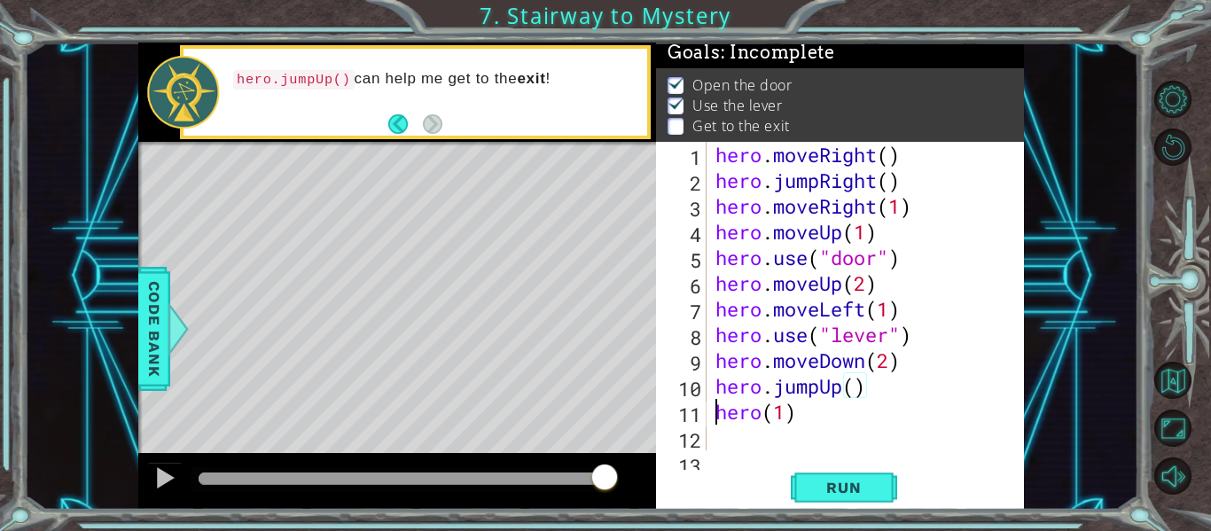
scroll to position [0, 43]
click at [757, 410] on div "hero . moveRight ( ) hero . jumpRight ( ) hero . moveRight ( 1 ) hero . moveUp …" at bounding box center [870, 322] width 317 height 360
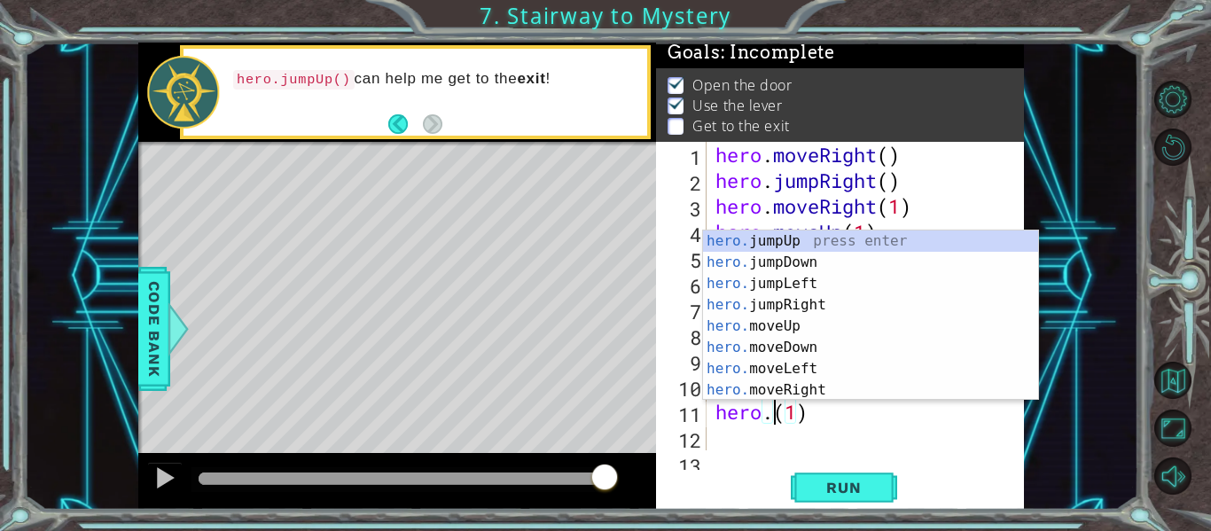
scroll to position [0, 33]
click at [810, 239] on div "hero. jumpUp press enter hero. jumpDown press enter hero. jumpLeft press enter …" at bounding box center [870, 336] width 335 height 213
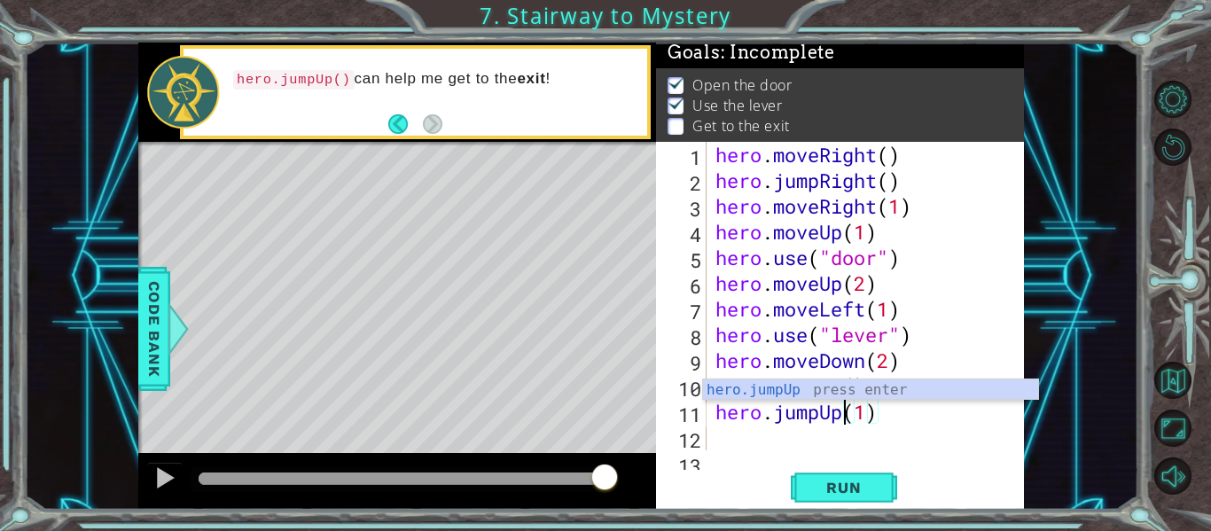
click at [942, 415] on div "hero . moveRight ( ) hero . jumpRight ( ) hero . moveRight ( 1 ) hero . moveUp …" at bounding box center [870, 322] width 317 height 360
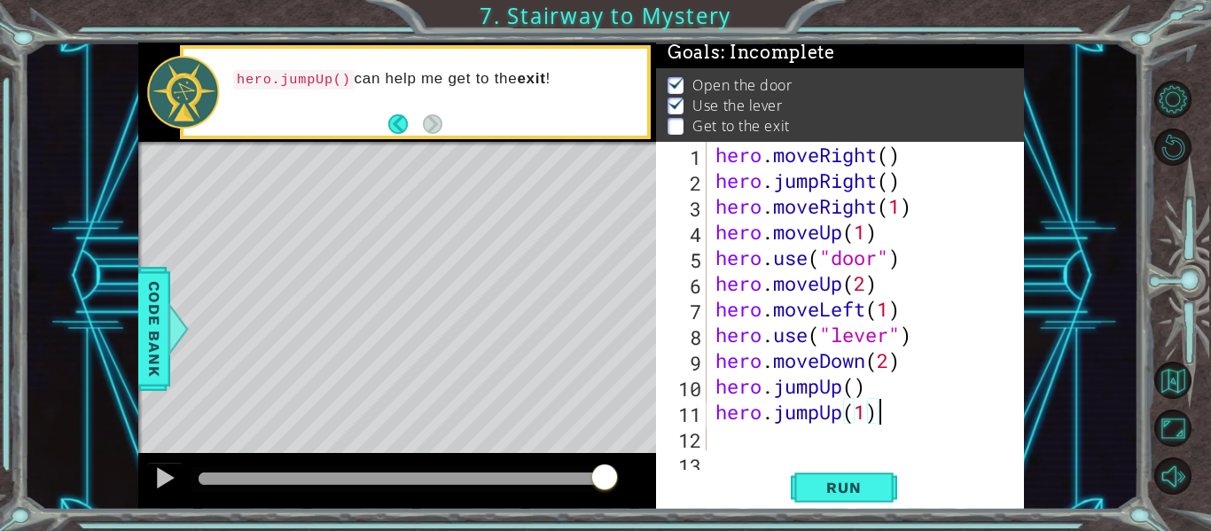
click at [869, 386] on div "hero . moveRight ( ) hero . jumpRight ( ) hero . moveRight ( 1 ) hero . moveUp …" at bounding box center [870, 322] width 317 height 360
click at [849, 491] on span "Run" at bounding box center [843, 488] width 70 height 18
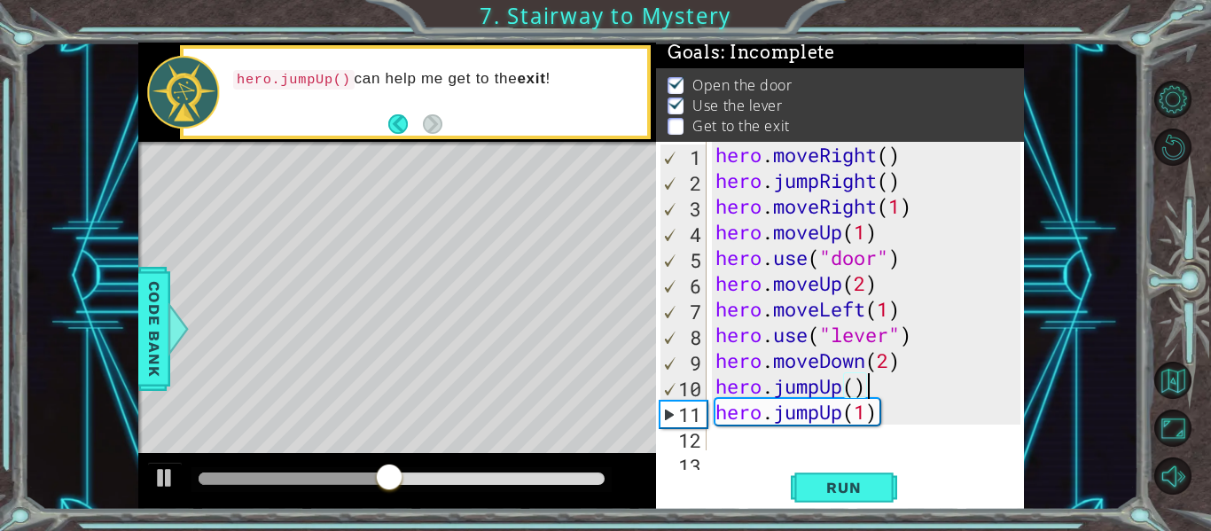
click at [865, 362] on div "hero . moveRight ( ) hero . jumpRight ( ) hero . moveRight ( 1 ) hero . moveUp …" at bounding box center [870, 322] width 317 height 360
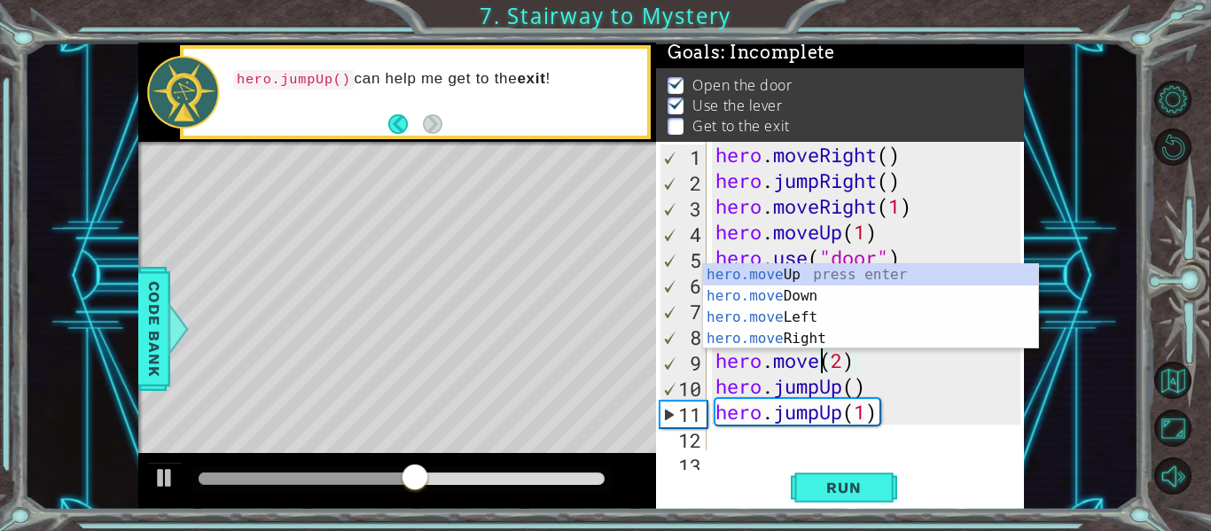
scroll to position [0, 65]
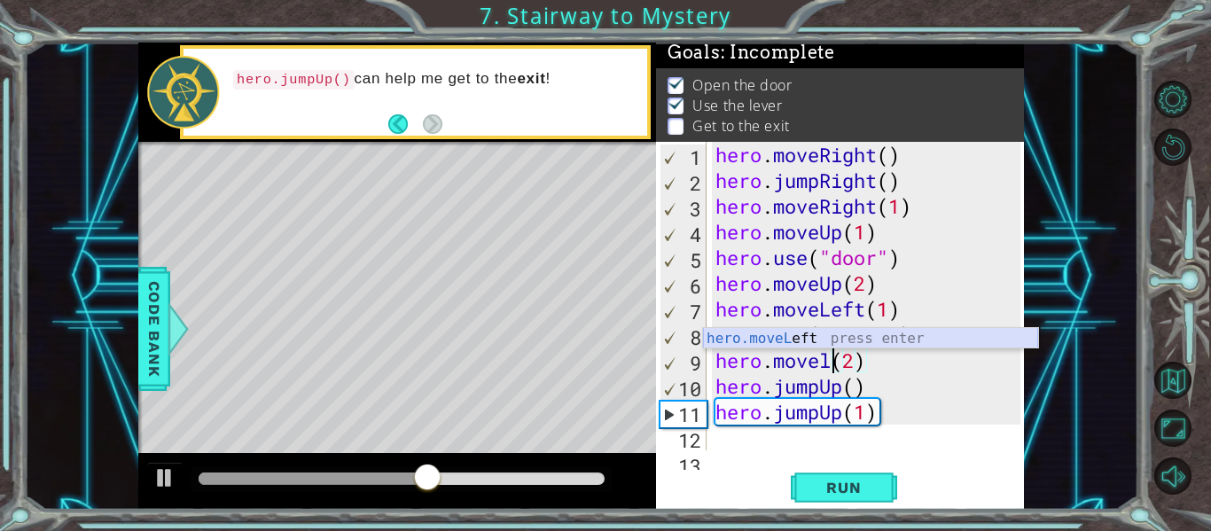
click at [885, 334] on div "hero.moveL eft press enter" at bounding box center [870, 360] width 335 height 64
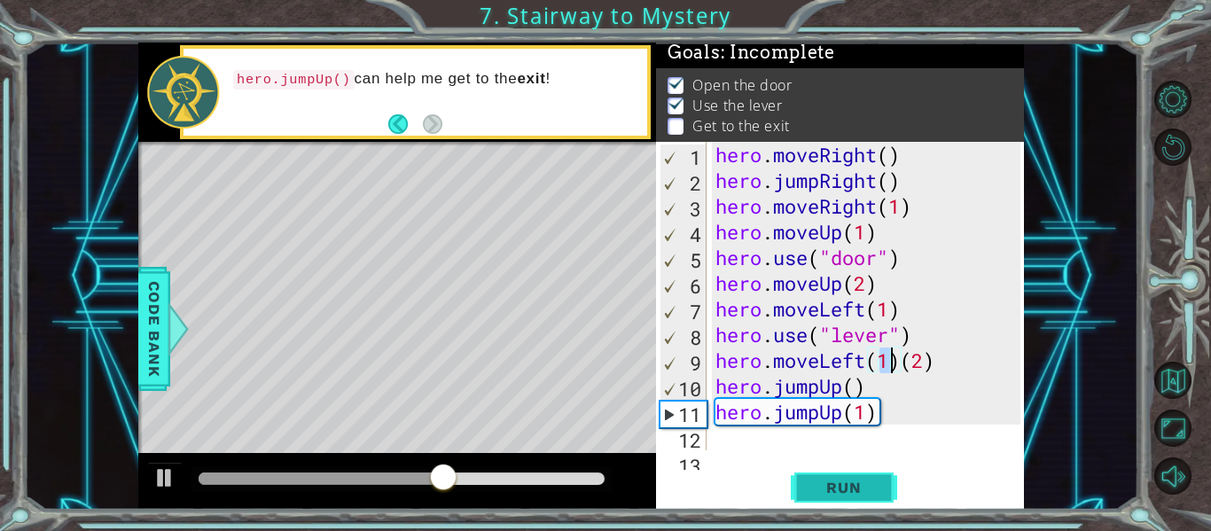
click at [854, 480] on span "Run" at bounding box center [843, 488] width 70 height 18
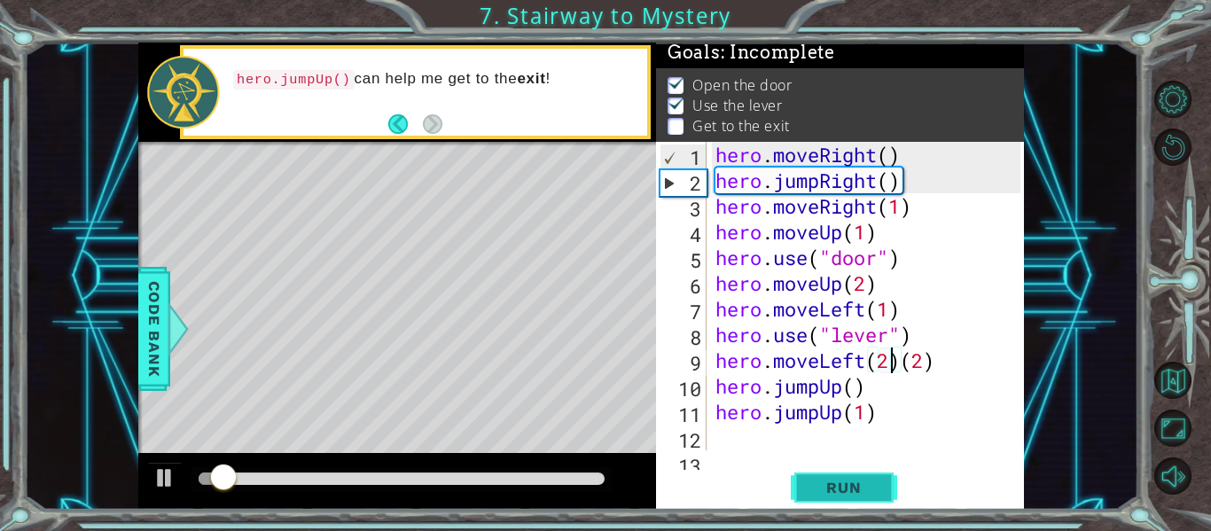
scroll to position [0, 97]
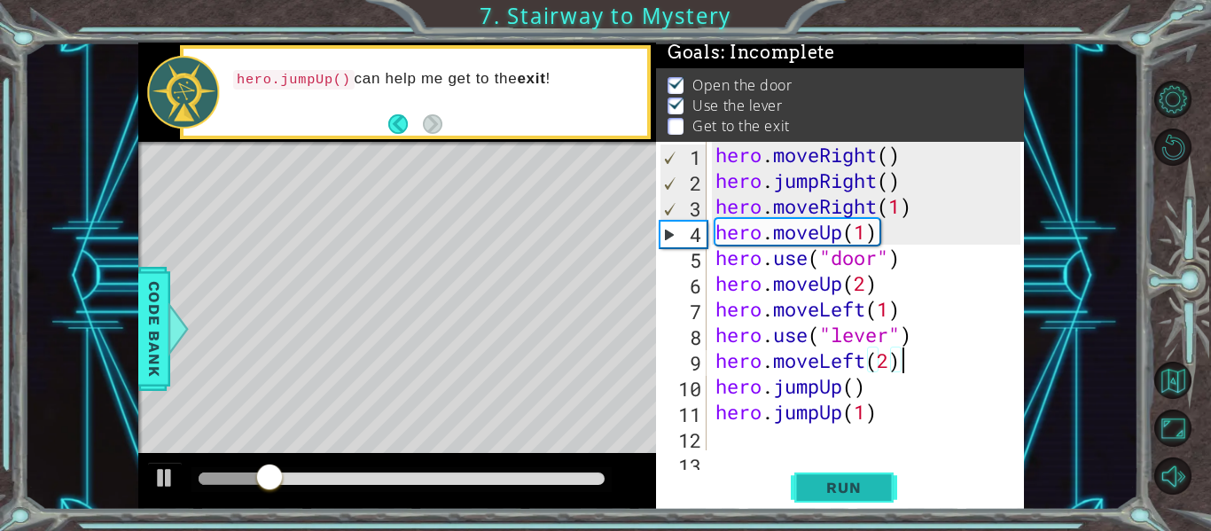
click at [839, 484] on span "Run" at bounding box center [843, 488] width 70 height 18
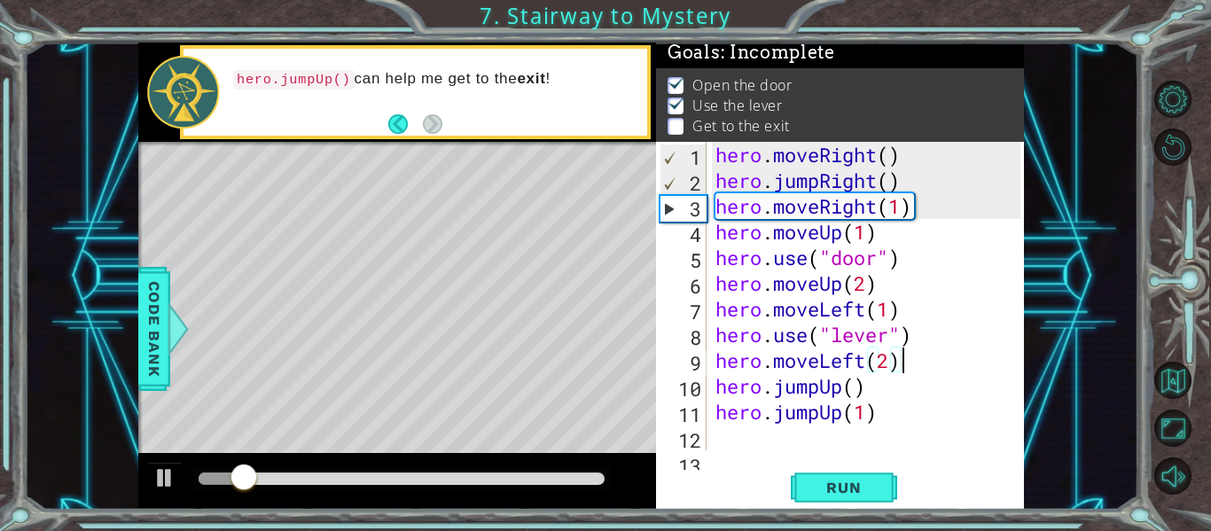
click at [867, 386] on div "hero . moveRight ( ) hero . jumpRight ( ) hero . moveRight ( 1 ) hero . moveUp …" at bounding box center [870, 322] width 317 height 360
click at [867, 386] on div "hero . moveRight ( ) hero . jumpRight ( ) hero . moveRight ( 1 ) hero . moveUp …" at bounding box center [866, 296] width 308 height 308
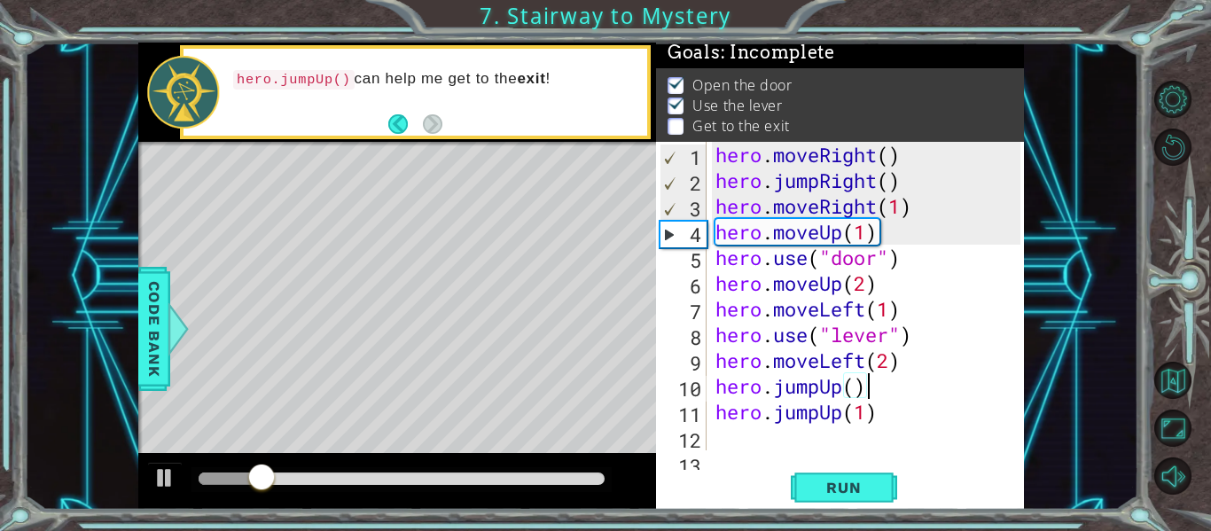
click at [867, 386] on div "hero . moveRight ( ) hero . jumpRight ( ) hero . moveRight ( 1 ) hero . moveUp …" at bounding box center [870, 322] width 317 height 360
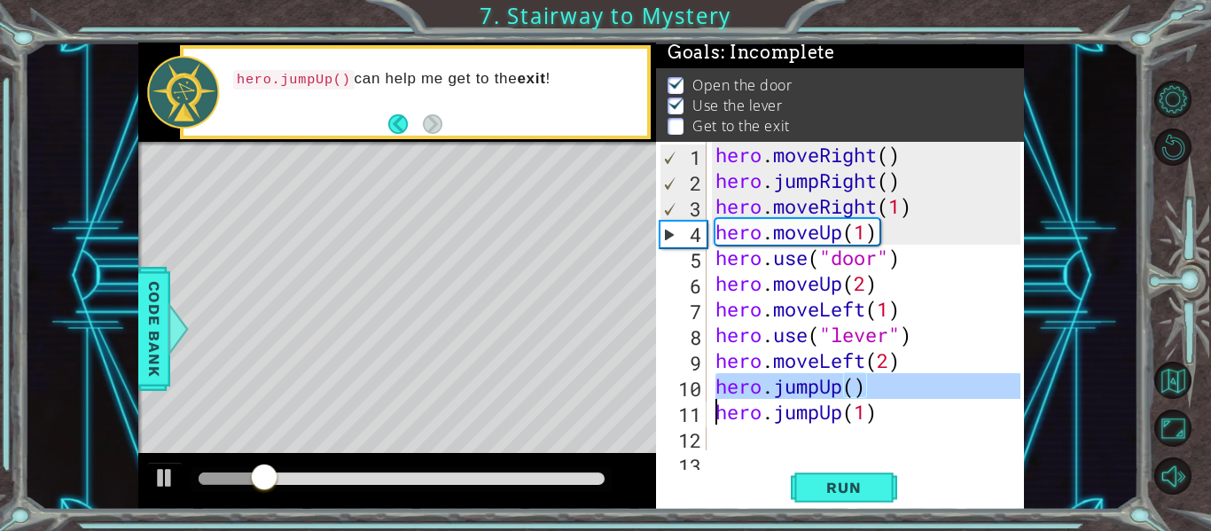
click at [867, 386] on div "hero . moveRight ( ) hero . jumpRight ( ) hero . moveRight ( 1 ) hero . moveUp …" at bounding box center [866, 296] width 308 height 308
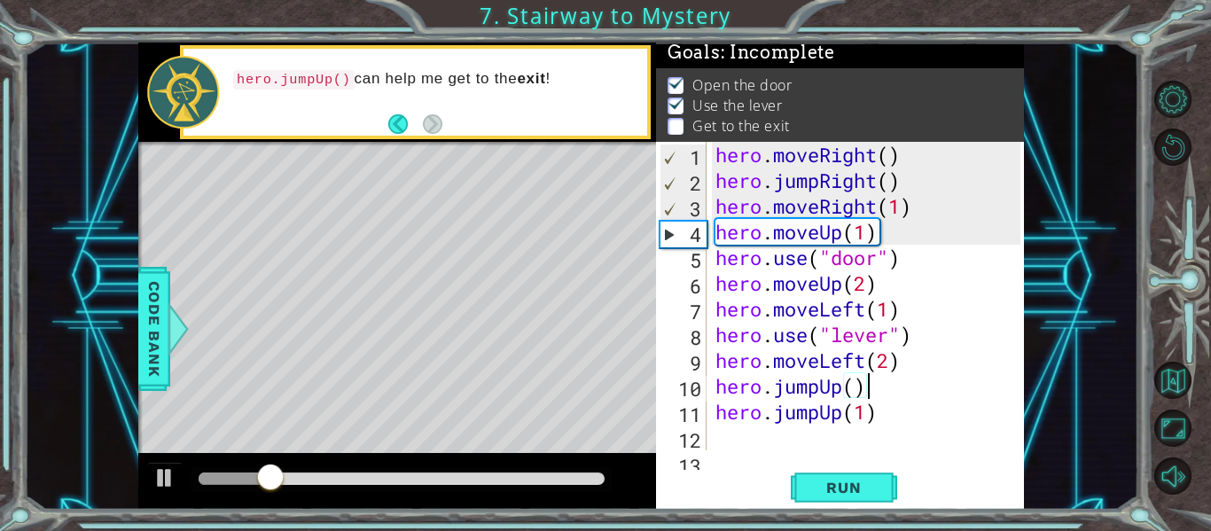
click at [867, 386] on div "hero . moveRight ( ) hero . jumpRight ( ) hero . moveRight ( 1 ) hero . moveUp …" at bounding box center [870, 322] width 317 height 360
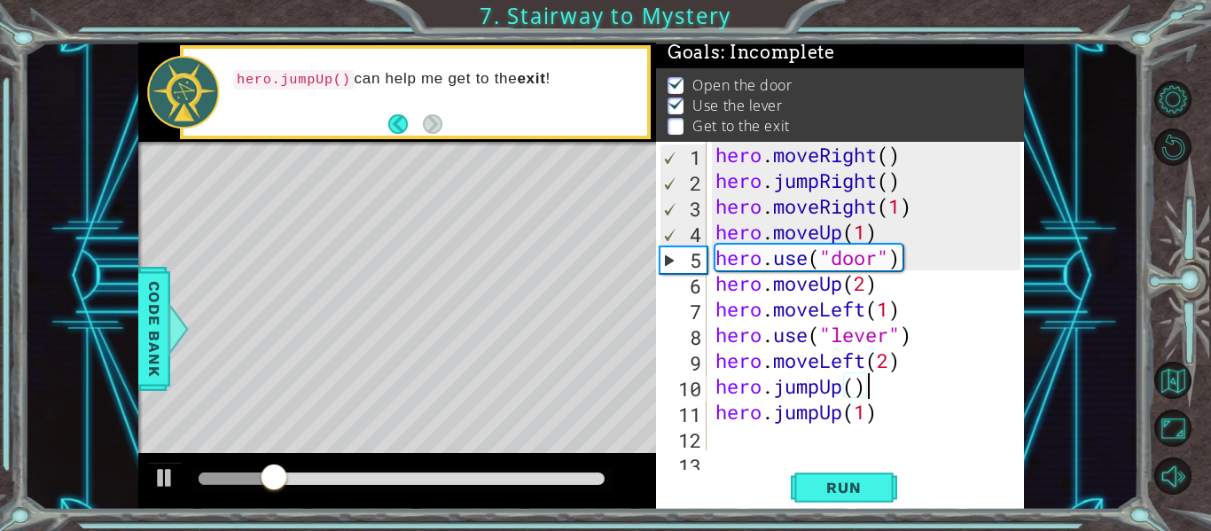
click at [867, 386] on div "hero . moveRight ( ) hero . jumpRight ( ) hero . moveRight ( 1 ) hero . moveUp …" at bounding box center [870, 322] width 317 height 360
click at [867, 386] on div "hero . moveRight ( ) hero . jumpRight ( ) hero . moveRight ( 1 ) hero . moveUp …" at bounding box center [866, 296] width 308 height 308
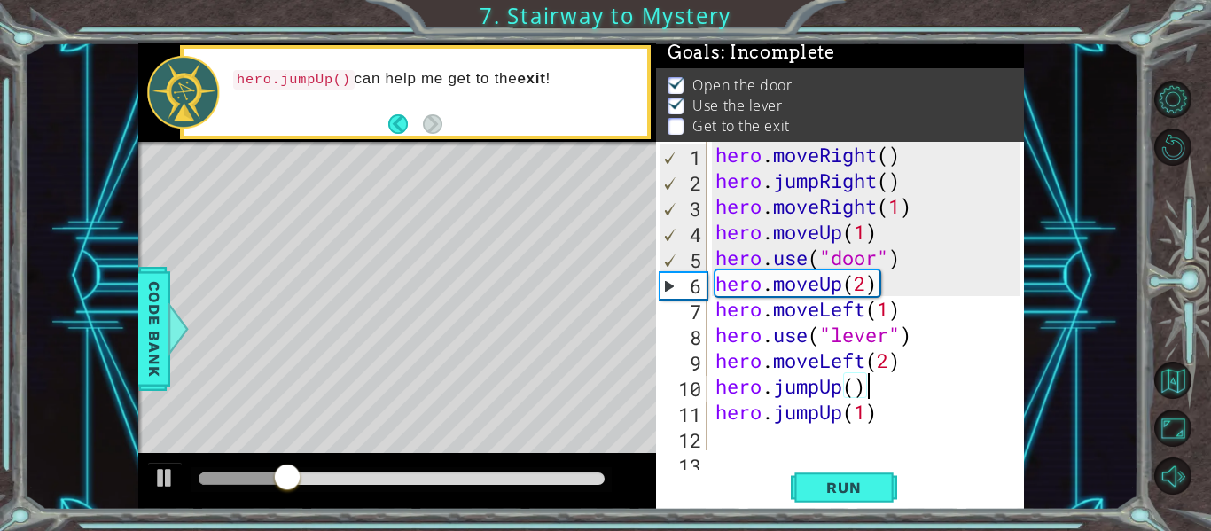
click at [867, 386] on div "hero . moveRight ( ) hero . jumpRight ( ) hero . moveRight ( 1 ) hero . moveUp …" at bounding box center [870, 322] width 317 height 360
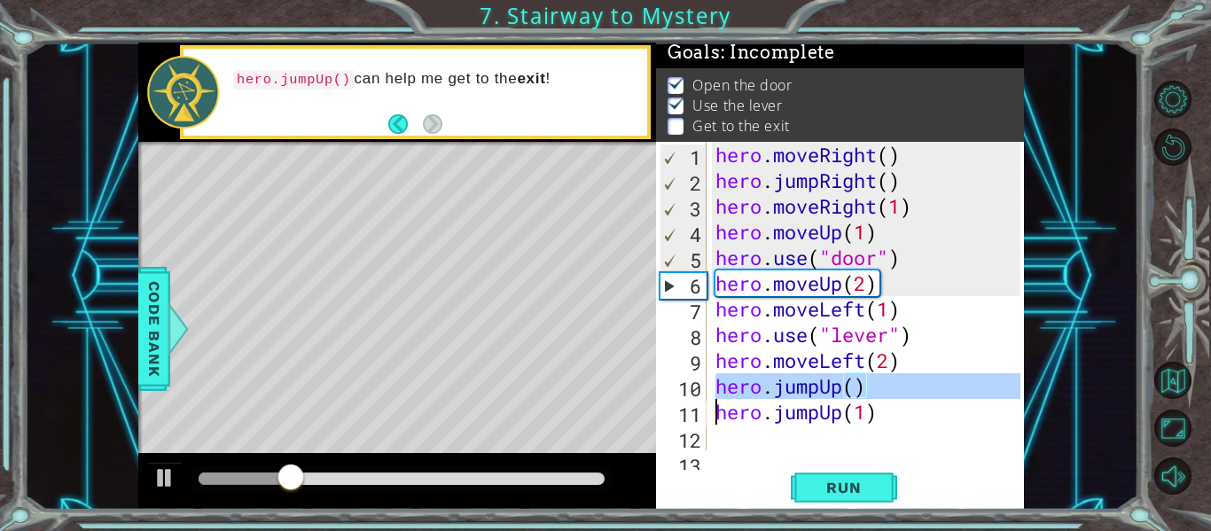
click at [867, 386] on div "hero . moveRight ( ) hero . jumpRight ( ) hero . moveRight ( 1 ) hero . moveUp …" at bounding box center [866, 296] width 308 height 308
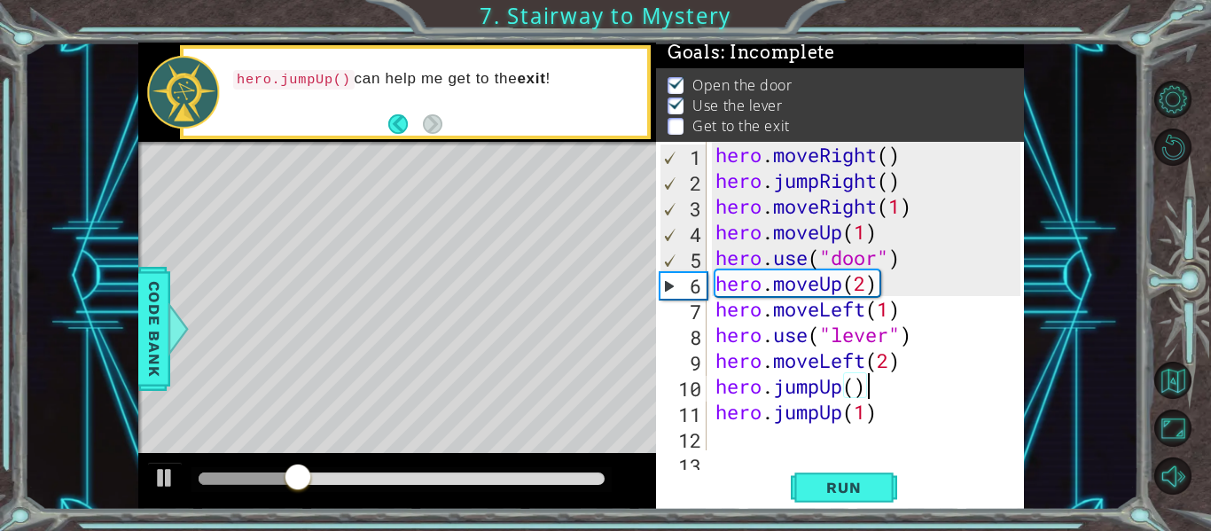
click at [867, 386] on div "hero . moveRight ( ) hero . jumpRight ( ) hero . moveRight ( 1 ) hero . moveUp …" at bounding box center [870, 322] width 317 height 360
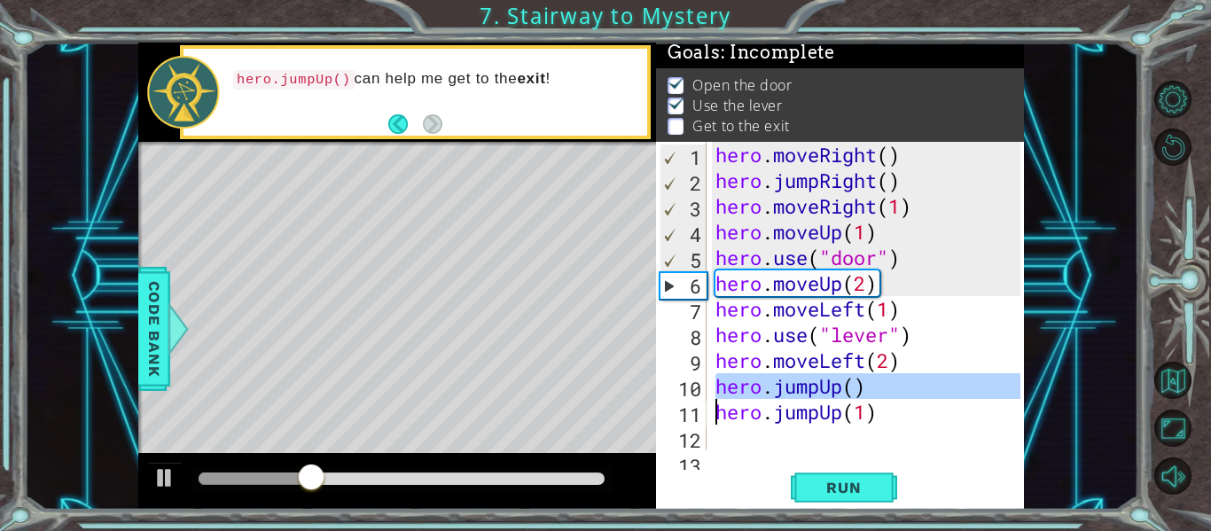
type textarea "hero.jumpUp(1)"
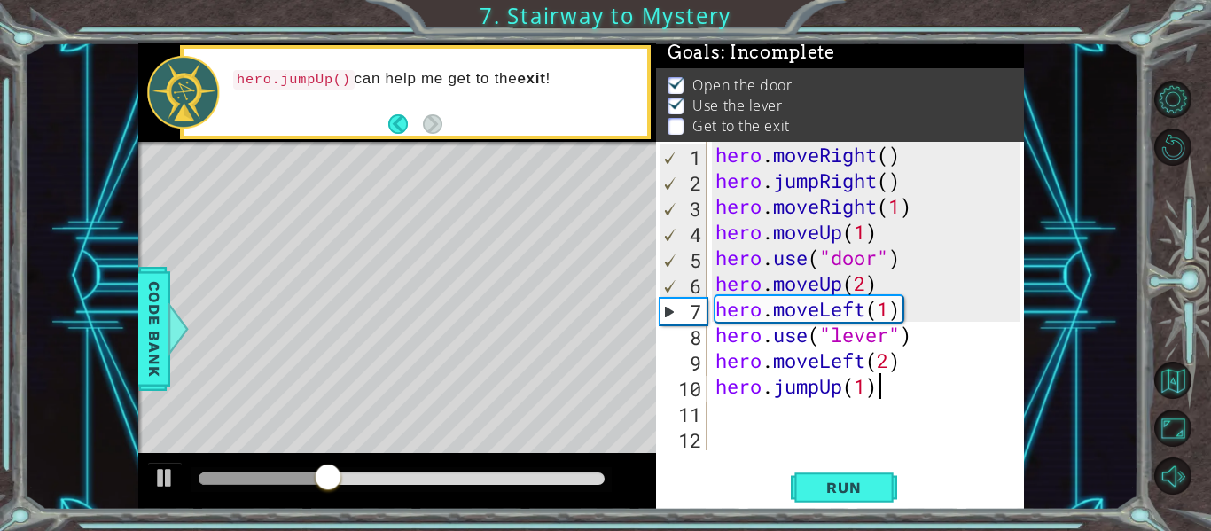
click at [882, 384] on div "hero . moveRight ( ) hero . jumpRight ( ) hero . moveRight ( 1 ) hero . moveUp …" at bounding box center [870, 322] width 317 height 360
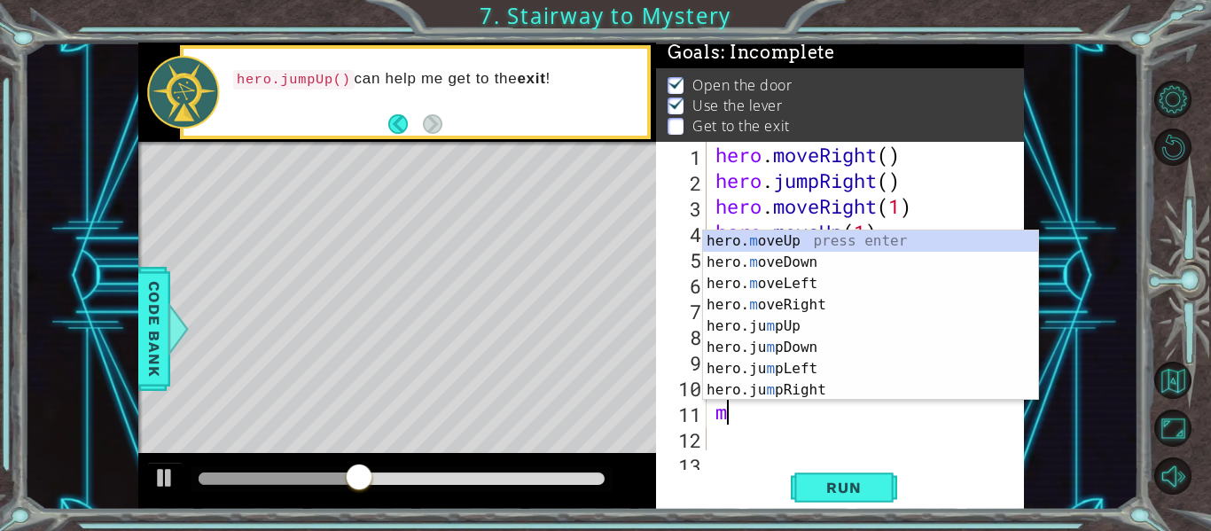
scroll to position [0, 5]
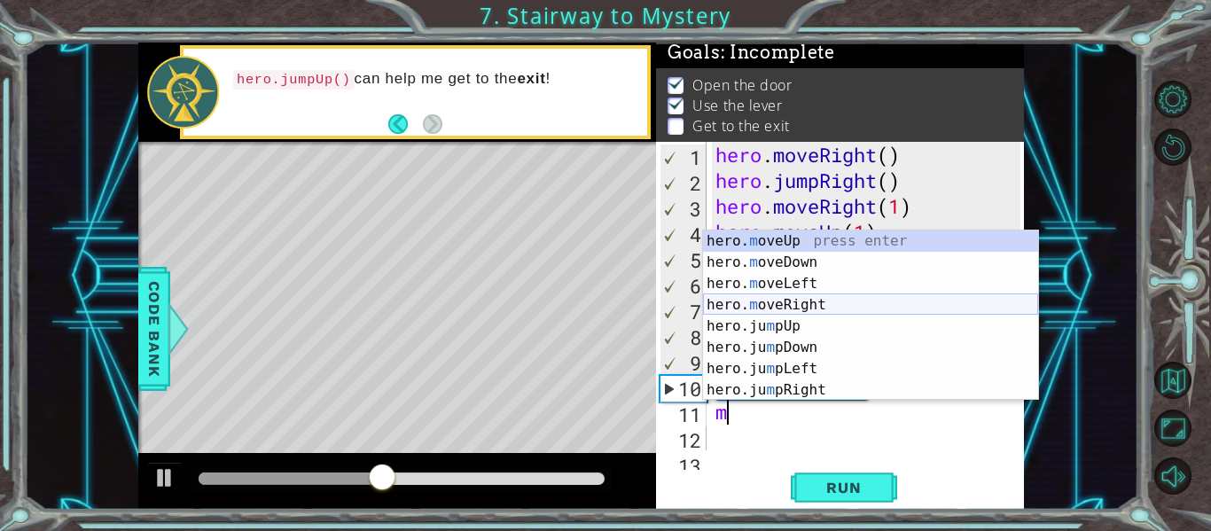
click at [817, 308] on div "hero. m oveUp press enter hero. m oveDown press enter hero. m oveLeft press ent…" at bounding box center [870, 336] width 335 height 213
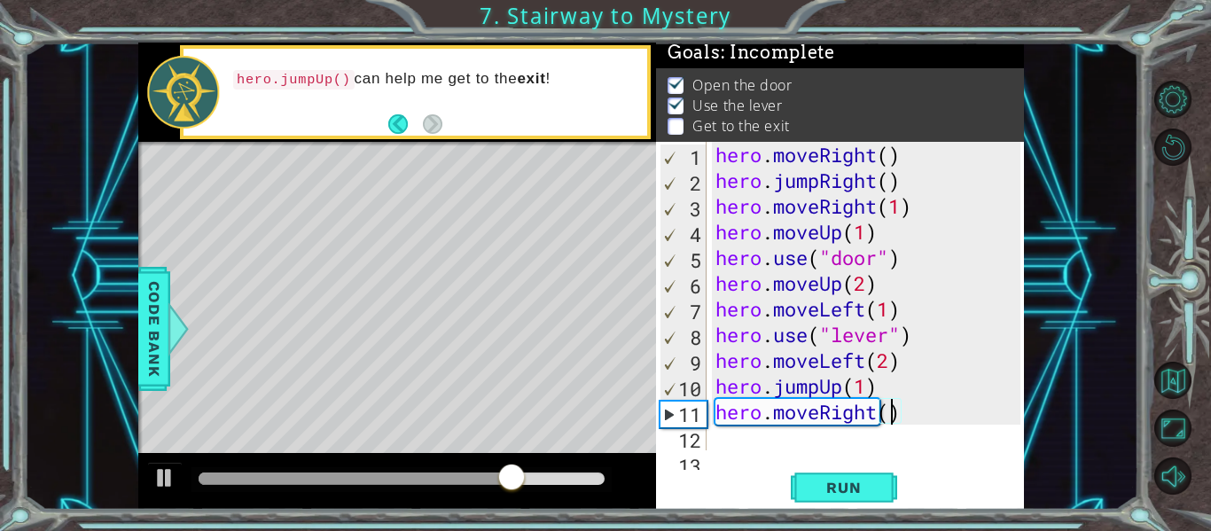
scroll to position [0, 103]
type textarea "hero.moveRight(2)"
click at [839, 477] on button "Run" at bounding box center [844, 488] width 106 height 36
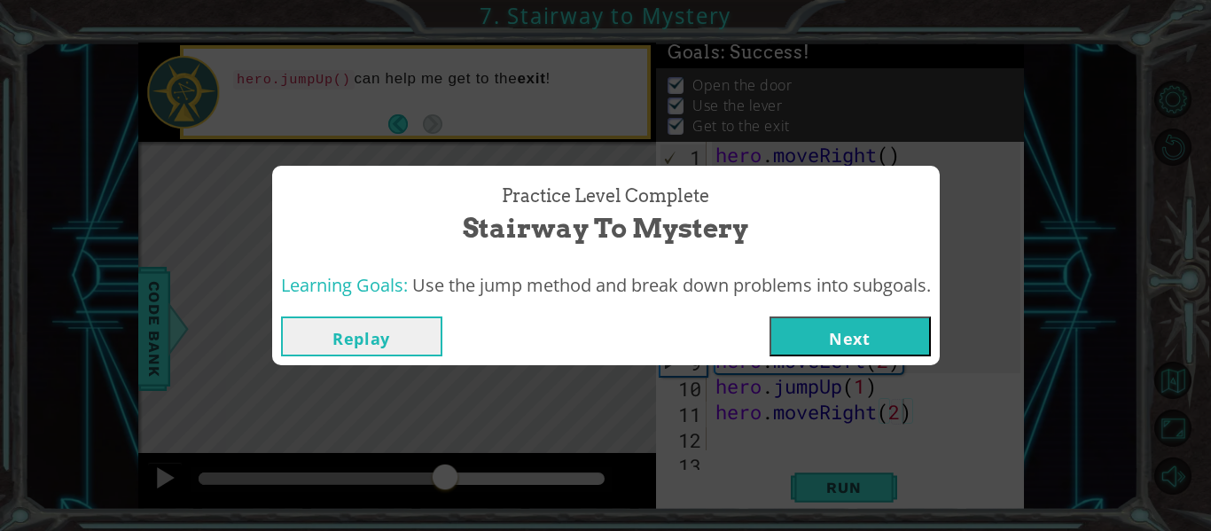
drag, startPoint x: 563, startPoint y: 471, endPoint x: 445, endPoint y: 456, distance: 118.7
click at [445, 456] on body "1 ההההההההההההההההההההההההההההההההההההההההההההההההההההההההההההההההההההההההההההה…" at bounding box center [605, 265] width 1211 height 531
click at [815, 343] on button "Next" at bounding box center [849, 336] width 161 height 40
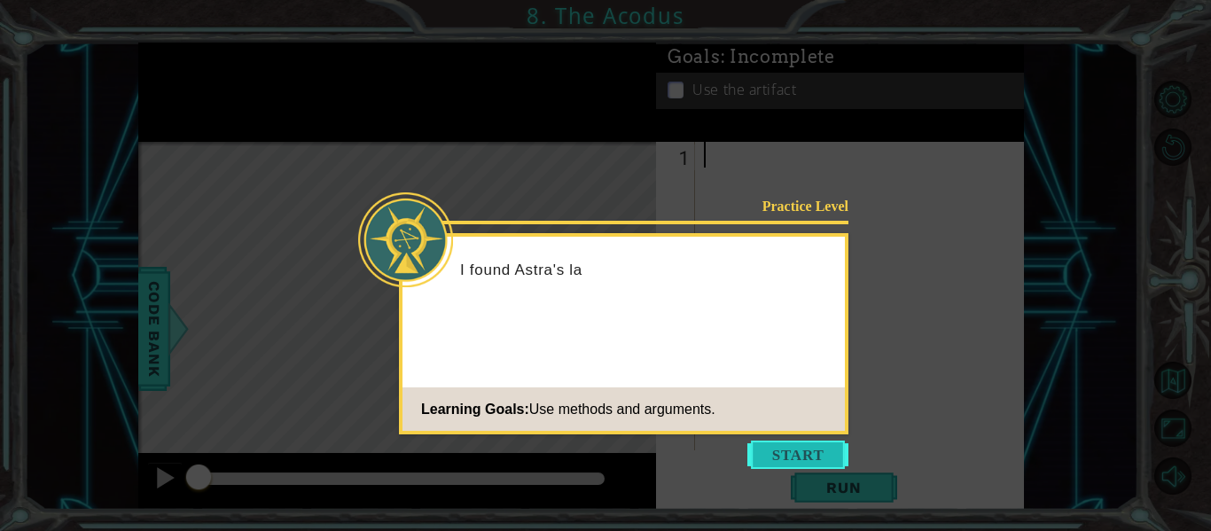
click at [816, 447] on button "Start" at bounding box center [797, 455] width 101 height 28
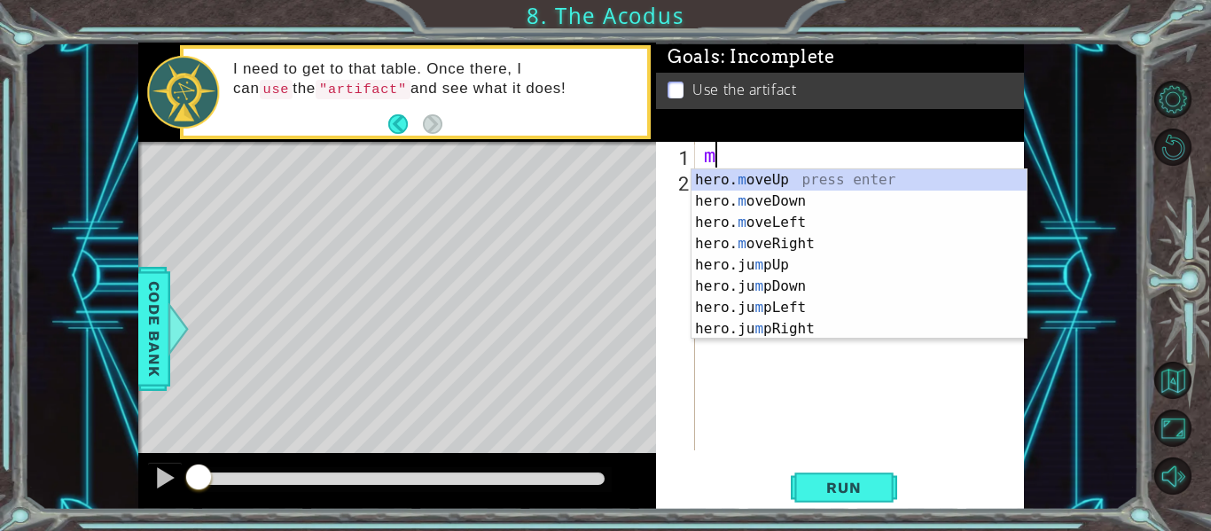
scroll to position [0, 5]
click at [792, 187] on div "hero. m oveUp press enter hero. m oveDown press enter hero. m oveLeft press ent…" at bounding box center [858, 275] width 335 height 213
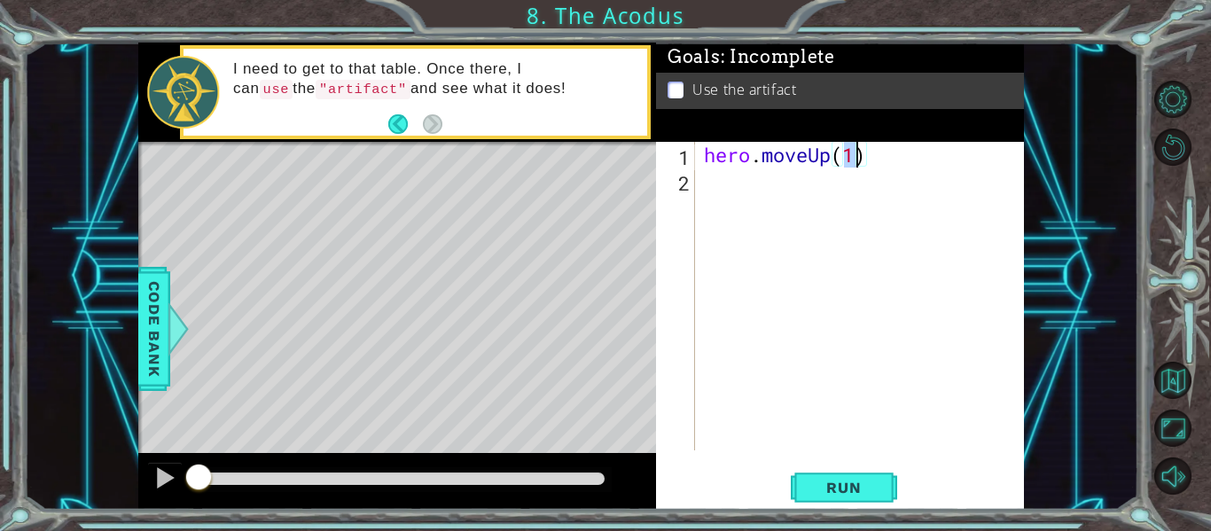
type textarea "hero.moveUp(2)"
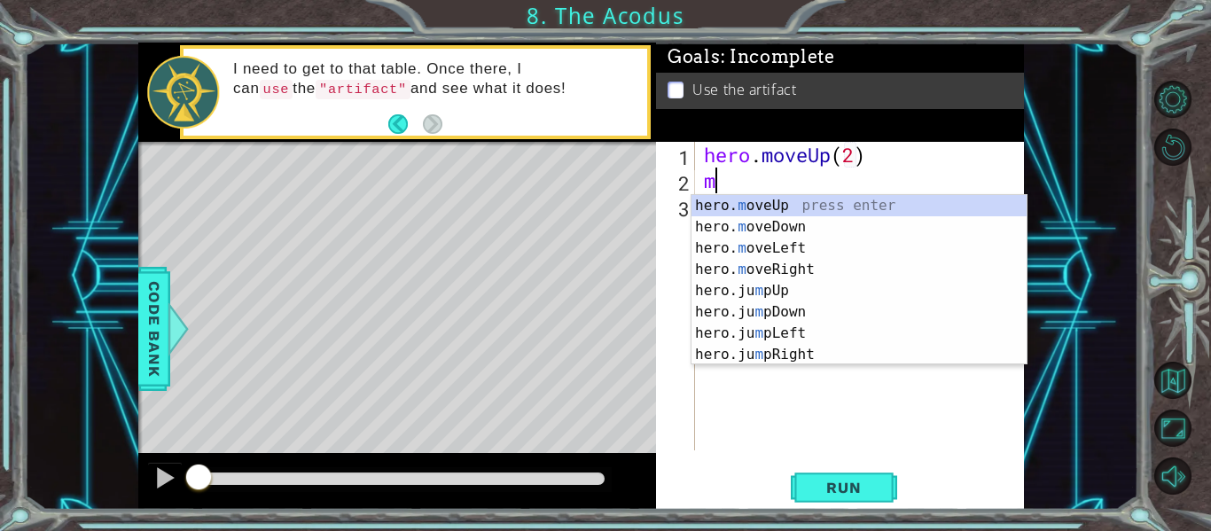
scroll to position [0, 12]
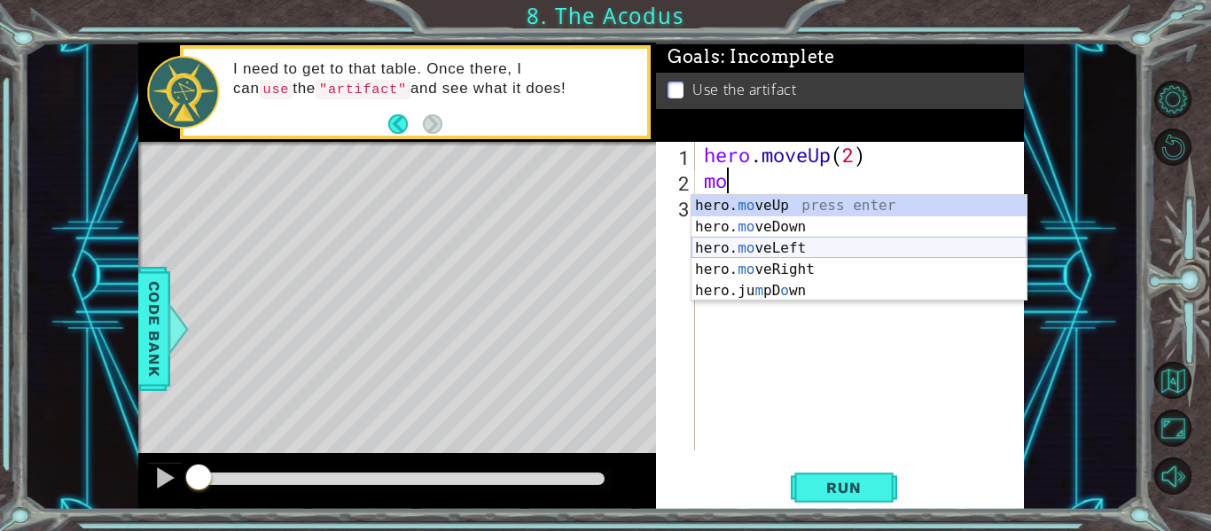
click at [809, 252] on div "hero. mo veUp press enter hero. mo veDown press enter hero. mo veLeft press ent…" at bounding box center [858, 269] width 335 height 149
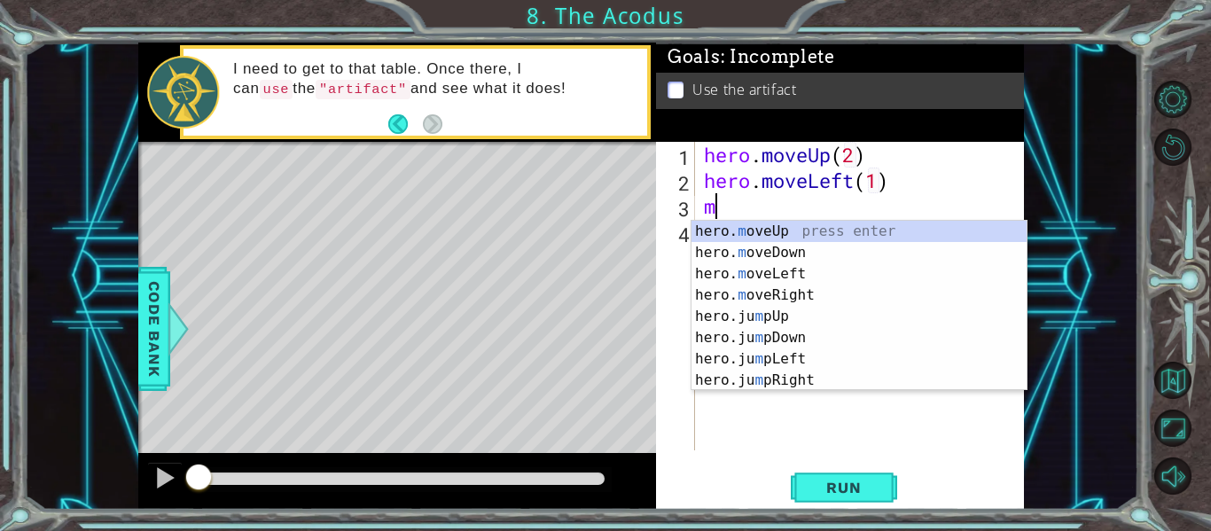
scroll to position [0, 5]
click at [817, 256] on div "hero. m oveUp press enter hero. m oveDown press enter hero. m oveLeft press ent…" at bounding box center [858, 327] width 335 height 213
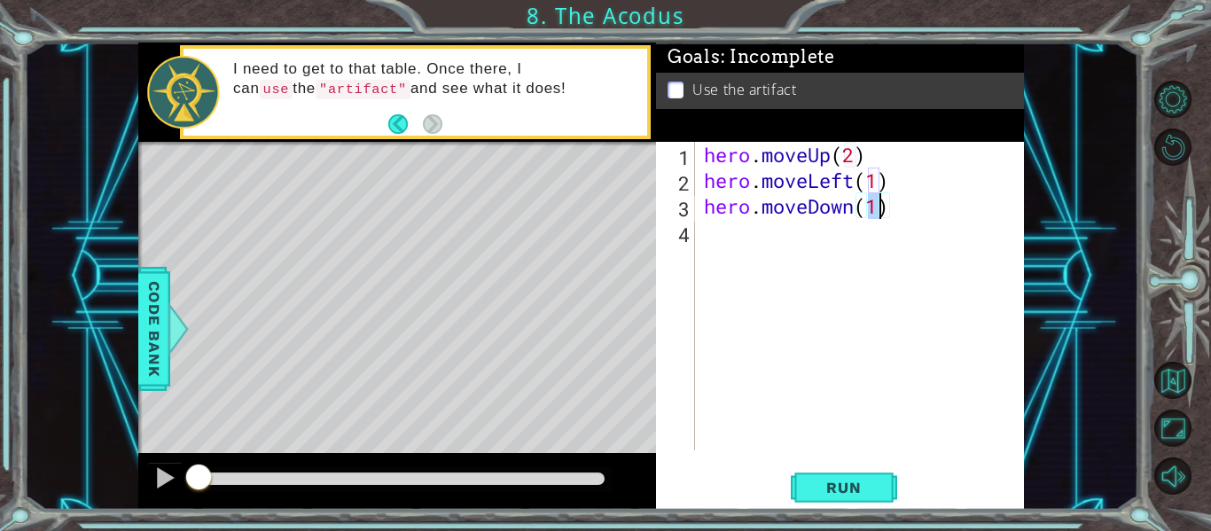
type textarea "hero.moveDown(2)"
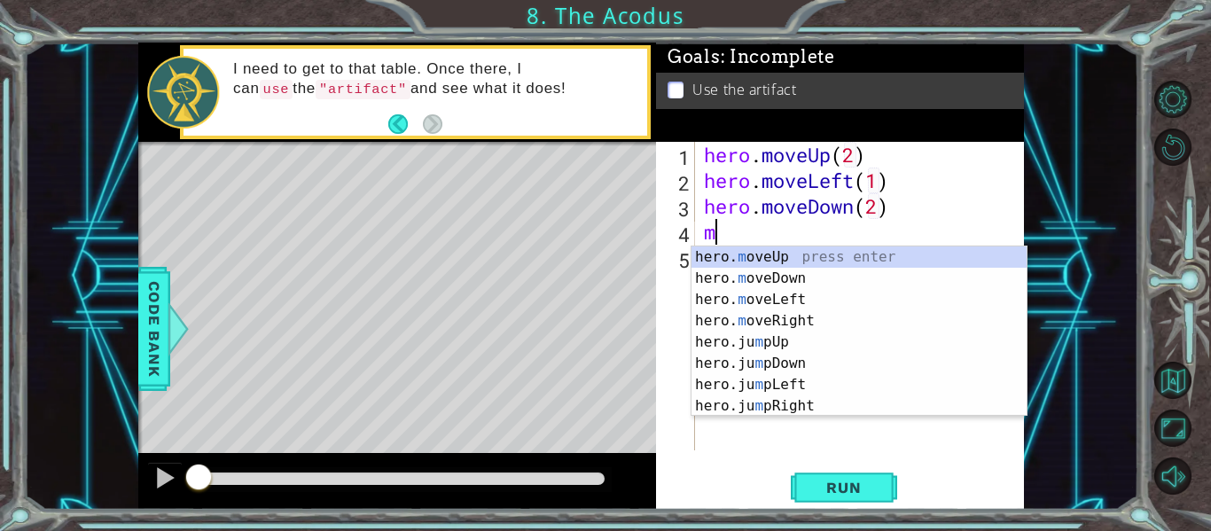
scroll to position [0, 12]
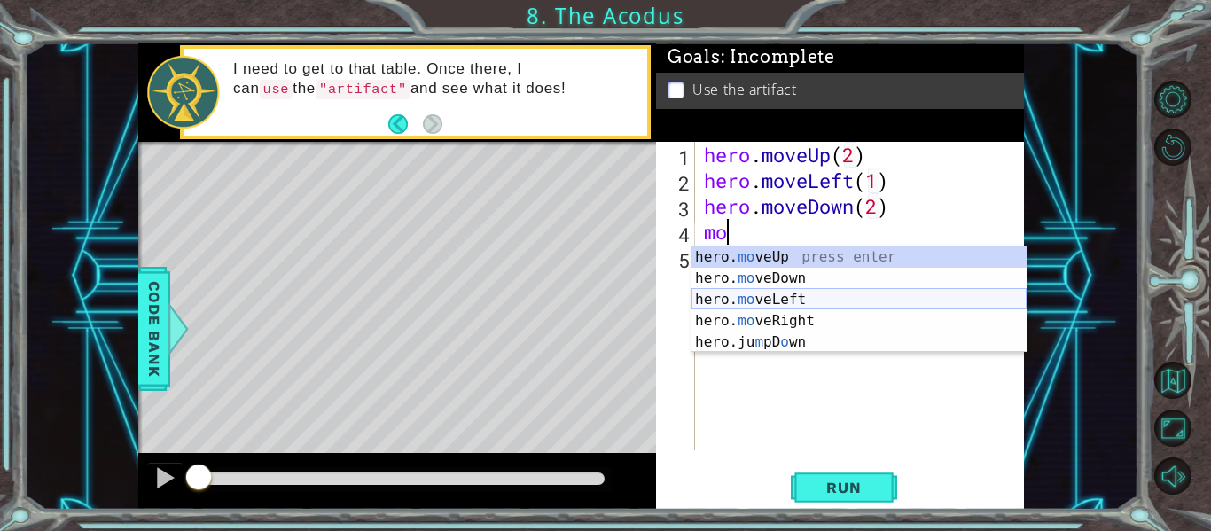
click at [828, 300] on div "hero. mo veUp press enter hero. mo veDown press enter hero. mo veLeft press ent…" at bounding box center [858, 320] width 335 height 149
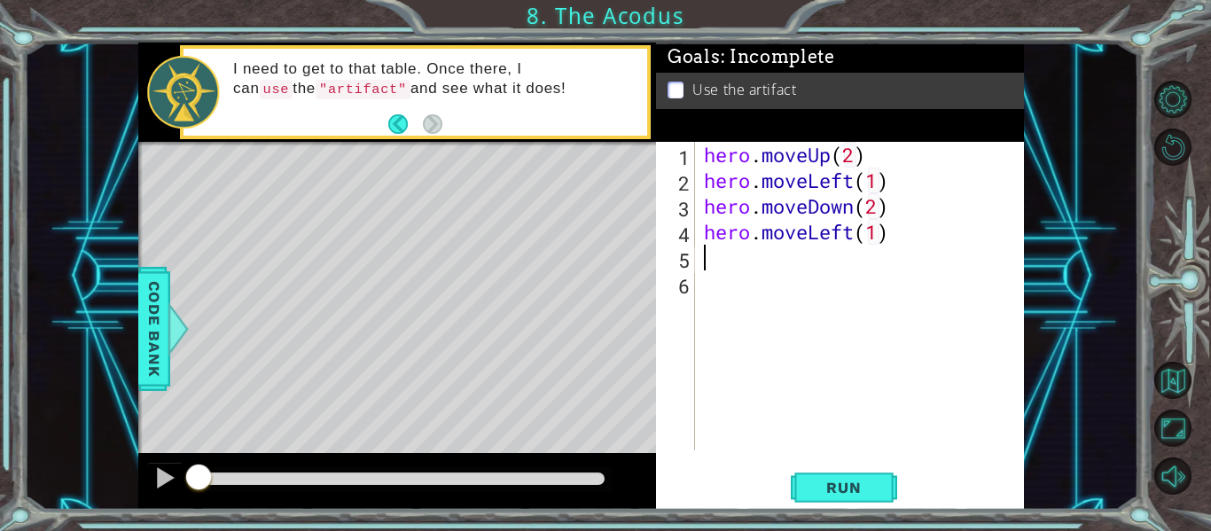
type textarea "hero.moveLeft(1)j"
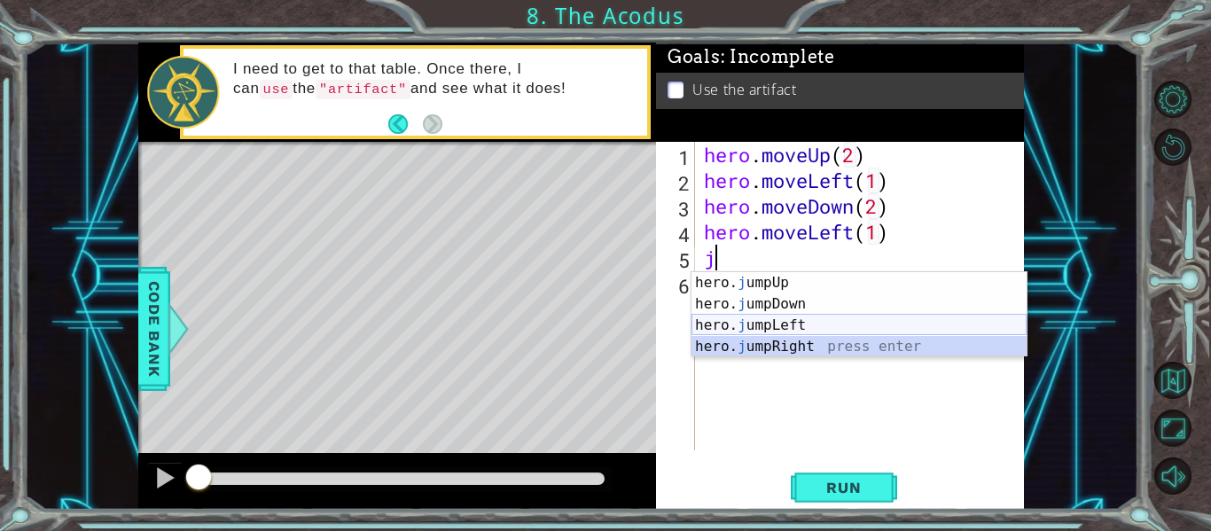
drag, startPoint x: 802, startPoint y: 347, endPoint x: 800, endPoint y: 334, distance: 13.6
click at [800, 334] on div "hero. j umpUp press enter hero. j umpDown press enter hero. j umpLeft press ent…" at bounding box center [858, 336] width 335 height 128
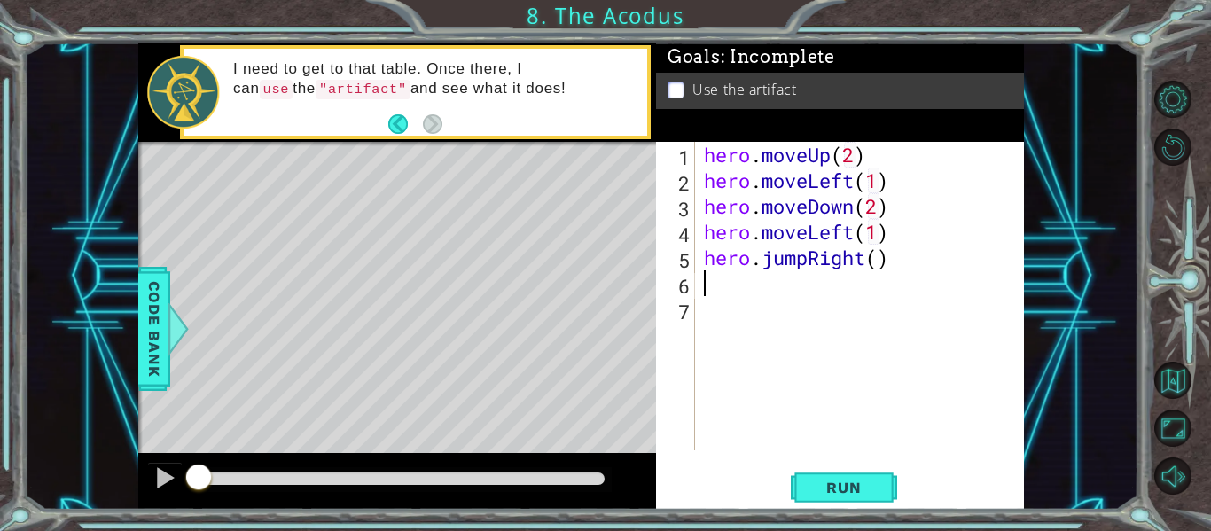
scroll to position [0, 0]
click at [831, 495] on span "Run" at bounding box center [843, 488] width 70 height 18
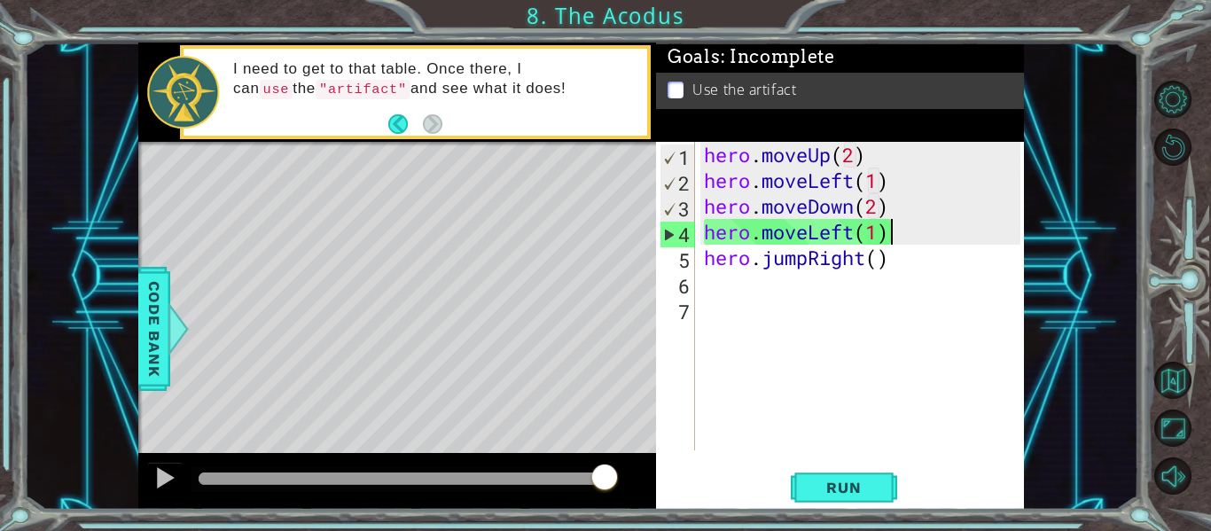
click at [895, 227] on div "hero . moveUp ( 2 ) hero . moveLeft ( 1 ) hero . moveDown ( 2 ) hero . moveLeft…" at bounding box center [864, 322] width 329 height 360
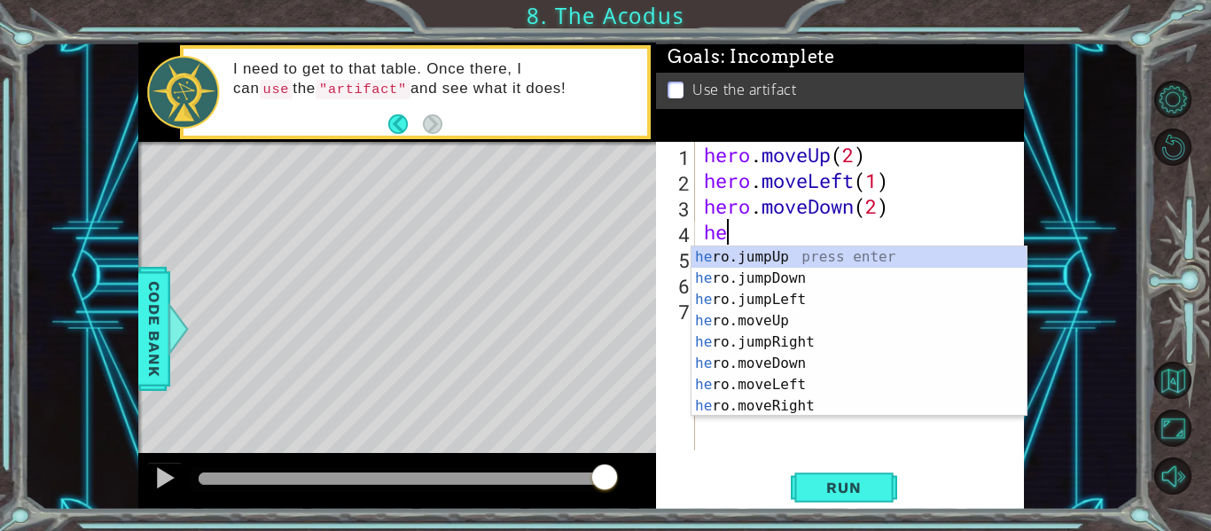
type textarea "h"
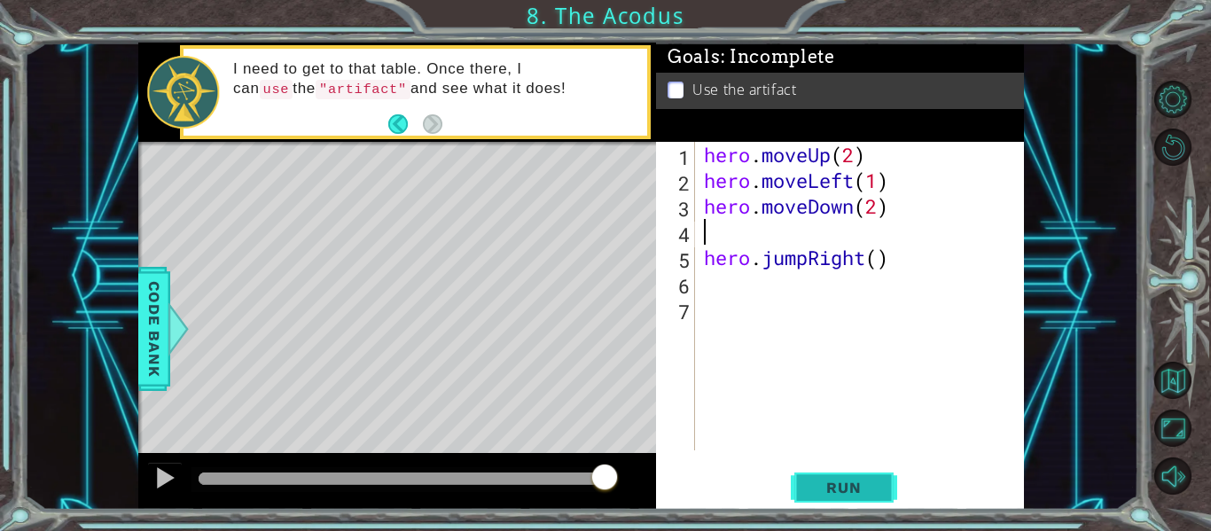
click at [823, 492] on span "Run" at bounding box center [843, 488] width 70 height 18
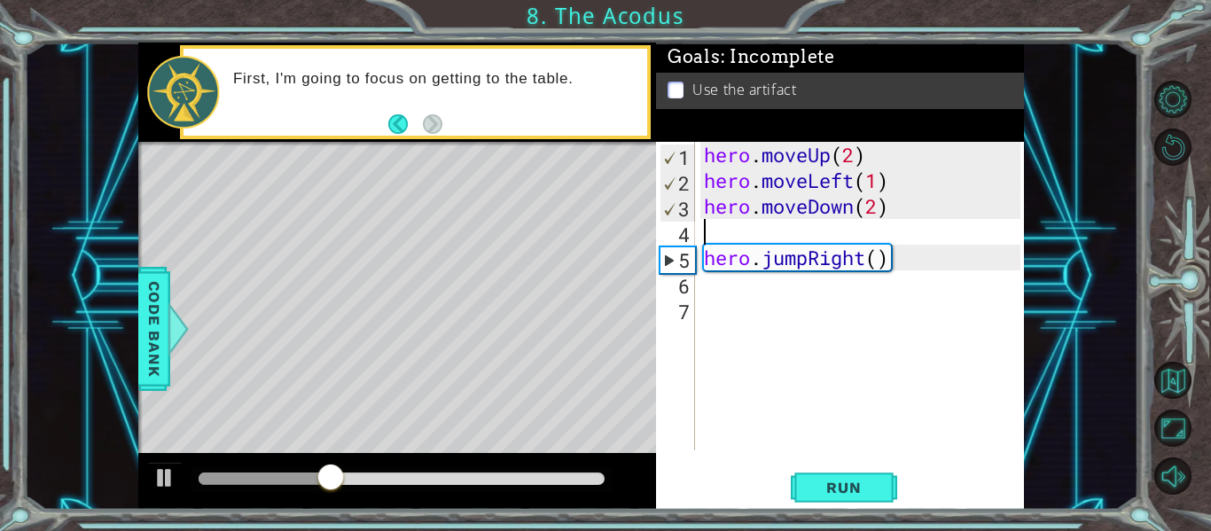
click at [871, 253] on div "hero . moveUp ( 2 ) hero . moveLeft ( 1 ) hero . moveDown ( 2 ) hero . jumpRigh…" at bounding box center [864, 322] width 329 height 360
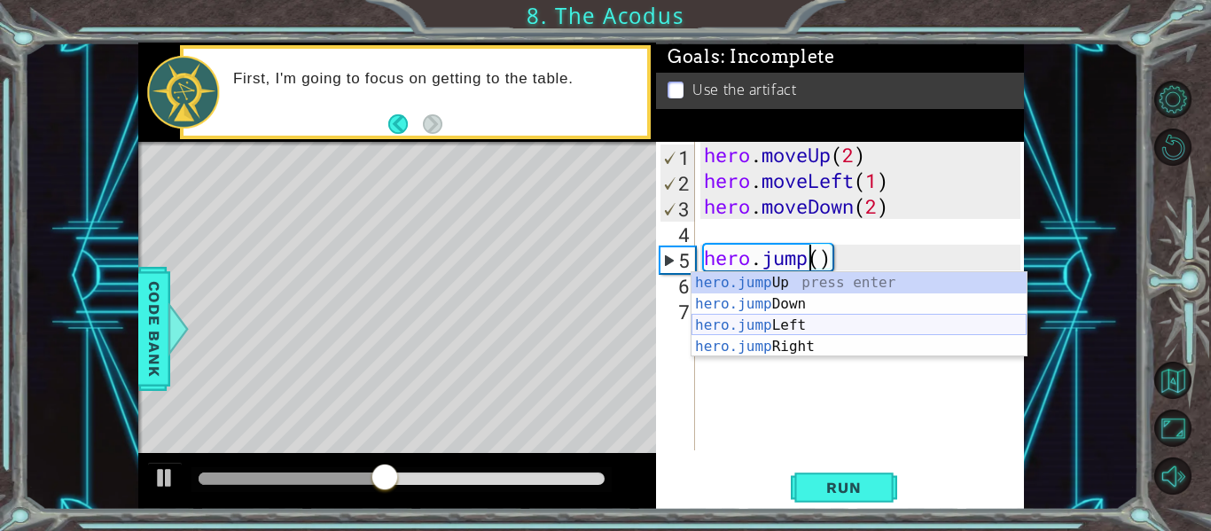
click at [810, 332] on div "hero.jump Up press enter hero.jump Down press enter hero.jump Left press enter …" at bounding box center [858, 336] width 335 height 128
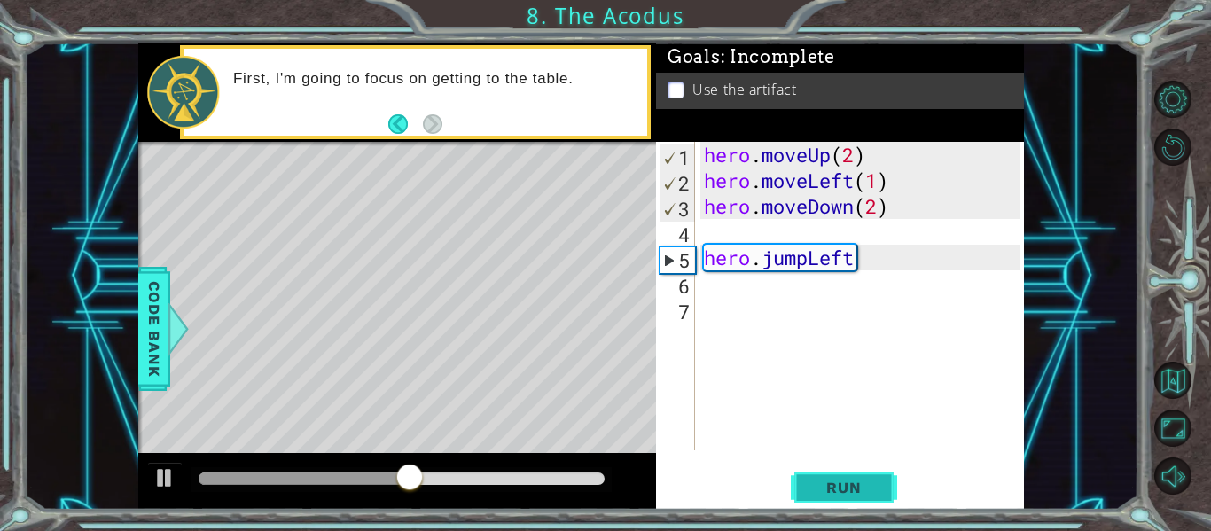
click at [839, 472] on button "Run" at bounding box center [844, 488] width 106 height 36
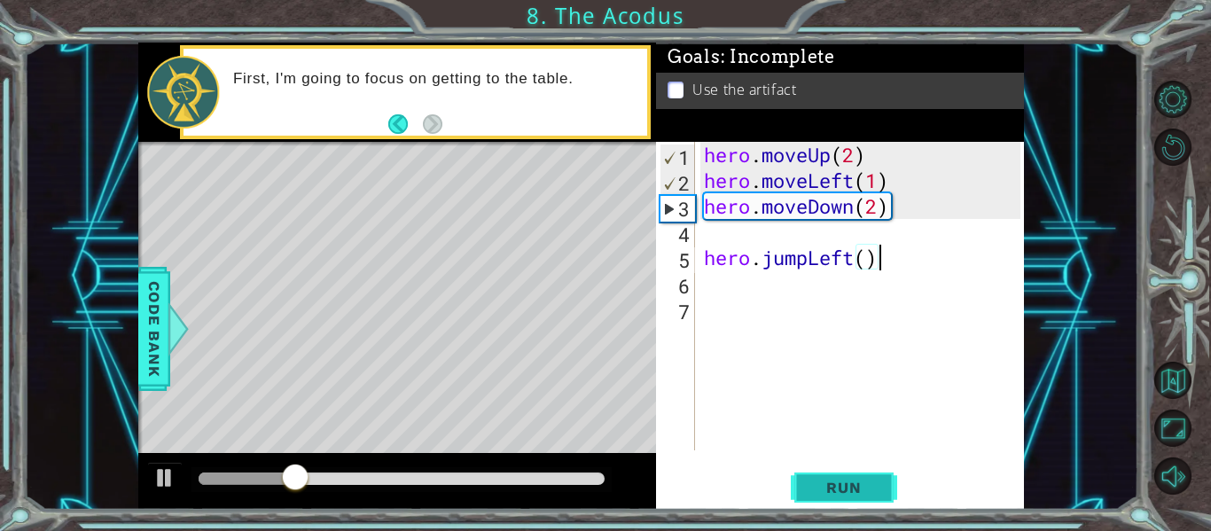
scroll to position [0, 95]
type textarea "hero.jumpLeft()"
click at [843, 477] on button "Run" at bounding box center [844, 488] width 106 height 36
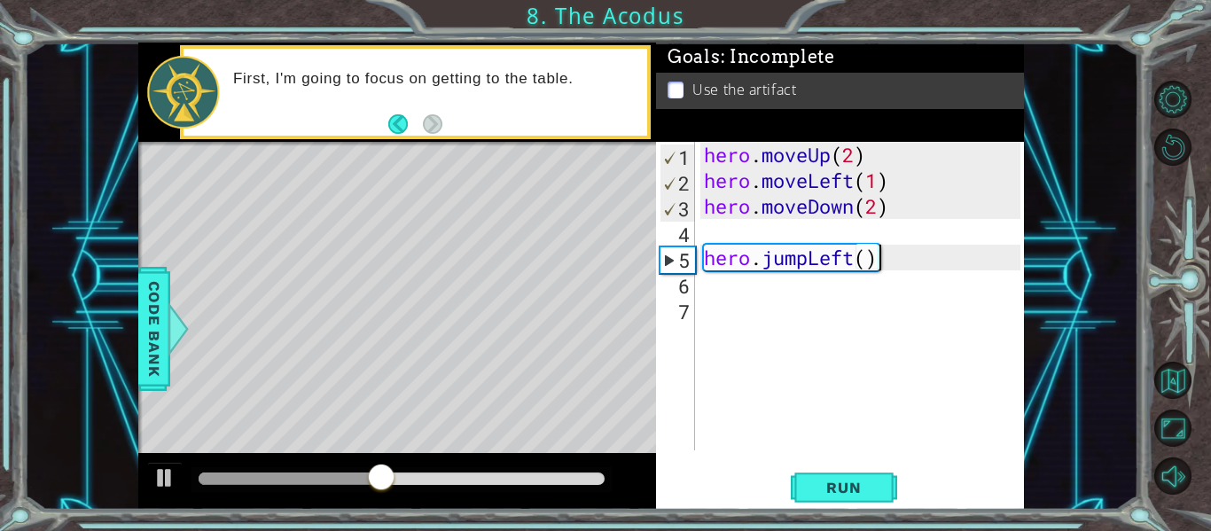
click at [891, 267] on div "hero . moveUp ( 2 ) hero . moveLeft ( 1 ) hero . moveDown ( 2 ) hero . jumpLeft…" at bounding box center [864, 322] width 329 height 360
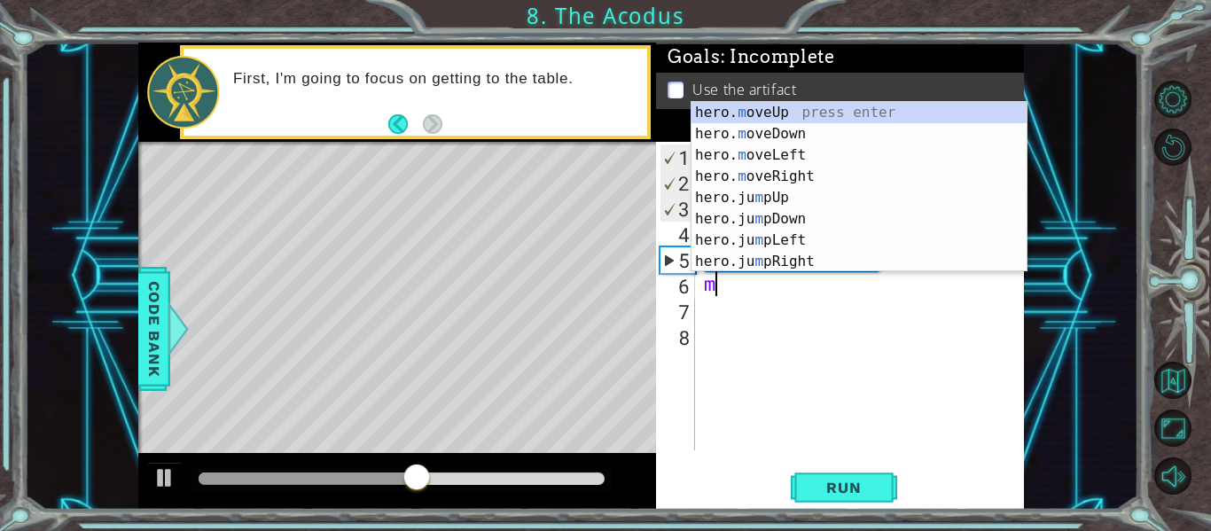
scroll to position [0, 5]
click at [803, 117] on div "hero. m oveUp press enter hero. m oveDown press enter hero. m oveLeft press ent…" at bounding box center [858, 208] width 335 height 213
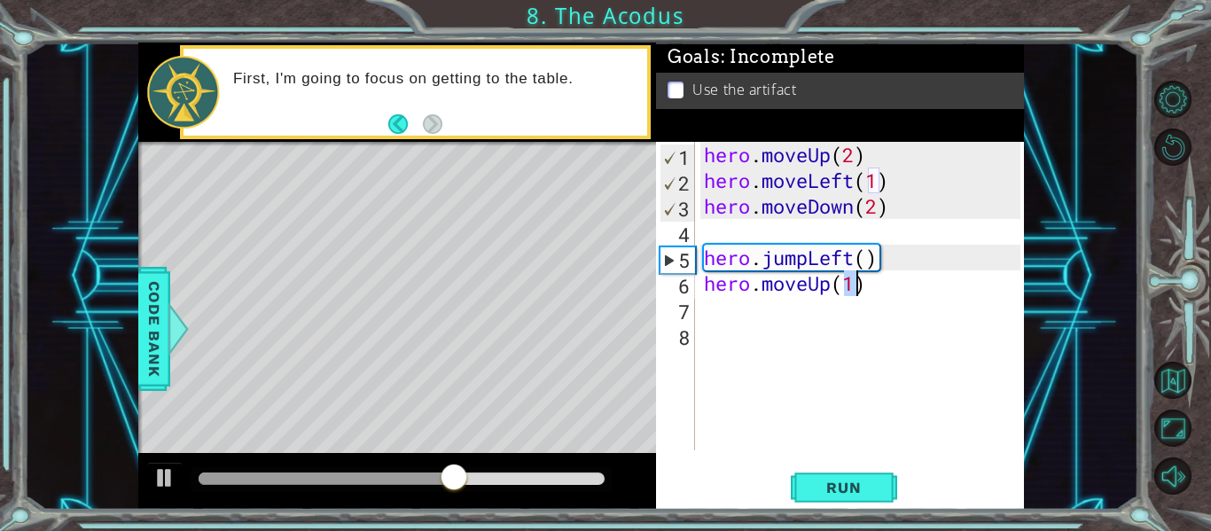
type textarea "hero.moveUp(2)"
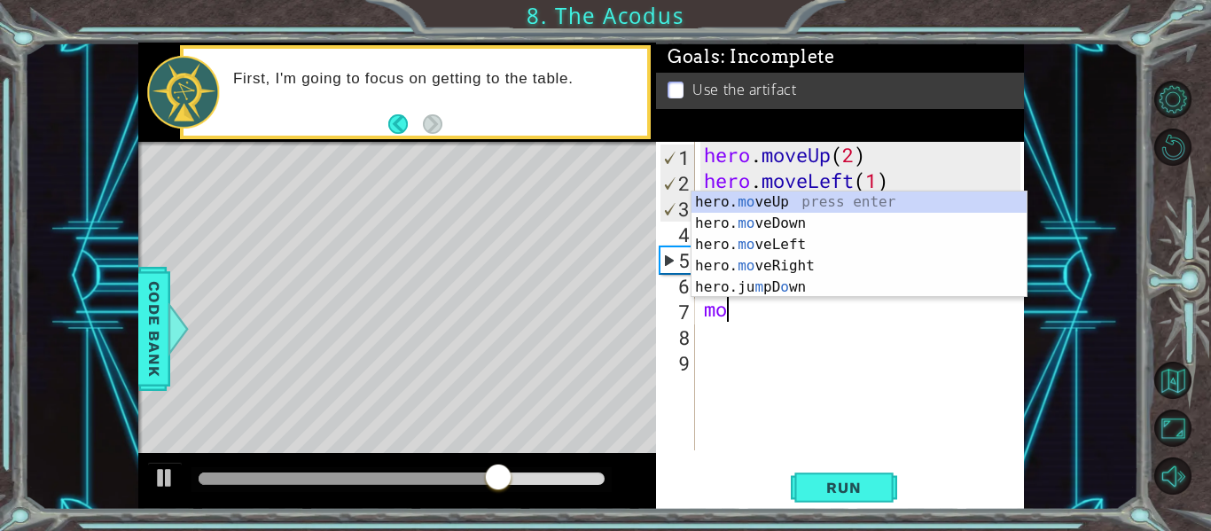
scroll to position [0, 12]
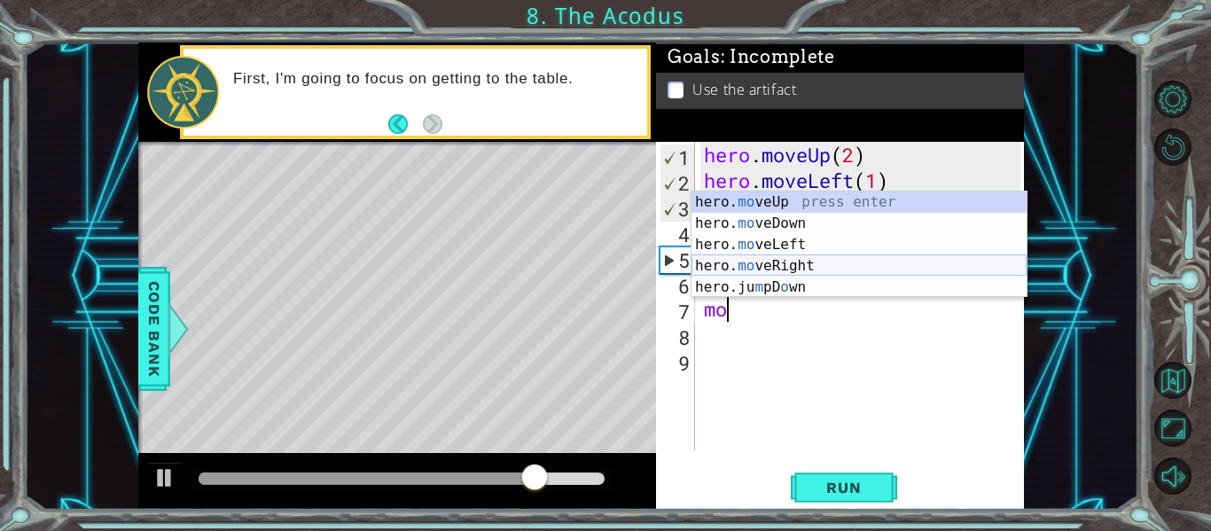
click at [848, 263] on div "hero. mo veUp press enter hero. mo veDown press enter hero. mo veLeft press ent…" at bounding box center [858, 265] width 335 height 149
type textarea "hero.moveRight(1)"
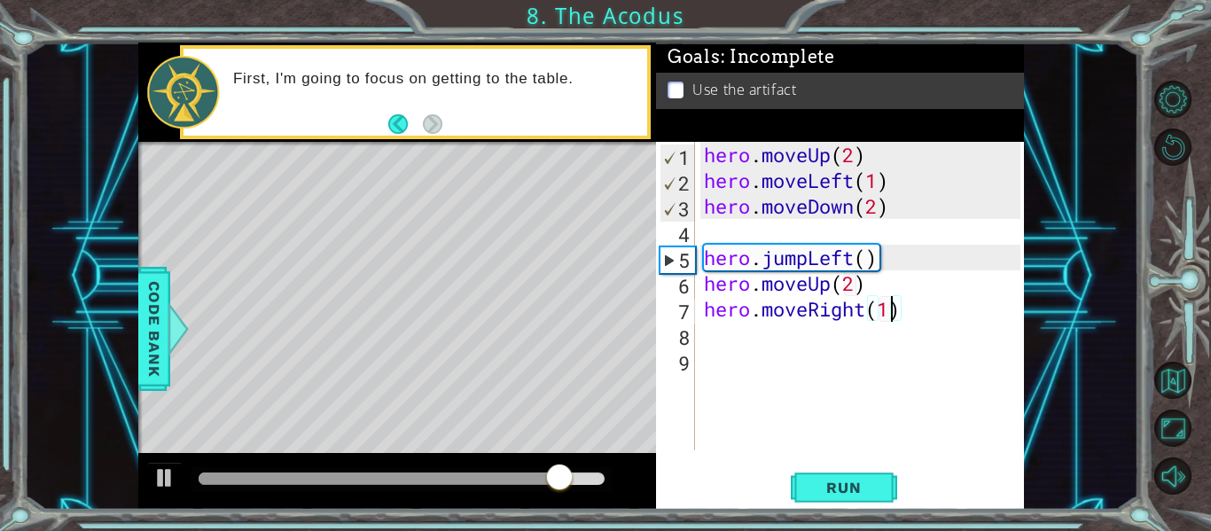
scroll to position [0, 0]
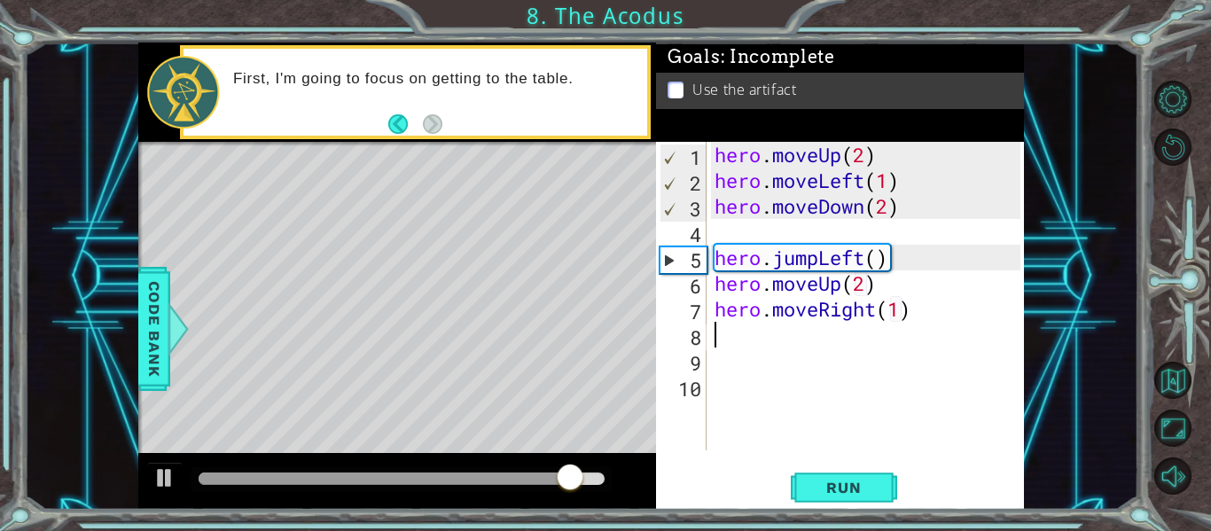
type textarea "p"
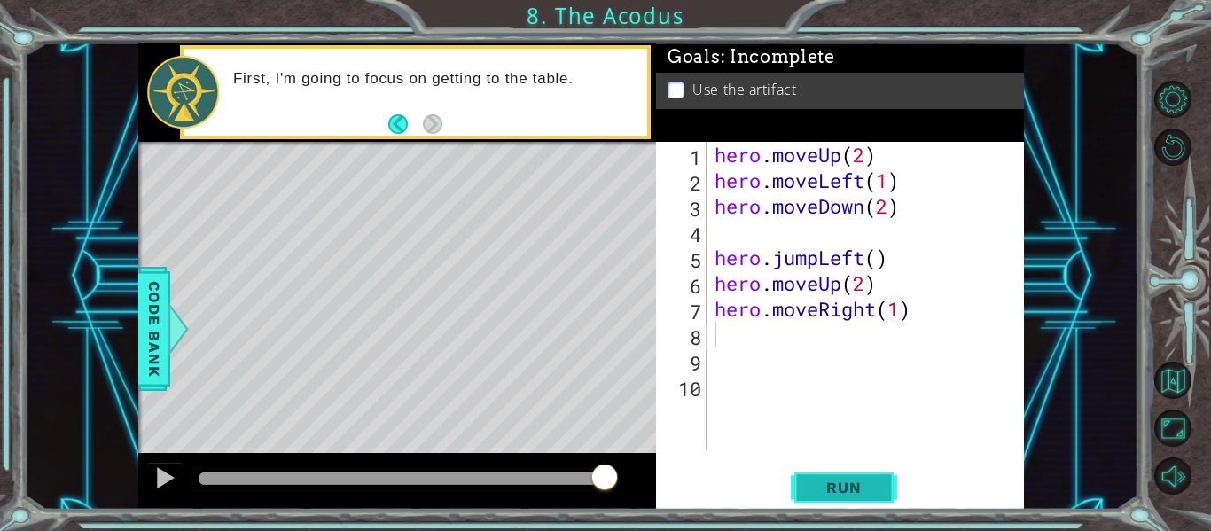
click at [870, 480] on span "Run" at bounding box center [843, 488] width 70 height 18
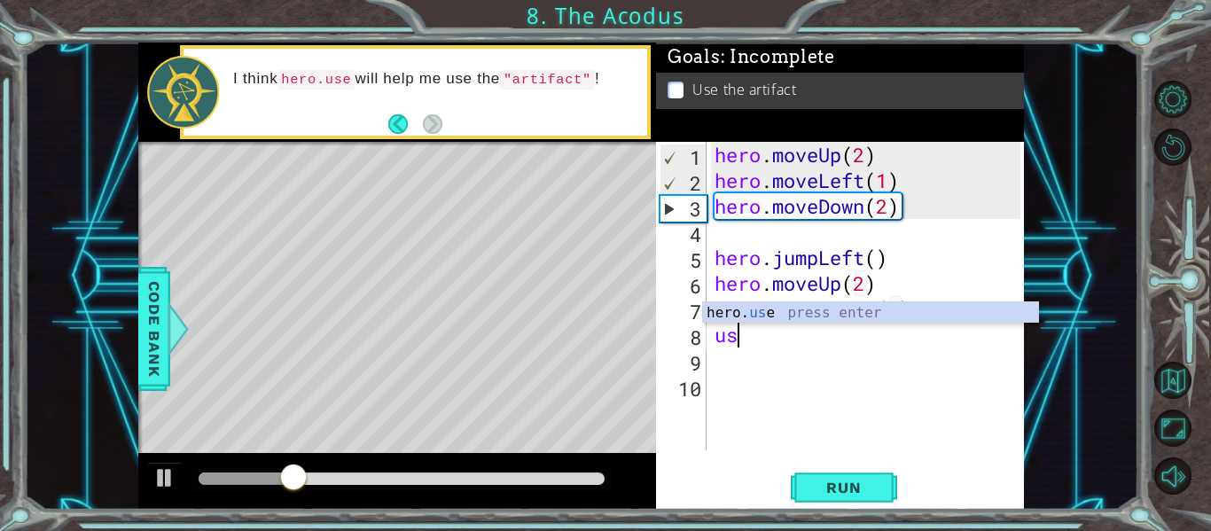
scroll to position [0, 12]
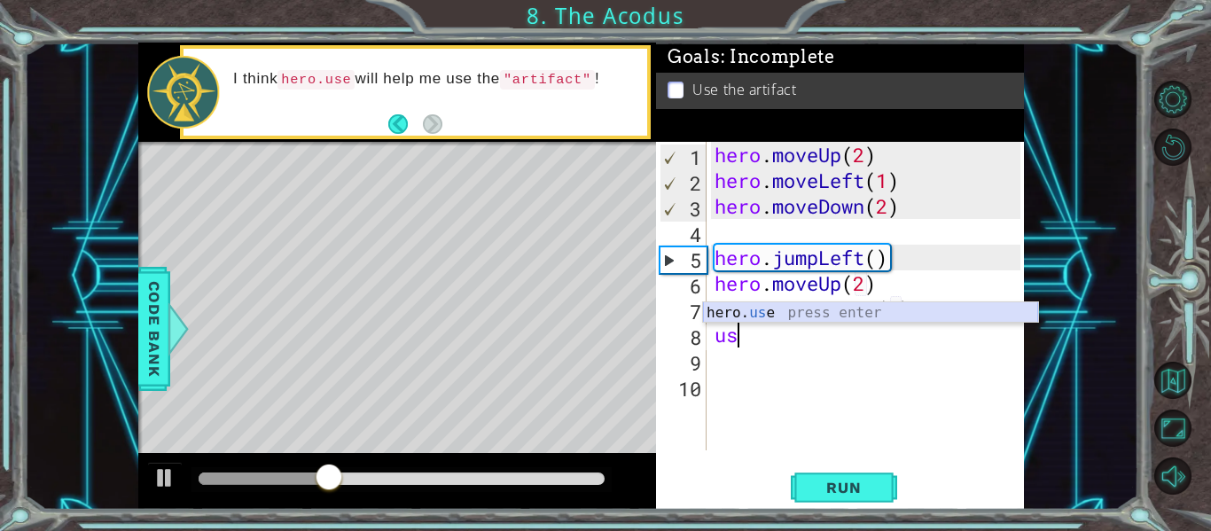
click at [781, 314] on div "hero. us e press enter" at bounding box center [870, 334] width 335 height 64
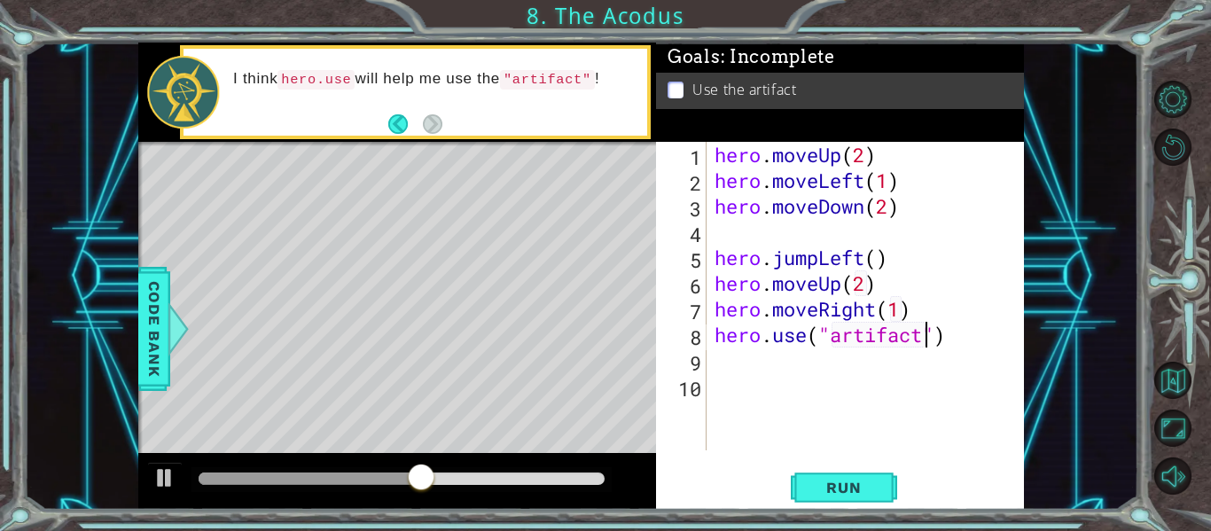
scroll to position [0, 115]
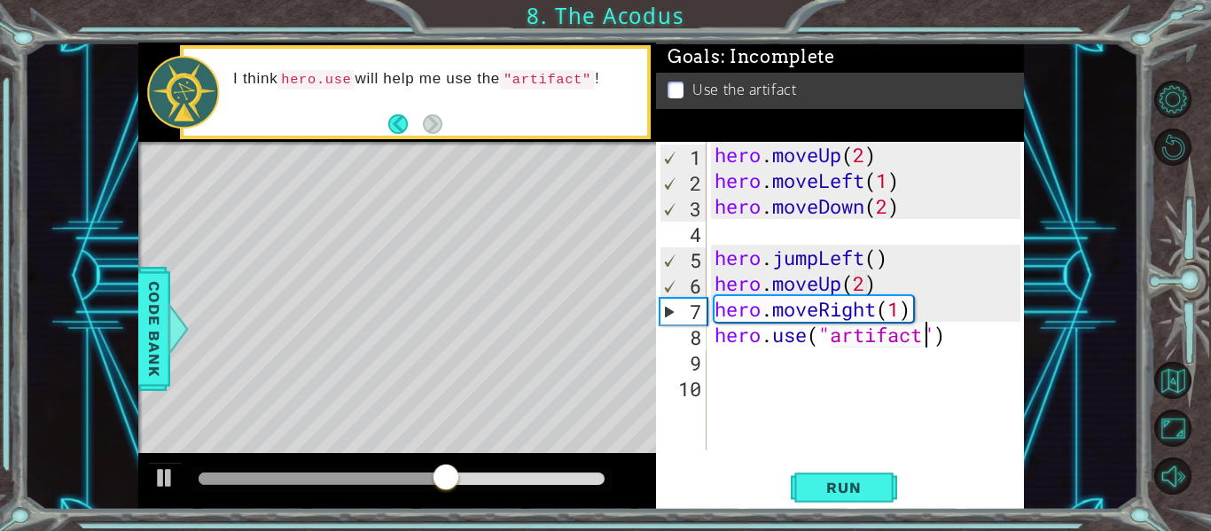
type textarea "hero.use("artifact")"
click at [841, 462] on div "hero.use("artifact") 1 2 3 4 5 6 7 8 9 10 hero . moveUp ( 2 ) hero . moveLeft (…" at bounding box center [840, 326] width 368 height 368
click at [843, 470] on button "Run" at bounding box center [844, 488] width 106 height 36
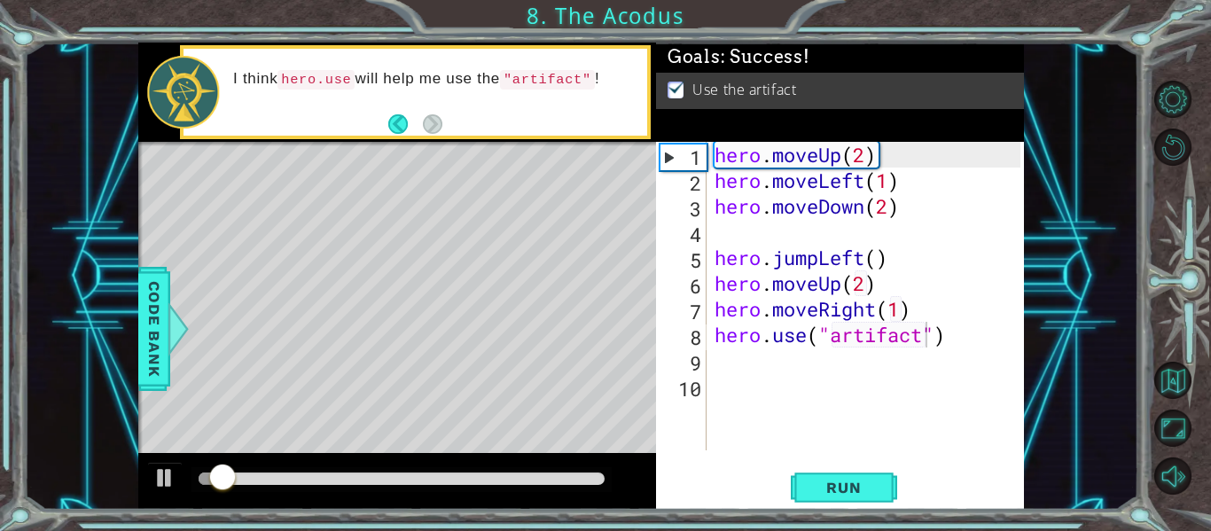
click at [478, 484] on div at bounding box center [401, 479] width 420 height 25
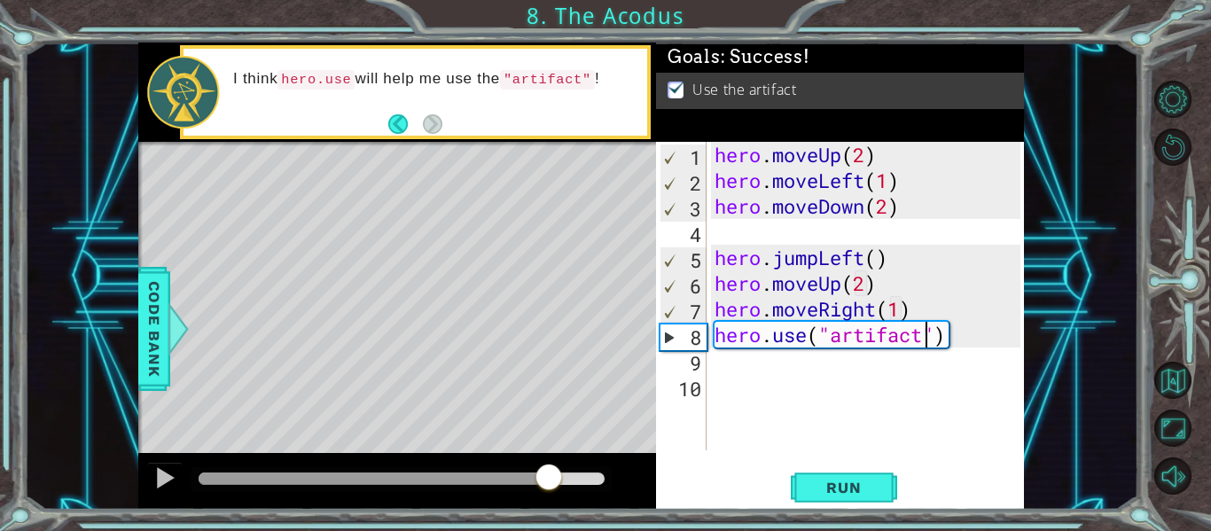
drag, startPoint x: 478, startPoint y: 482, endPoint x: 548, endPoint y: 480, distance: 70.1
click at [548, 480] on div at bounding box center [402, 478] width 406 height 12
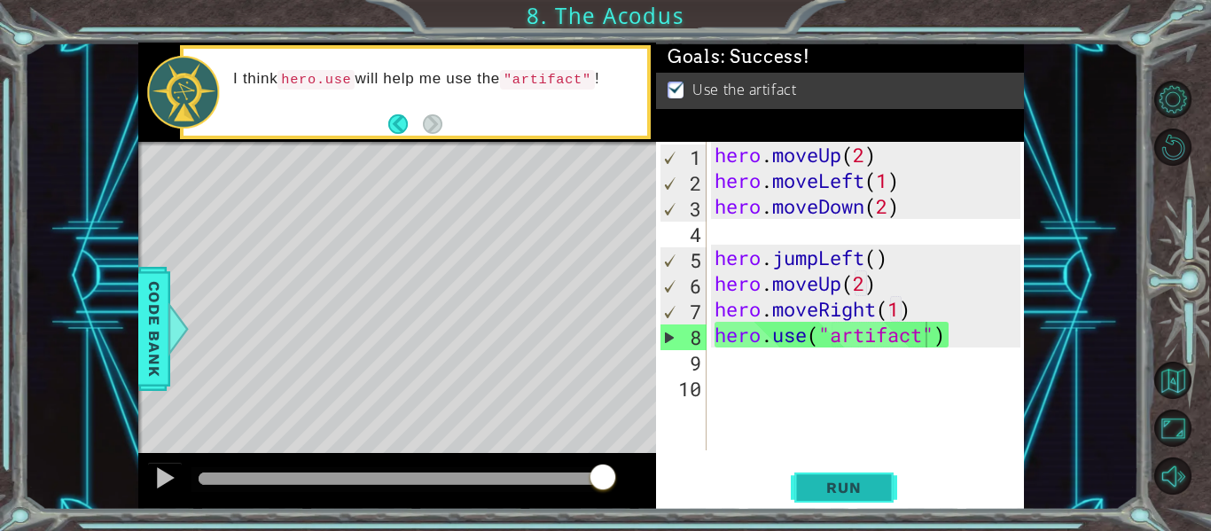
click at [835, 480] on body "1 ההההההההההההההההההההההההההההההההההההההההההההההההההההההההההההההההההההההההההההה…" at bounding box center [605, 265] width 1211 height 531
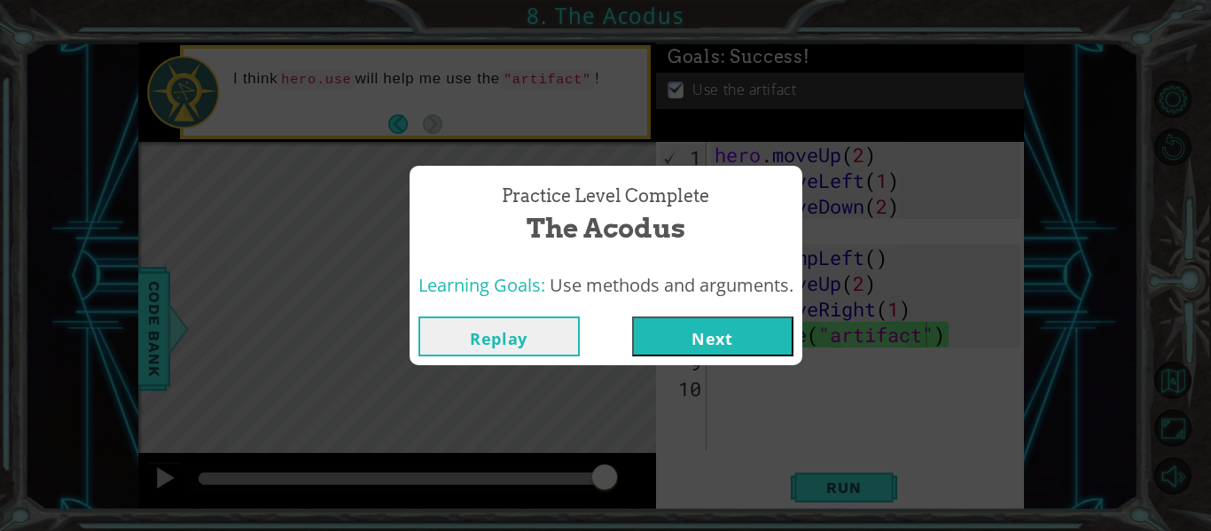
click at [701, 343] on button "Next" at bounding box center [712, 336] width 161 height 40
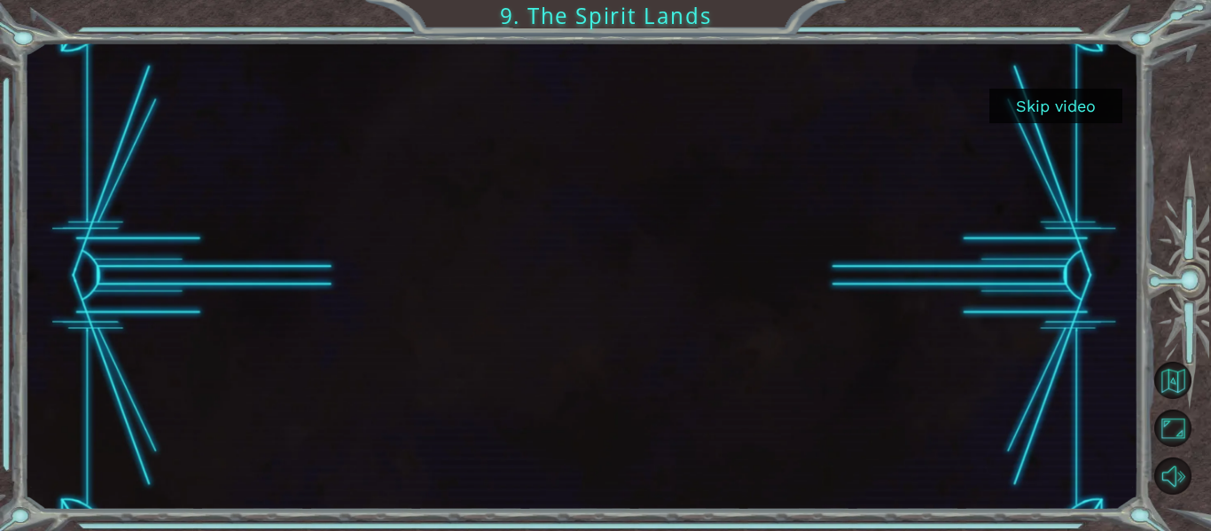
click at [1036, 101] on button "Skip video" at bounding box center [1055, 106] width 133 height 35
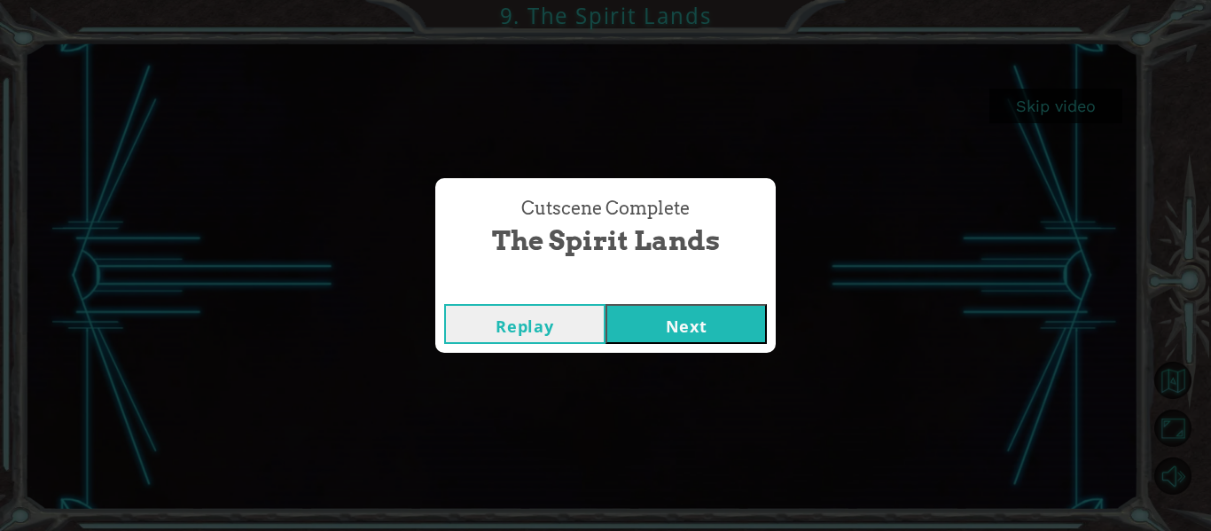
click at [681, 314] on button "Next" at bounding box center [685, 324] width 161 height 40
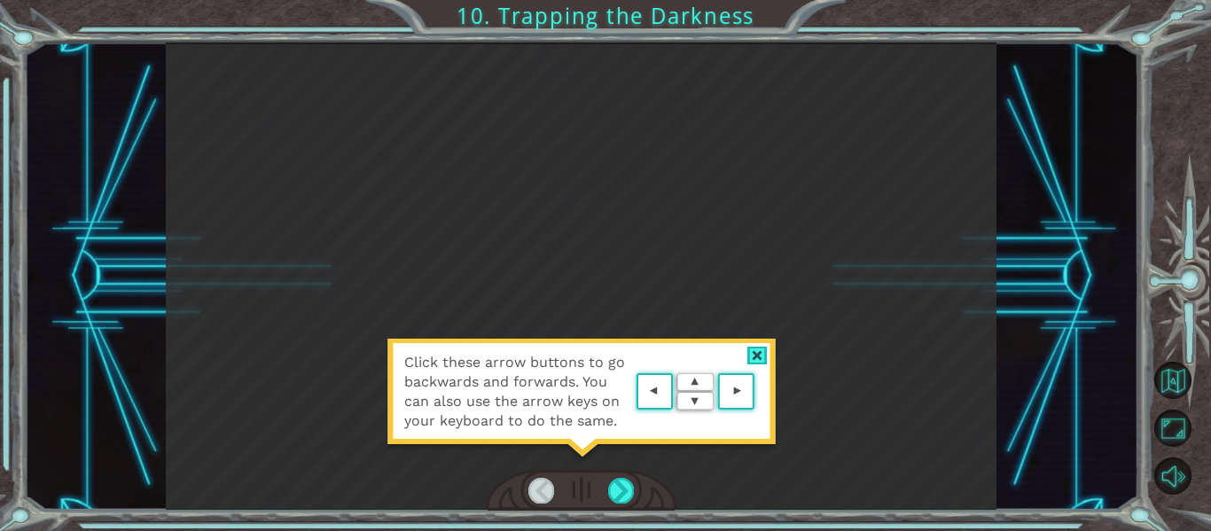
click at [753, 352] on div at bounding box center [757, 356] width 20 height 19
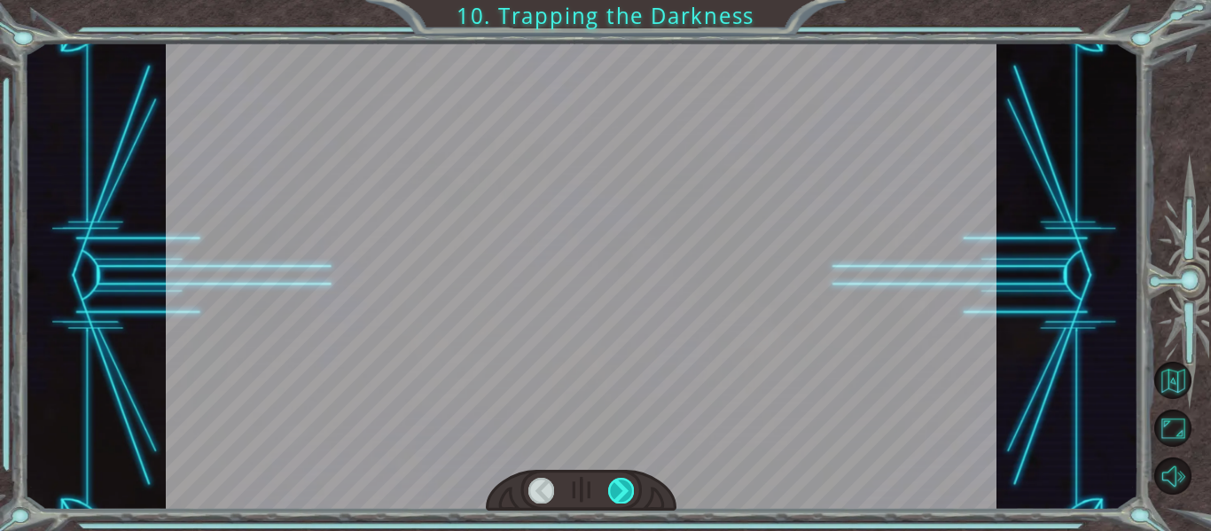
click at [617, 488] on div at bounding box center [621, 490] width 26 height 25
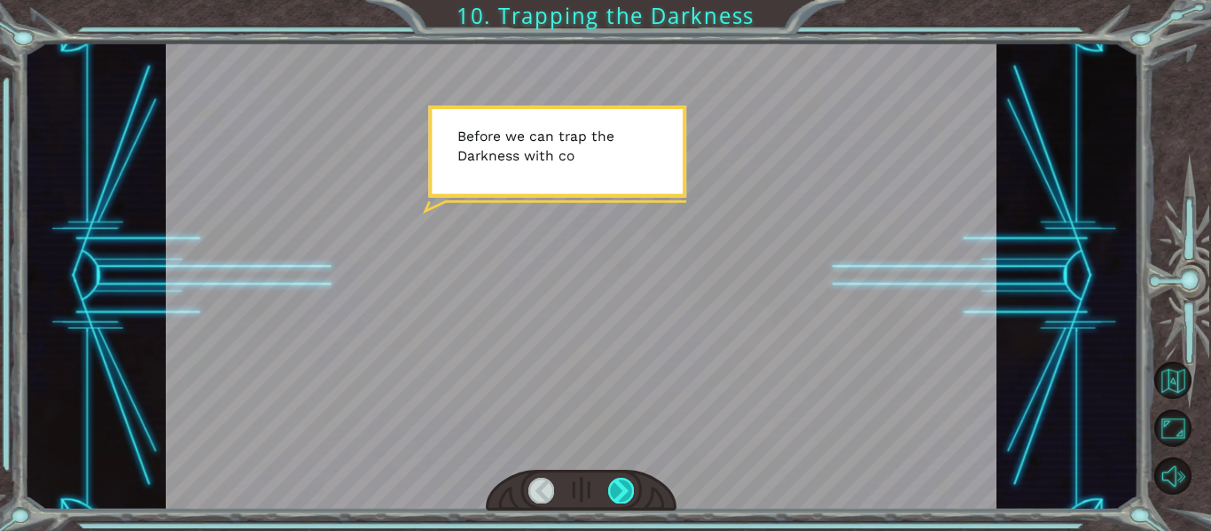
click at [617, 488] on div at bounding box center [621, 490] width 26 height 25
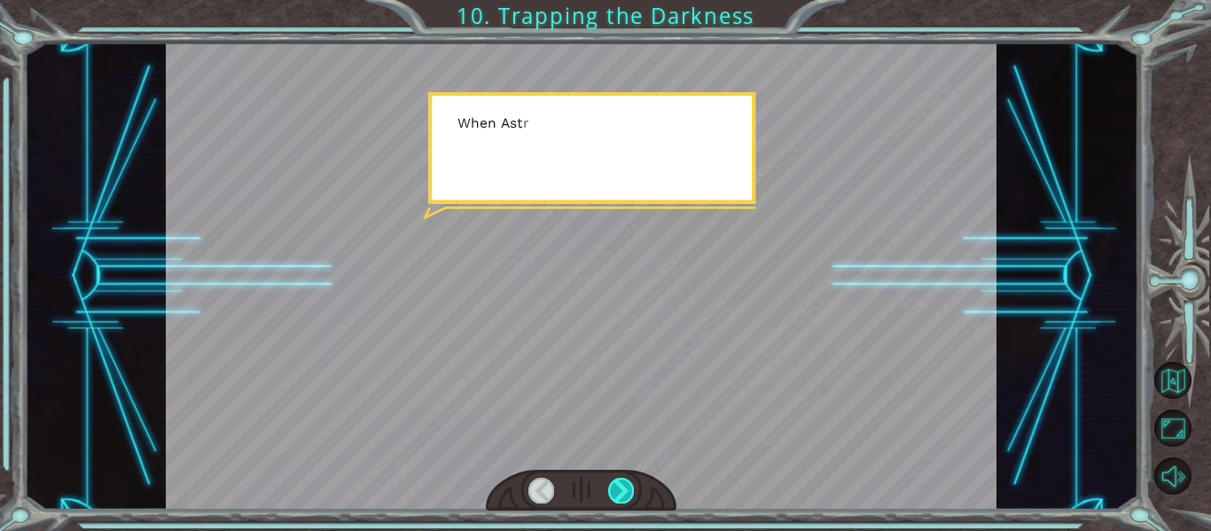
click at [617, 488] on div at bounding box center [621, 490] width 26 height 25
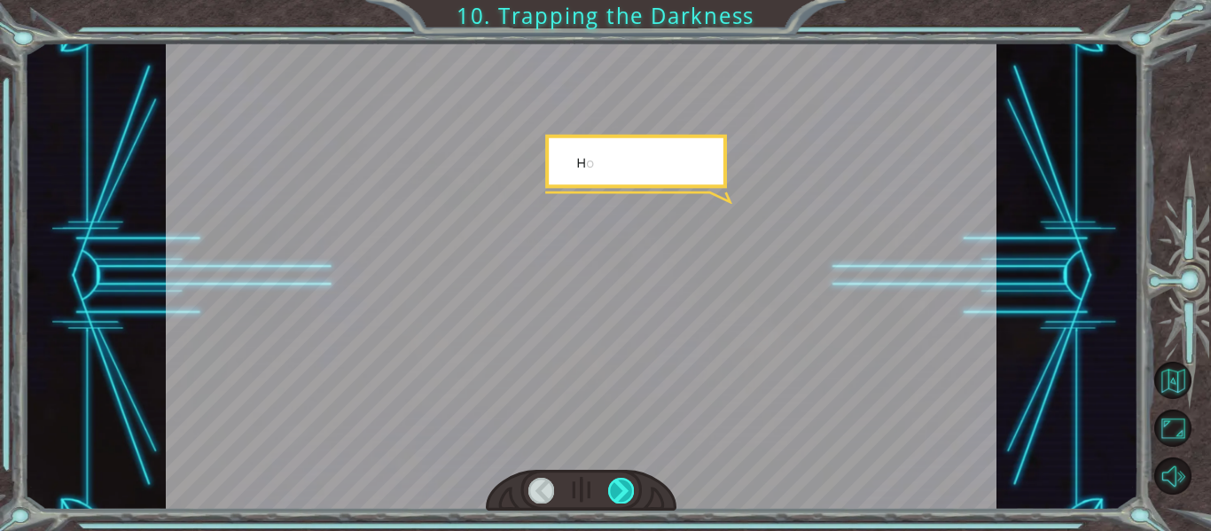
click at [617, 488] on div at bounding box center [621, 490] width 26 height 25
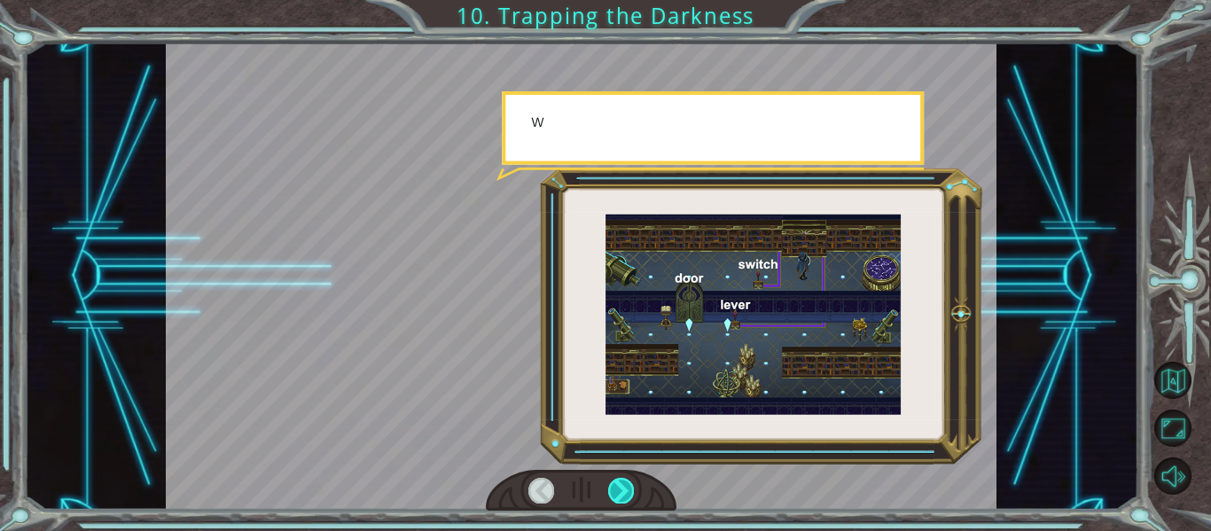
click at [617, 488] on div at bounding box center [621, 490] width 26 height 25
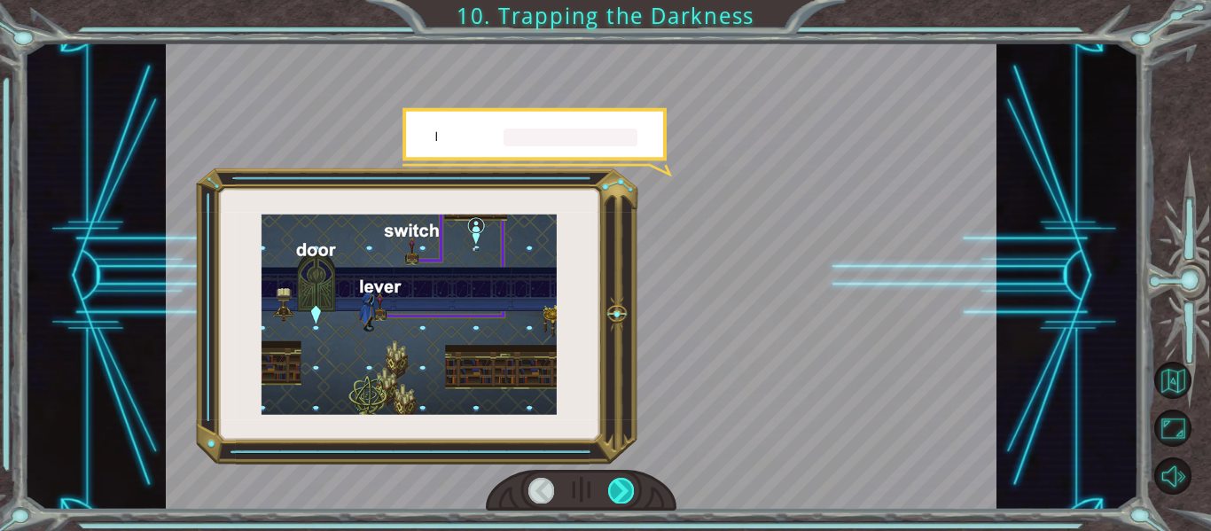
click at [617, 488] on div at bounding box center [621, 490] width 26 height 25
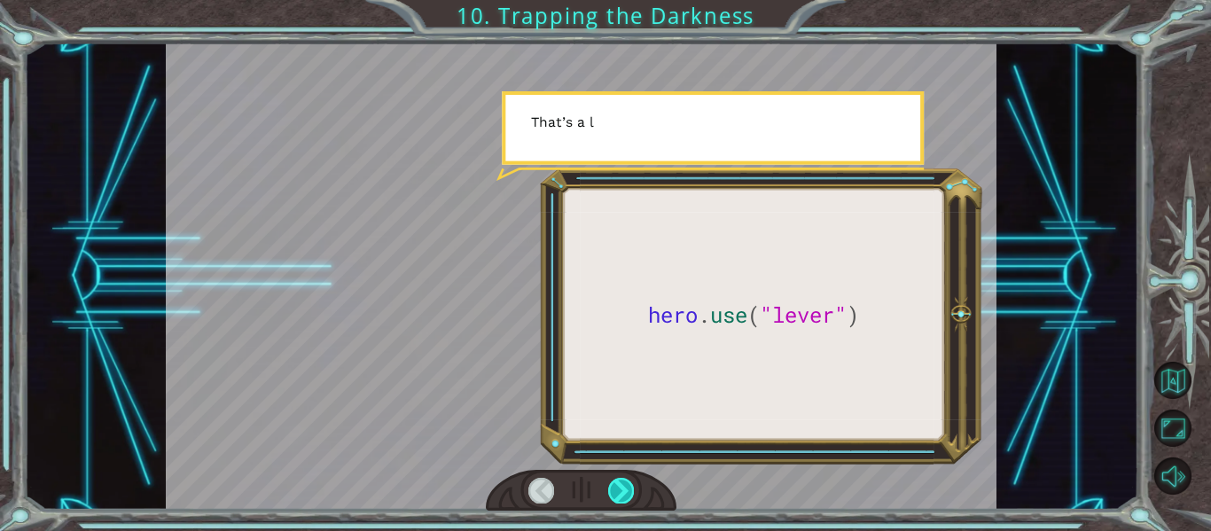
click at [617, 488] on div at bounding box center [621, 490] width 26 height 25
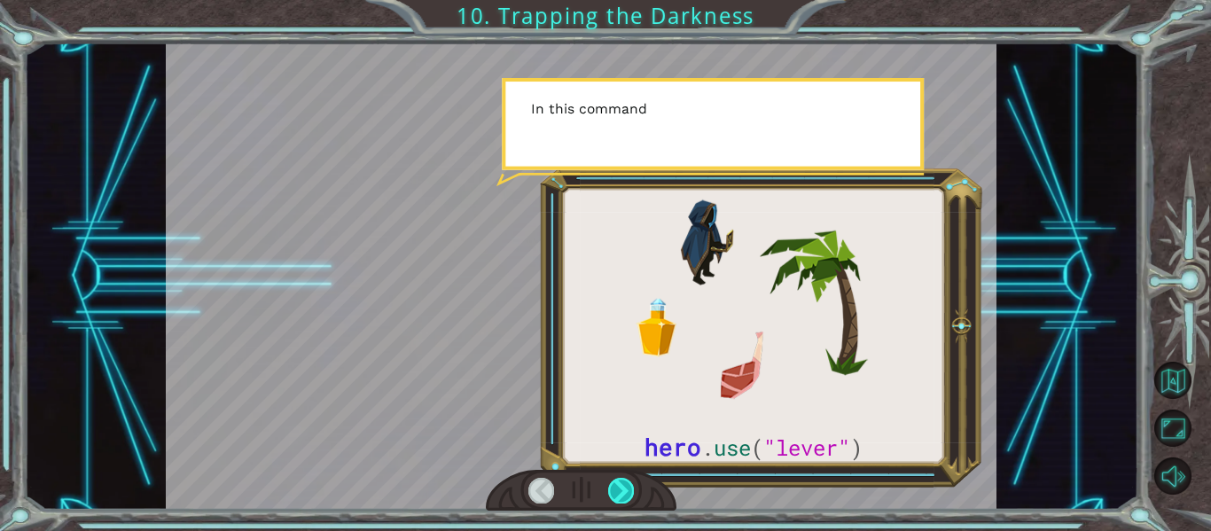
click at [617, 488] on div at bounding box center [621, 490] width 26 height 25
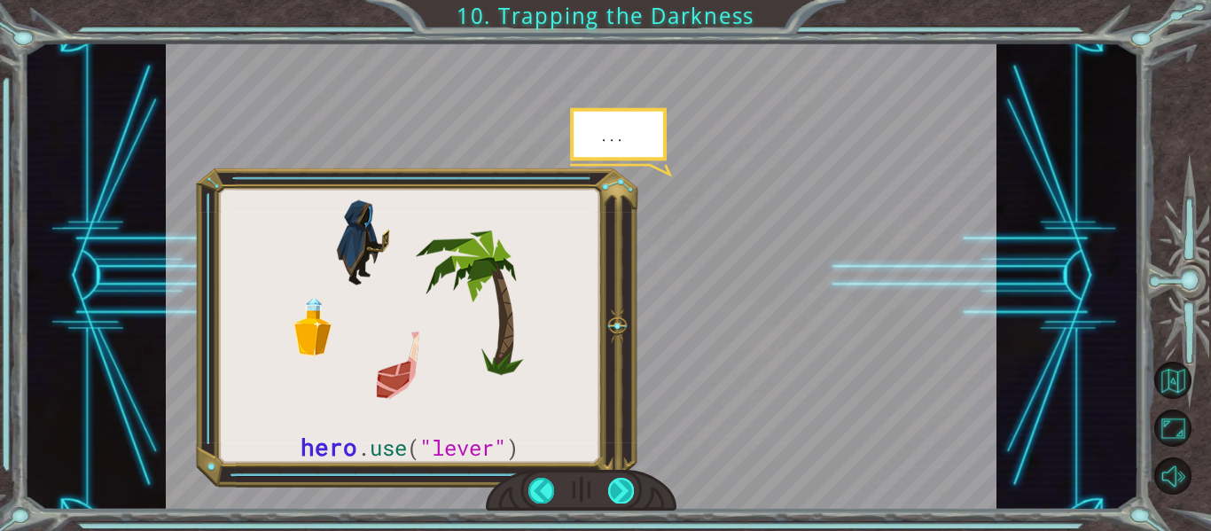
click at [617, 488] on div at bounding box center [621, 490] width 26 height 25
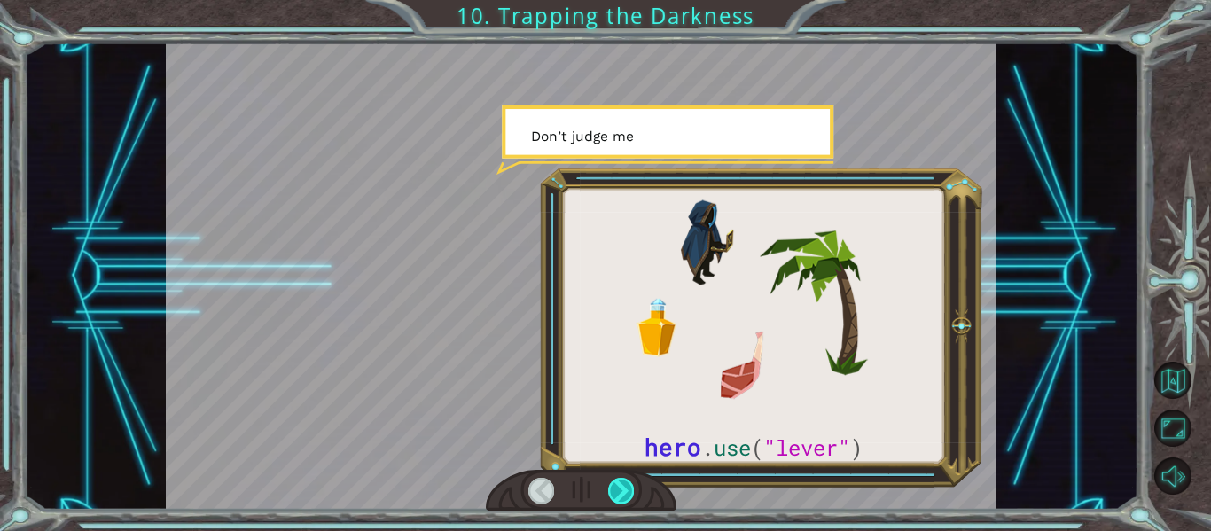
click at [617, 488] on div at bounding box center [621, 490] width 26 height 25
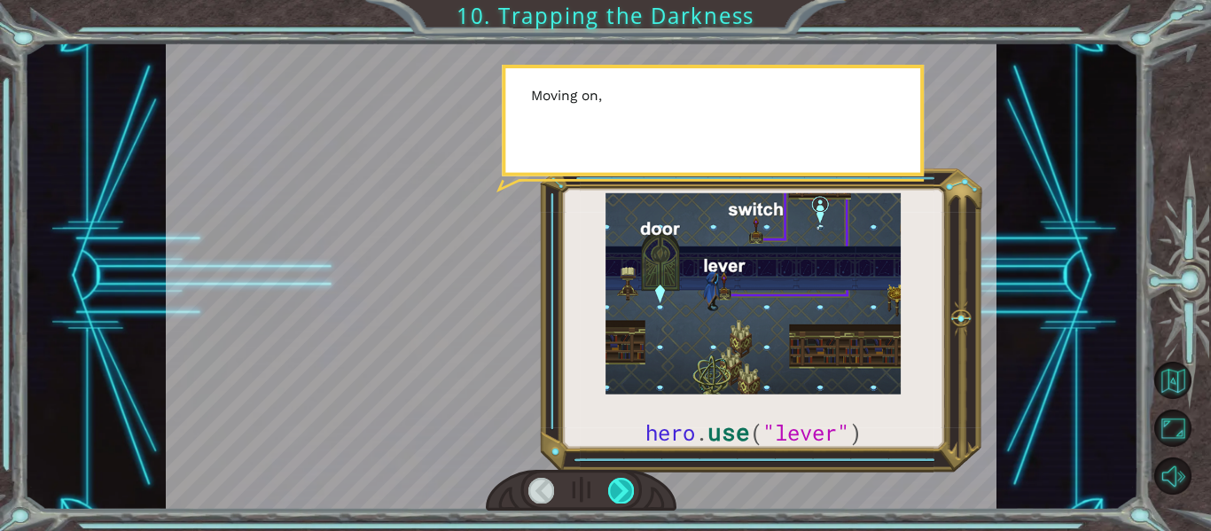
click at [617, 488] on div at bounding box center [621, 490] width 26 height 25
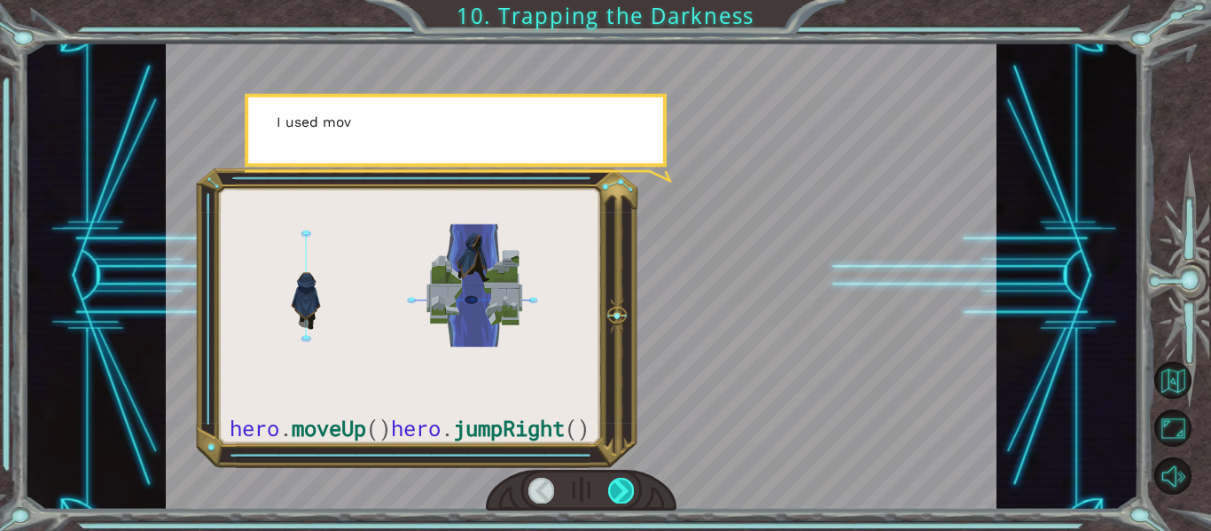
click at [617, 488] on div at bounding box center [621, 490] width 26 height 25
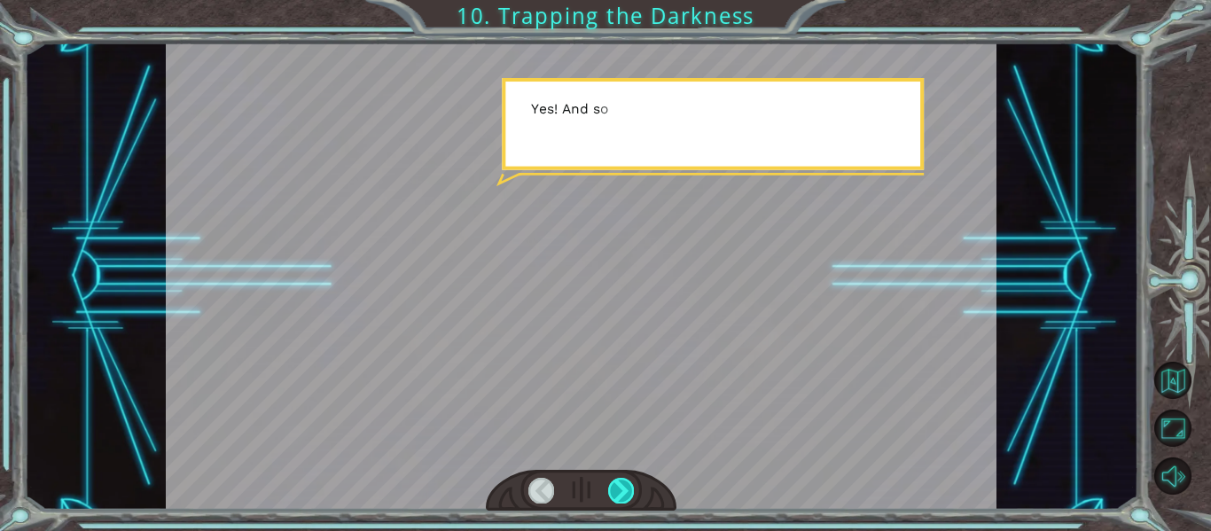
click at [617, 488] on div at bounding box center [621, 490] width 26 height 25
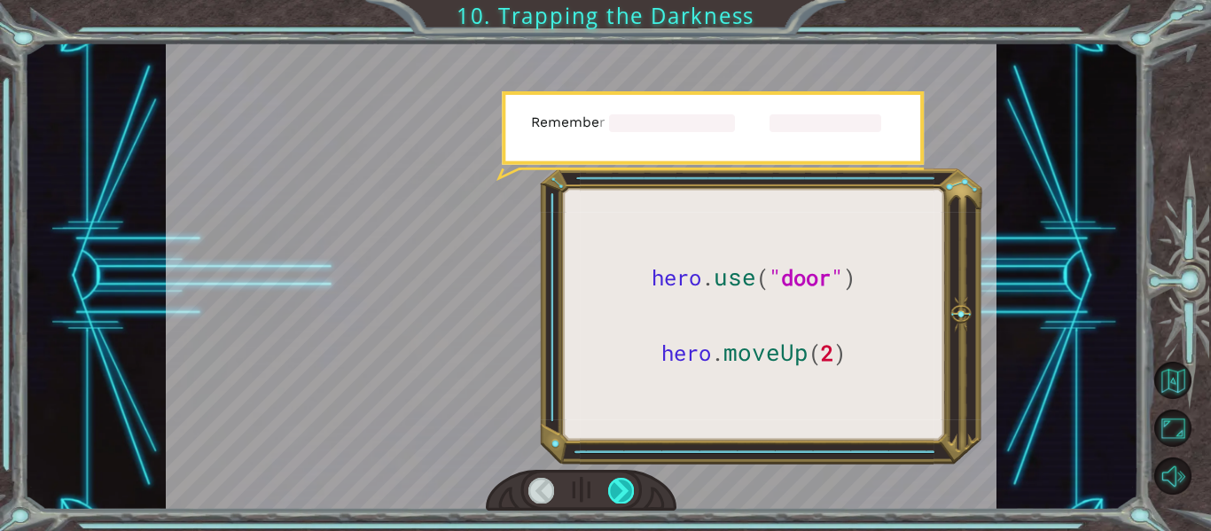
click at [617, 488] on div at bounding box center [621, 490] width 26 height 25
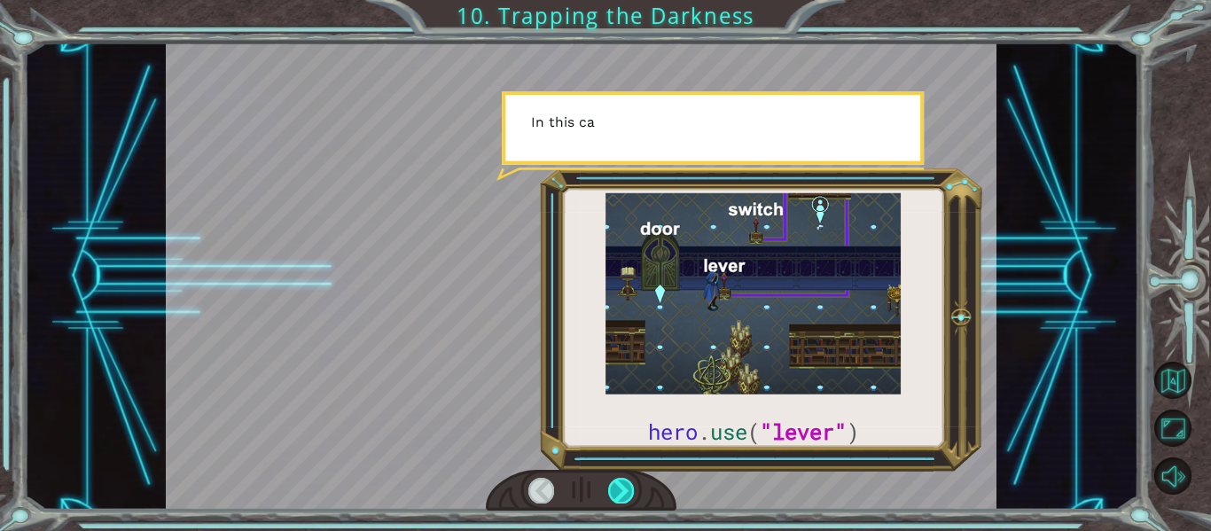
click at [617, 488] on div at bounding box center [621, 490] width 26 height 25
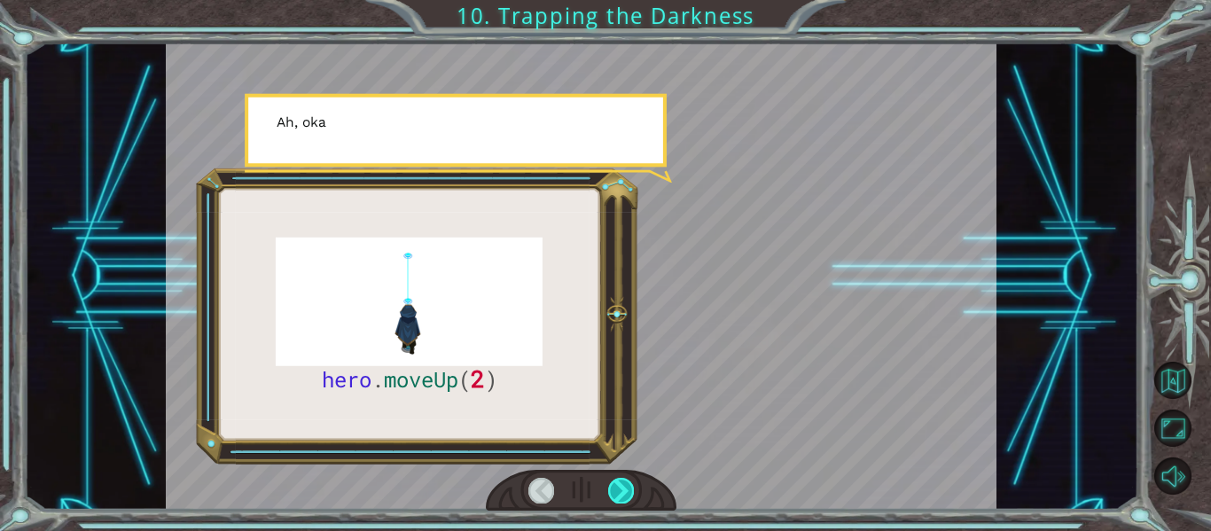
click at [617, 488] on div at bounding box center [621, 490] width 26 height 25
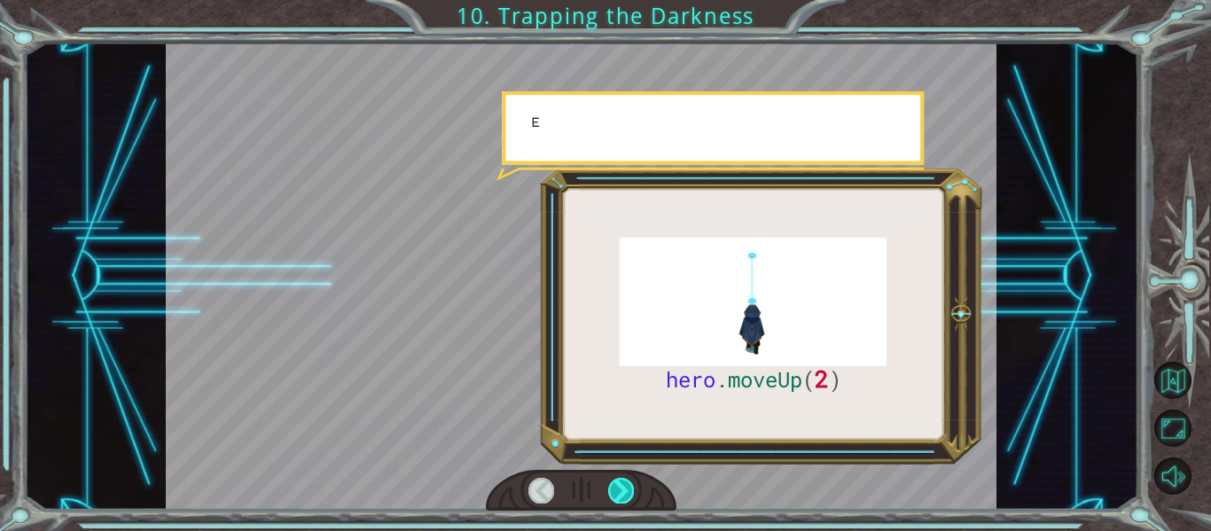
click at [617, 488] on div at bounding box center [621, 490] width 26 height 25
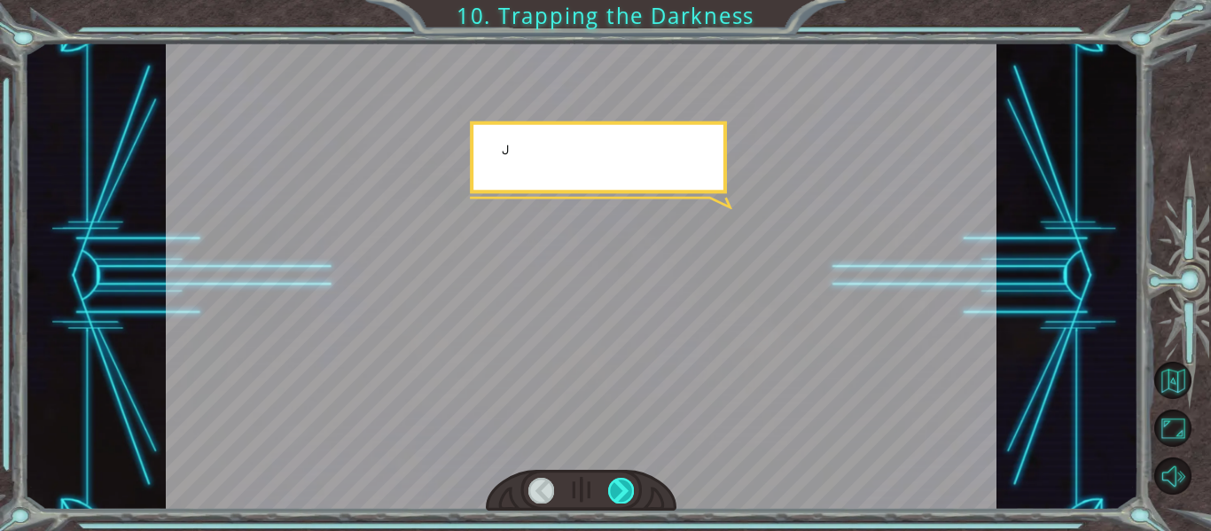
click at [617, 488] on div at bounding box center [621, 490] width 26 height 25
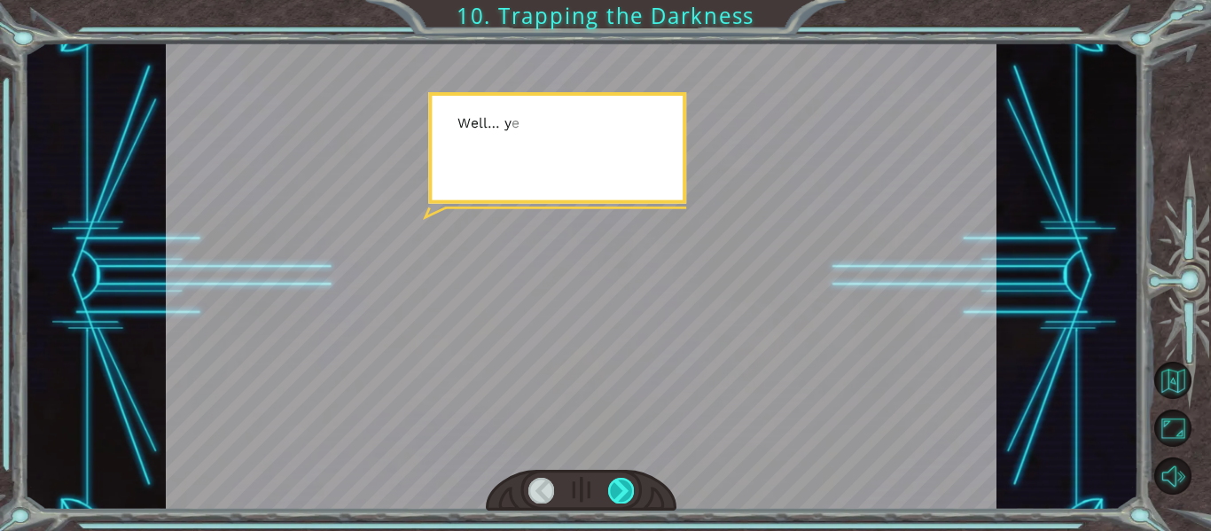
click at [617, 488] on div at bounding box center [621, 490] width 26 height 25
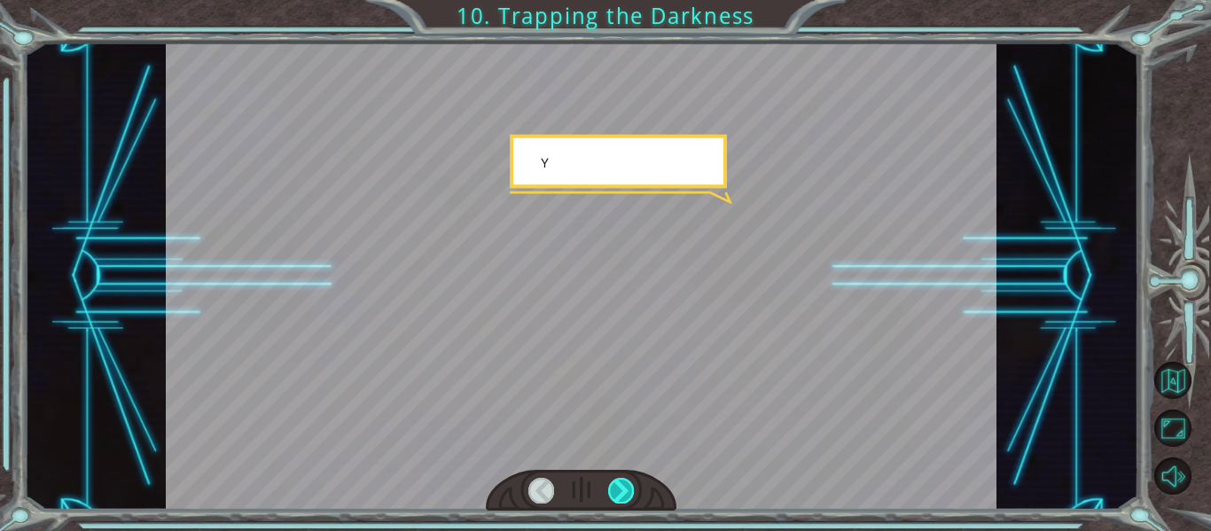
click at [617, 488] on div at bounding box center [621, 490] width 26 height 25
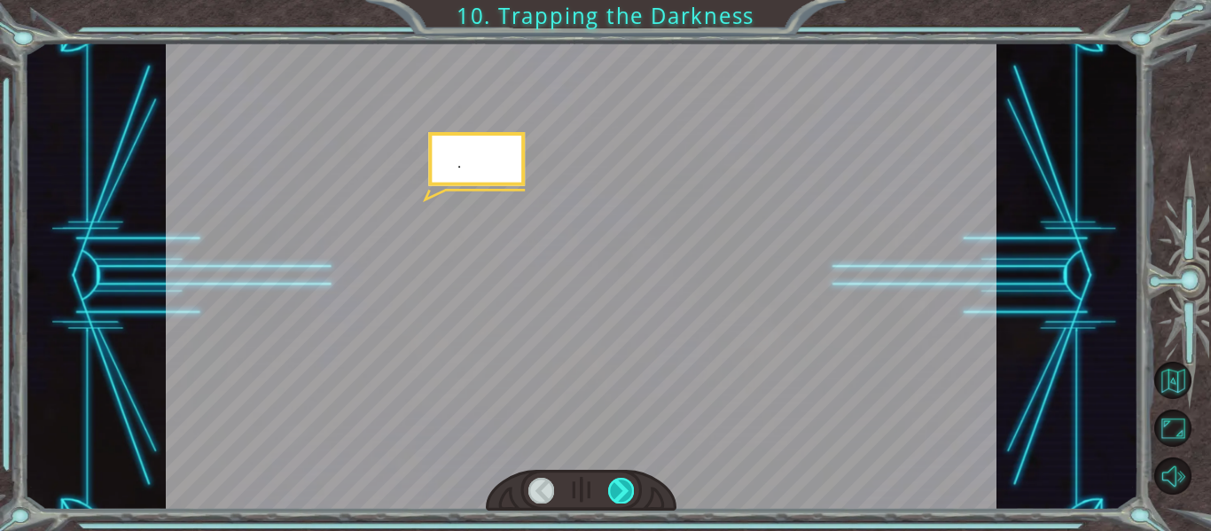
click at [617, 488] on div at bounding box center [621, 490] width 26 height 25
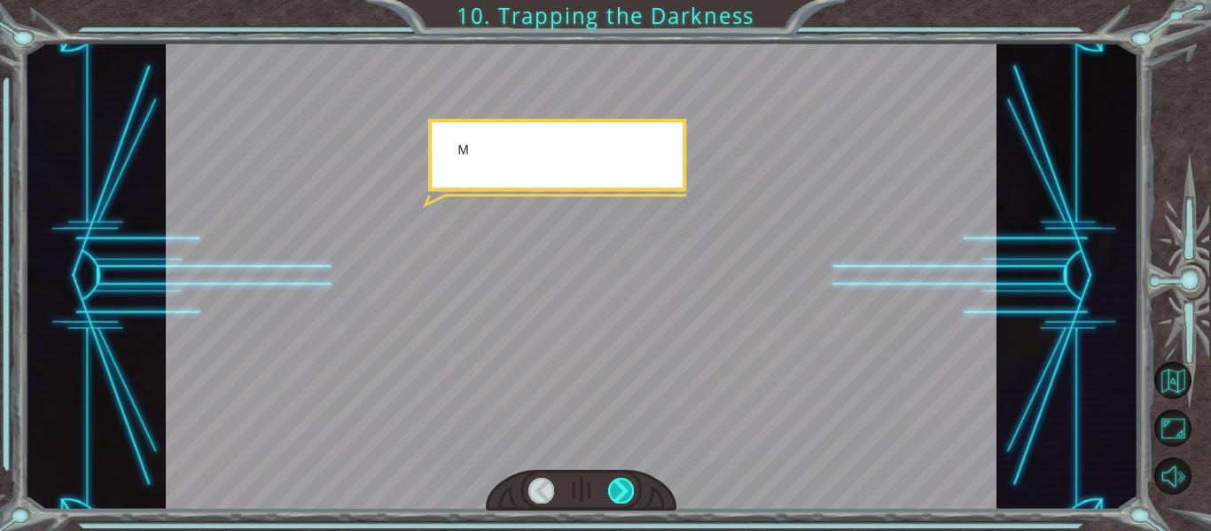
click at [617, 488] on div at bounding box center [621, 490] width 26 height 25
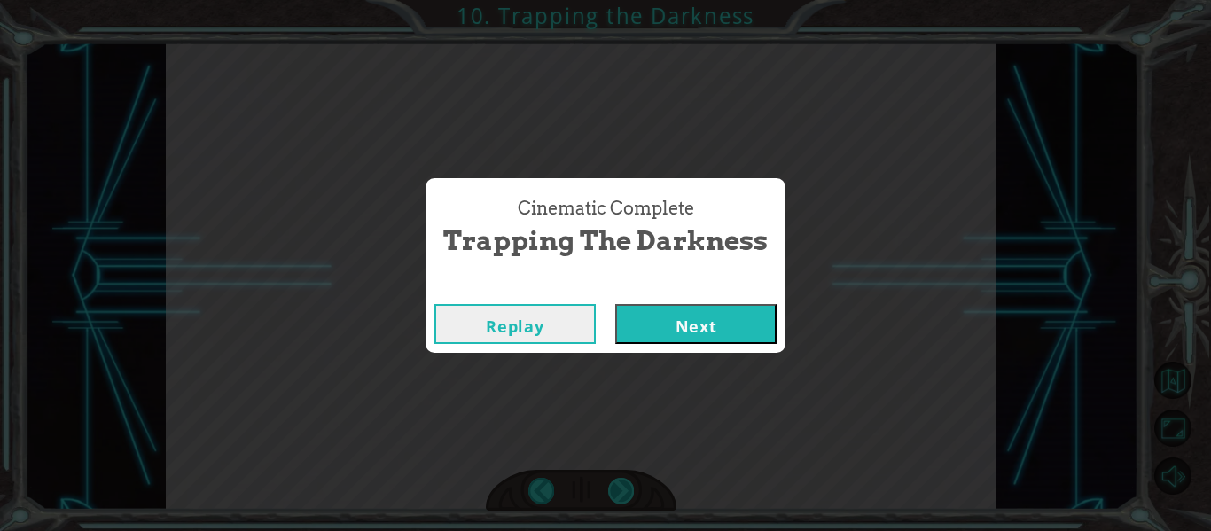
click at [617, 488] on div "Cinematic Complete Trapping the Darkness Replay Next" at bounding box center [605, 265] width 1211 height 531
click at [681, 346] on div "Replay Next" at bounding box center [605, 324] width 360 height 58
click at [676, 334] on button "Next" at bounding box center [695, 324] width 161 height 40
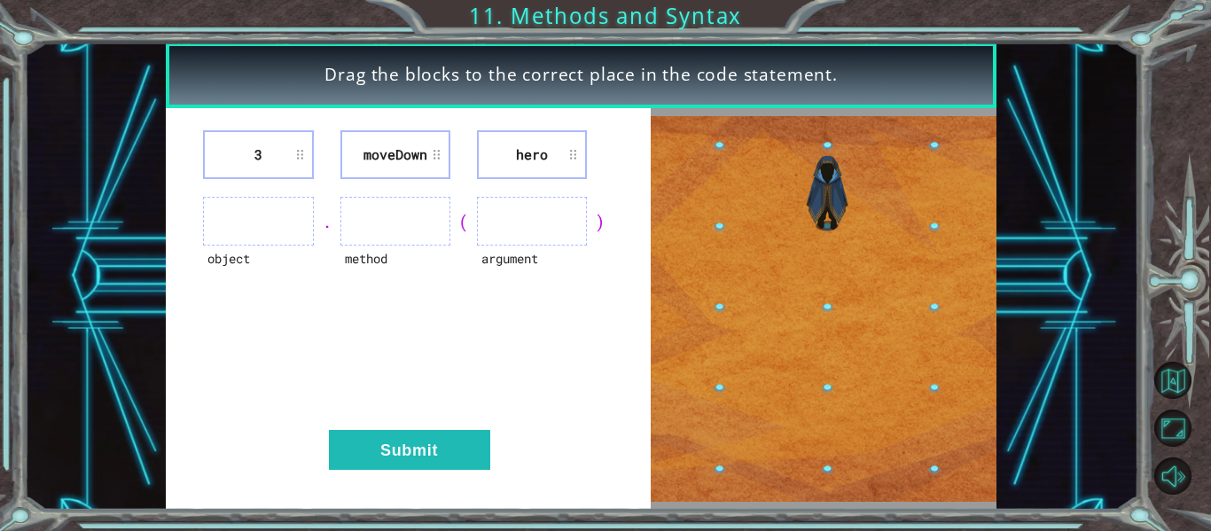
click at [255, 239] on ul at bounding box center [258, 221] width 110 height 49
click at [250, 218] on ul at bounding box center [258, 221] width 110 height 49
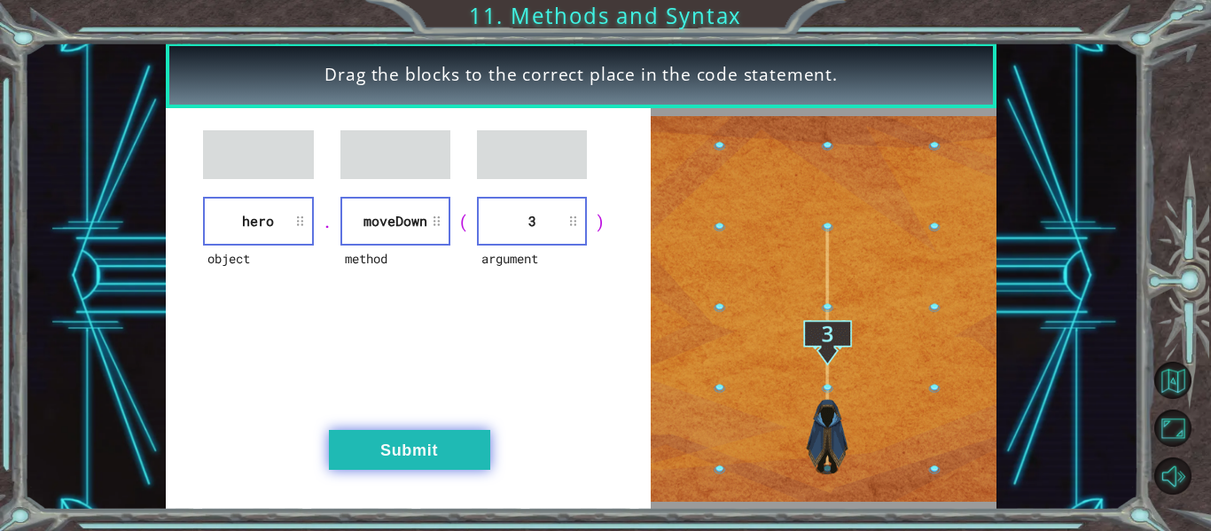
click at [445, 448] on button "Submit" at bounding box center [409, 450] width 161 height 40
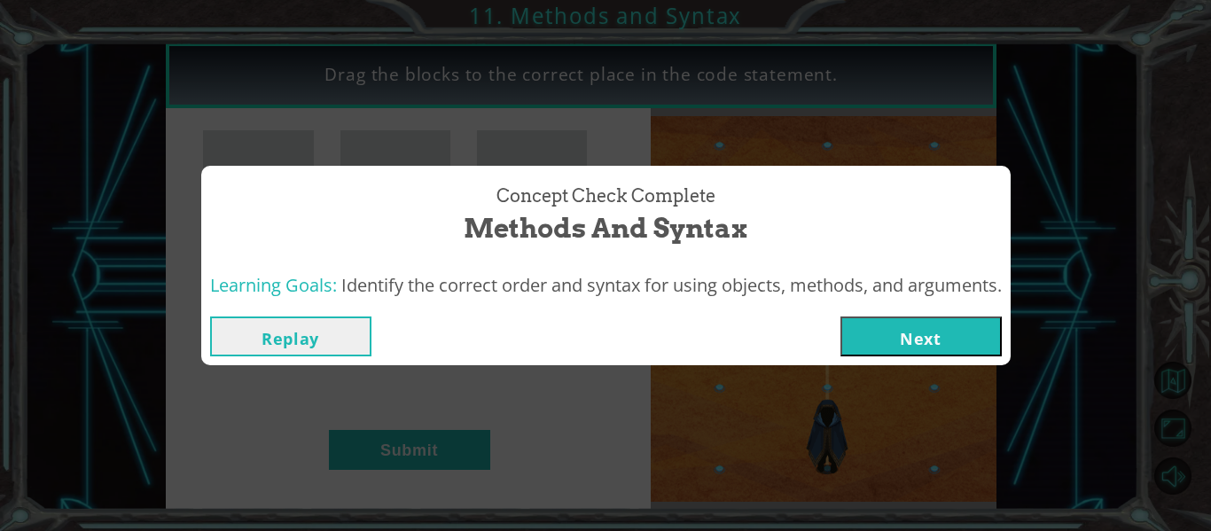
click at [923, 340] on button "Next" at bounding box center [920, 336] width 161 height 40
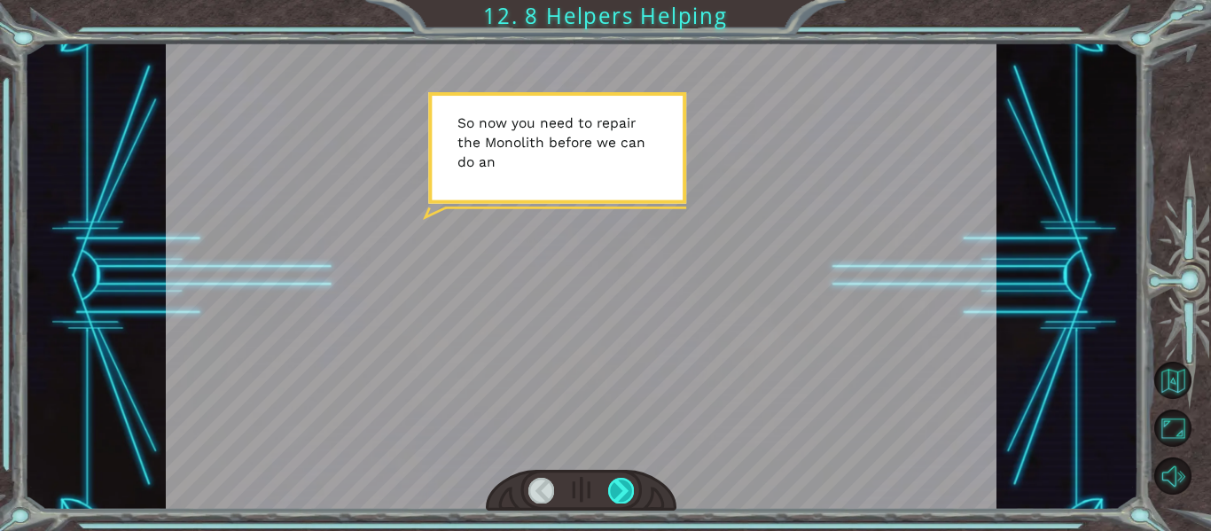
click at [631, 478] on div at bounding box center [621, 490] width 26 height 25
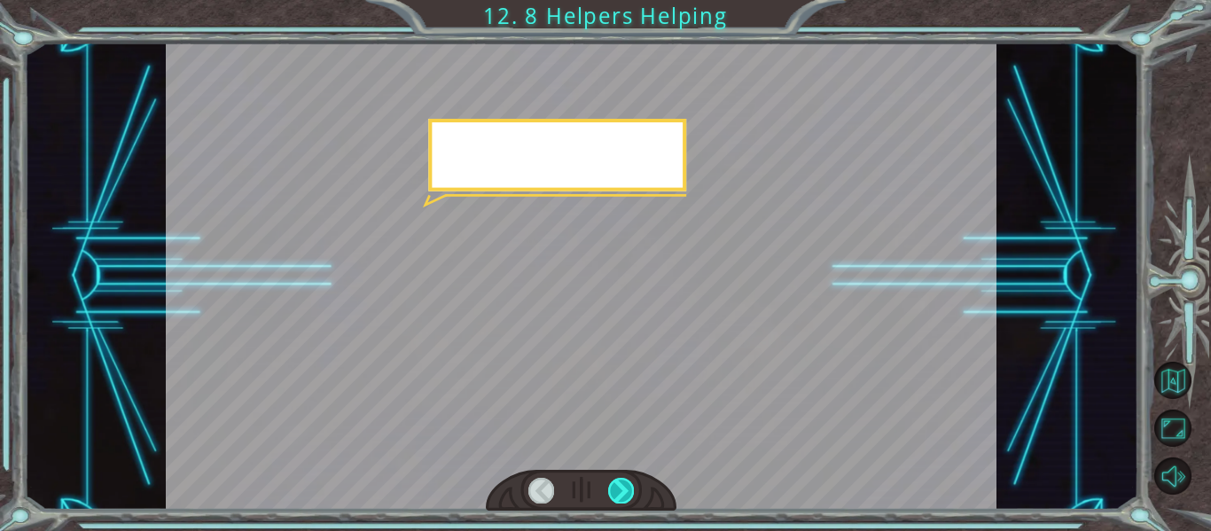
click at [631, 478] on div at bounding box center [621, 490] width 26 height 25
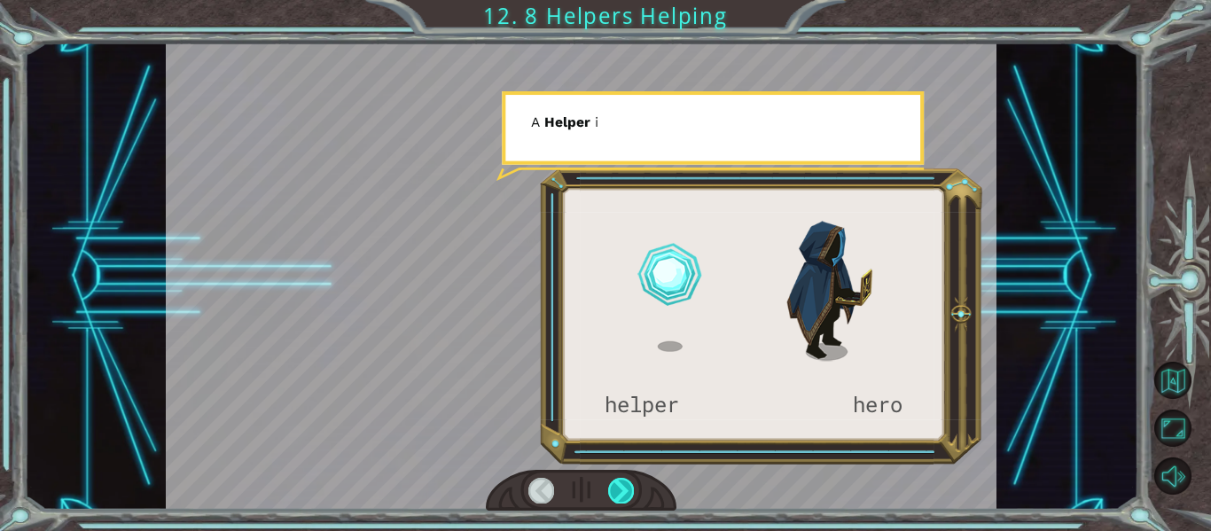
click at [631, 478] on div at bounding box center [621, 490] width 26 height 25
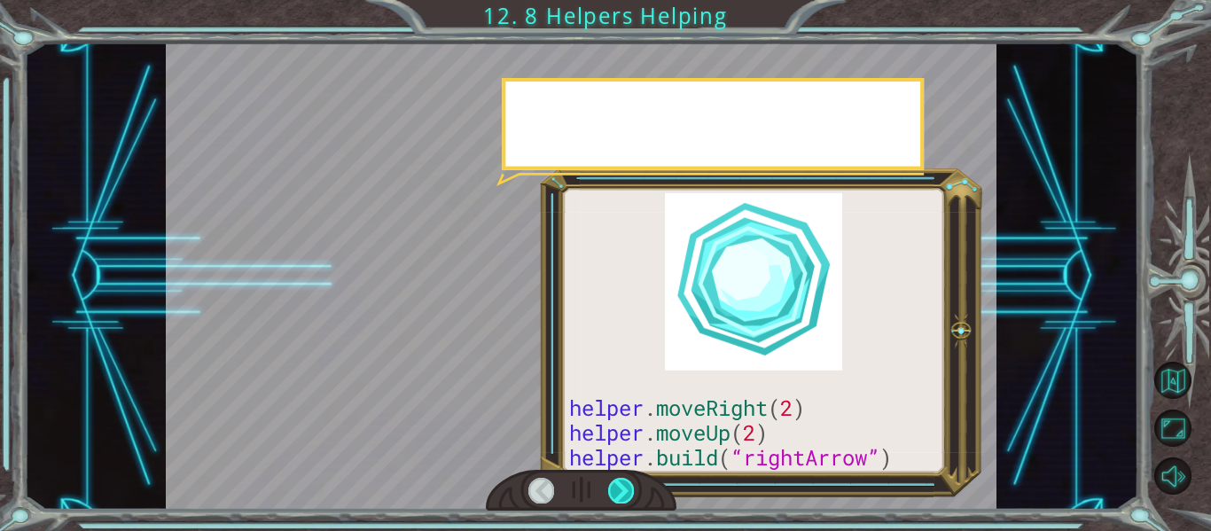
click at [631, 478] on div at bounding box center [621, 490] width 26 height 25
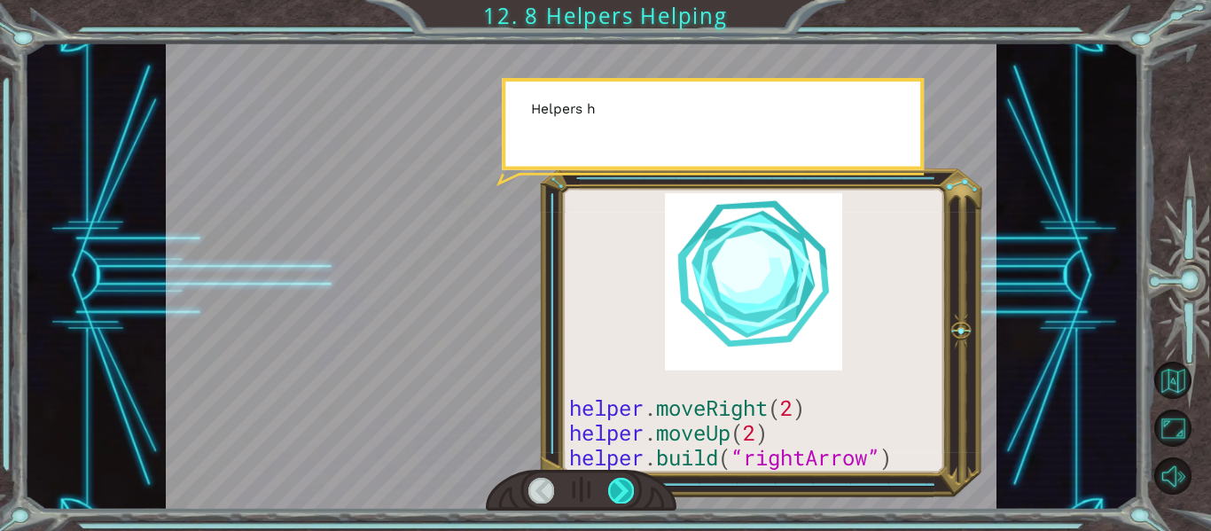
click at [631, 478] on div at bounding box center [621, 490] width 26 height 25
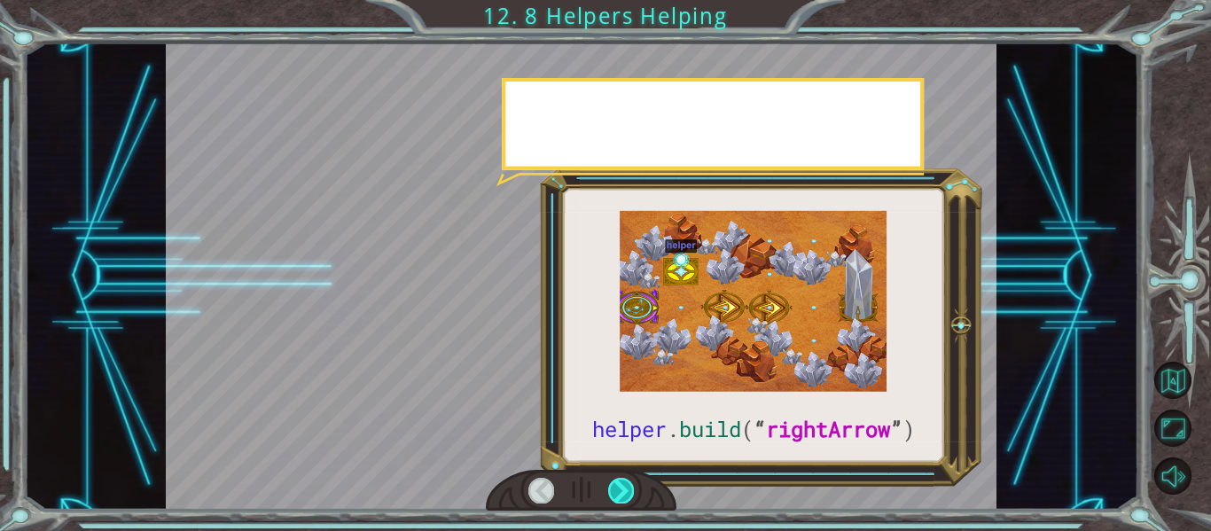
click at [631, 478] on div at bounding box center [621, 490] width 26 height 25
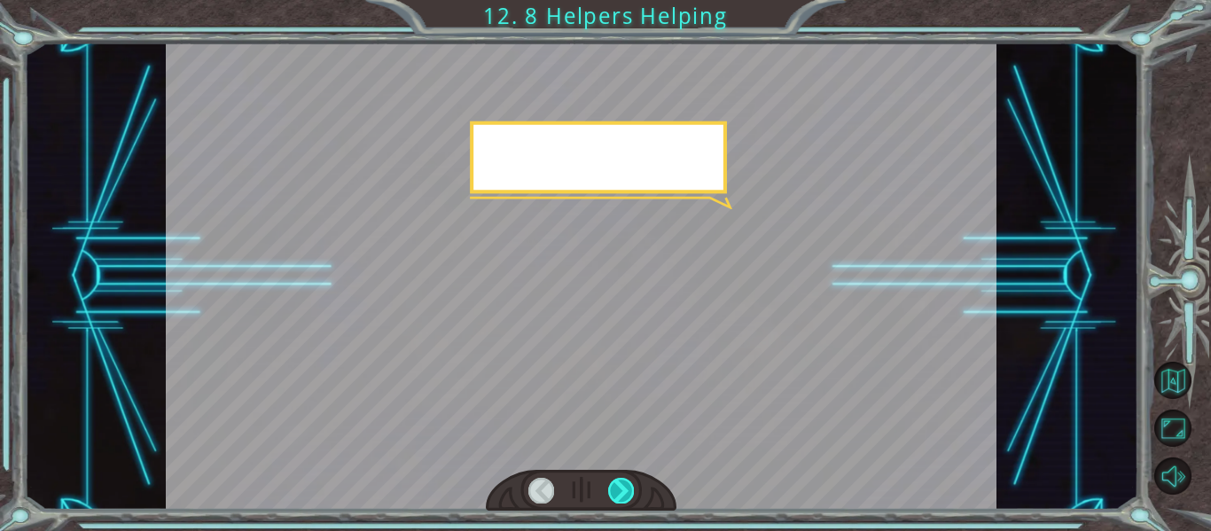
click at [631, 478] on div at bounding box center [621, 490] width 26 height 25
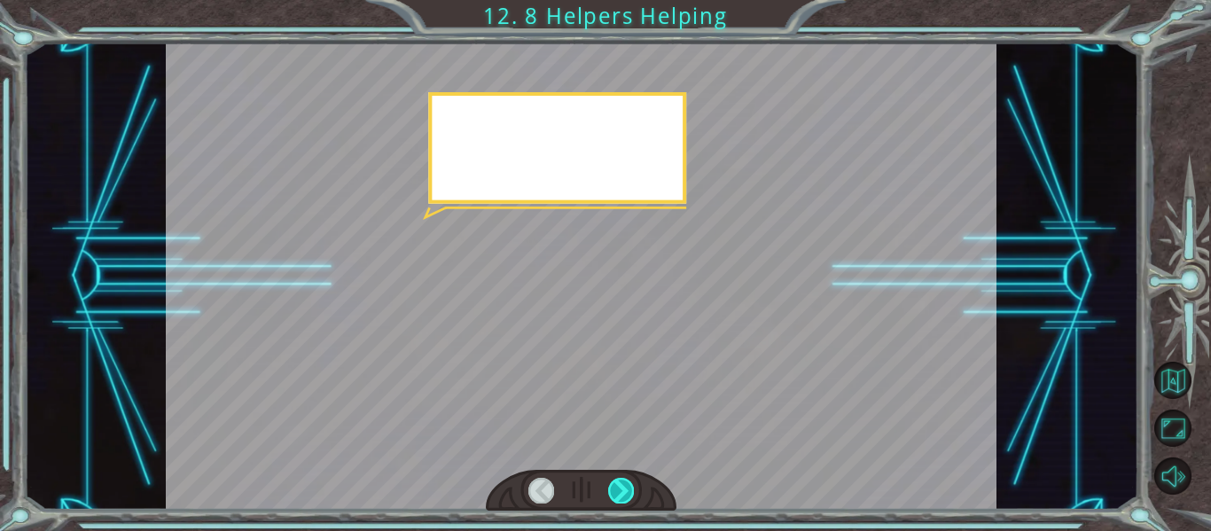
click at [631, 478] on div at bounding box center [621, 490] width 26 height 25
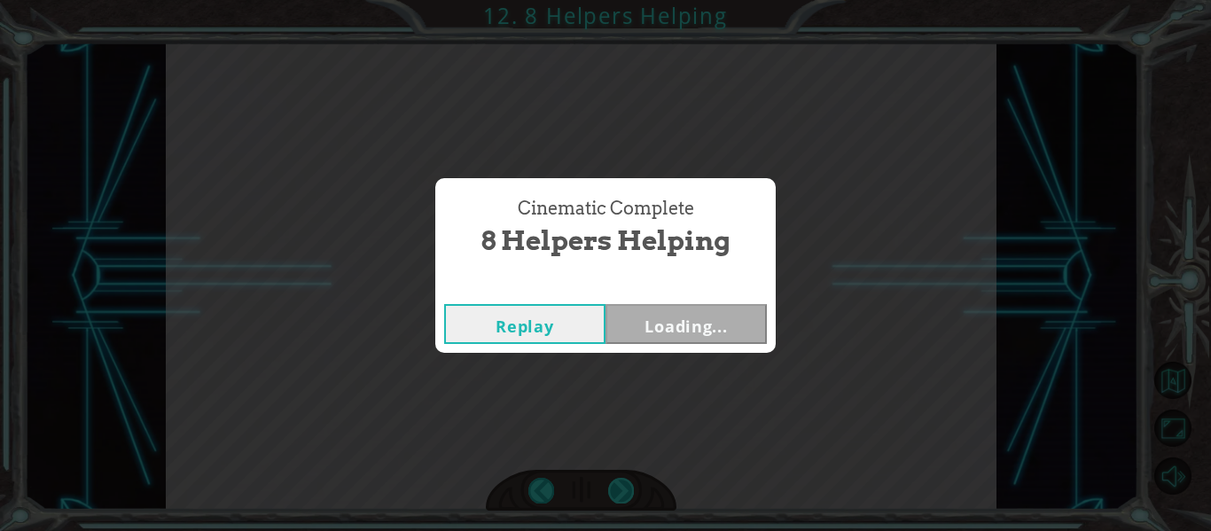
click at [631, 478] on div "Cinematic Complete 8 Helpers Helping Replay Loading..." at bounding box center [605, 265] width 1211 height 531
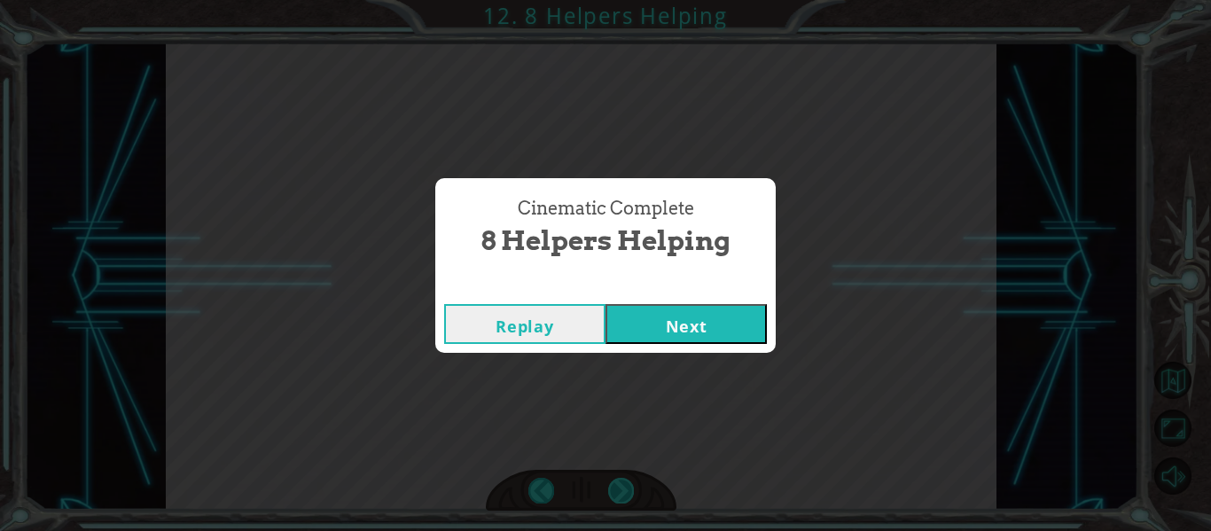
click at [631, 478] on div "Cinematic Complete 8 Helpers Helping Replay Next" at bounding box center [605, 265] width 1211 height 531
click at [688, 330] on button "Next" at bounding box center [685, 324] width 161 height 40
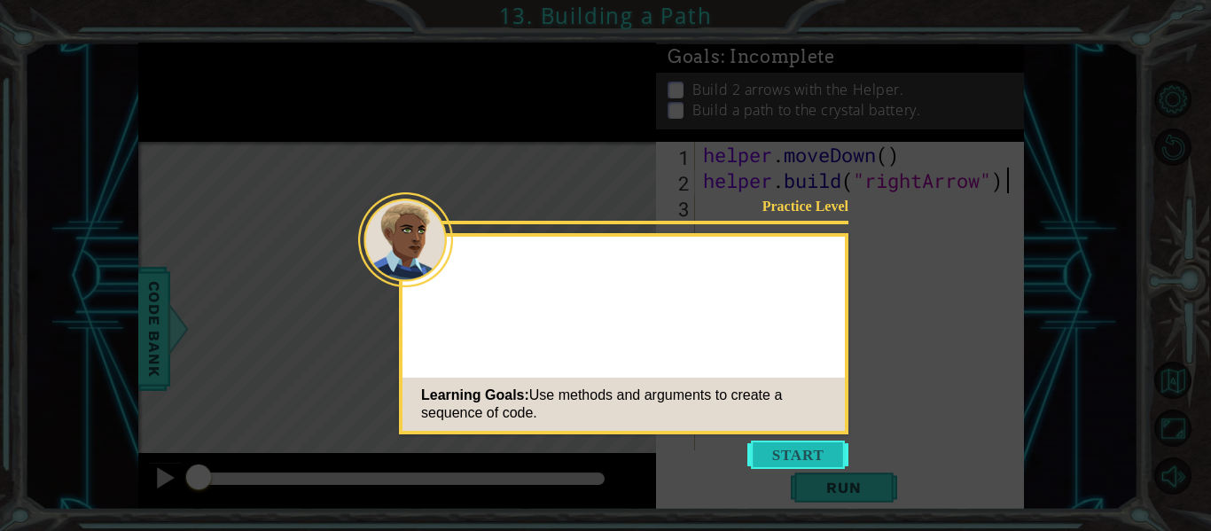
click at [819, 451] on button "Start" at bounding box center [797, 455] width 101 height 28
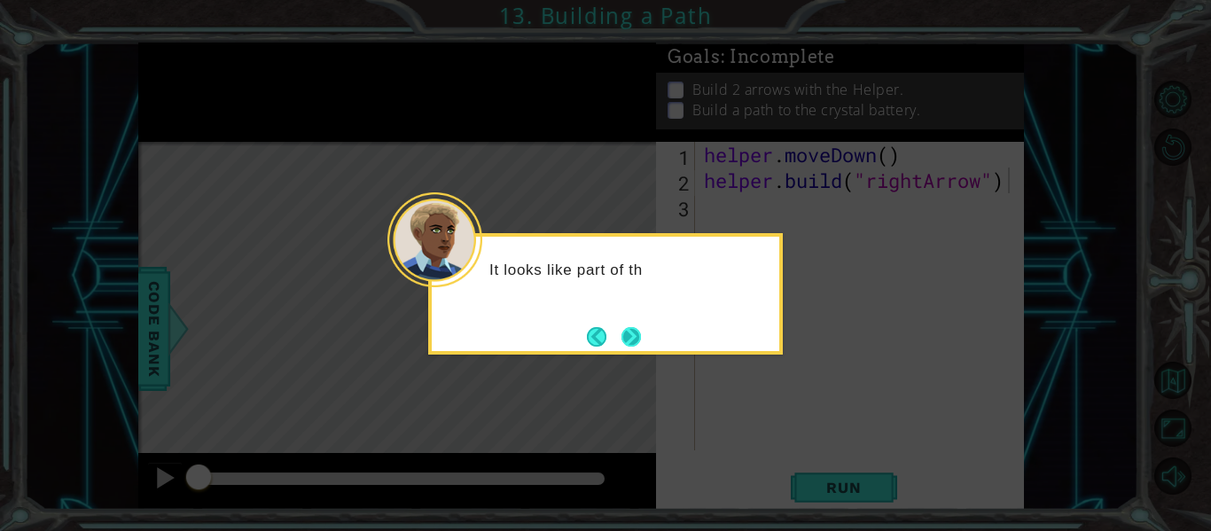
click at [641, 339] on button "Next" at bounding box center [631, 337] width 20 height 20
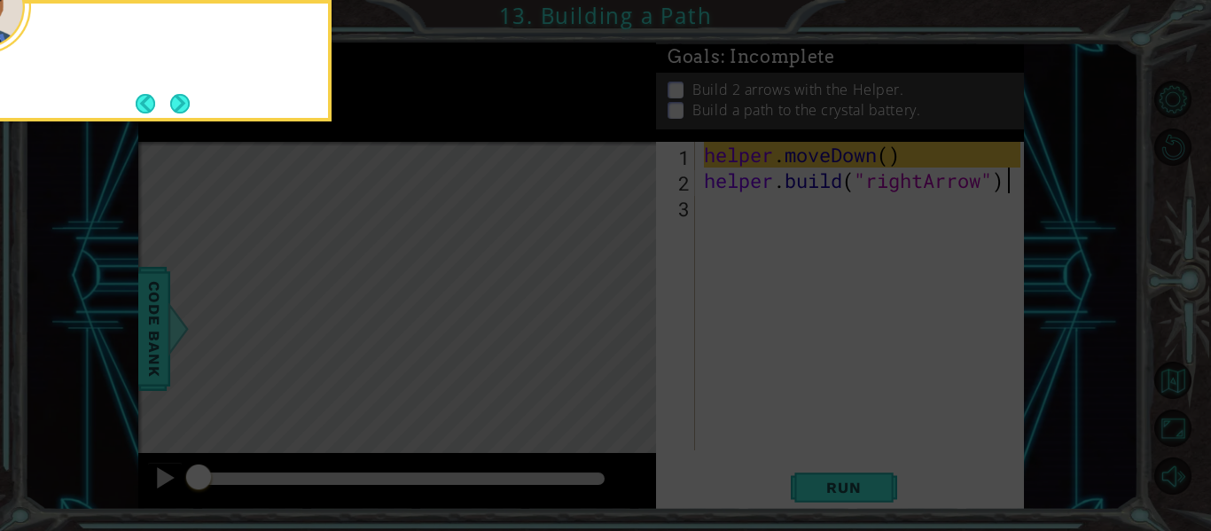
click at [642, 339] on icon at bounding box center [605, 79] width 1211 height 903
click at [174, 99] on button "Next" at bounding box center [180, 104] width 20 height 20
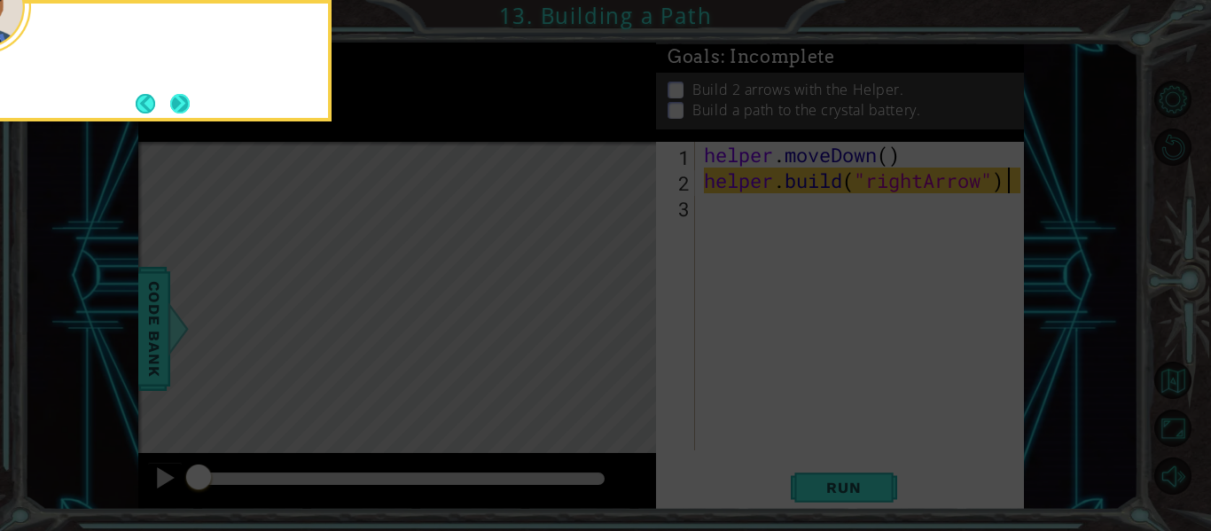
click at [174, 100] on button "Next" at bounding box center [180, 104] width 20 height 20
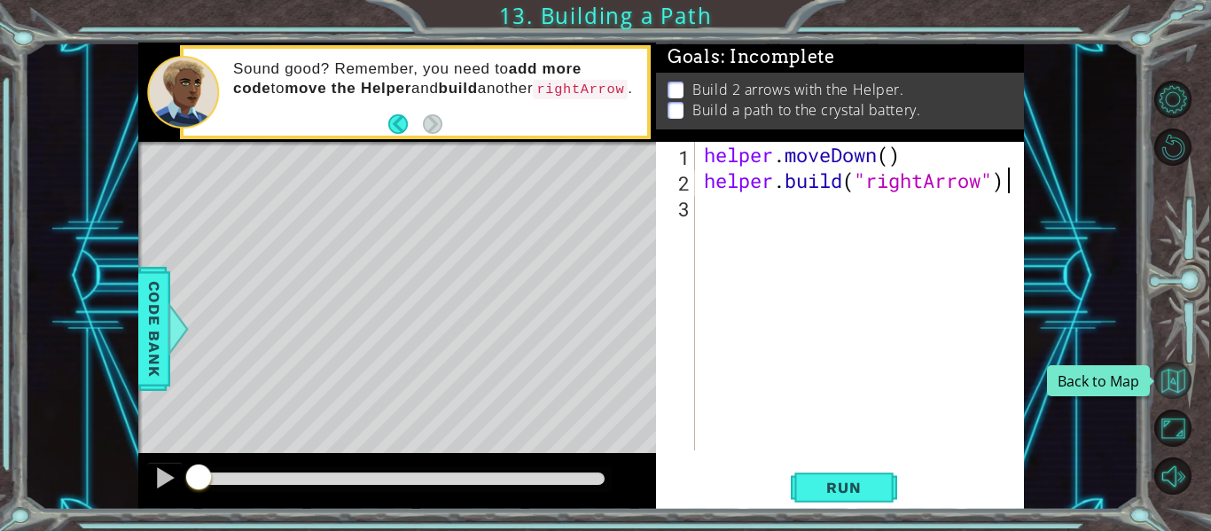
click at [1169, 369] on button "Back to Map" at bounding box center [1172, 380] width 37 height 37
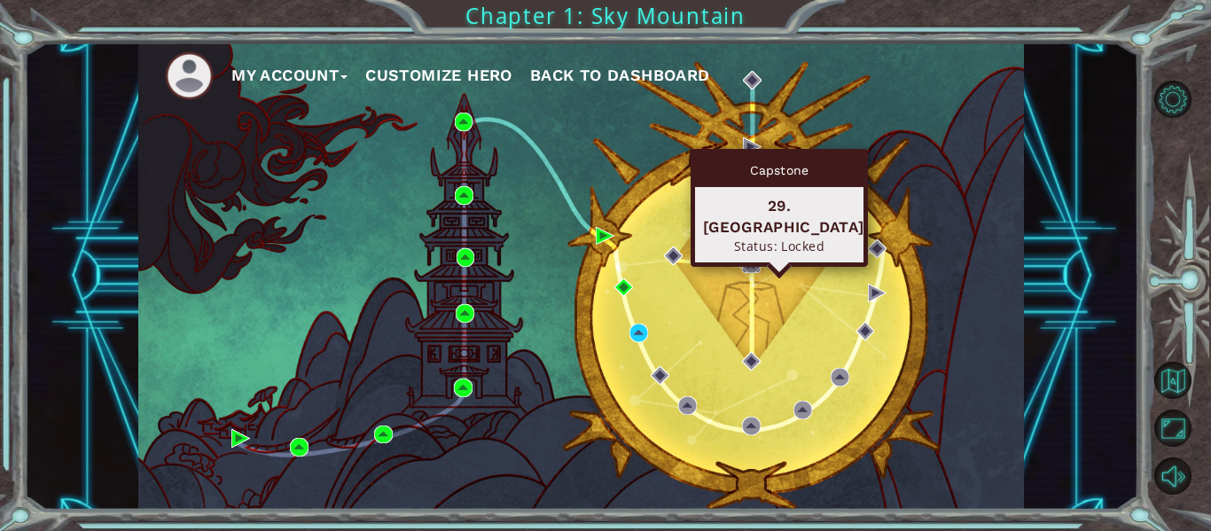
click at [751, 258] on img at bounding box center [751, 263] width 19 height 19
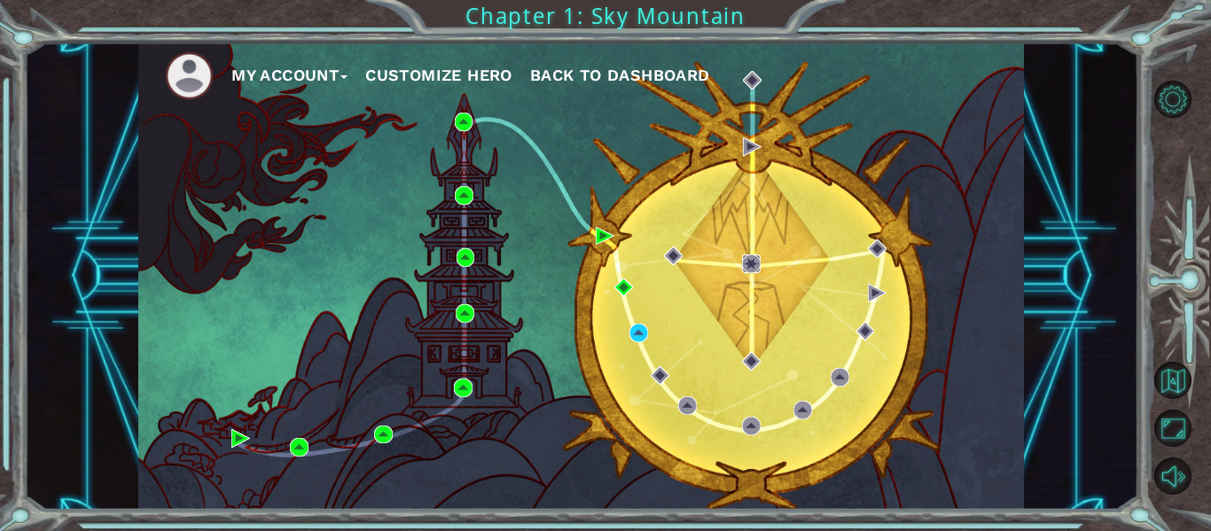
click at [751, 258] on img at bounding box center [751, 263] width 19 height 19
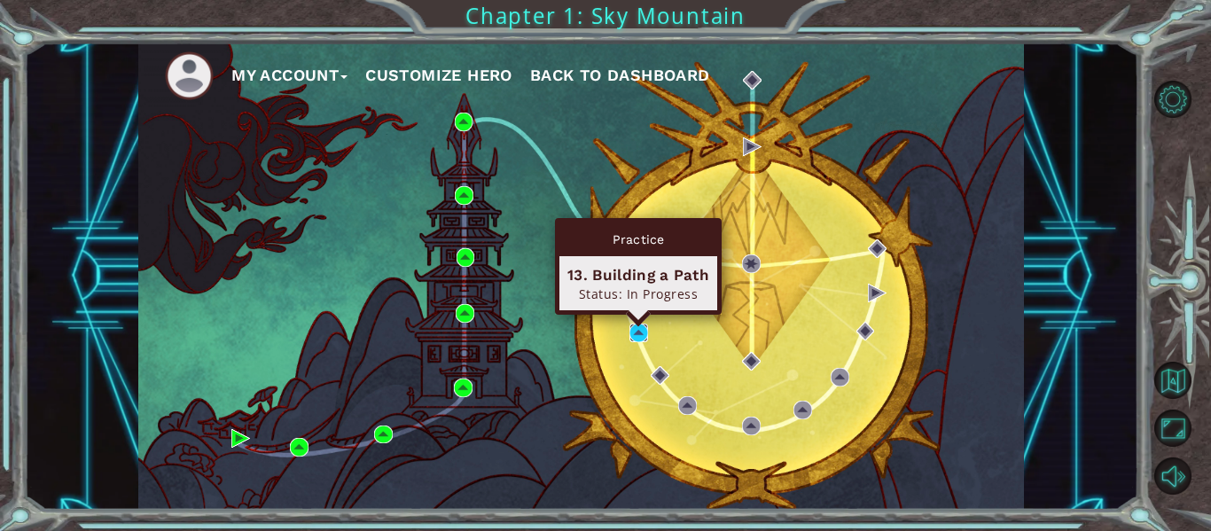
click at [633, 331] on img at bounding box center [638, 333] width 19 height 19
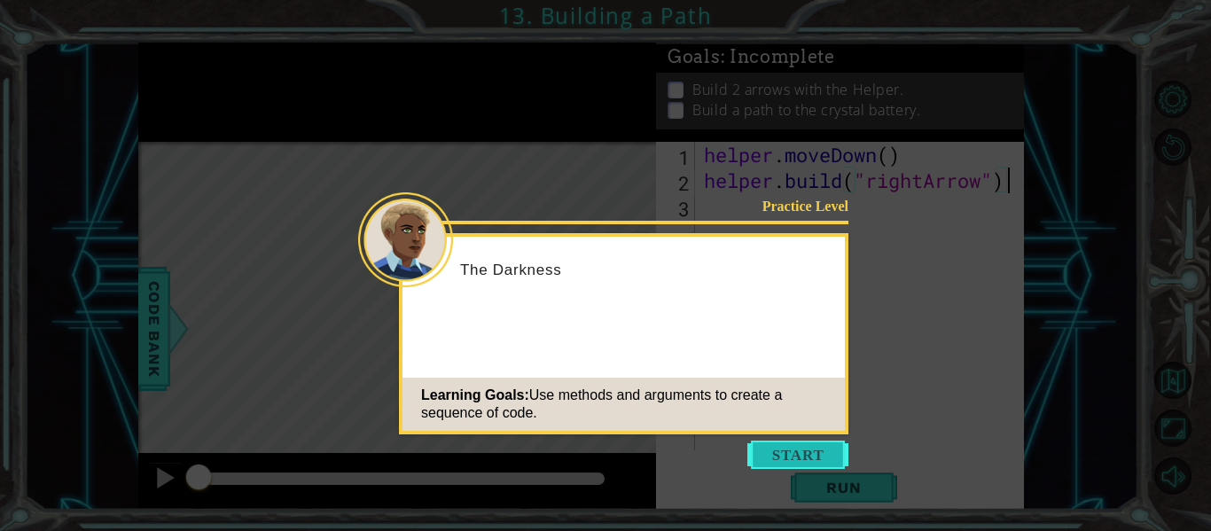
click at [776, 449] on button "Start" at bounding box center [797, 455] width 101 height 28
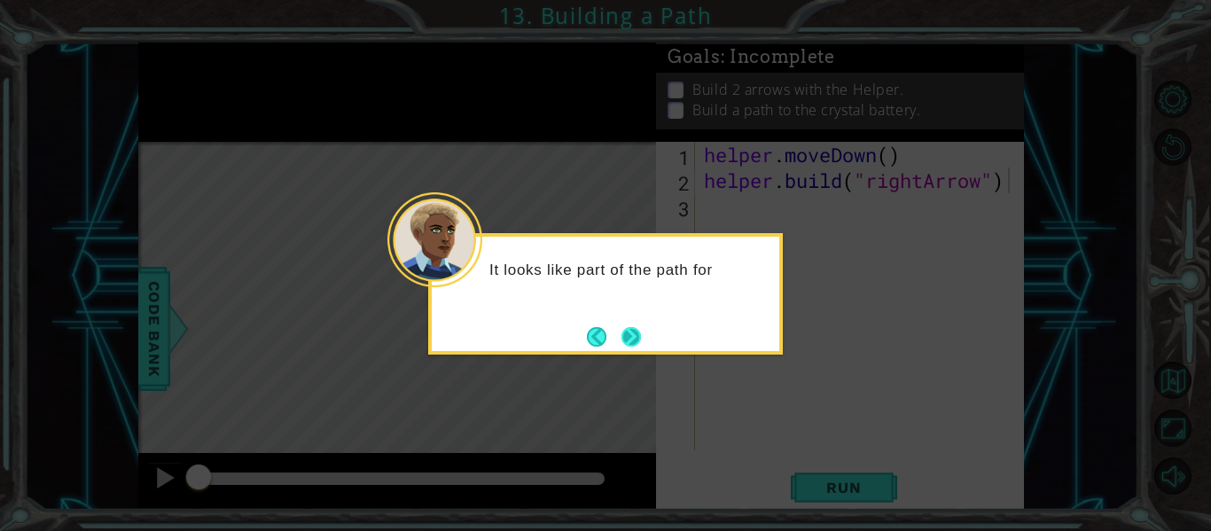
click at [624, 338] on button "Next" at bounding box center [631, 337] width 20 height 20
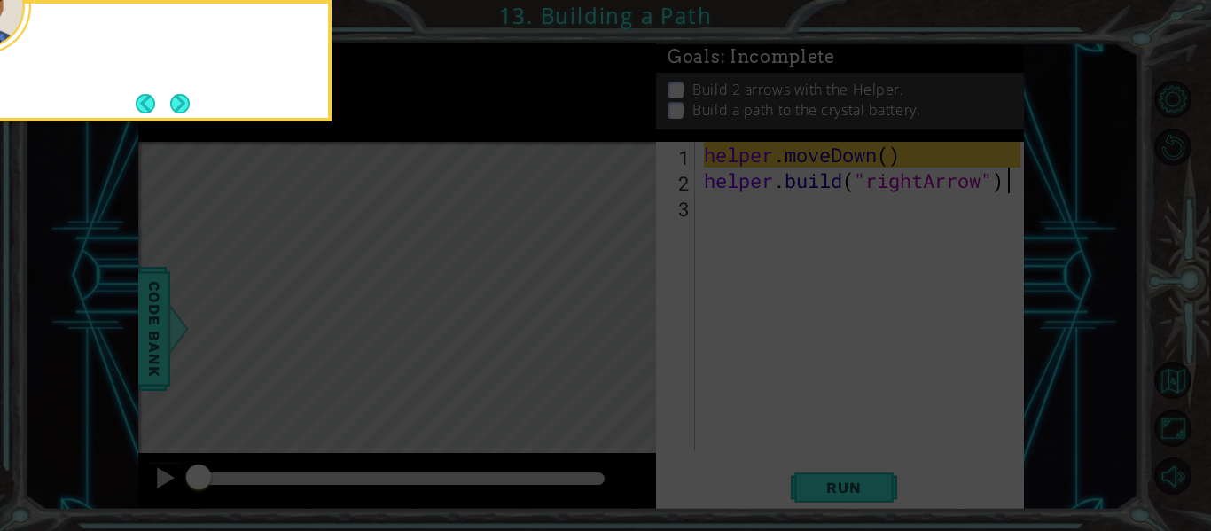
click at [624, 338] on icon at bounding box center [605, 79] width 1211 height 903
click at [183, 99] on button "Next" at bounding box center [180, 103] width 22 height 22
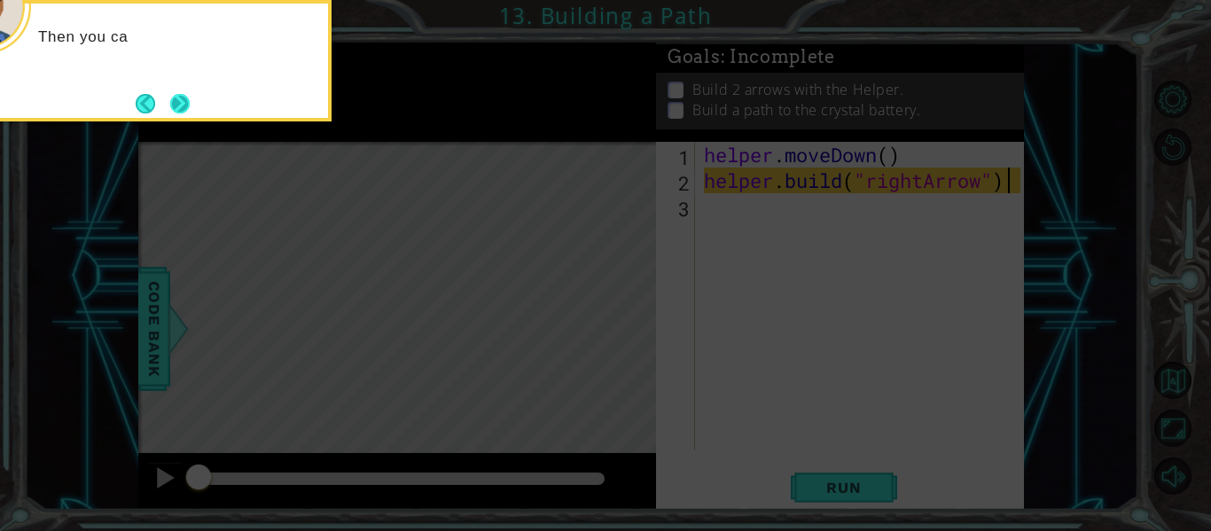
click at [190, 108] on button "Next" at bounding box center [180, 104] width 20 height 20
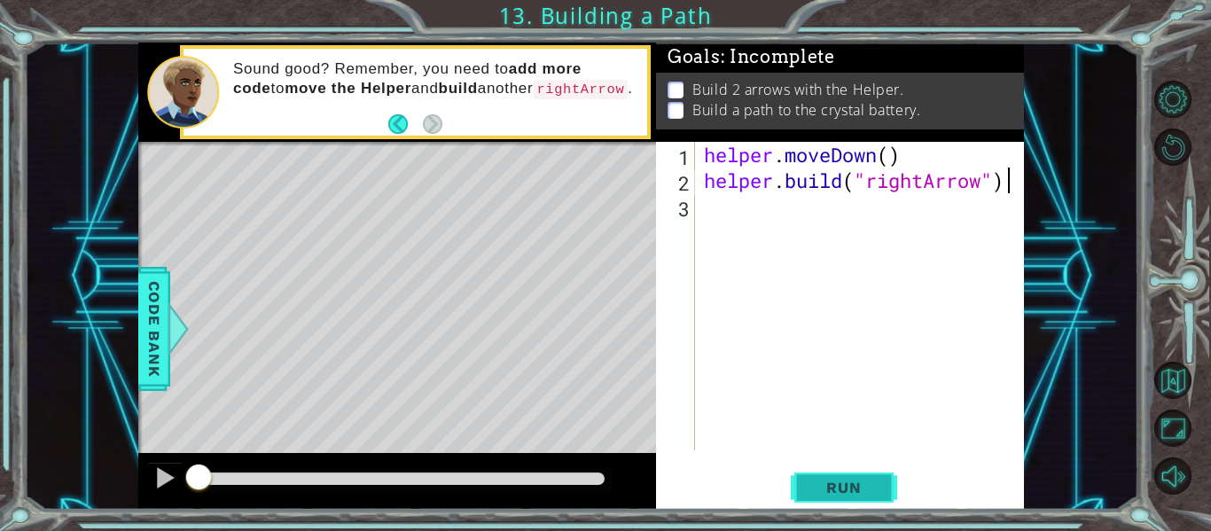
click at [836, 495] on span "Run" at bounding box center [843, 488] width 70 height 18
click at [840, 484] on span "Run" at bounding box center [843, 488] width 70 height 18
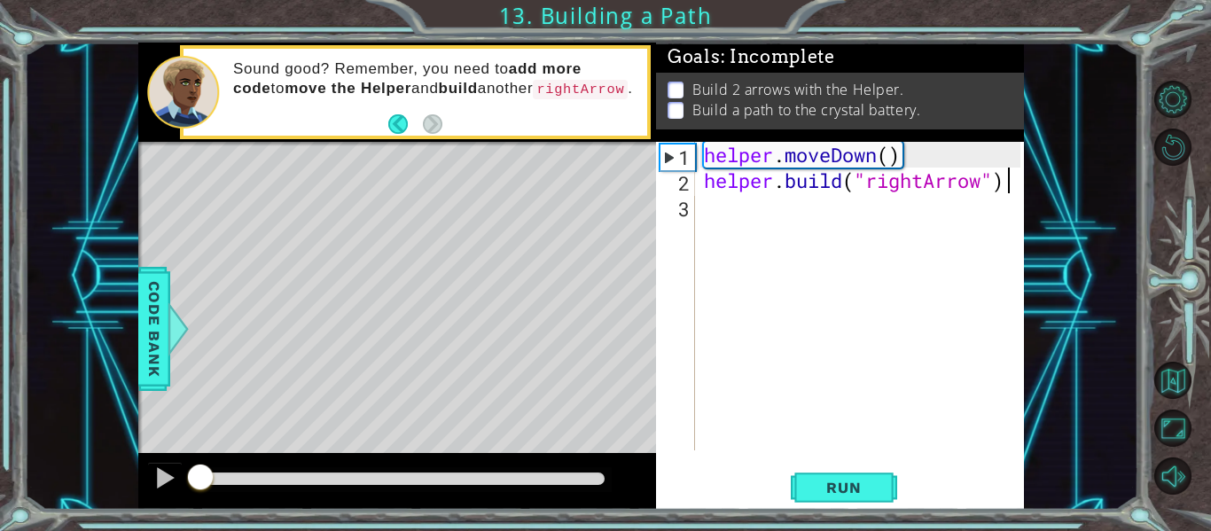
drag, startPoint x: 305, startPoint y: 478, endPoint x: 0, endPoint y: 480, distance: 304.9
click at [0, 480] on div "1 ההההההההההההההההההההההההההההההההההההההההההההההההההההההההההההההההההההההההההההה…" at bounding box center [605, 265] width 1211 height 531
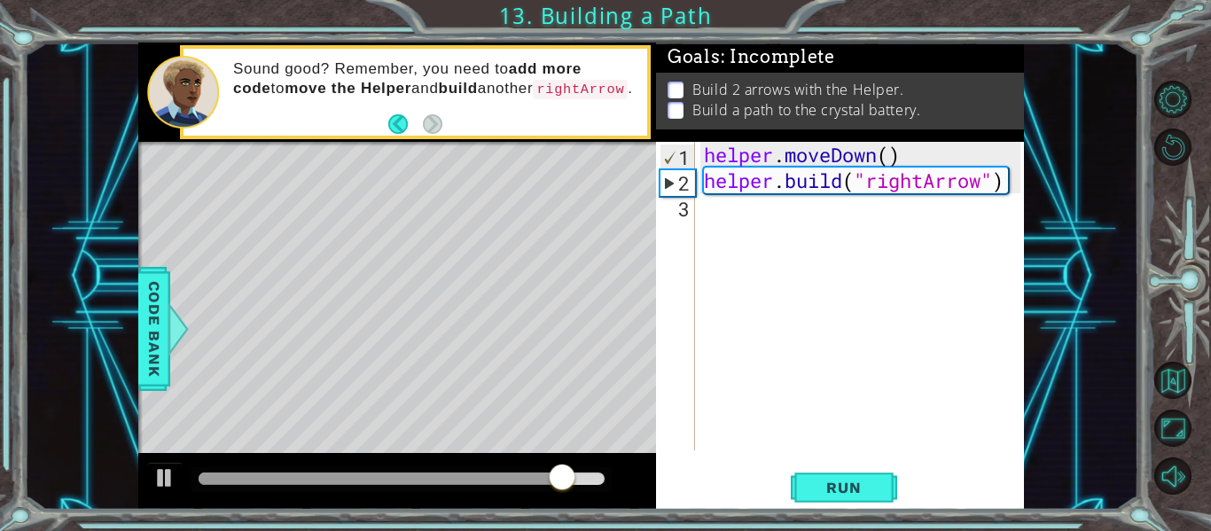
click at [1084, 151] on div "1 ההההההההההההההההההההההההההההההההההההההההההההההההההההההההההההההההההההההההההההה…" at bounding box center [581, 276] width 1114 height 467
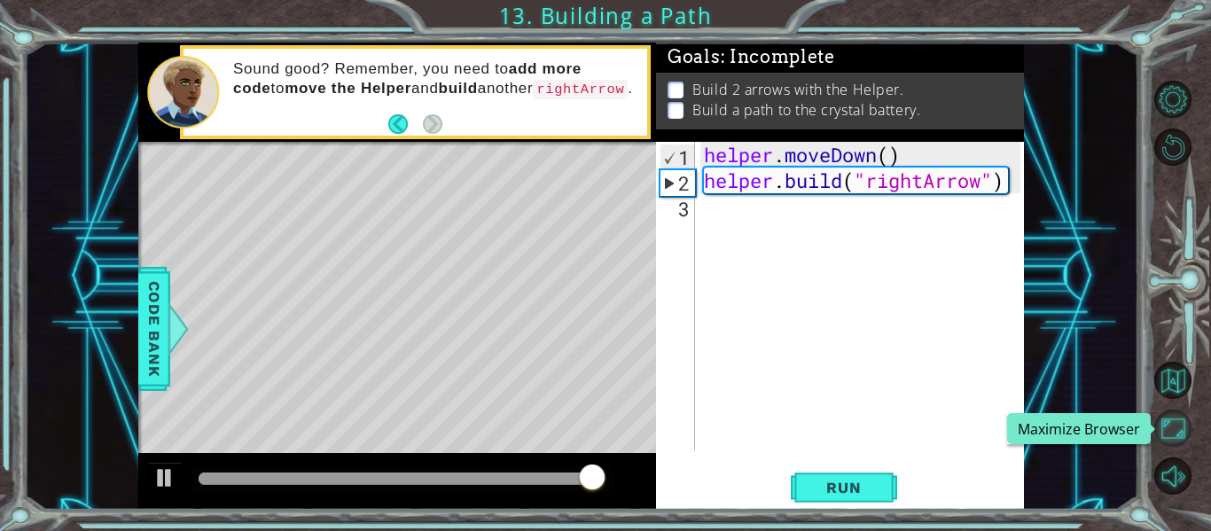
click at [1170, 421] on button "Maximize Browser" at bounding box center [1172, 428] width 37 height 37
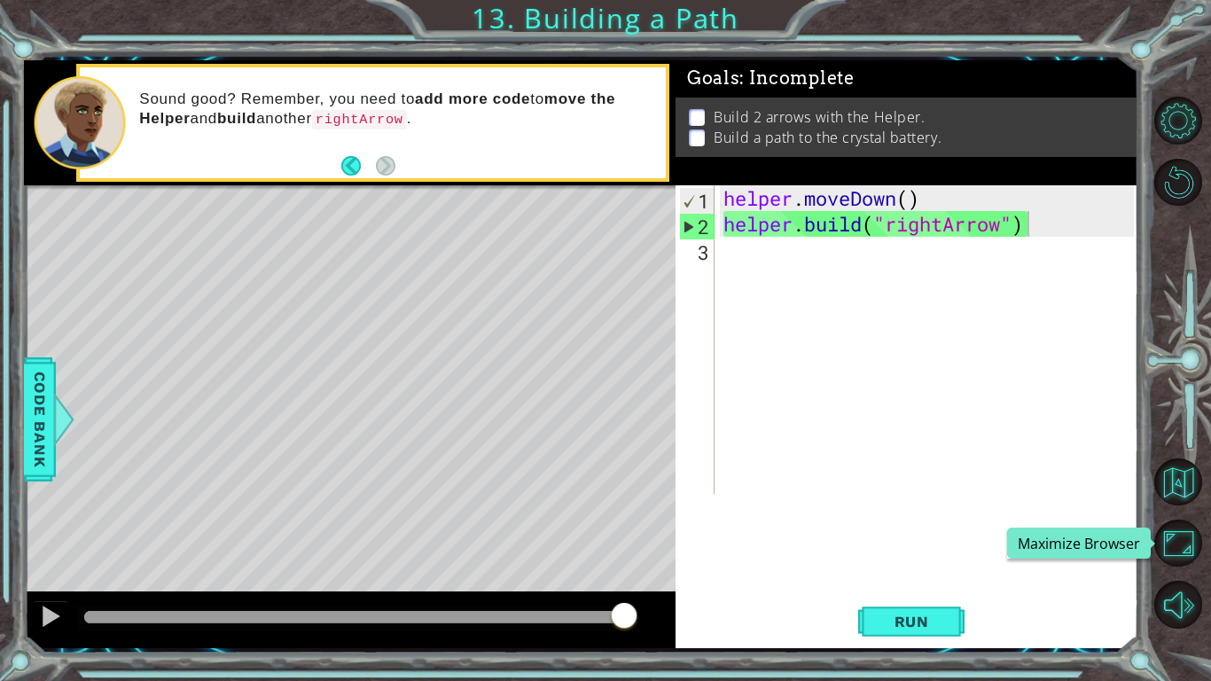
click at [1170, 528] on button "Maximize Browser" at bounding box center [1178, 543] width 48 height 48
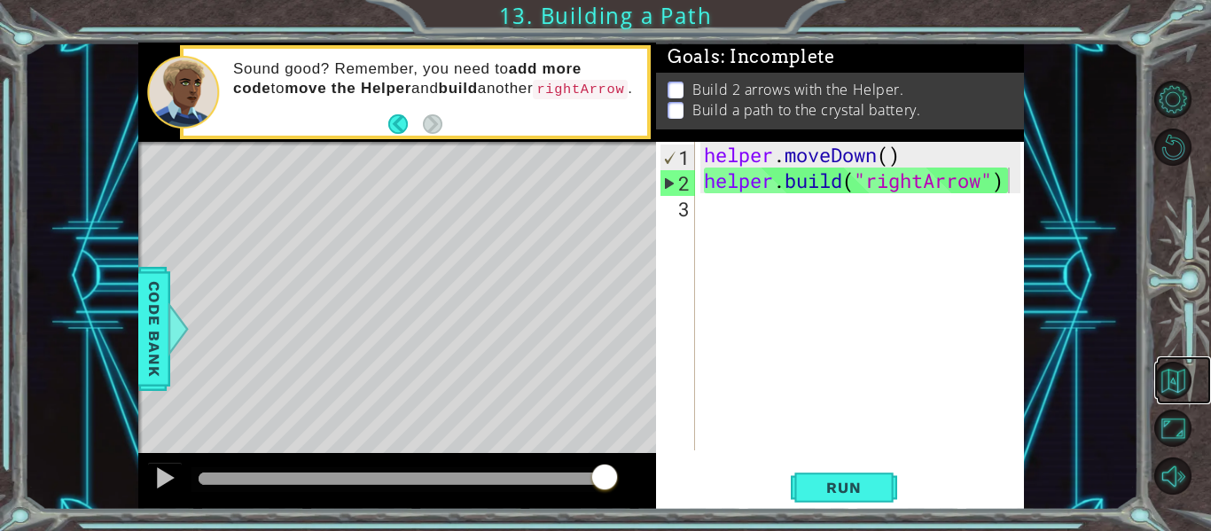
click at [1167, 401] on link at bounding box center [1184, 380] width 54 height 48
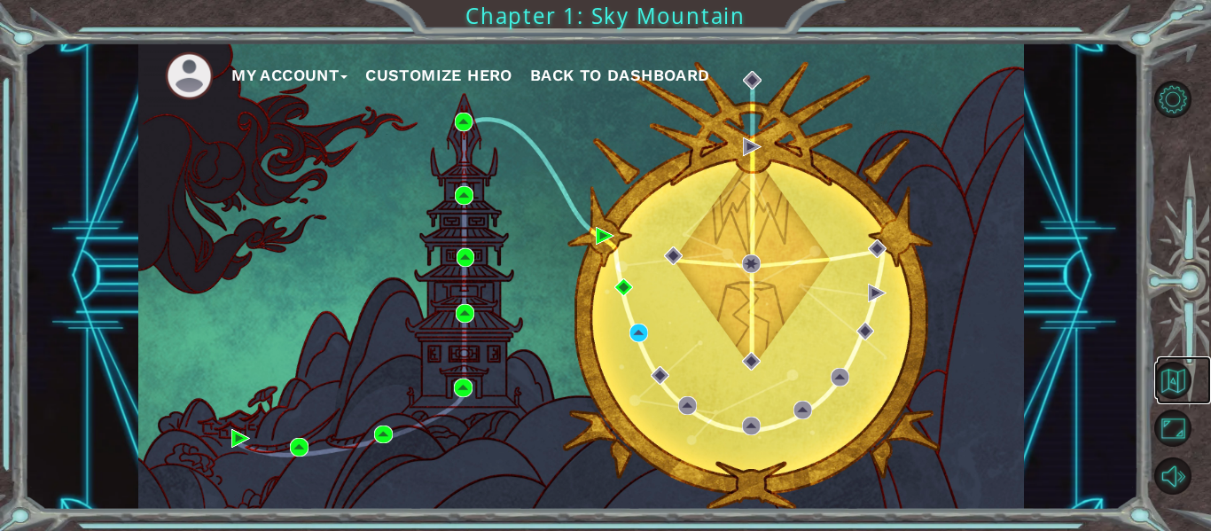
click at [1167, 401] on link at bounding box center [1184, 380] width 54 height 48
